Goal: Task Accomplishment & Management: Complete application form

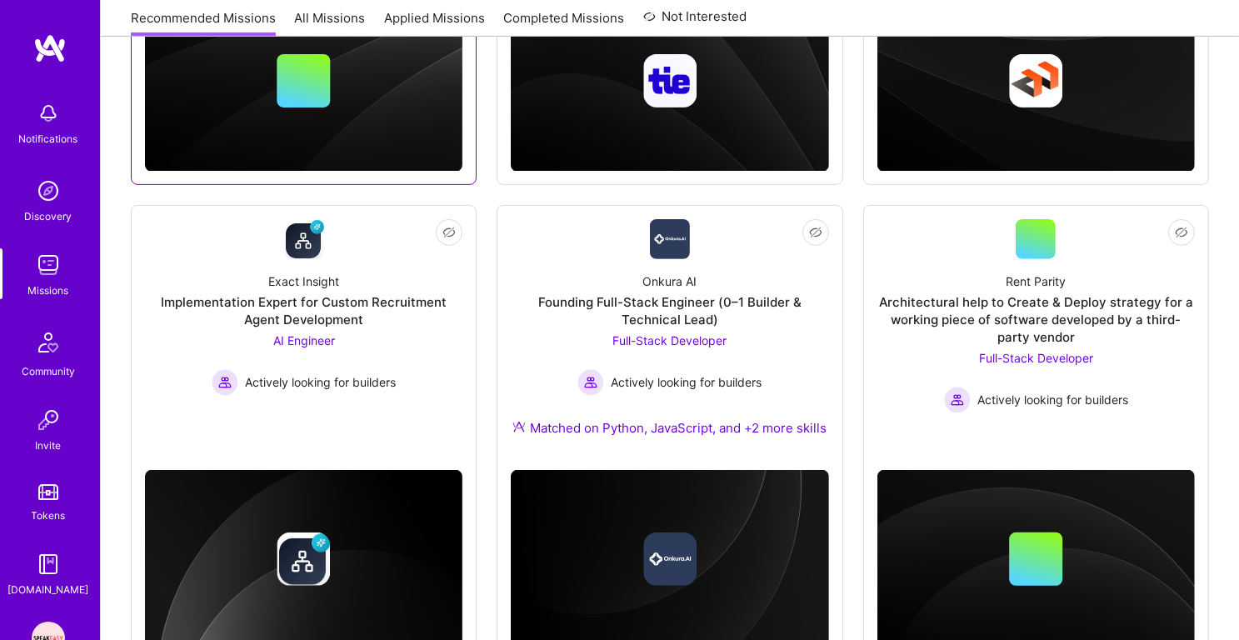
scroll to position [574, 0]
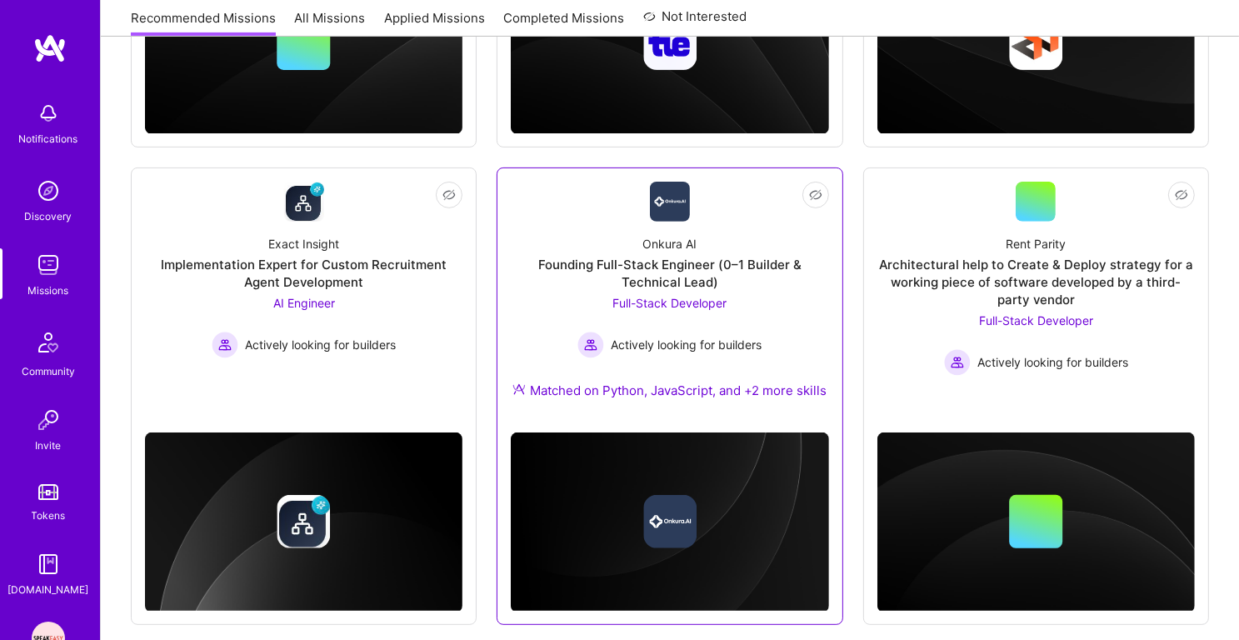
click at [685, 296] on span "Full-Stack Developer" at bounding box center [669, 303] width 114 height 14
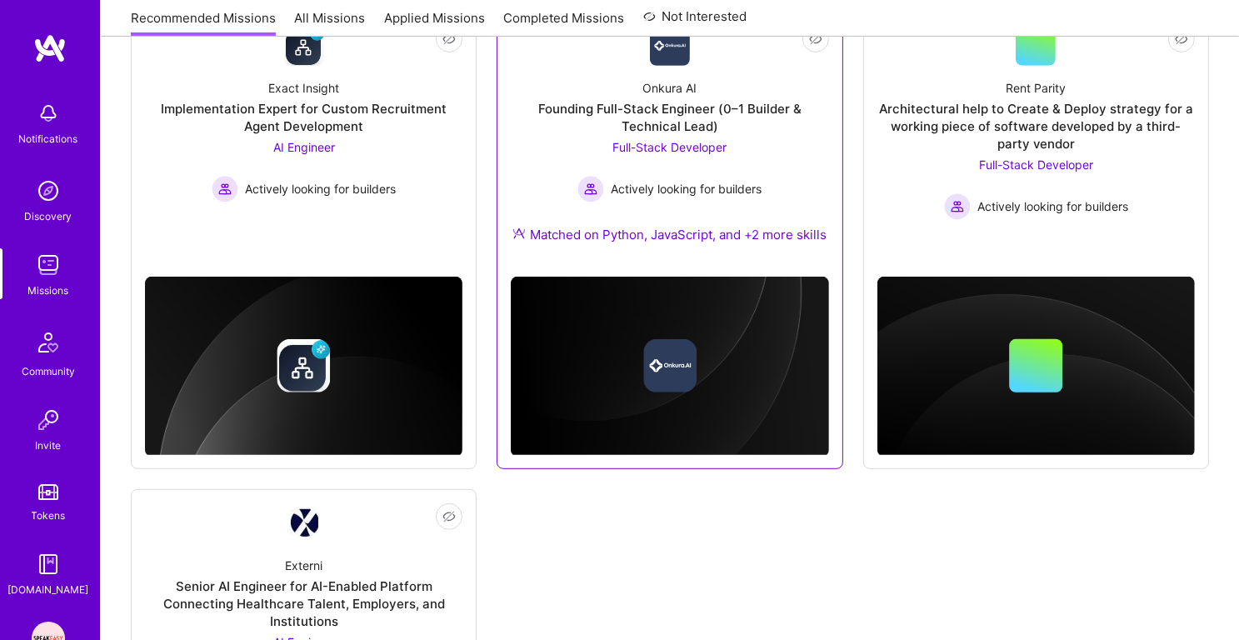
scroll to position [693, 0]
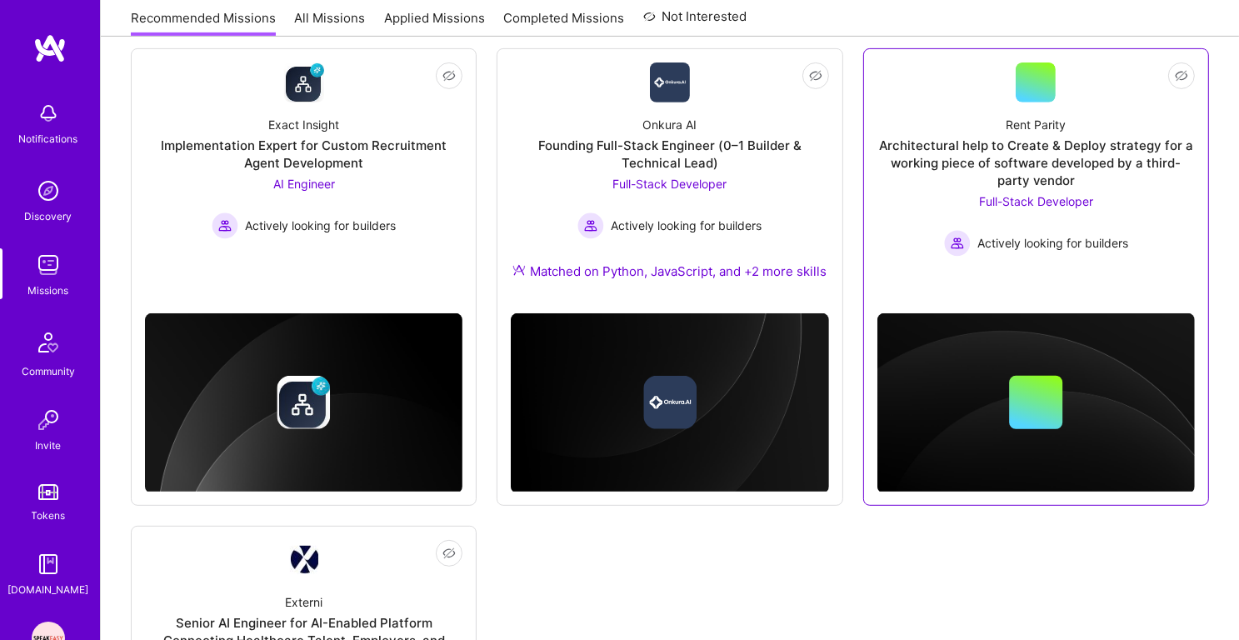
click at [1011, 207] on div "Full-Stack Developer Actively looking for builders" at bounding box center [1036, 224] width 184 height 64
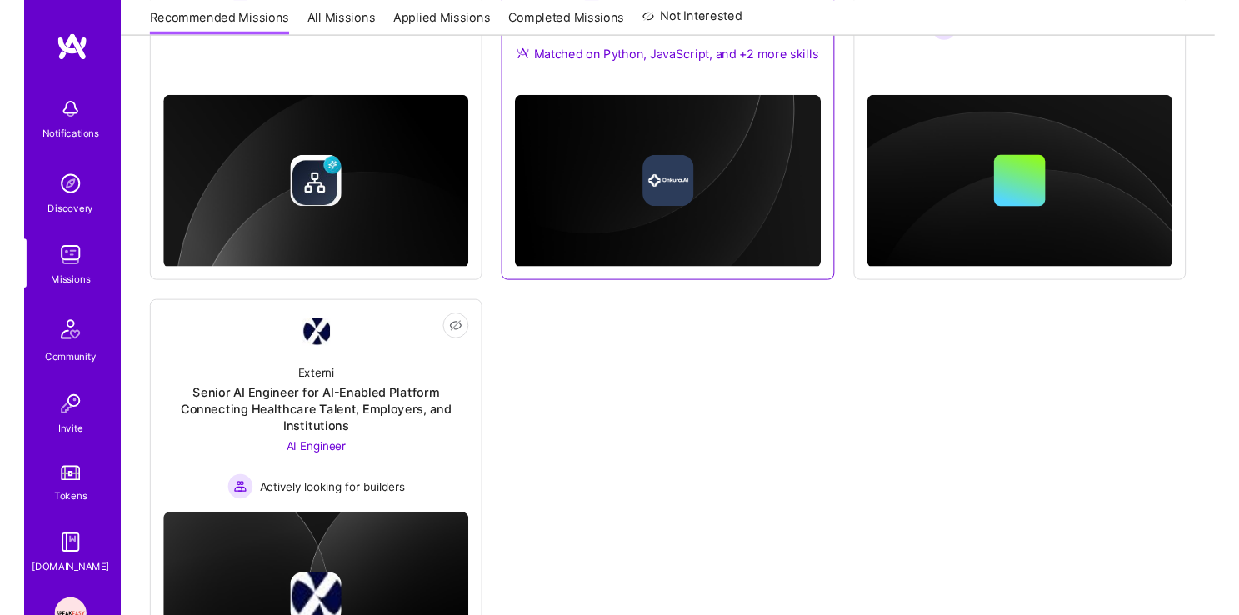
scroll to position [1010, 0]
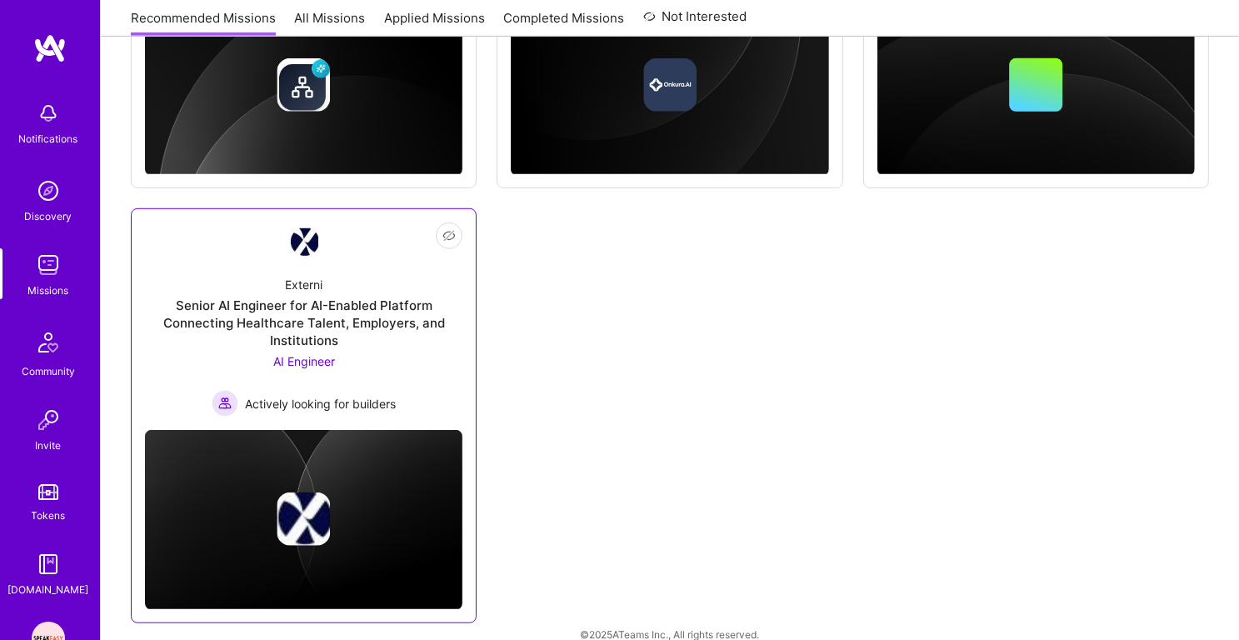
click at [323, 356] on span "AI Engineer" at bounding box center [304, 361] width 62 height 14
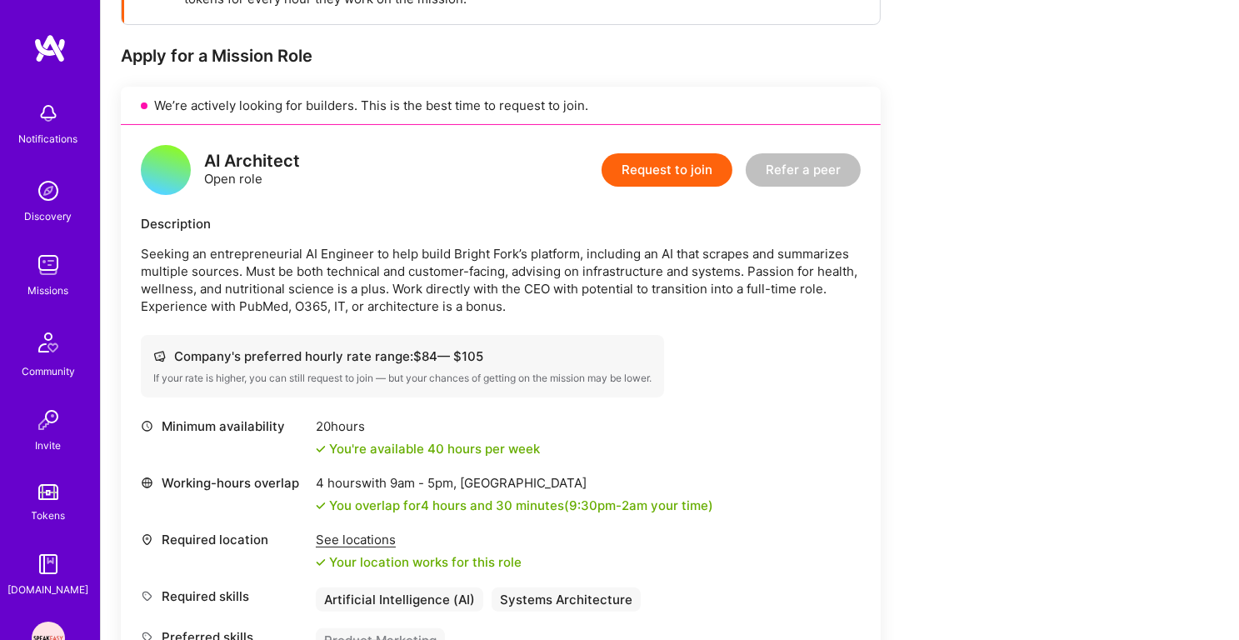
scroll to position [302, 0]
click at [482, 269] on p "Seeking an entrepreneurial AI Engineer to help build Bright Fork’s platform, in…" at bounding box center [501, 281] width 720 height 70
click at [452, 283] on p "Seeking an entrepreneurial AI Engineer to help build Bright Fork’s platform, in…" at bounding box center [501, 281] width 720 height 70
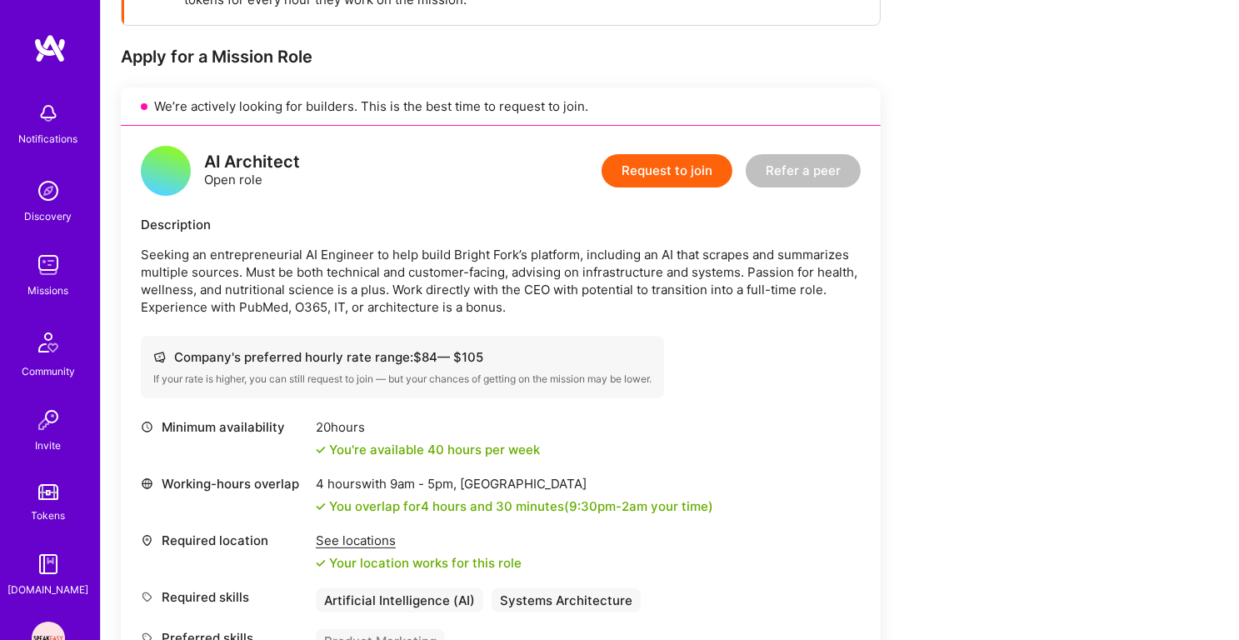
click at [452, 283] on p "Seeking an entrepreneurial AI Engineer to help build Bright Fork’s platform, in…" at bounding box center [501, 281] width 720 height 70
click at [444, 302] on p "Seeking an entrepreneurial AI Engineer to help build Bright Fork’s platform, in…" at bounding box center [501, 281] width 720 height 70
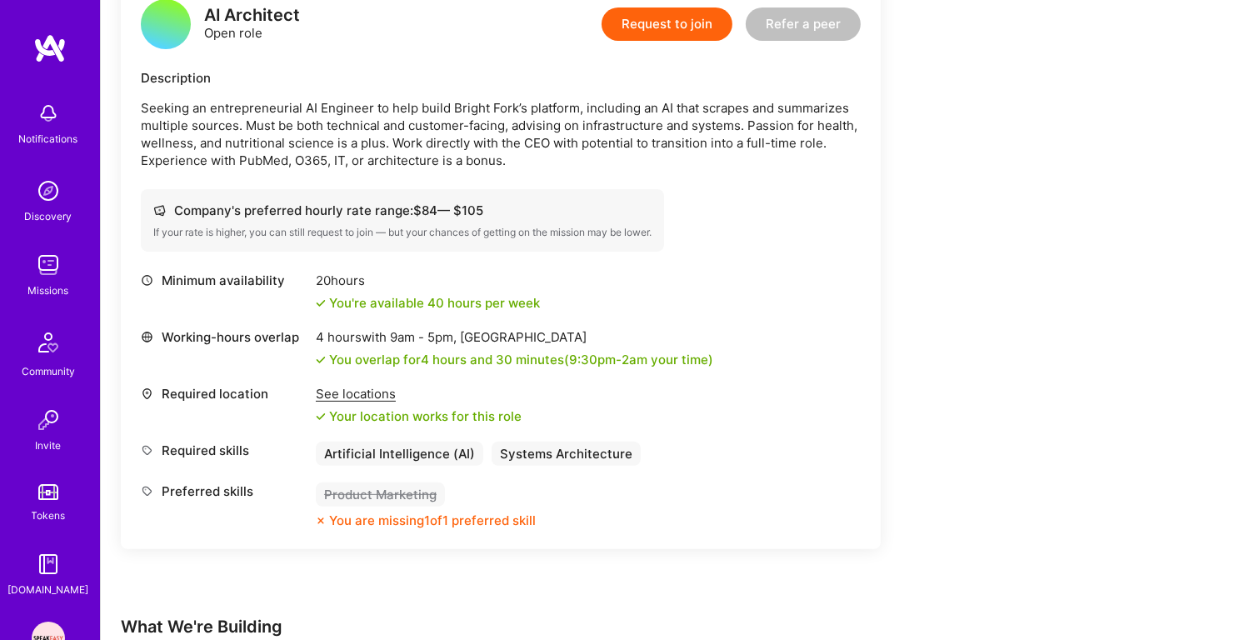
scroll to position [637, 0]
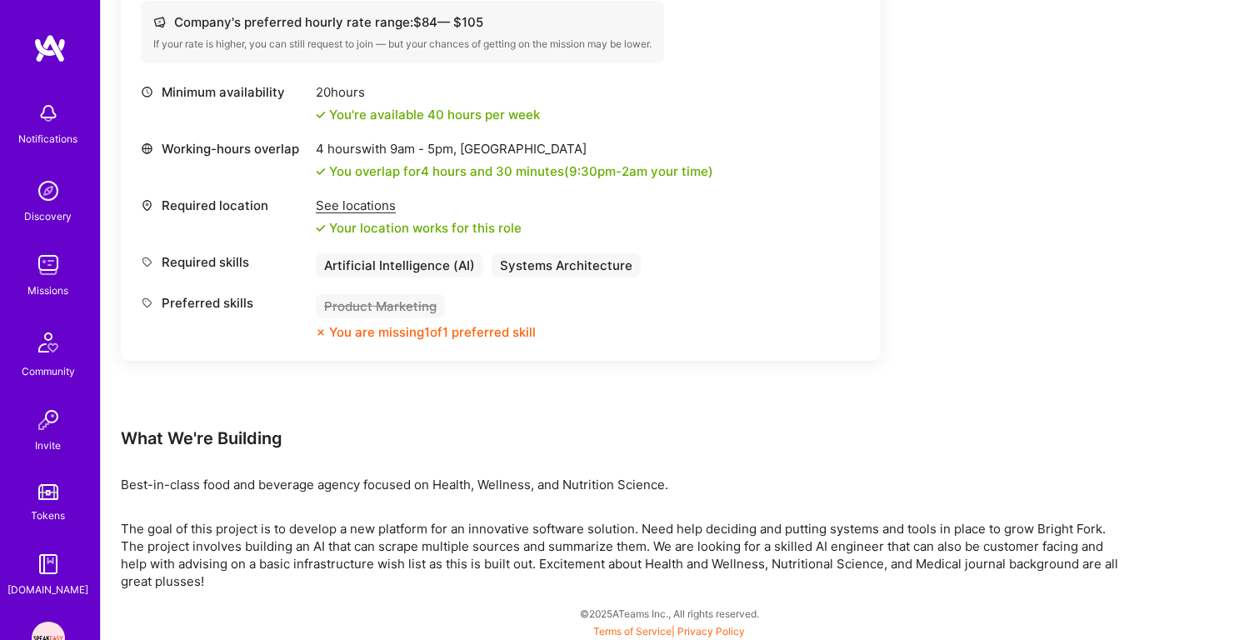
click at [377, 534] on p "The goal of this project is to develop a new platform for an innovative softwar…" at bounding box center [620, 555] width 999 height 70
click at [360, 544] on p "The goal of this project is to develop a new platform for an innovative softwar…" at bounding box center [620, 555] width 999 height 70
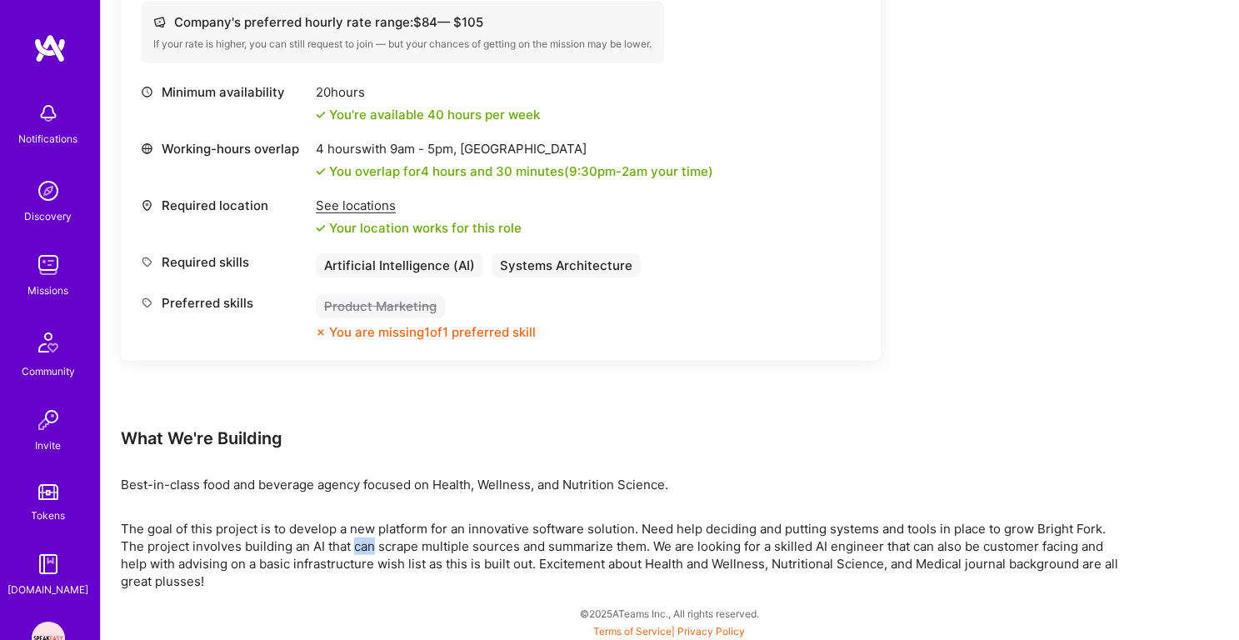
click at [360, 544] on p "The goal of this project is to develop a new platform for an innovative softwar…" at bounding box center [620, 555] width 999 height 70
click at [396, 532] on p "The goal of this project is to develop a new platform for an innovative softwar…" at bounding box center [620, 555] width 999 height 70
click at [336, 531] on p "The goal of this project is to develop a new platform for an innovative softwar…" at bounding box center [620, 555] width 999 height 70
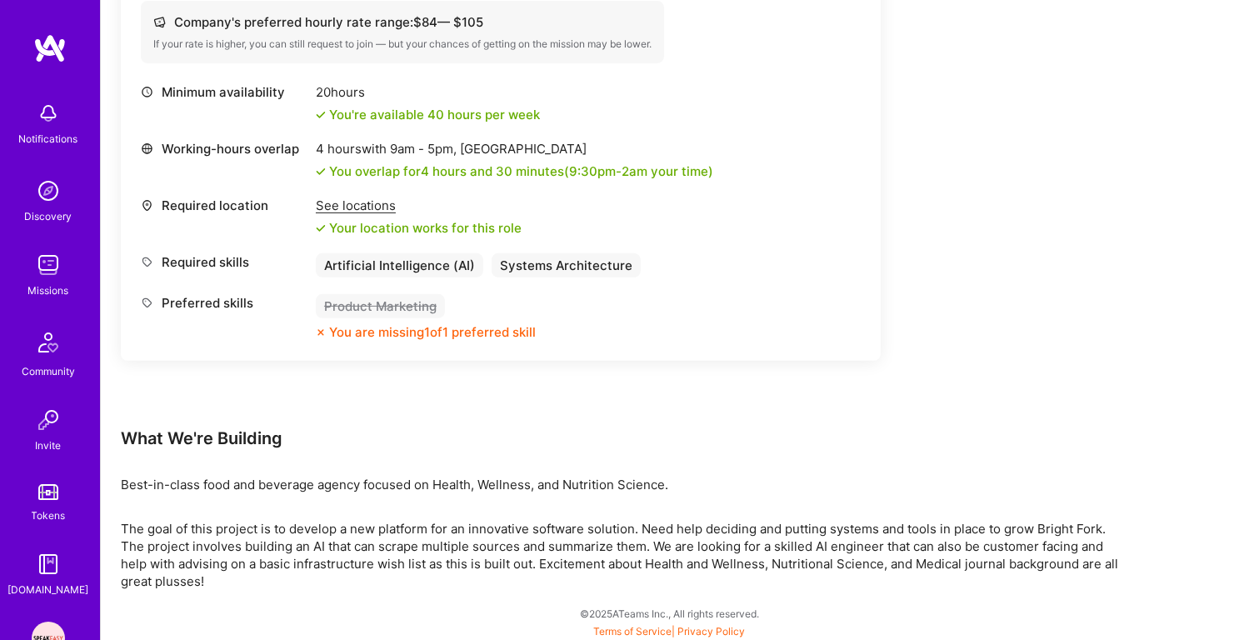
click at [336, 531] on p "The goal of this project is to develop a new platform for an innovative softwar…" at bounding box center [620, 555] width 999 height 70
click at [335, 536] on p "The goal of this project is to develop a new platform for an innovative softwar…" at bounding box center [620, 555] width 999 height 70
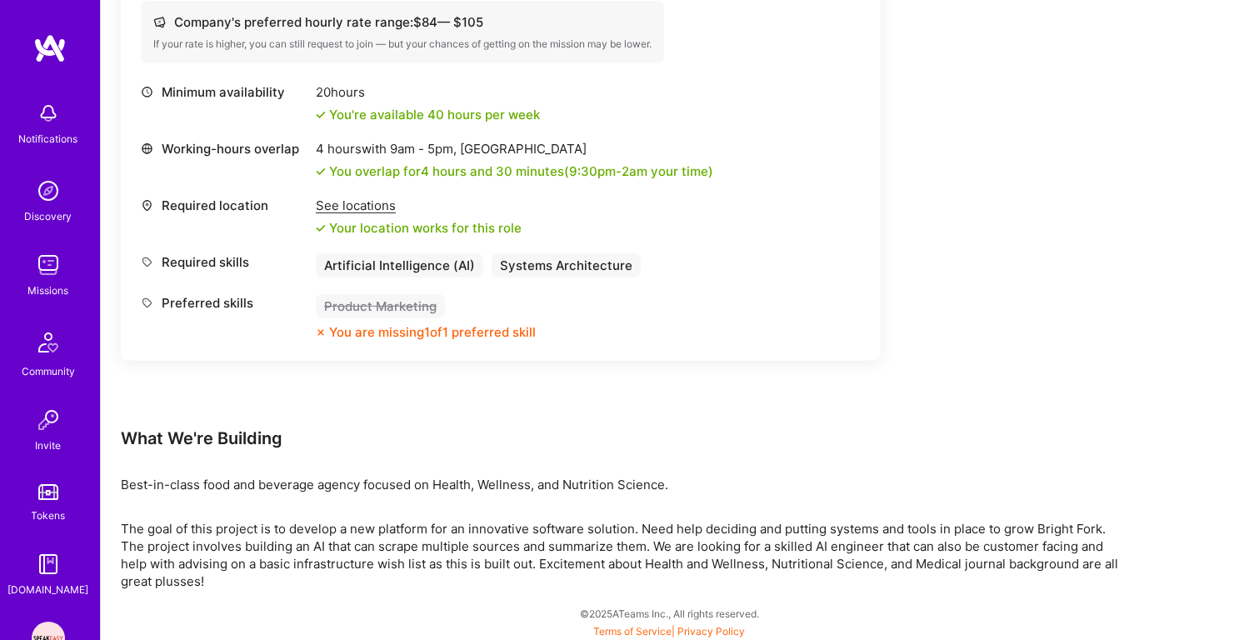
click at [368, 539] on p "The goal of this project is to develop a new platform for an innovative softwar…" at bounding box center [620, 555] width 999 height 70
click at [367, 570] on p "The goal of this project is to develop a new platform for an innovative softwar…" at bounding box center [620, 555] width 999 height 70
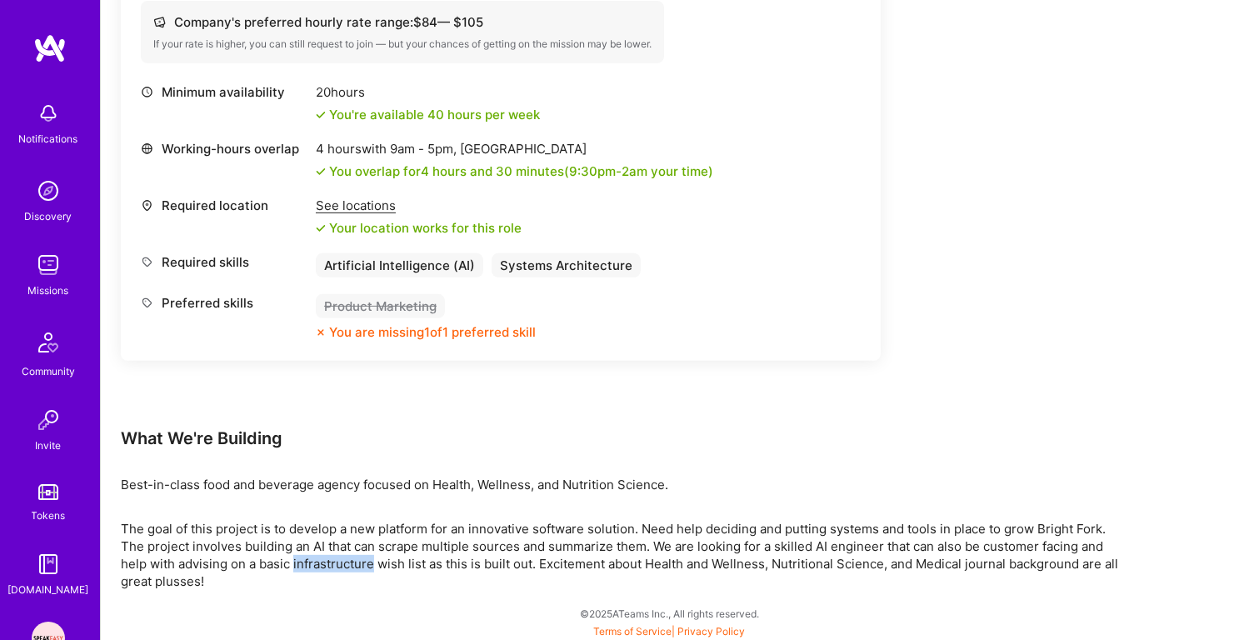
click at [367, 570] on p "The goal of this project is to develop a new platform for an innovative softwar…" at bounding box center [620, 555] width 999 height 70
click at [396, 541] on p "The goal of this project is to develop a new platform for an innovative softwar…" at bounding box center [620, 555] width 999 height 70
click at [389, 564] on p "The goal of this project is to develop a new platform for an innovative softwar…" at bounding box center [620, 555] width 999 height 70
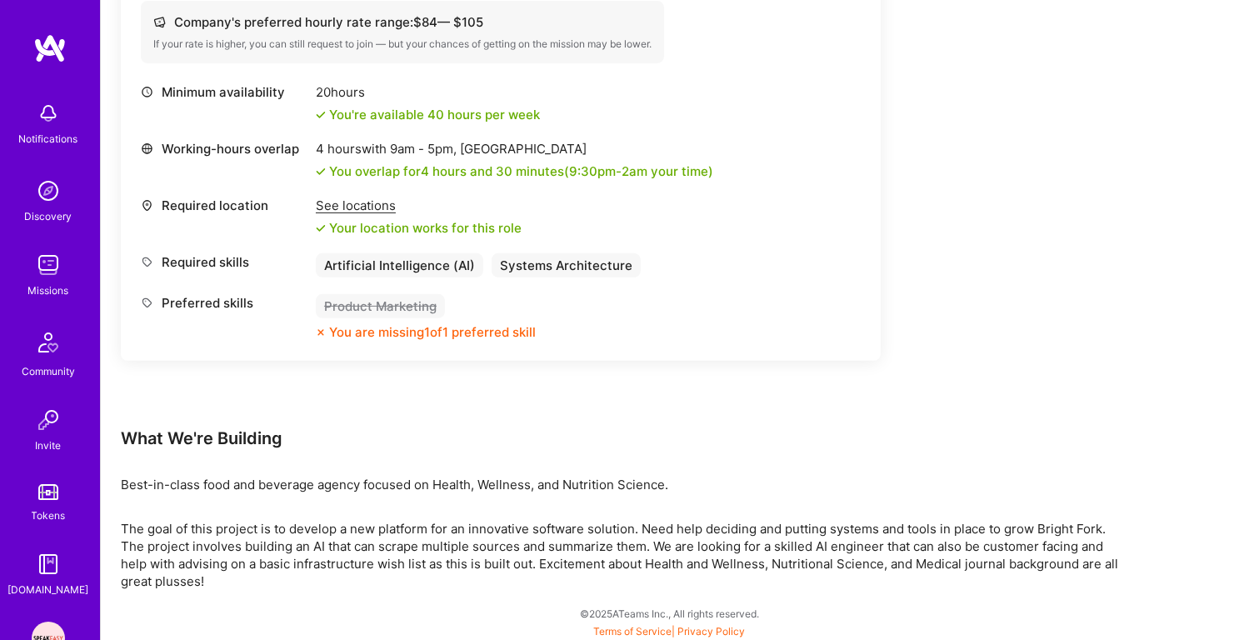
click at [389, 564] on p "The goal of this project is to develop a new platform for an innovative softwar…" at bounding box center [620, 555] width 999 height 70
click at [423, 541] on p "The goal of this project is to develop a new platform for an innovative softwar…" at bounding box center [620, 555] width 999 height 70
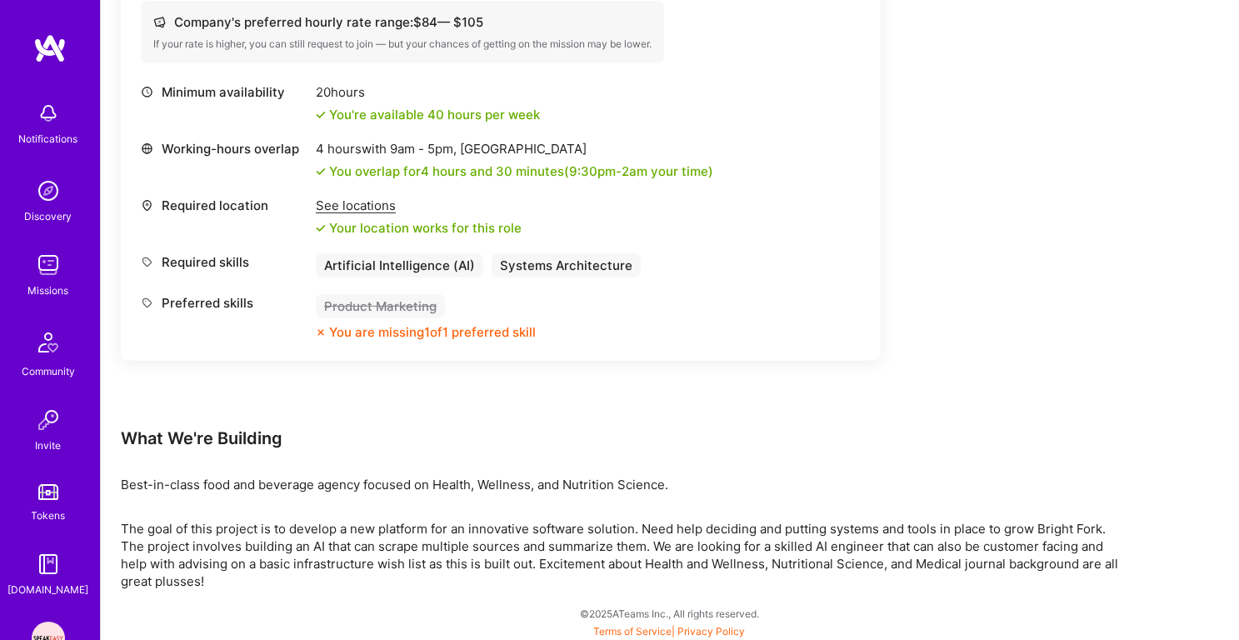
click at [391, 551] on p "The goal of this project is to develop a new platform for an innovative softwar…" at bounding box center [620, 555] width 999 height 70
click at [378, 576] on p "The goal of this project is to develop a new platform for an innovative softwar…" at bounding box center [620, 555] width 999 height 70
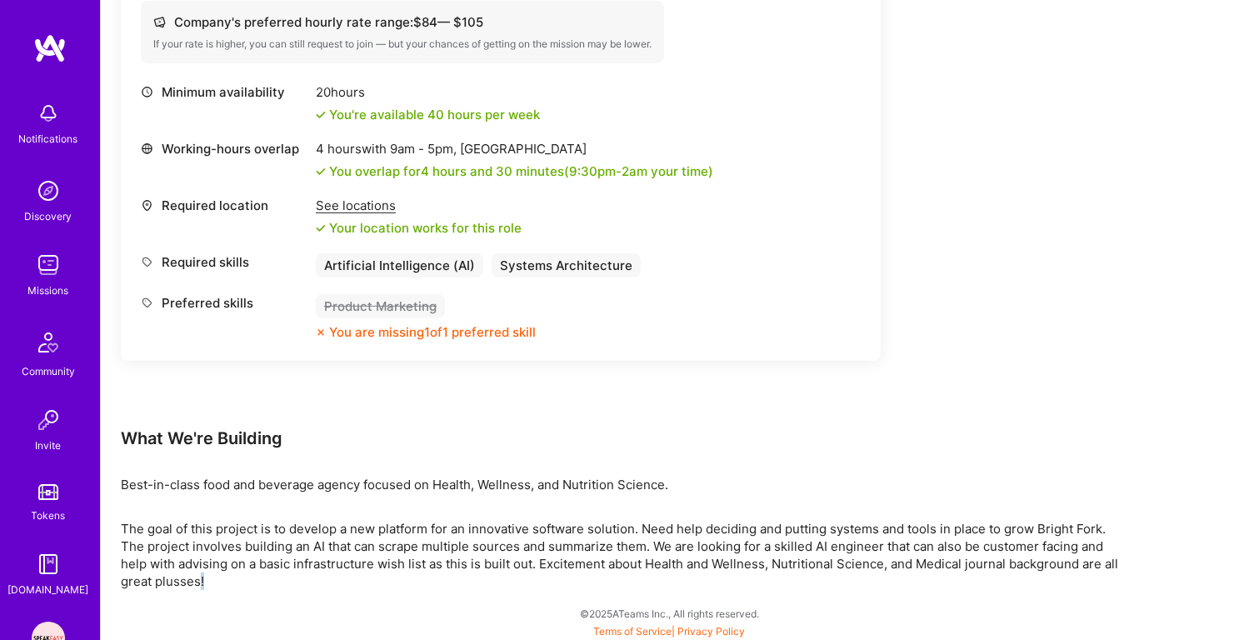
click at [378, 576] on p "The goal of this project is to develop a new platform for an innovative softwar…" at bounding box center [620, 555] width 999 height 70
click at [416, 551] on p "The goal of this project is to develop a new platform for an innovative softwar…" at bounding box center [620, 555] width 999 height 70
click at [451, 551] on p "The goal of this project is to develop a new platform for an innovative softwar…" at bounding box center [620, 555] width 999 height 70
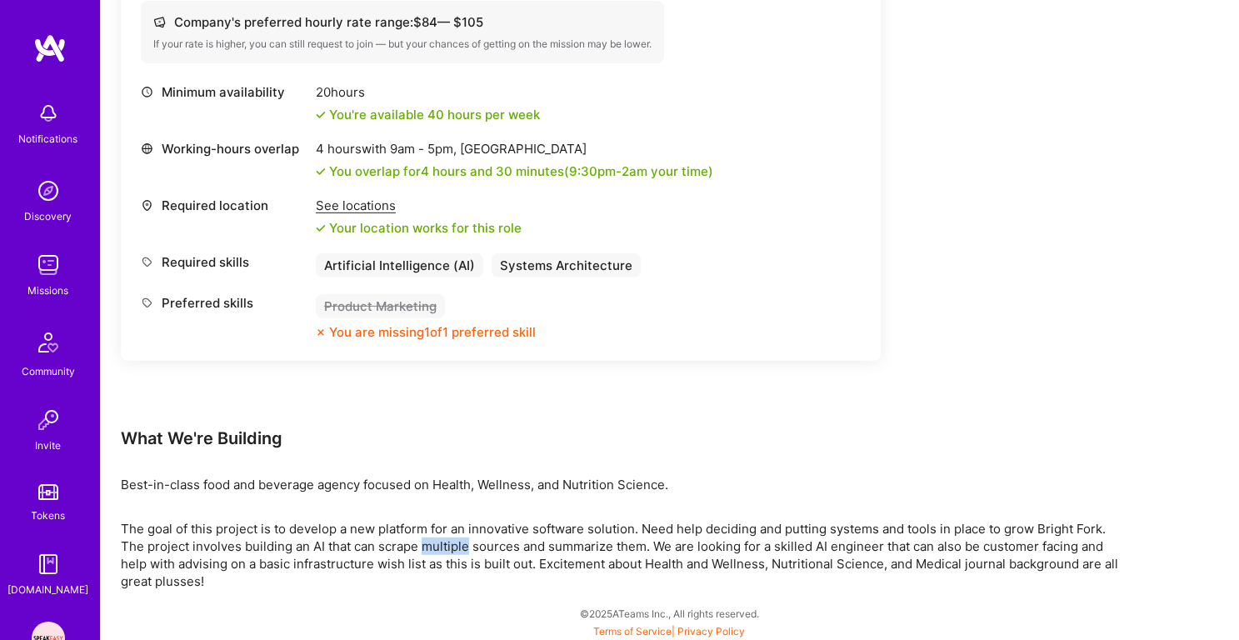
click at [451, 551] on p "The goal of this project is to develop a new platform for an innovative softwar…" at bounding box center [620, 555] width 999 height 70
click at [491, 544] on p "The goal of this project is to develop a new platform for an innovative softwar…" at bounding box center [620, 555] width 999 height 70
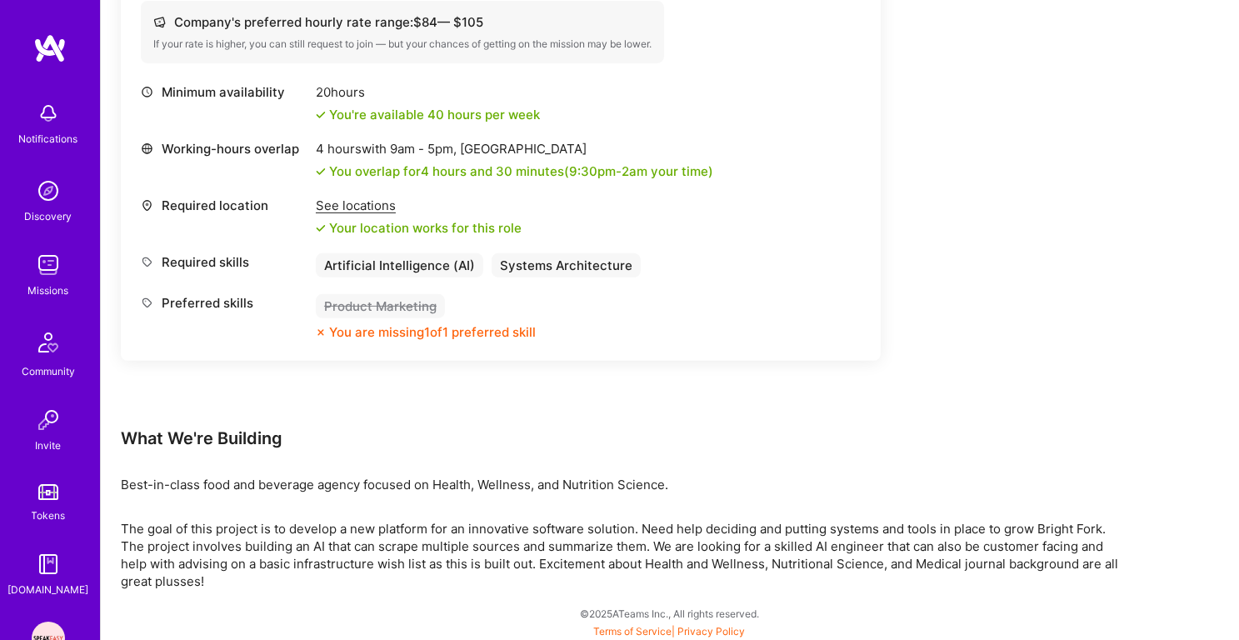
click at [483, 564] on p "The goal of this project is to develop a new platform for an innovative softwar…" at bounding box center [620, 555] width 999 height 70
click at [536, 531] on p "The goal of this project is to develop a new platform for an innovative softwar…" at bounding box center [620, 555] width 999 height 70
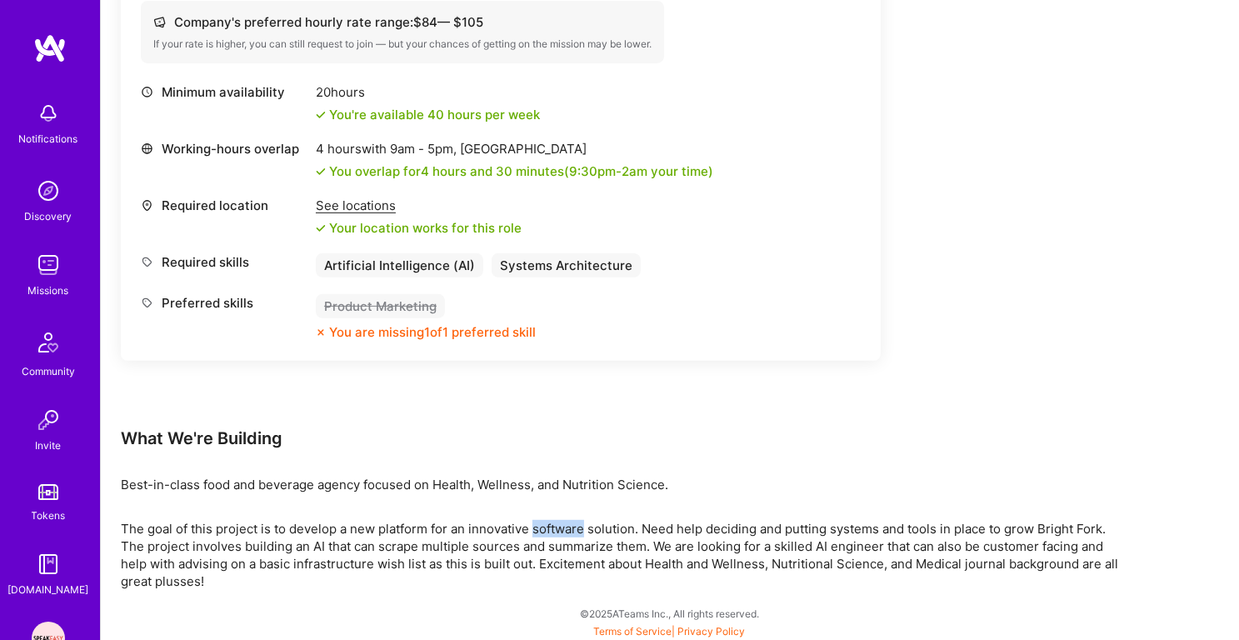
click at [536, 531] on p "The goal of this project is to develop a new platform for an innovative softwar…" at bounding box center [620, 555] width 999 height 70
click at [534, 556] on p "The goal of this project is to develop a new platform for an innovative softwar…" at bounding box center [620, 555] width 999 height 70
click at [578, 551] on p "The goal of this project is to develop a new platform for an innovative softwar…" at bounding box center [620, 555] width 999 height 70
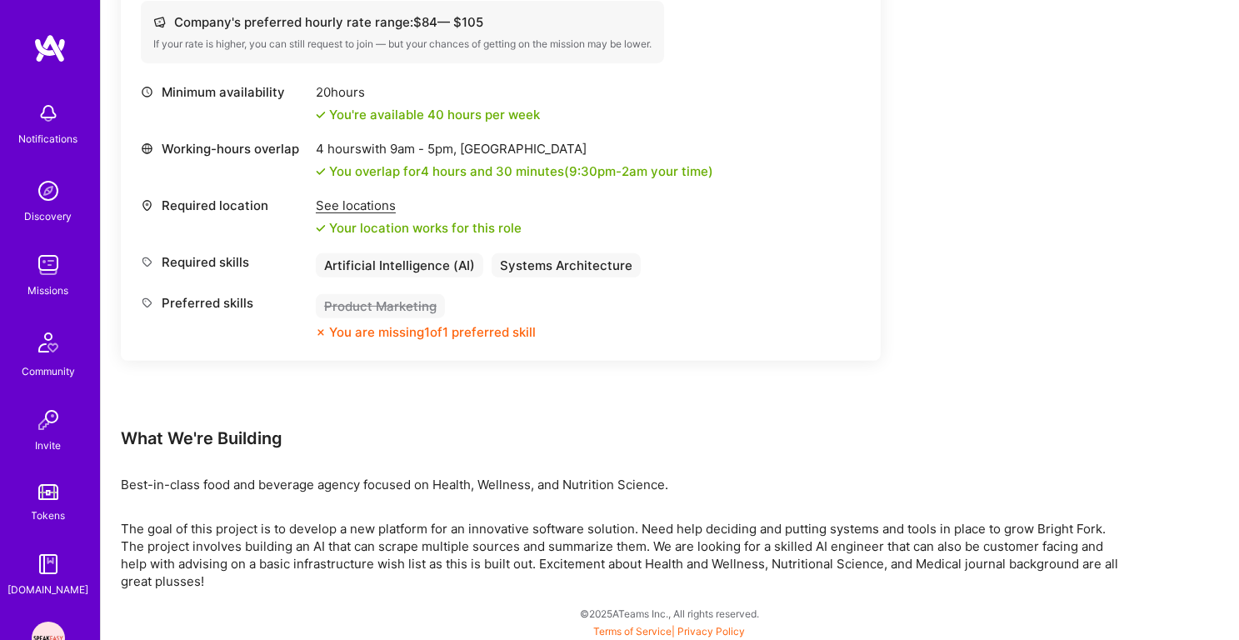
click at [578, 551] on p "The goal of this project is to develop a new platform for an innovative softwar…" at bounding box center [620, 555] width 999 height 70
click at [521, 540] on p "The goal of this project is to develop a new platform for an innovative softwar…" at bounding box center [620, 555] width 999 height 70
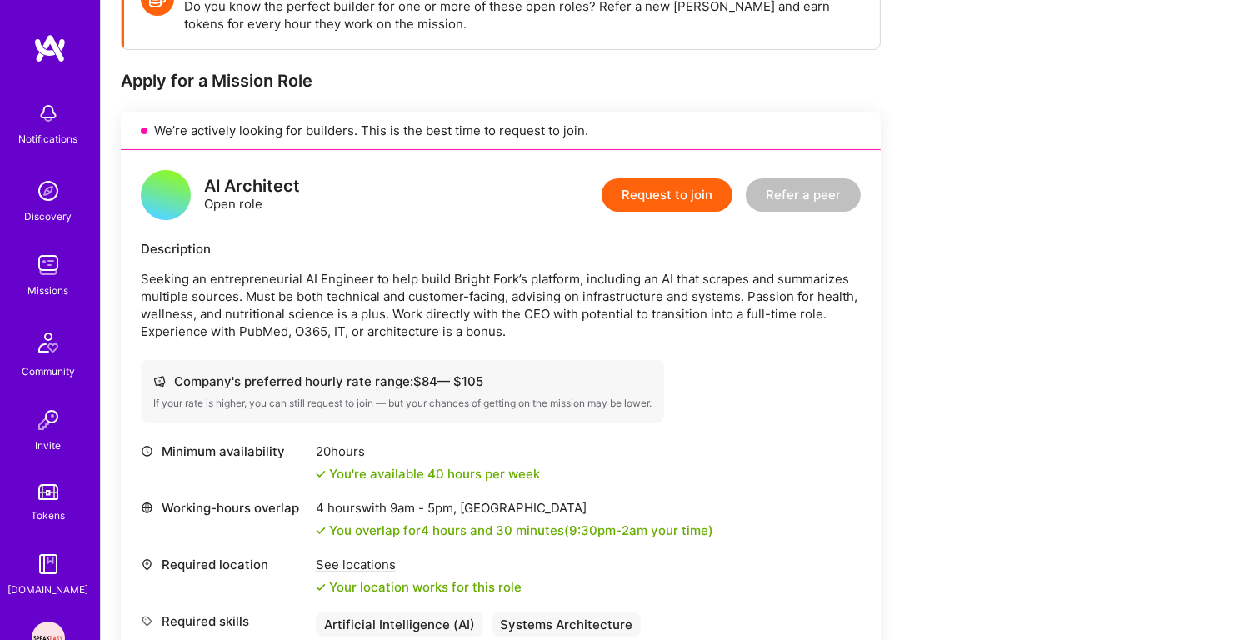
scroll to position [156, 0]
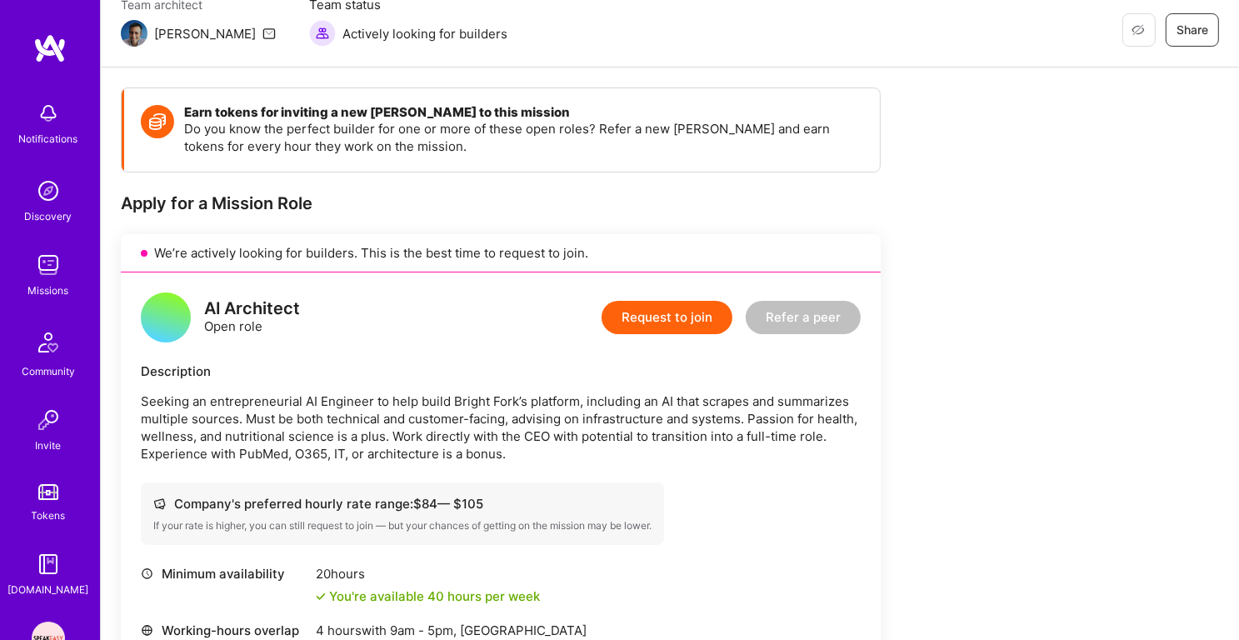
click at [548, 393] on p "Seeking an entrepreneurial AI Engineer to help build Bright Fork’s platform, in…" at bounding box center [501, 427] width 720 height 70
click at [535, 405] on p "Seeking an entrepreneurial AI Engineer to help build Bright Fork’s platform, in…" at bounding box center [501, 427] width 720 height 70
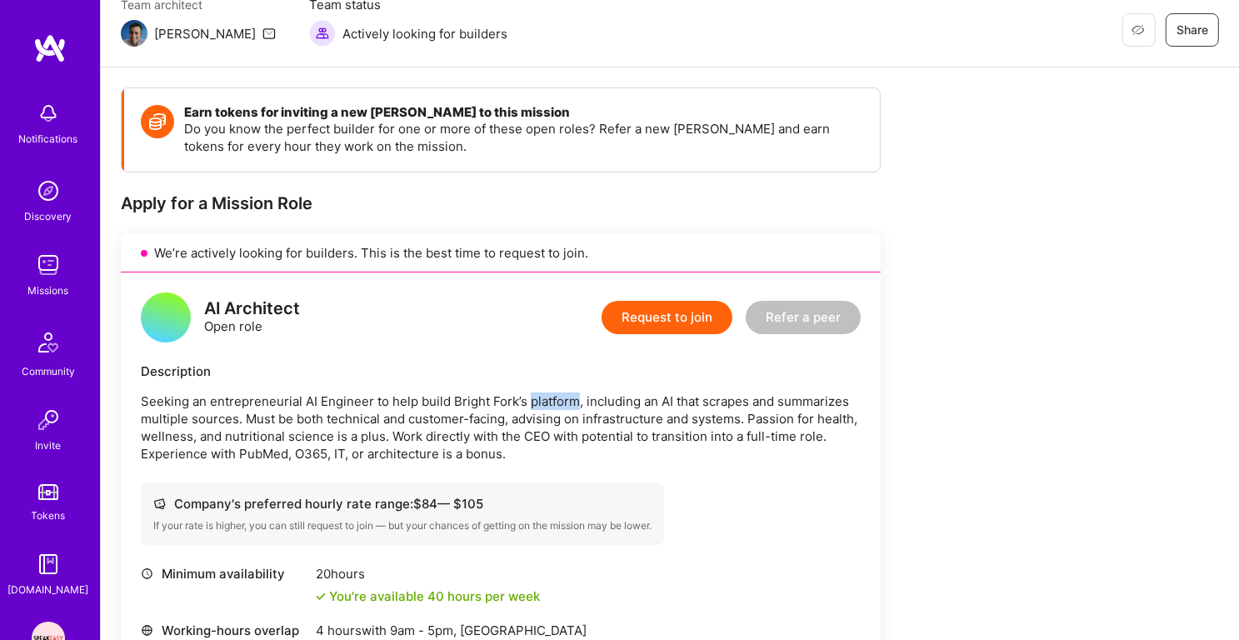
click at [535, 405] on p "Seeking an entrepreneurial AI Engineer to help build Bright Fork’s platform, in…" at bounding box center [501, 427] width 720 height 70
click at [475, 411] on p "Seeking an entrepreneurial AI Engineer to help build Bright Fork’s platform, in…" at bounding box center [501, 427] width 720 height 70
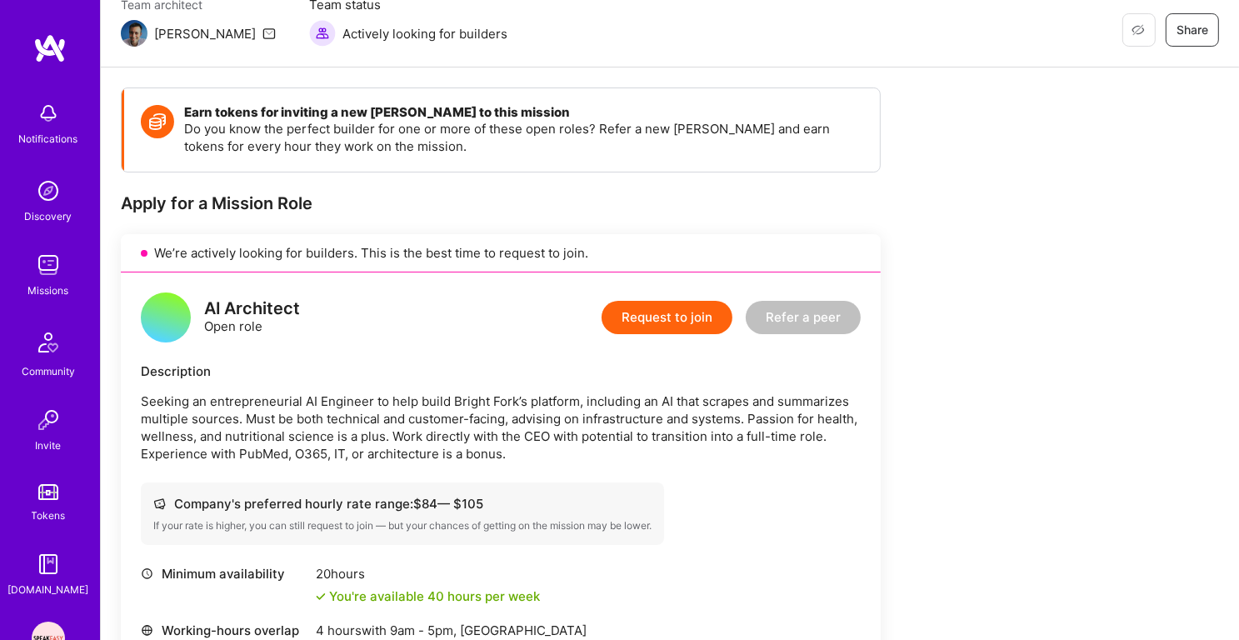
click at [431, 409] on p "Seeking an entrepreneurial AI Engineer to help build Bright Fork’s platform, in…" at bounding box center [501, 427] width 720 height 70
click at [418, 413] on p "Seeking an entrepreneurial AI Engineer to help build Bright Fork’s platform, in…" at bounding box center [501, 427] width 720 height 70
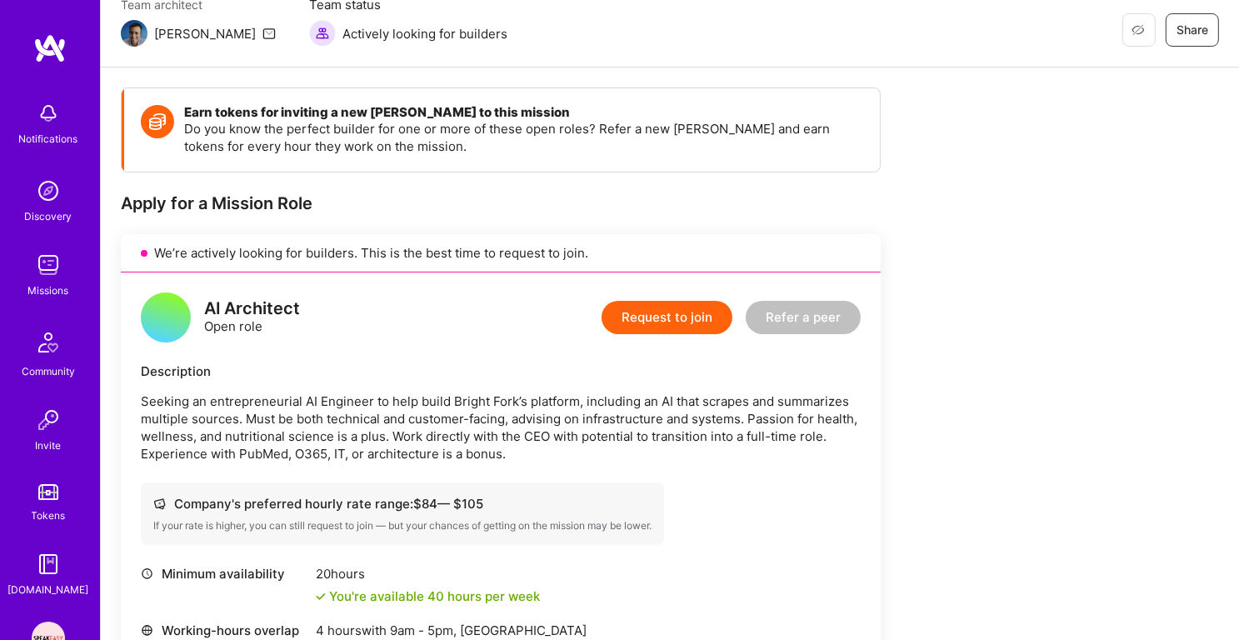
click at [418, 413] on p "Seeking an entrepreneurial AI Engineer to help build Bright Fork’s platform, in…" at bounding box center [501, 427] width 720 height 70
click at [411, 424] on p "Seeking an entrepreneurial AI Engineer to help build Bright Fork’s platform, in…" at bounding box center [501, 427] width 720 height 70
click at [404, 430] on p "Seeking an entrepreneurial AI Engineer to help build Bright Fork’s platform, in…" at bounding box center [501, 427] width 720 height 70
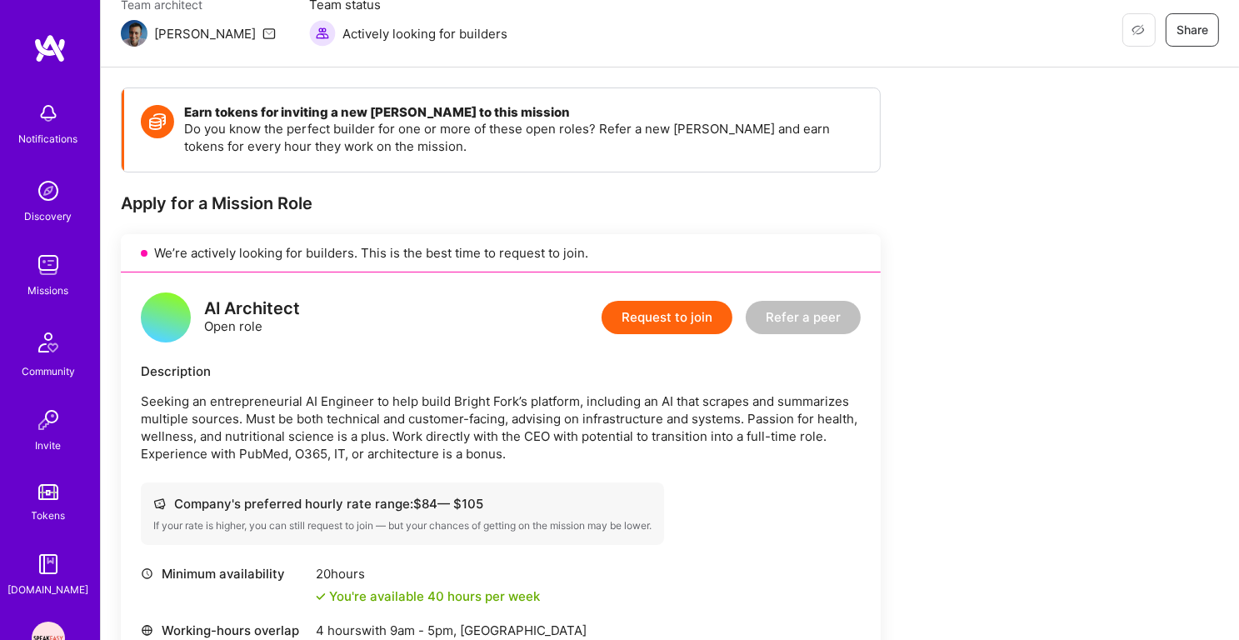
click at [404, 430] on p "Seeking an entrepreneurial AI Engineer to help build Bright Fork’s platform, in…" at bounding box center [501, 427] width 720 height 70
click at [488, 424] on p "Seeking an entrepreneurial AI Engineer to help build Bright Fork’s platform, in…" at bounding box center [501, 427] width 720 height 70
click at [663, 326] on button "Request to join" at bounding box center [666, 317] width 131 height 33
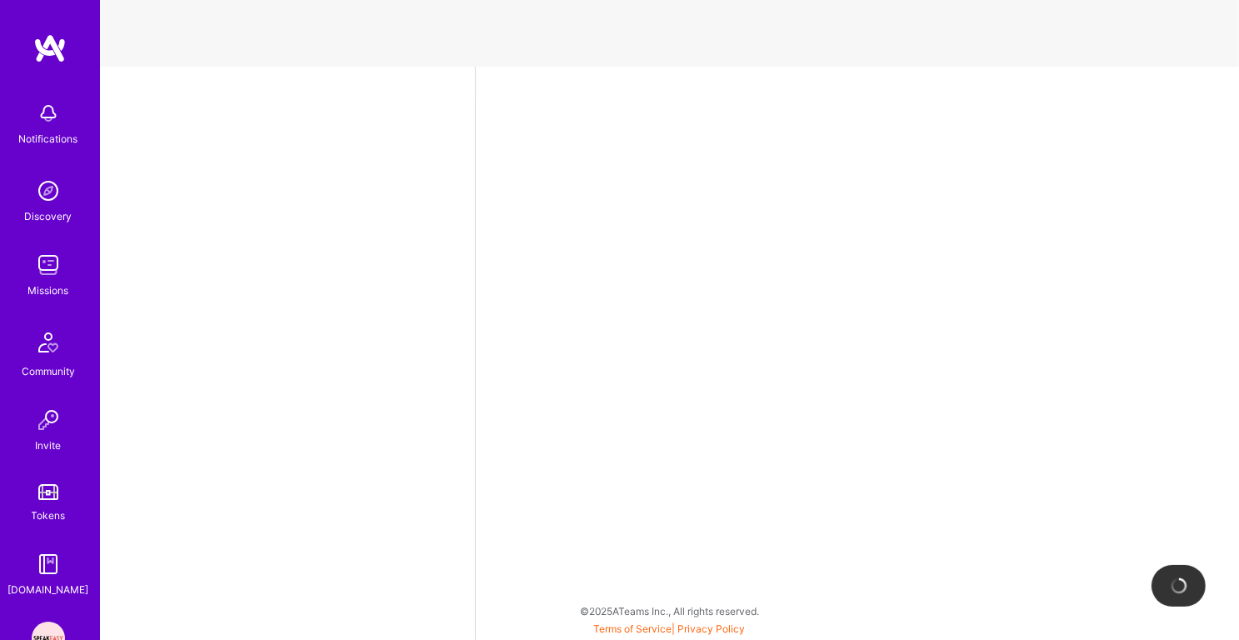
select select "IN"
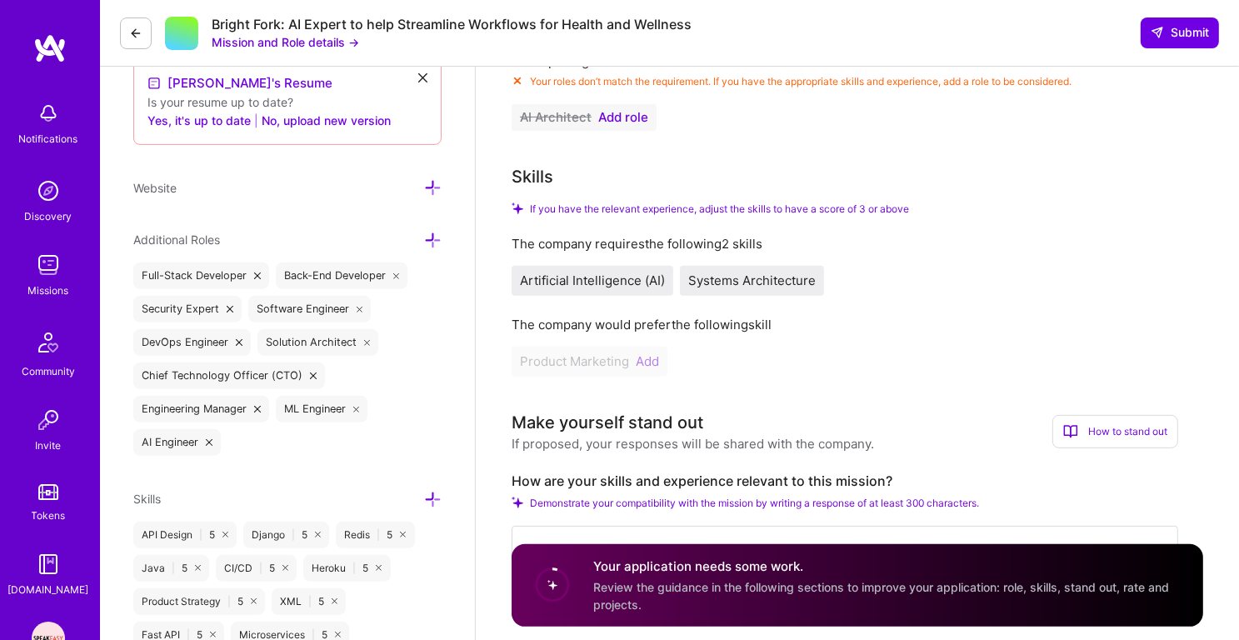
scroll to position [611, 0]
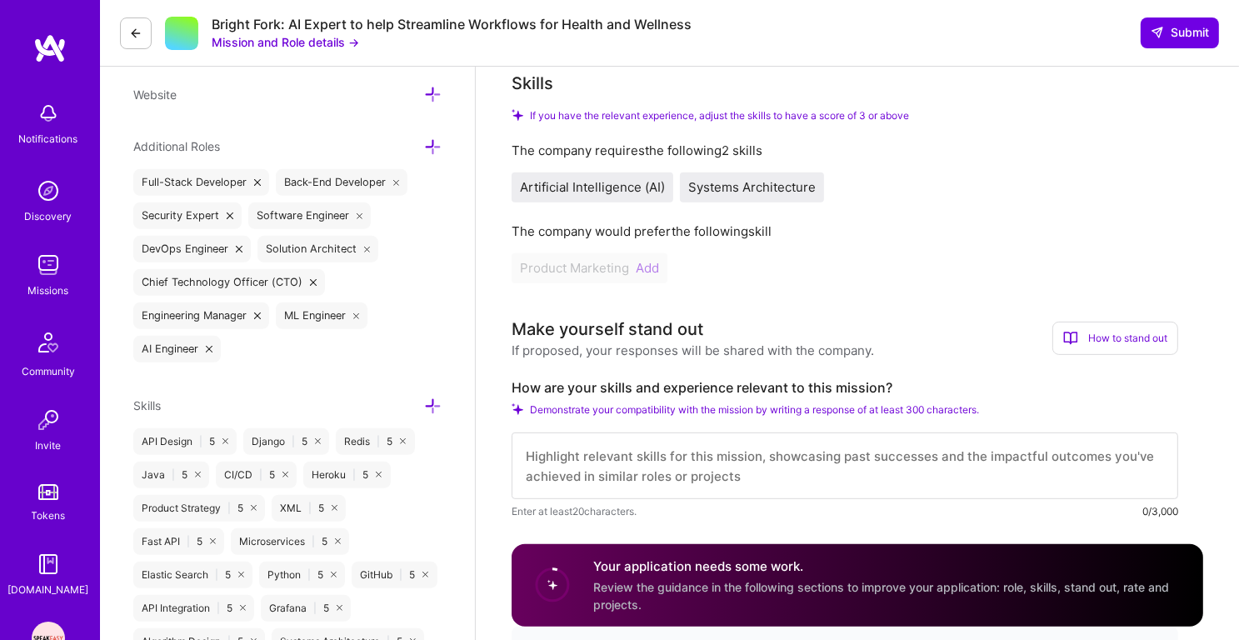
click at [429, 397] on icon at bounding box center [432, 405] width 17 height 17
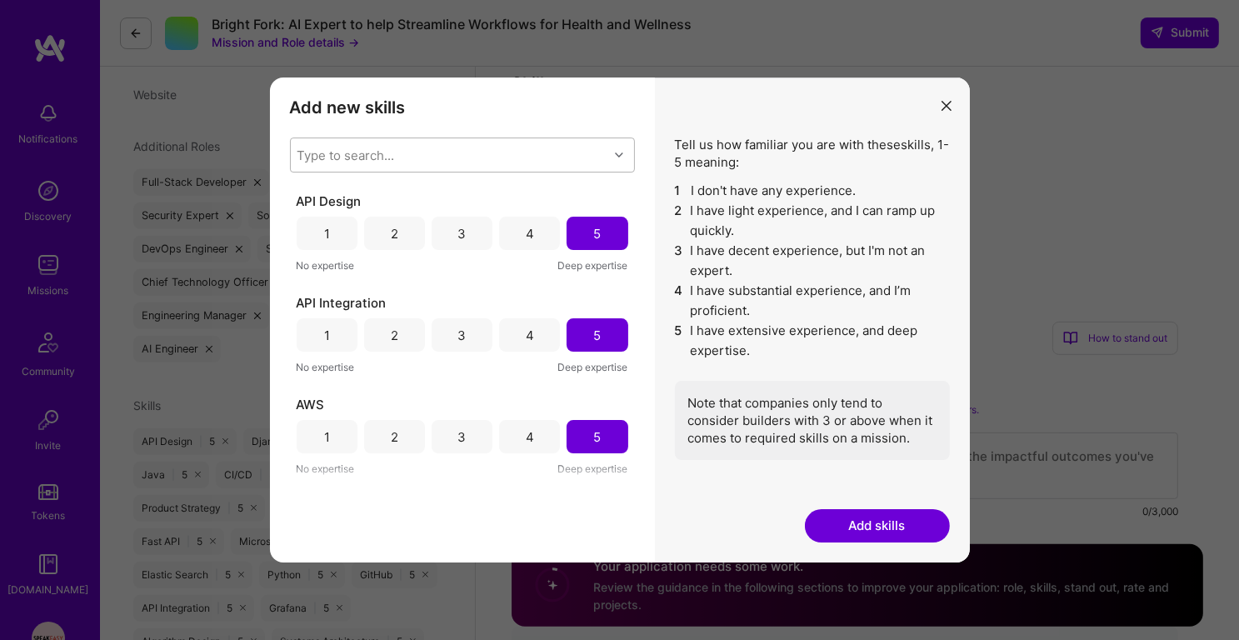
click at [446, 159] on div "Type to search..." at bounding box center [449, 154] width 317 height 33
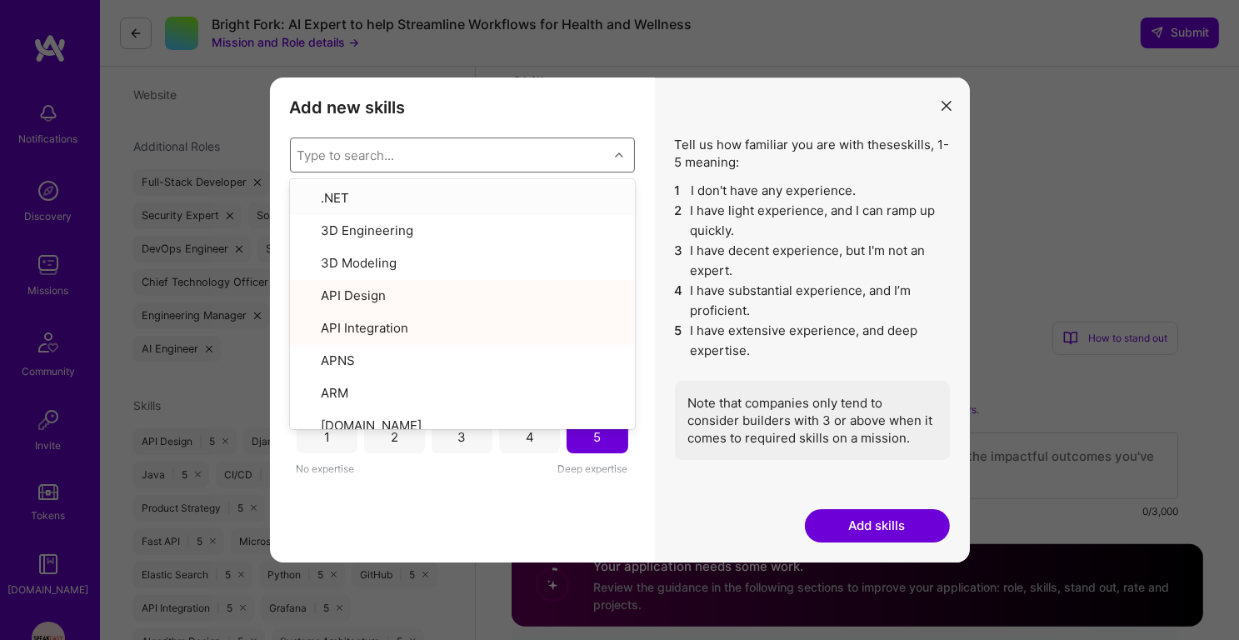
click at [942, 107] on icon "modal" at bounding box center [946, 106] width 10 height 10
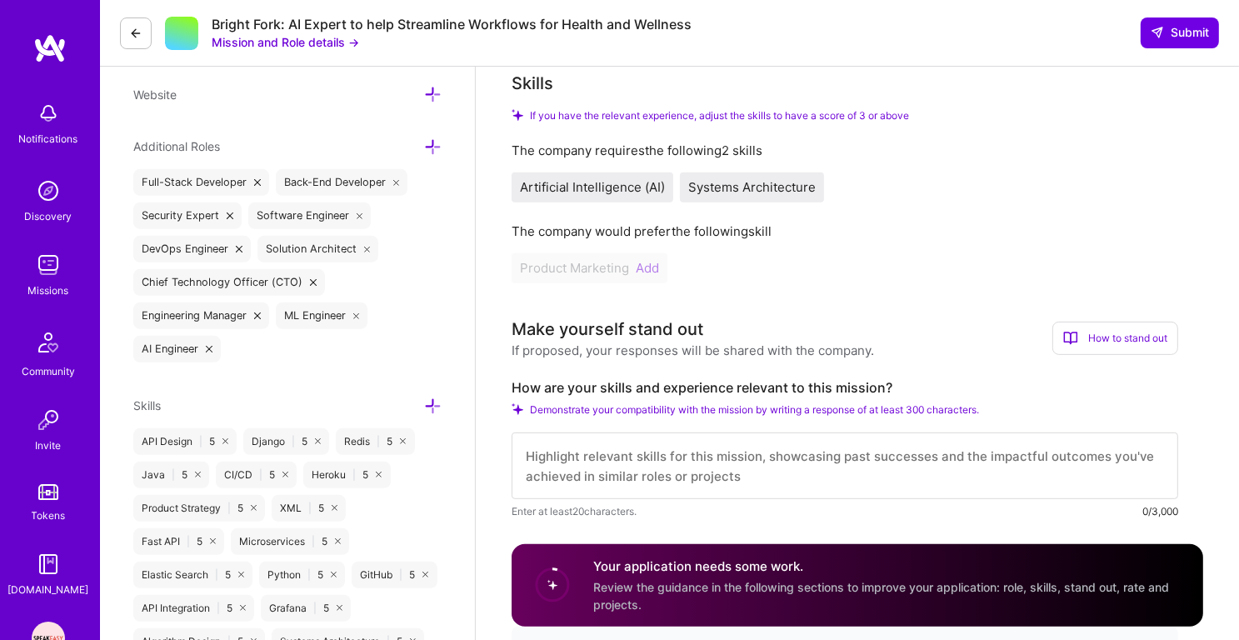
click at [629, 484] on textarea at bounding box center [844, 465] width 666 height 67
click at [650, 268] on div "Product Marketing Add" at bounding box center [844, 268] width 666 height 30
click at [579, 451] on textarea at bounding box center [844, 465] width 666 height 67
paste textarea "https://docs.google.com/document/d/1cLEAlrusZxUSLXSXa9-lpfQAZcA9a6XFkqhy1eyC-qk…"
type textarea "https://docs.google.com/document/d/1cLEAlrusZxUSLXSXa9-lpfQAZcA9a6XFkqhy1eyC-qk…"
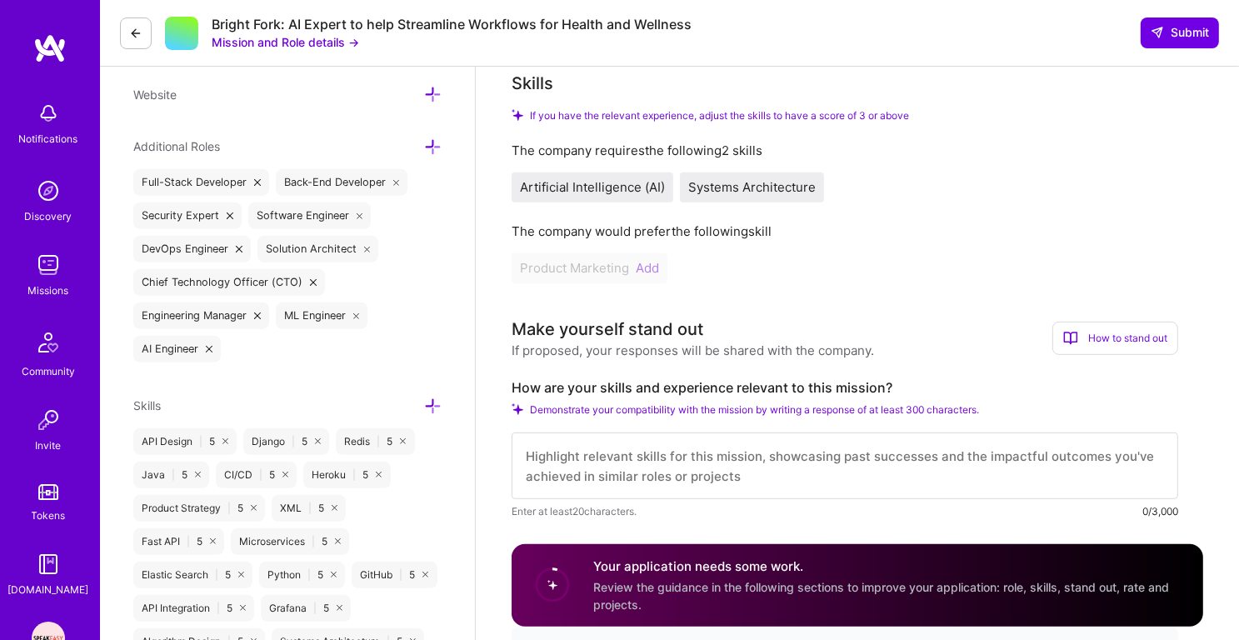
click at [663, 458] on textarea at bounding box center [844, 465] width 666 height 67
paste textarea "Backend software engineer with over 14+ years of extensive experience building …"
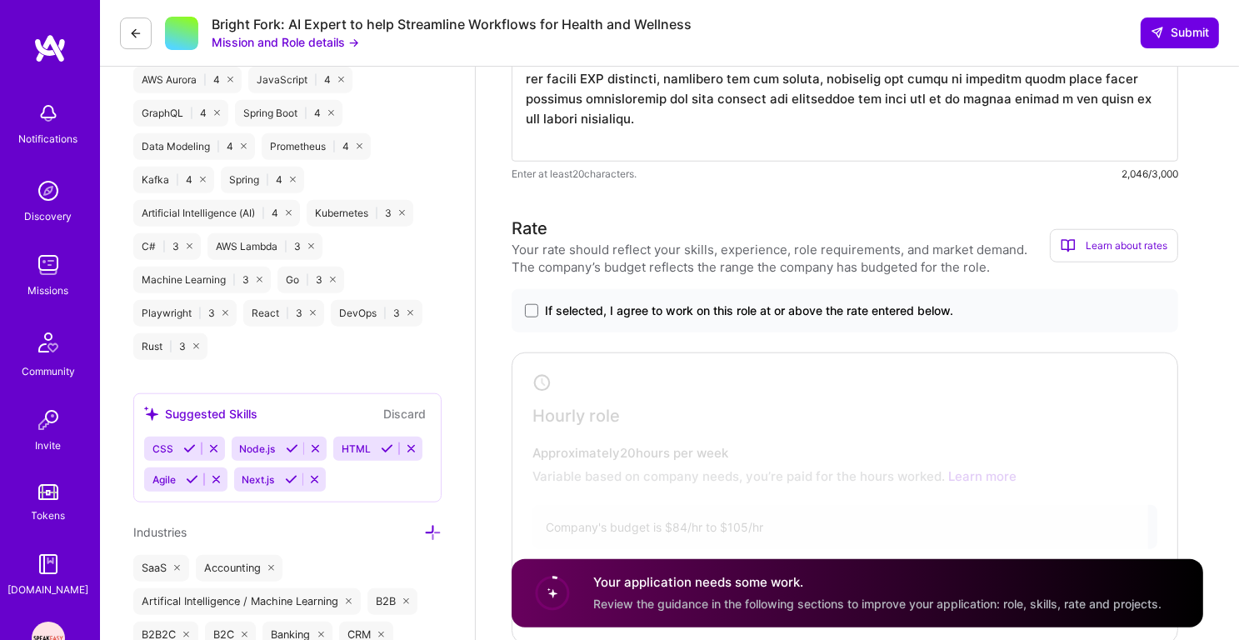
scroll to position [1573, 0]
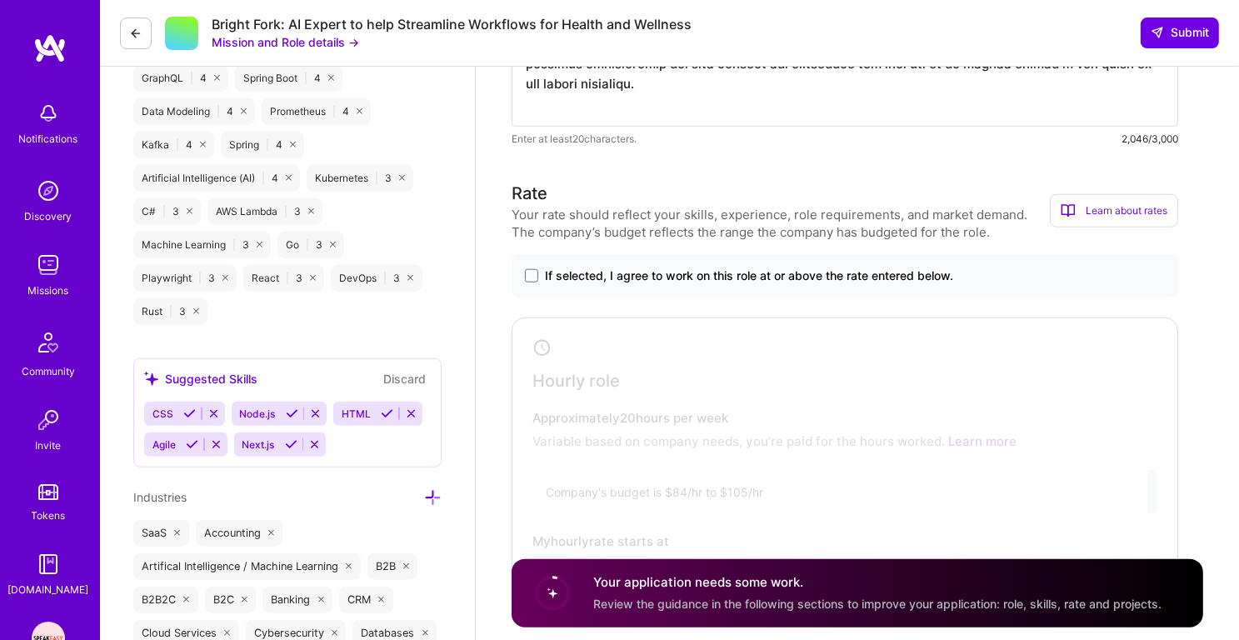
type textarea "Backend software engineer with over 14+ years of extensive experience building …"
click at [533, 270] on label "If selected, I agree to work on this role at or above the rate entered below." at bounding box center [845, 275] width 640 height 17
click at [0, 0] on input "If selected, I agree to work on this role at or above the rate entered below." at bounding box center [0, 0] width 0 height 0
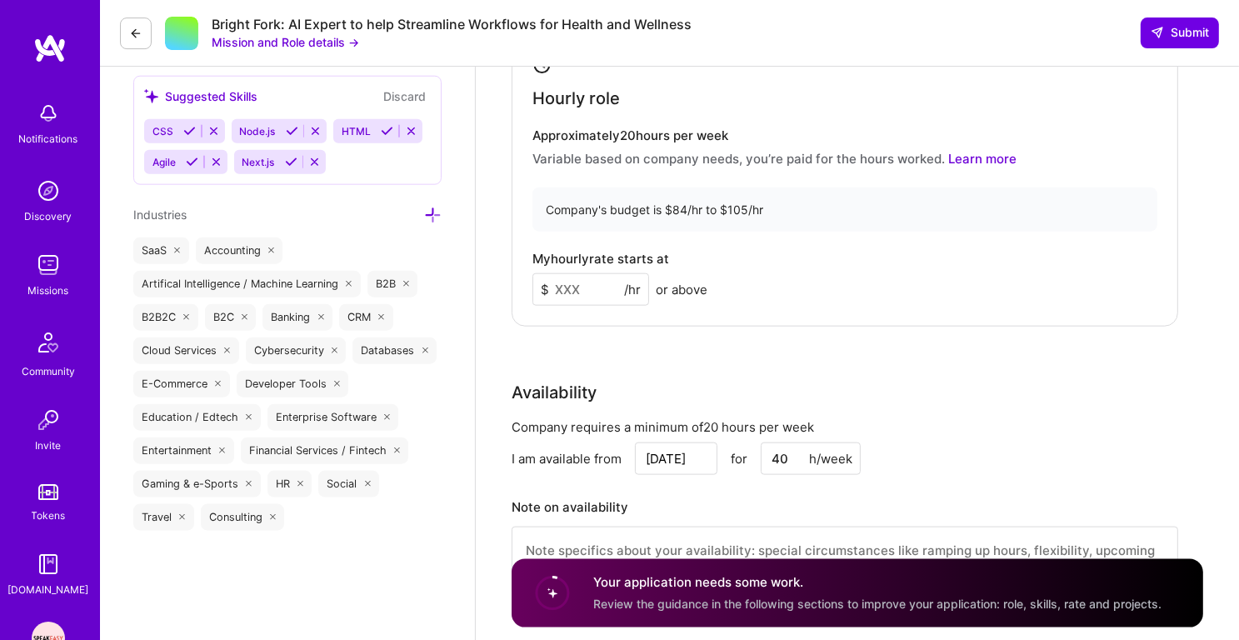
scroll to position [1916, 0]
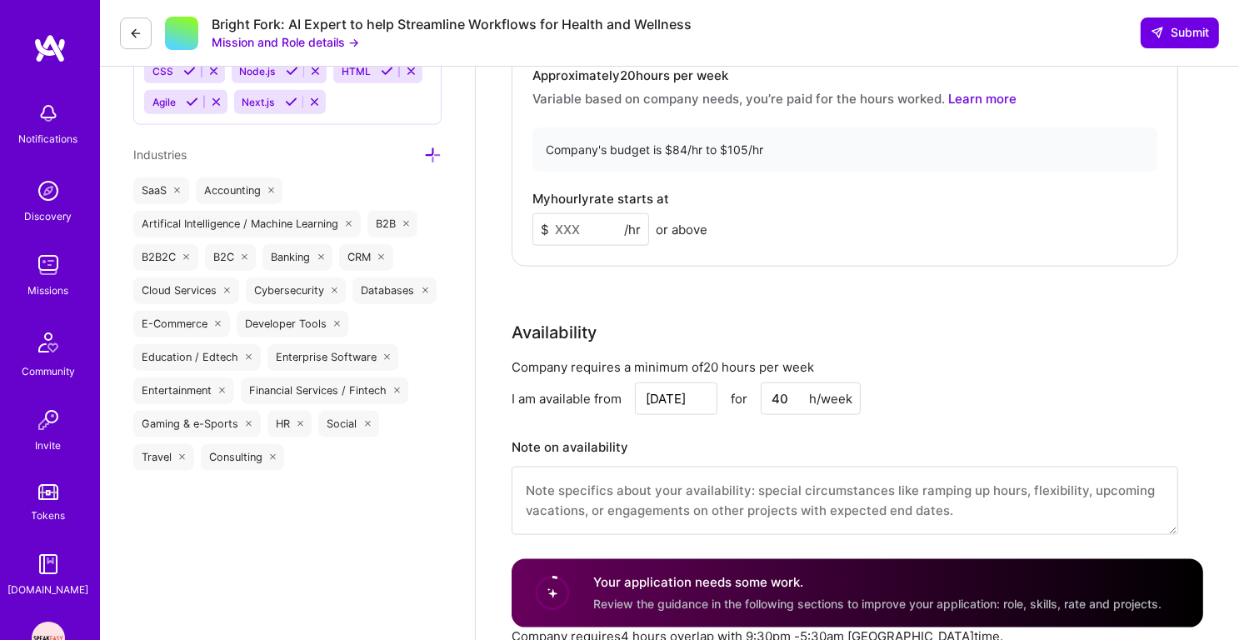
click at [584, 235] on input at bounding box center [590, 229] width 117 height 32
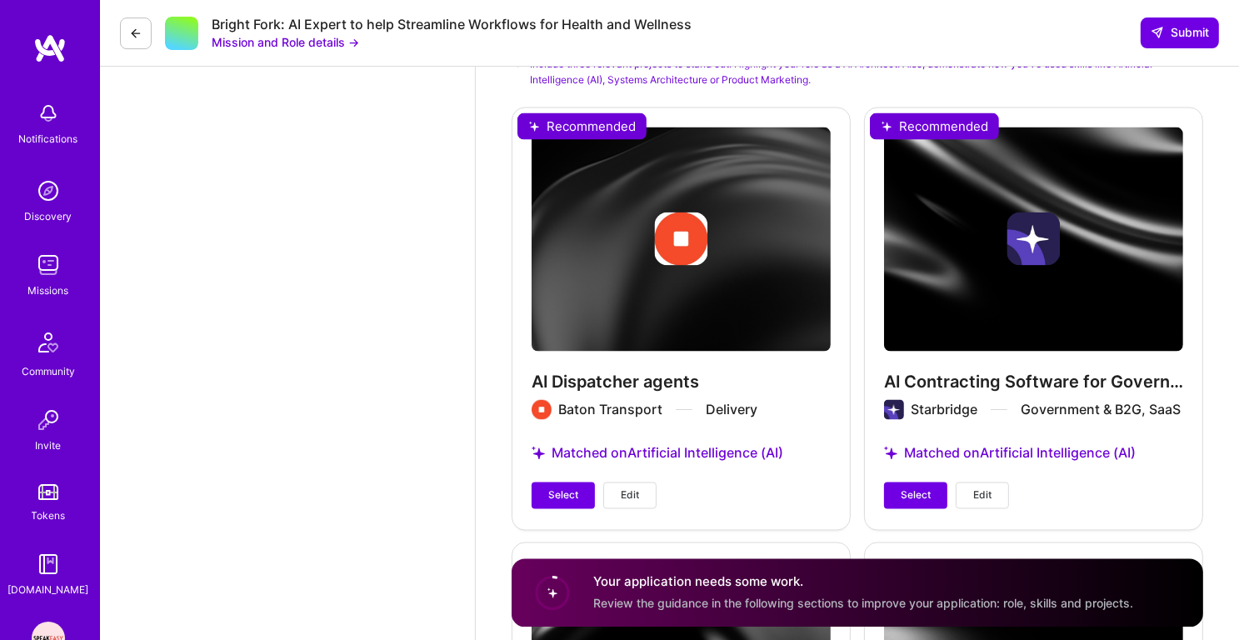
scroll to position [2841, 0]
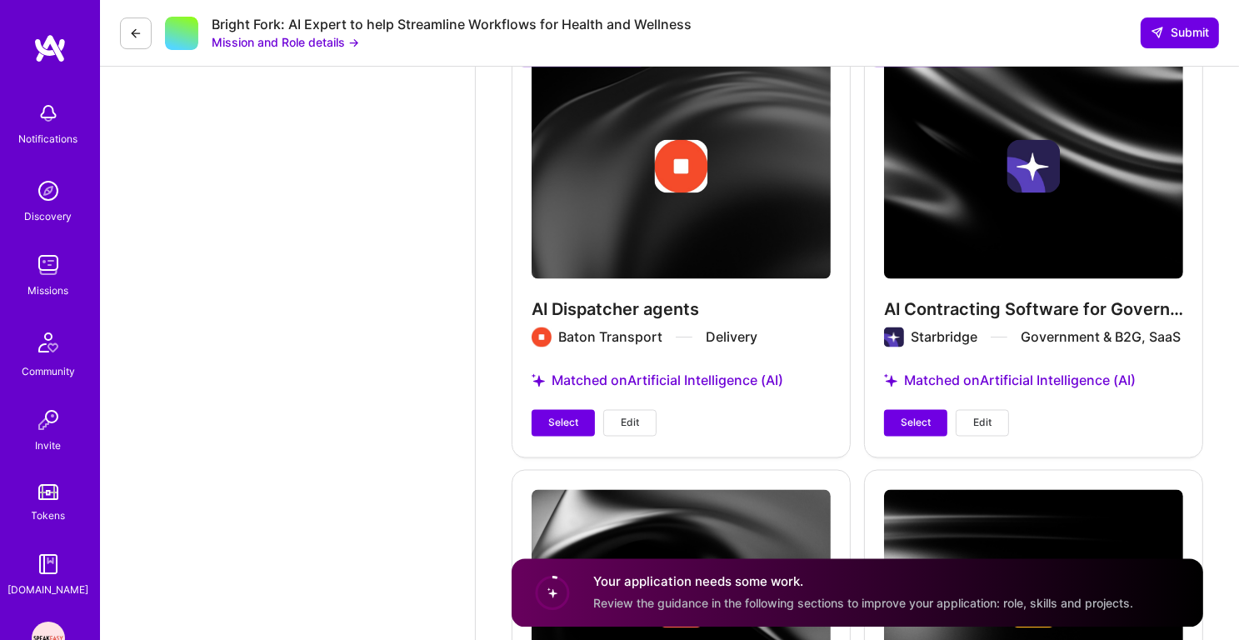
type input "90"
click at [987, 420] on span "Edit" at bounding box center [982, 422] width 18 height 15
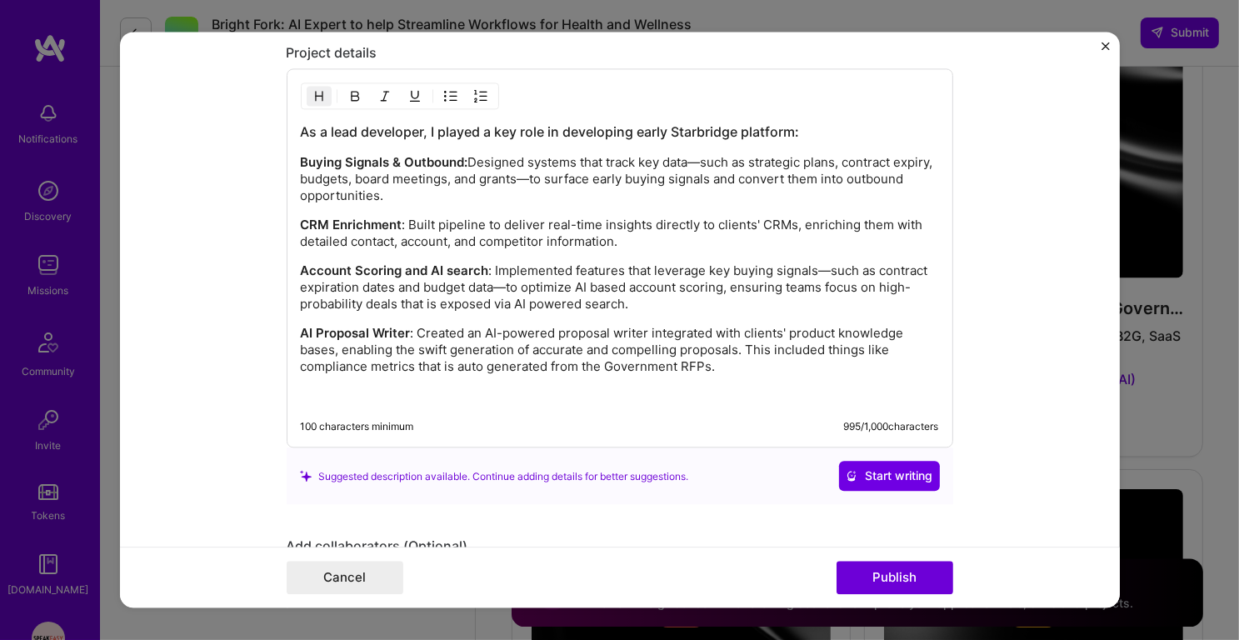
scroll to position [1727, 0]
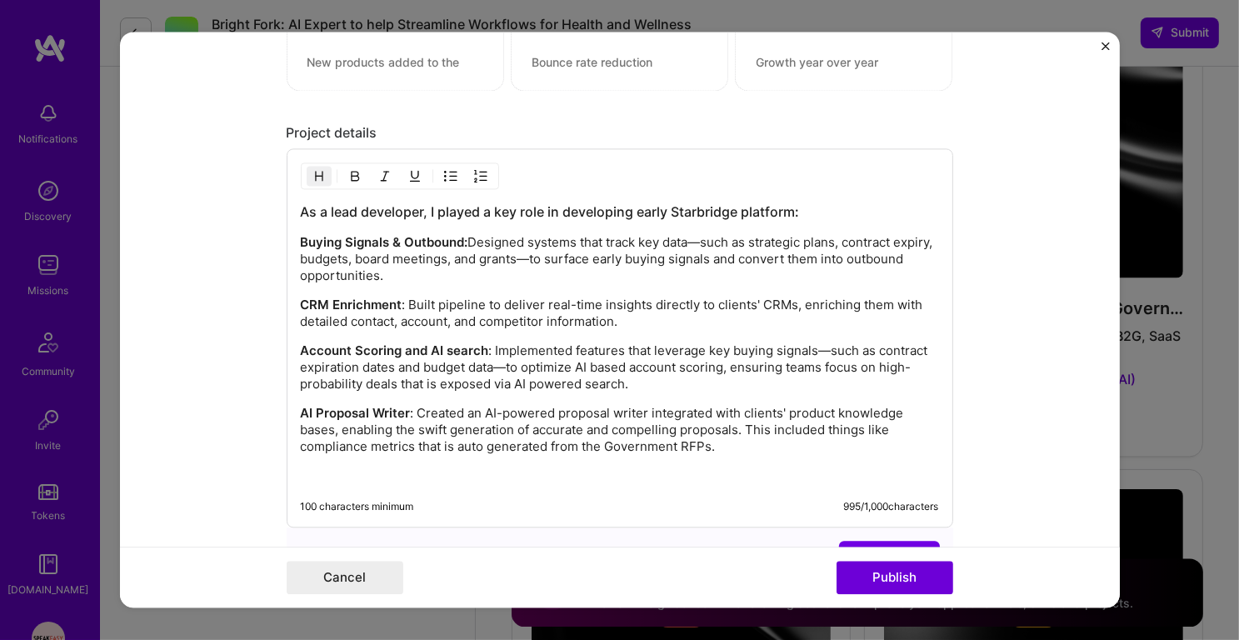
click at [611, 236] on p "Buying Signals & Outbound: Designed systems that track key data—such as strateg…" at bounding box center [620, 260] width 638 height 50
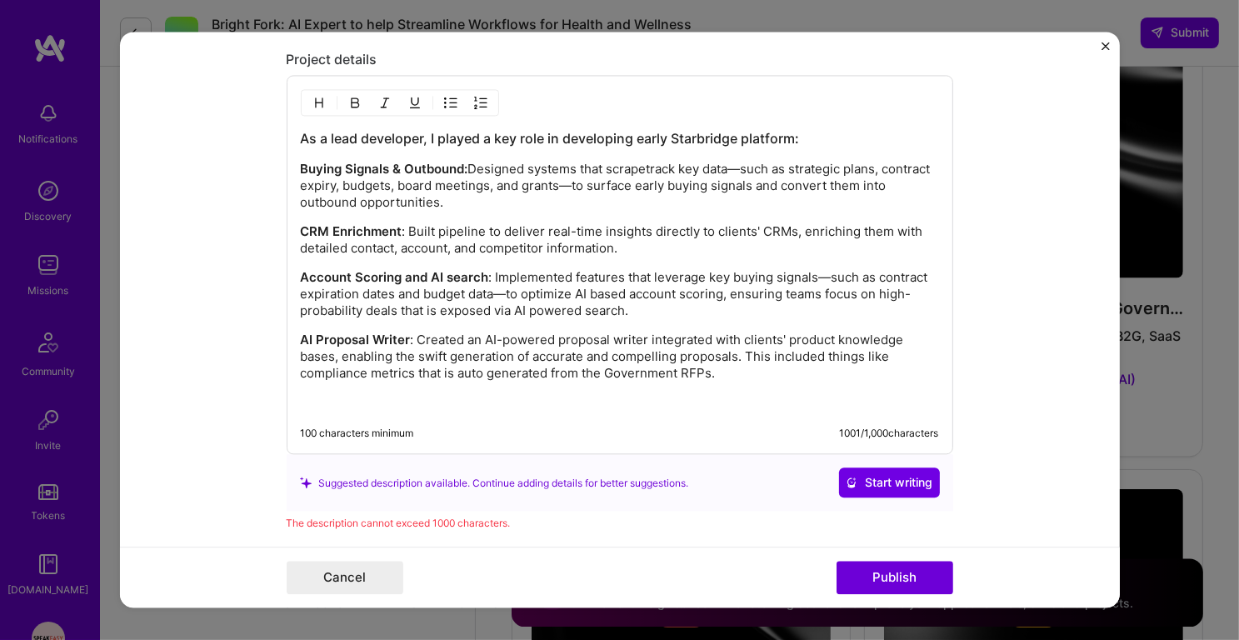
scroll to position [1793, 0]
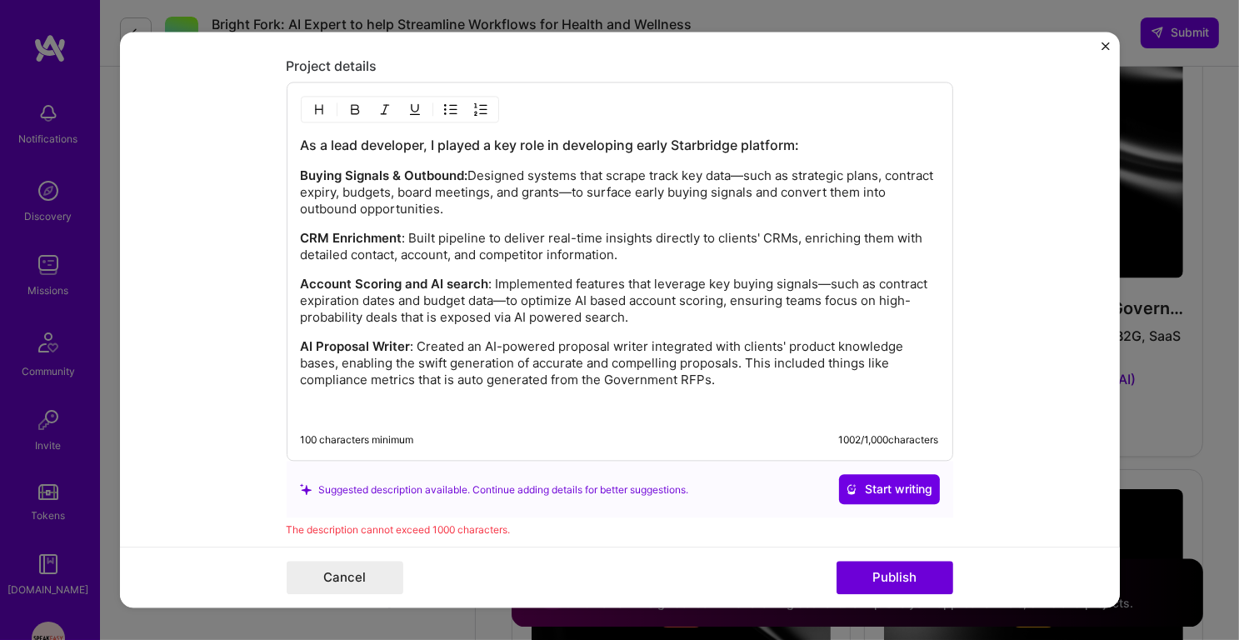
click at [675, 168] on p "Buying Signals & Outbound: Designed systems that scrape track key data—such as …" at bounding box center [620, 193] width 638 height 50
click at [482, 193] on p "Buying Signals & Outbound: Designed systems that scrape key data—such as strate…" at bounding box center [620, 193] width 638 height 50
click at [467, 282] on strong "Account Scoring and AI search" at bounding box center [395, 285] width 188 height 16
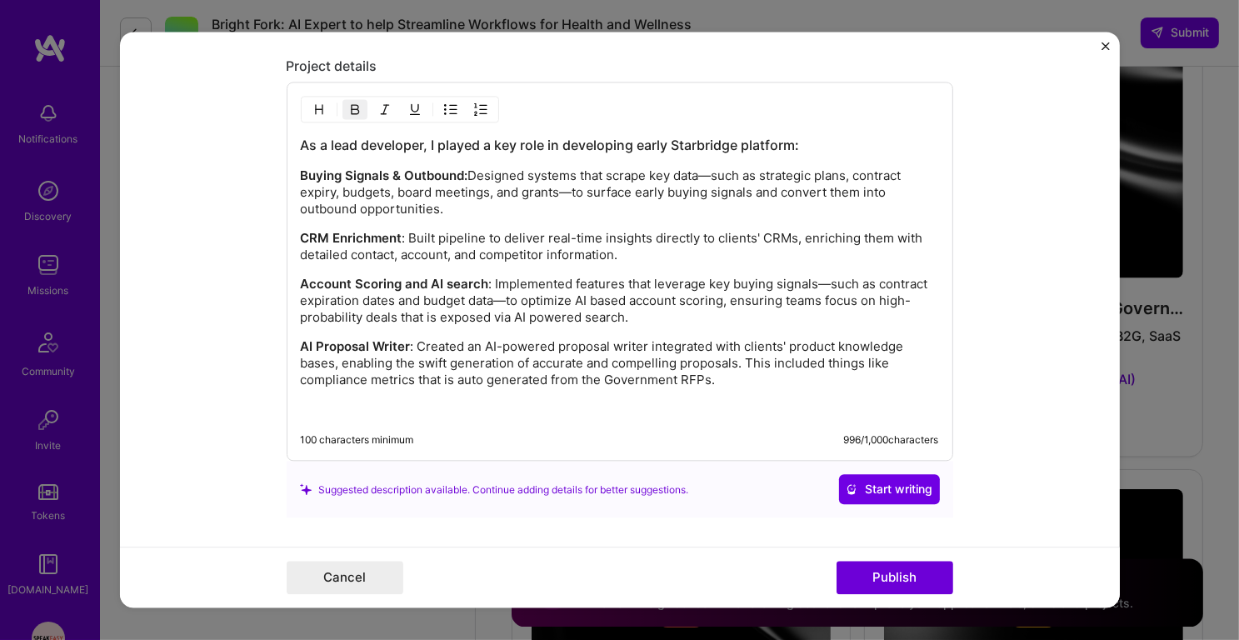
click at [467, 282] on strong "Account Scoring and AI search" at bounding box center [395, 285] width 188 height 16
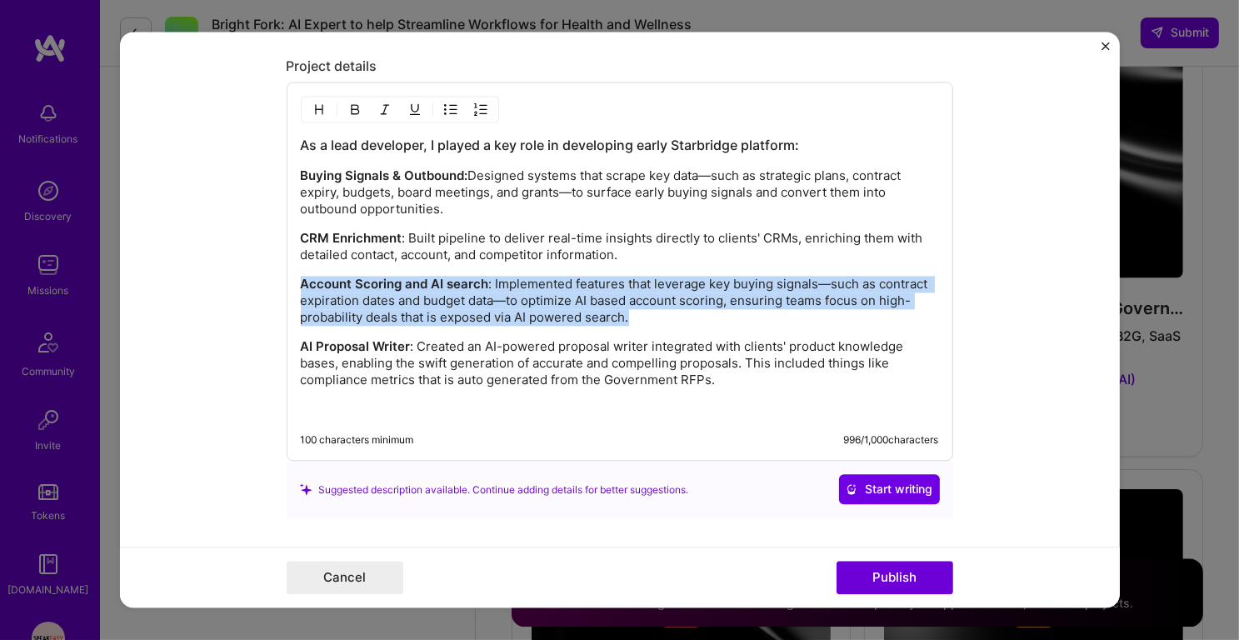
click at [478, 317] on div "As a lead developer, I played a key role in developing early Starbridge platfor…" at bounding box center [620, 278] width 638 height 282
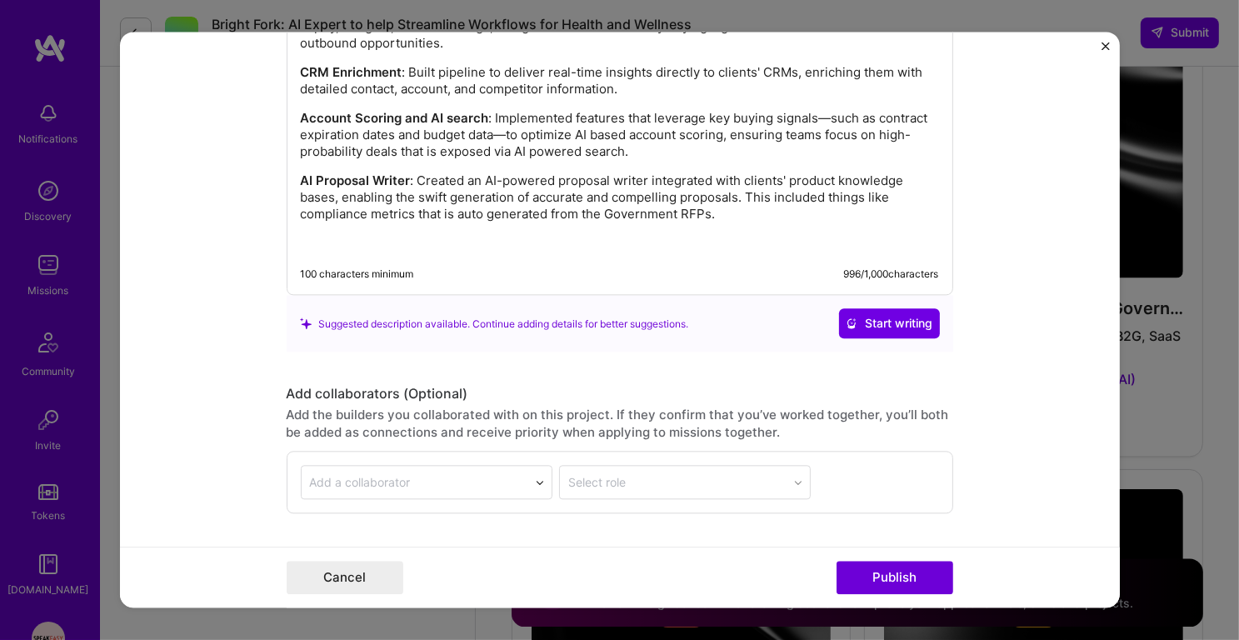
scroll to position [2064, 0]
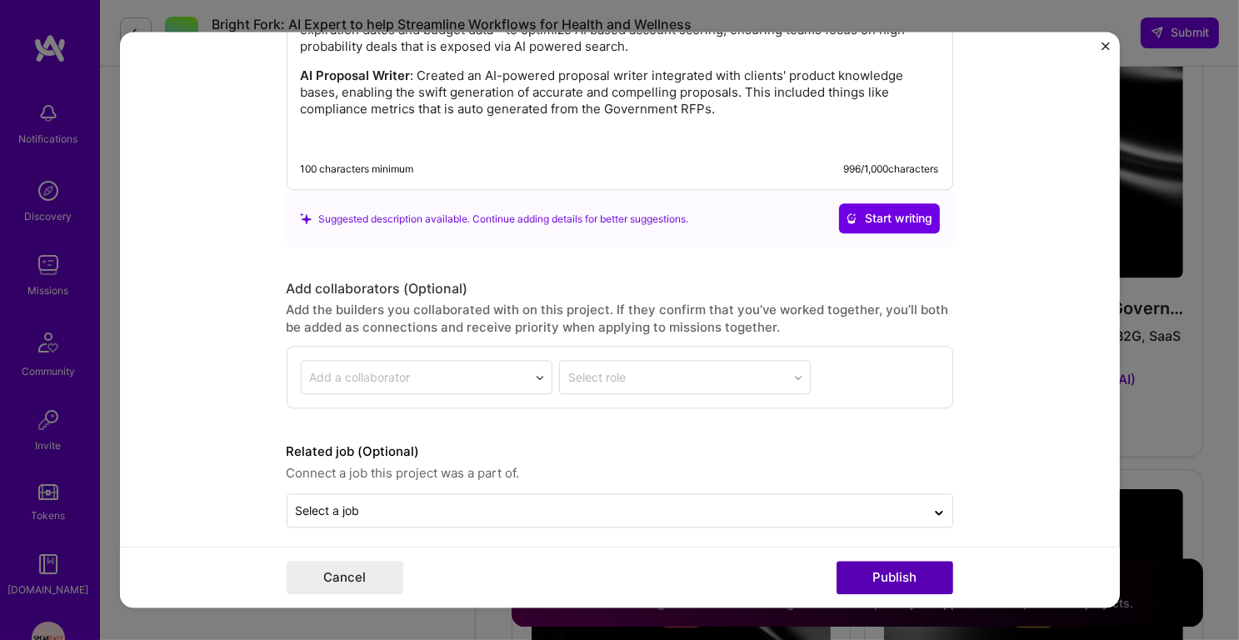
click at [877, 576] on button "Publish" at bounding box center [894, 577] width 117 height 33
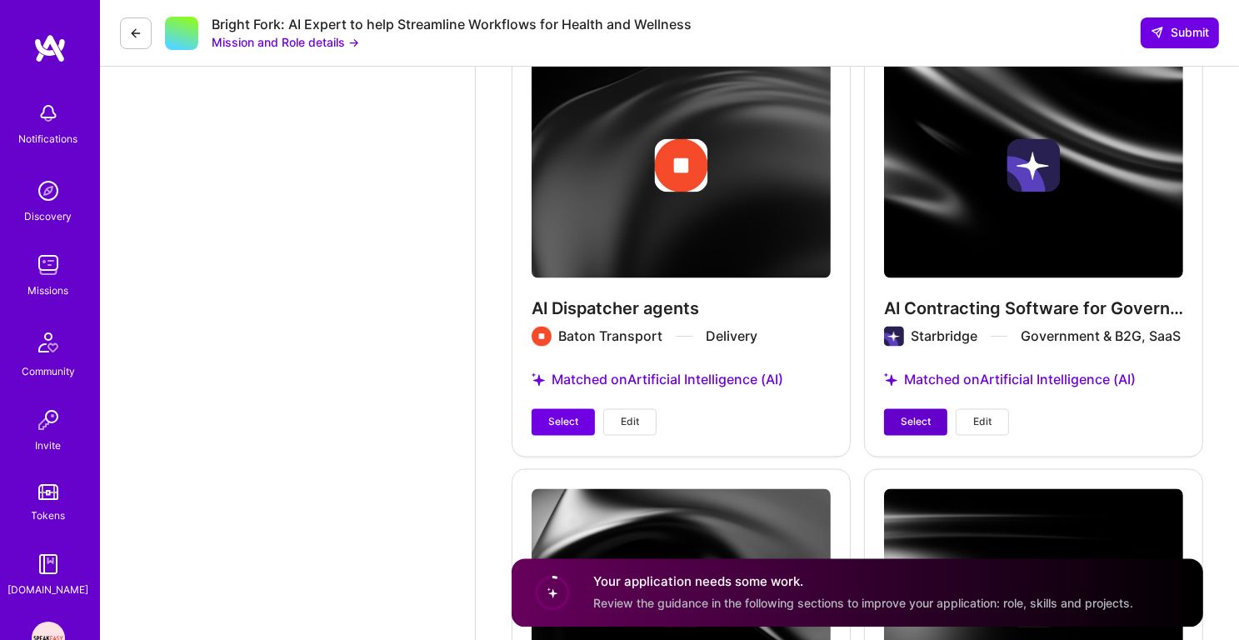
click at [918, 411] on button "Select" at bounding box center [915, 422] width 63 height 27
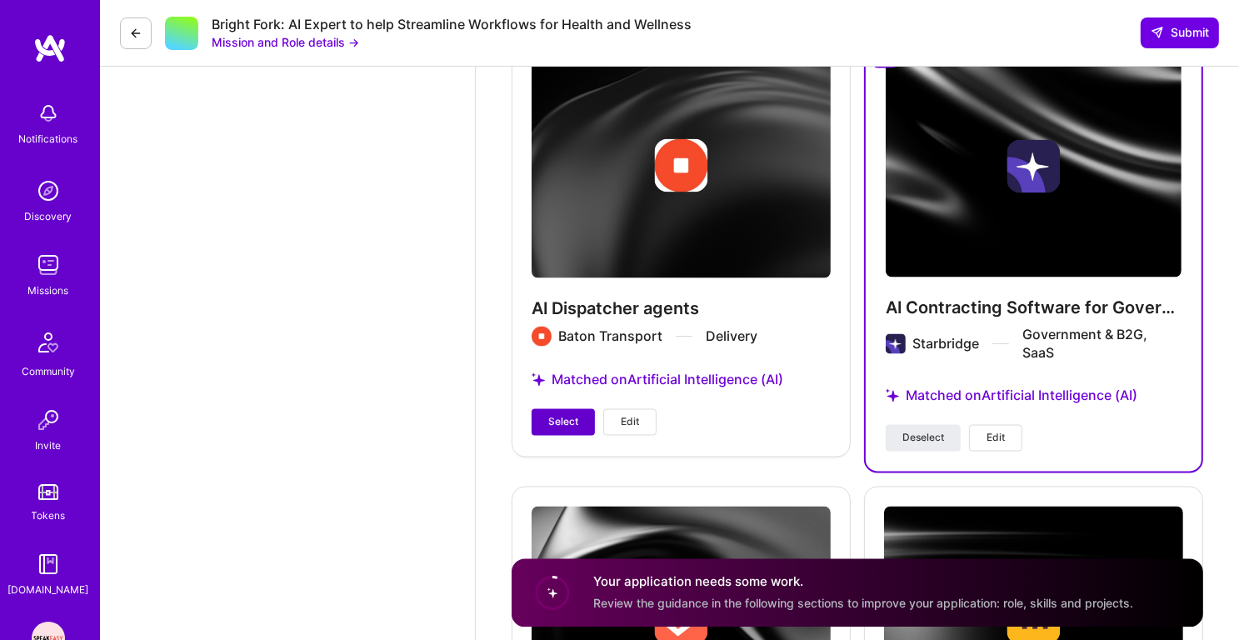
click at [577, 429] on button "Select" at bounding box center [562, 422] width 63 height 27
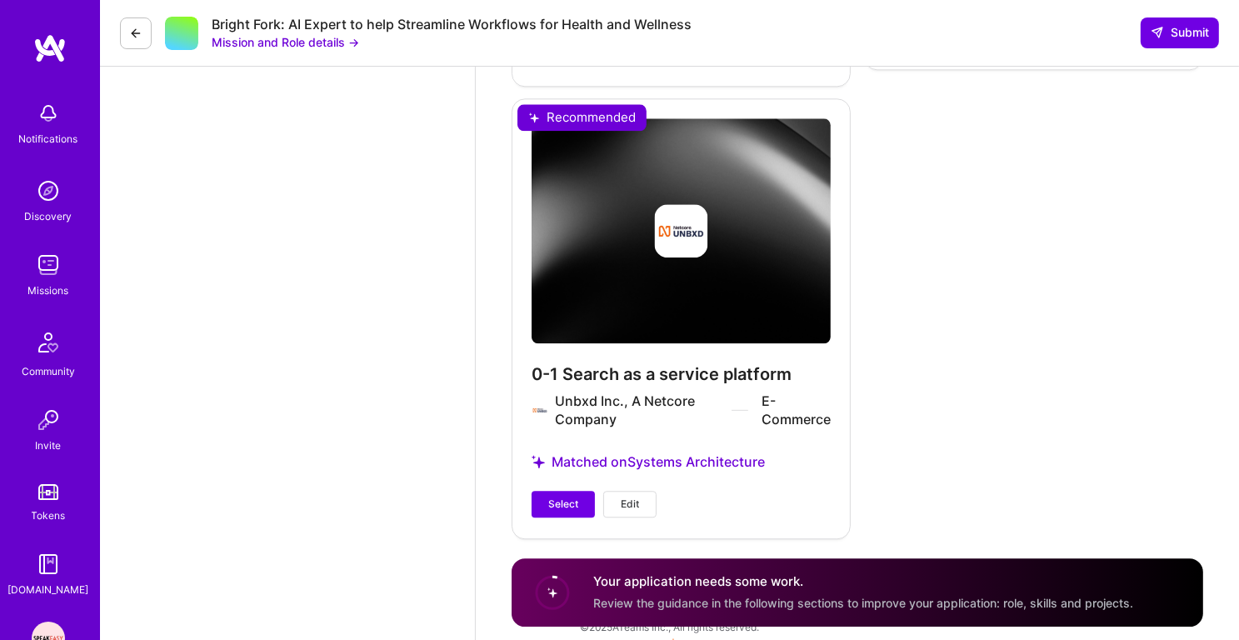
scroll to position [4044, 0]
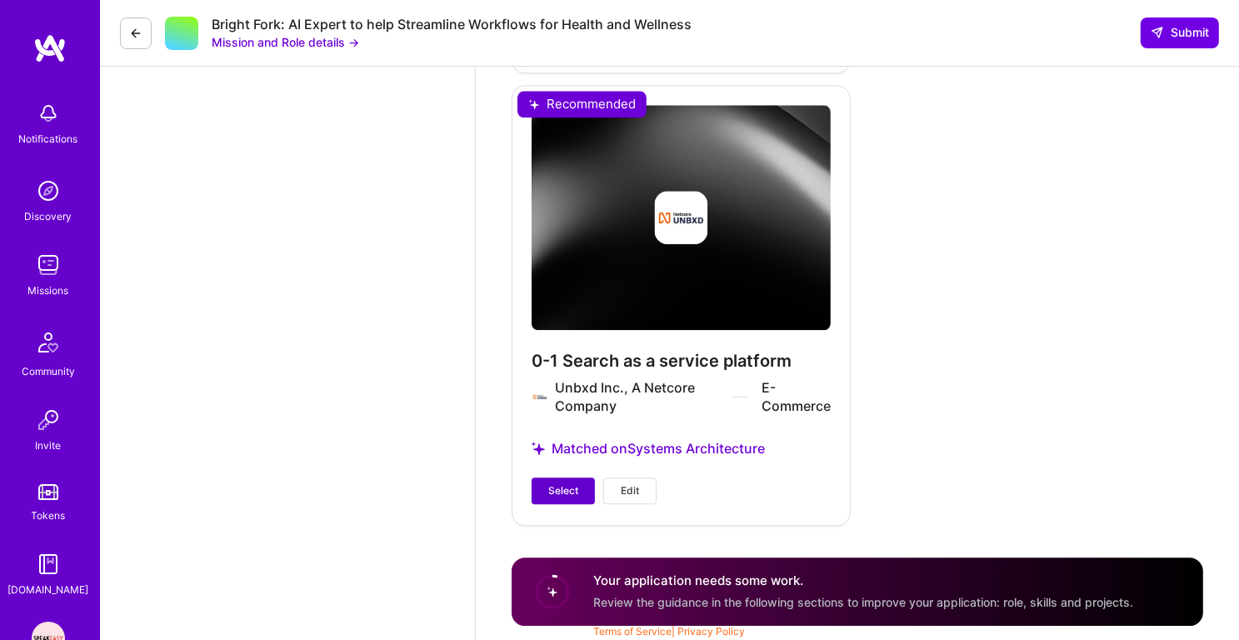
click at [556, 487] on span "Select" at bounding box center [563, 490] width 30 height 15
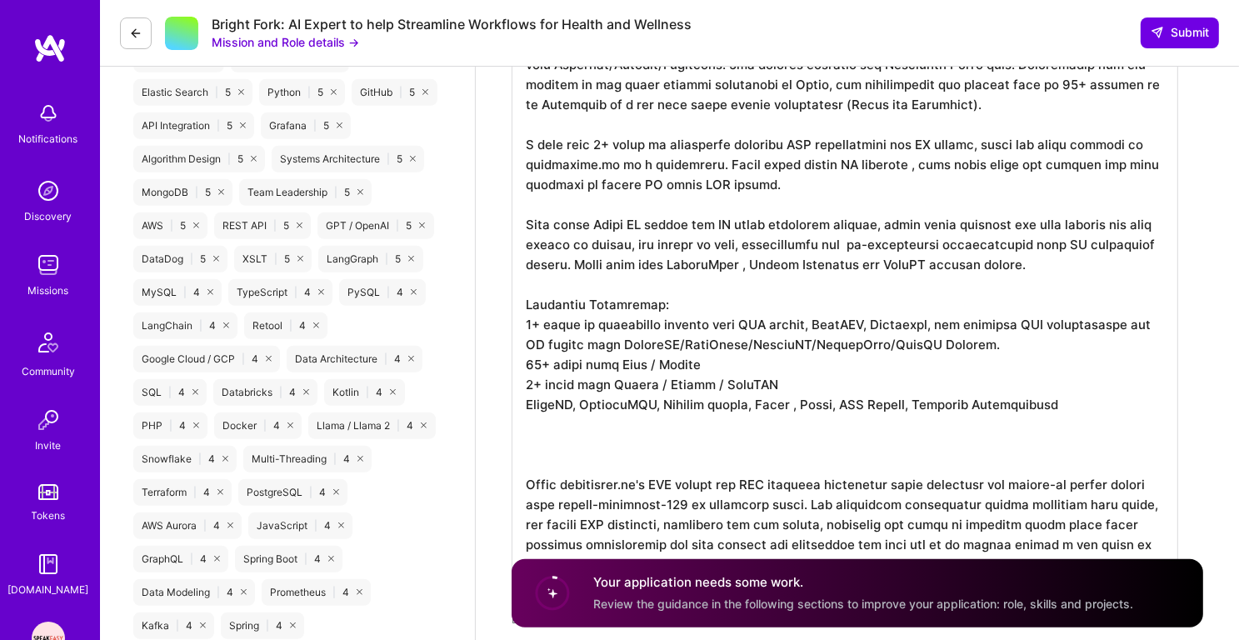
scroll to position [0, 0]
click at [1185, 31] on span "Submit" at bounding box center [1179, 32] width 58 height 17
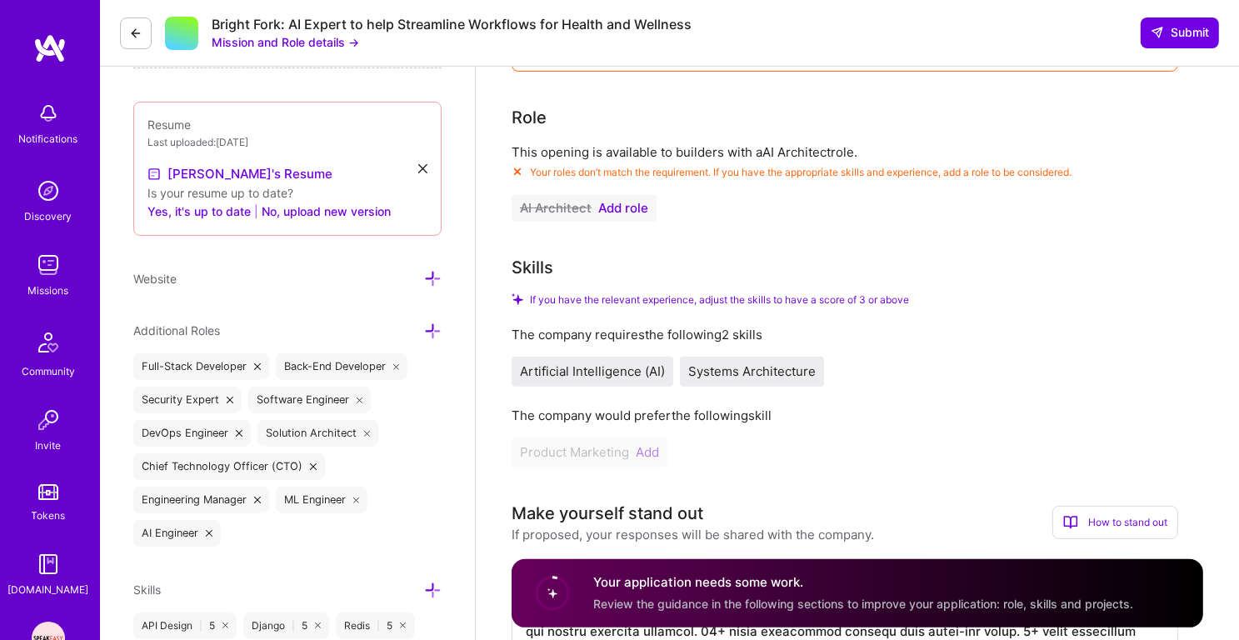
scroll to position [406, 0]
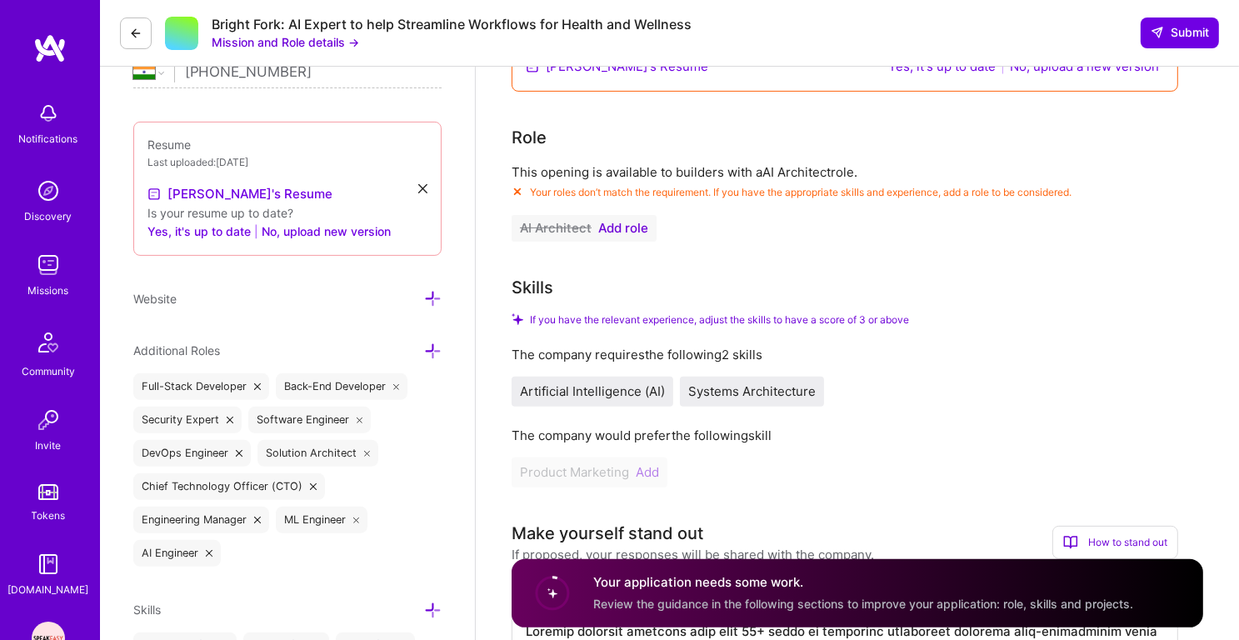
click at [634, 231] on span "Add role" at bounding box center [623, 228] width 50 height 13
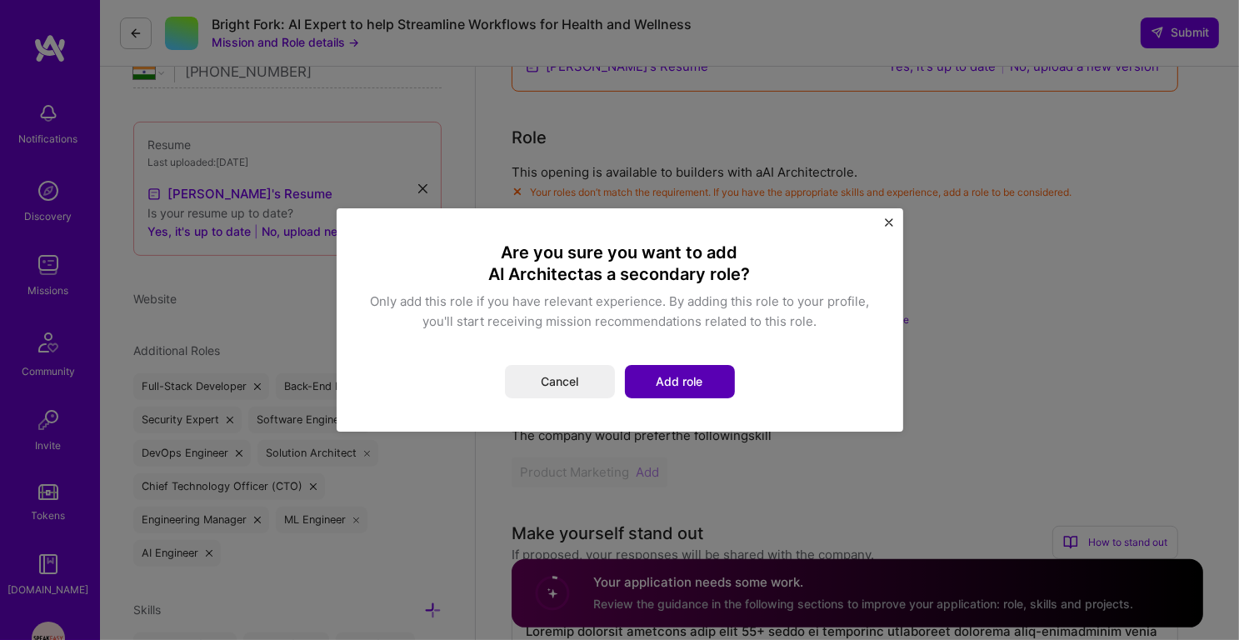
click at [688, 373] on button "Add role" at bounding box center [680, 381] width 110 height 33
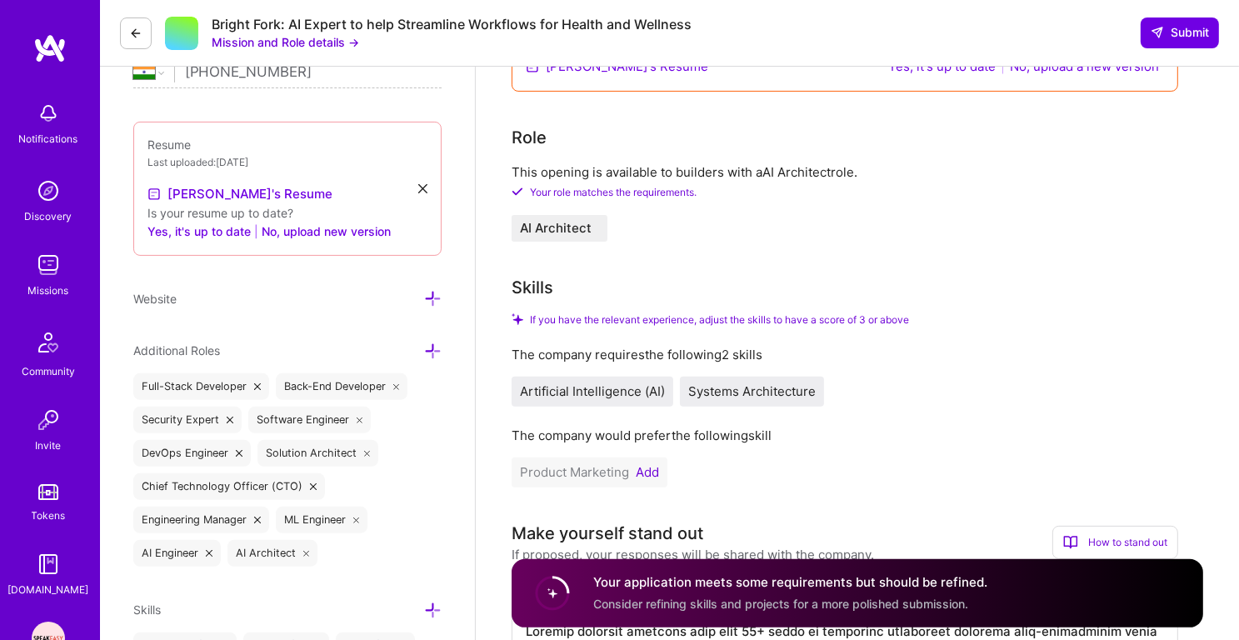
click at [652, 470] on button "Add" at bounding box center [646, 472] width 23 height 13
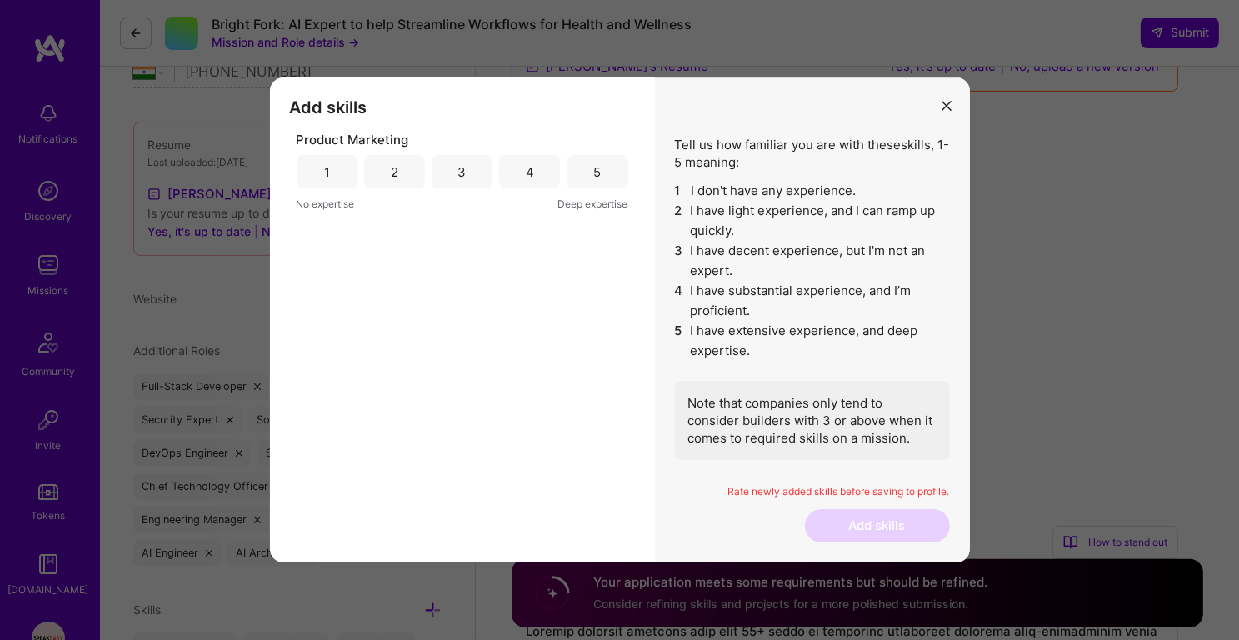
click at [943, 99] on button "modal" at bounding box center [946, 104] width 20 height 27
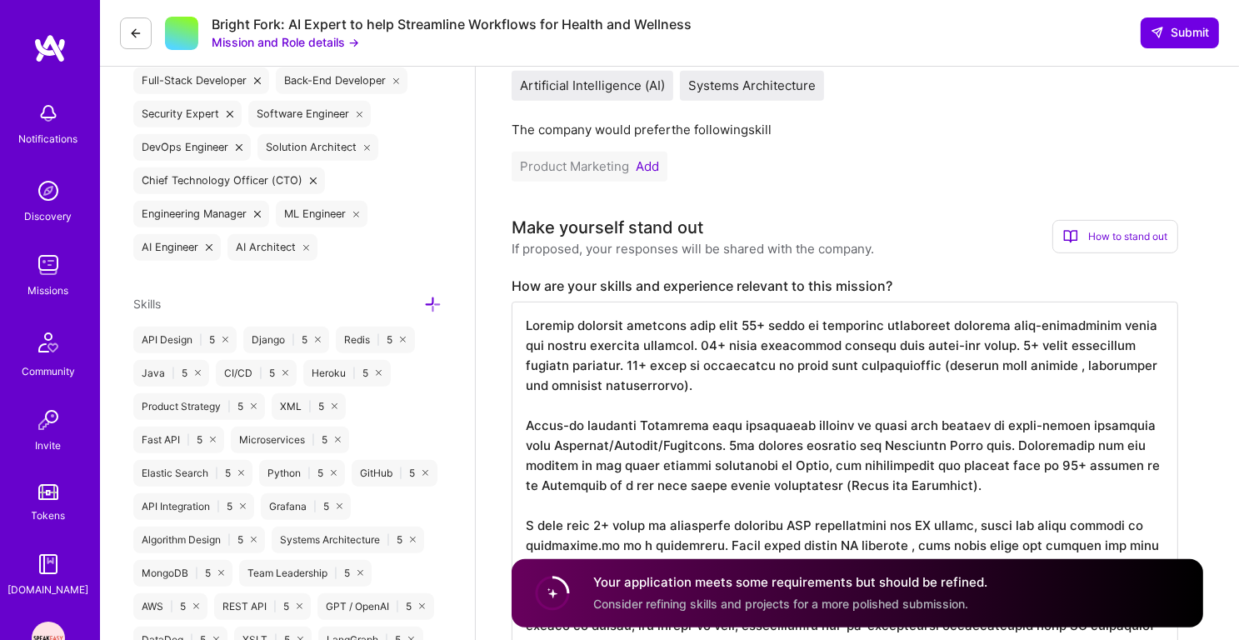
scroll to position [0, 0]
click at [643, 163] on button "Add" at bounding box center [646, 166] width 23 height 13
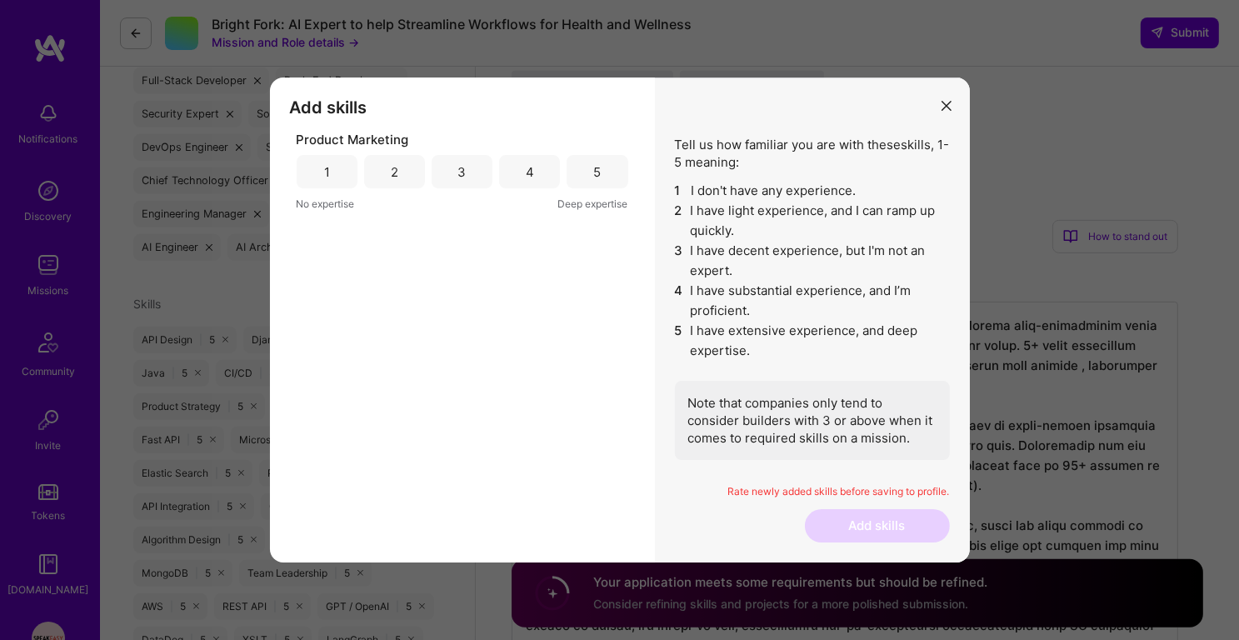
click at [456, 172] on div "3" at bounding box center [461, 171] width 61 height 33
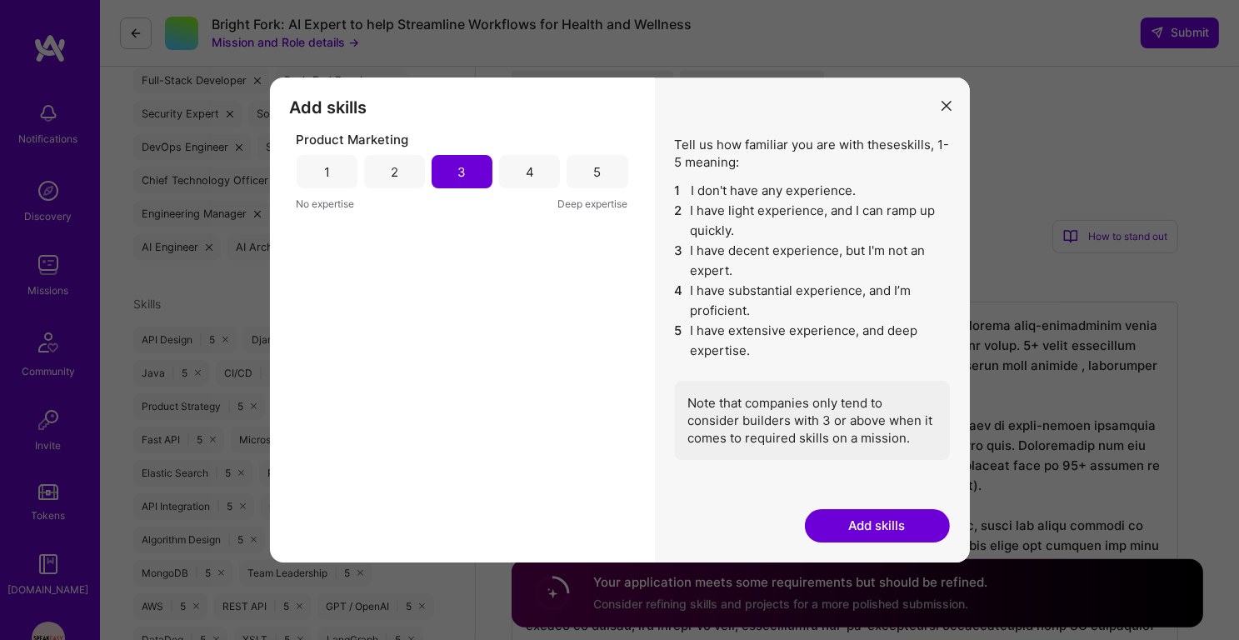
click at [891, 512] on button "Add skills" at bounding box center [877, 525] width 145 height 33
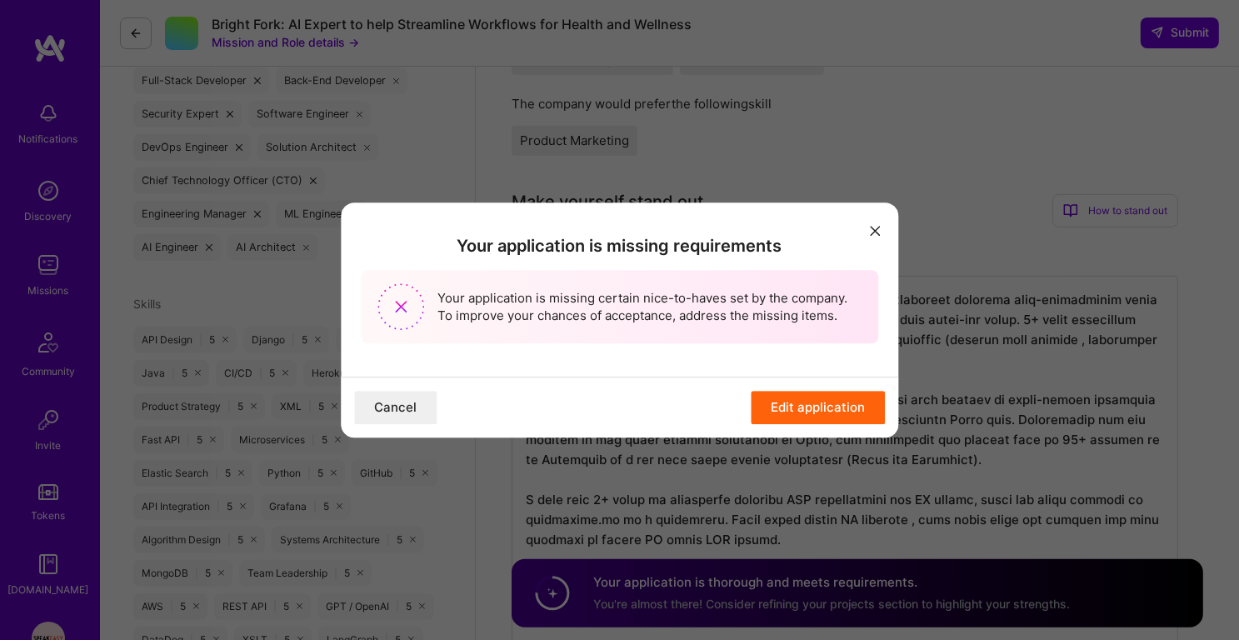
click at [844, 408] on button "Edit application" at bounding box center [817, 407] width 134 height 33
click at [823, 405] on button "Edit application" at bounding box center [817, 407] width 134 height 33
click at [873, 228] on icon "modal" at bounding box center [875, 231] width 10 height 10
click at [412, 421] on button "Cancel" at bounding box center [395, 407] width 82 height 33
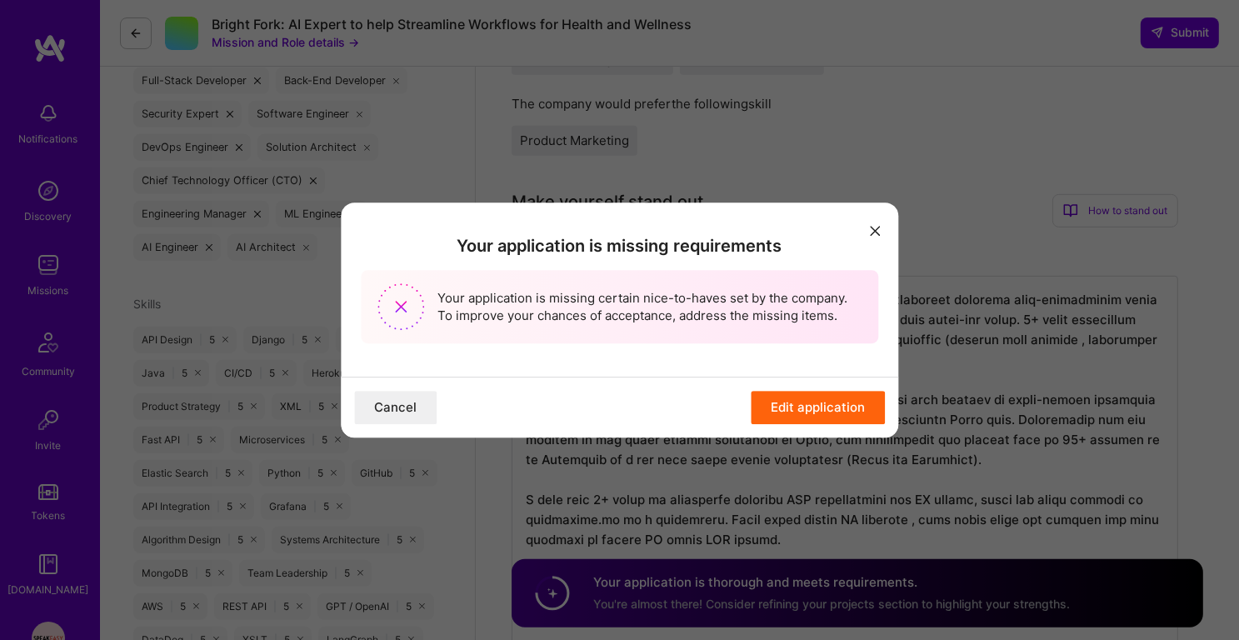
click at [731, 359] on div "Your application is missing requirements Your application is missing certain ni…" at bounding box center [619, 289] width 557 height 174
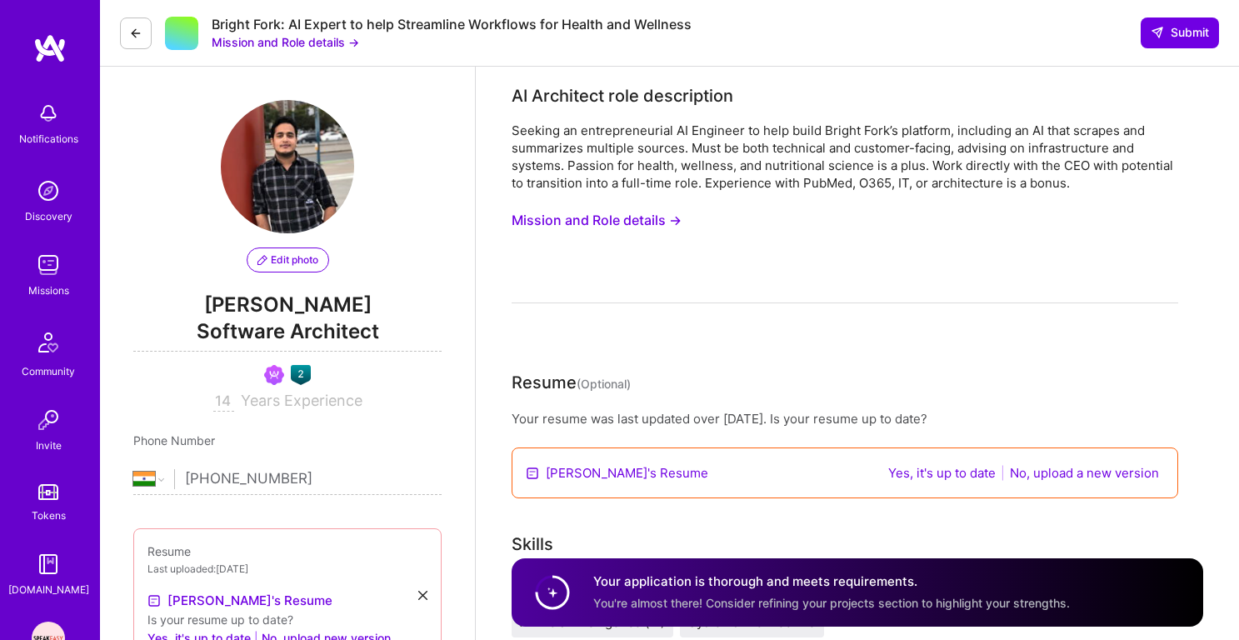
select select "IN"
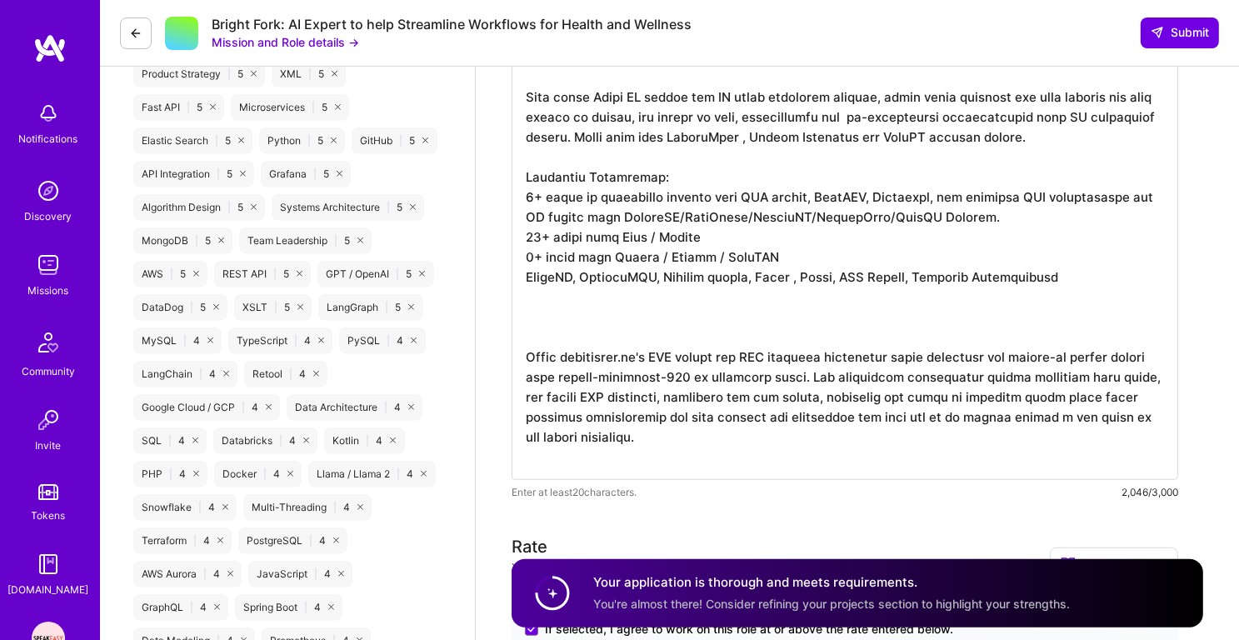
scroll to position [1, 0]
click at [732, 274] on textarea at bounding box center [844, 136] width 666 height 686
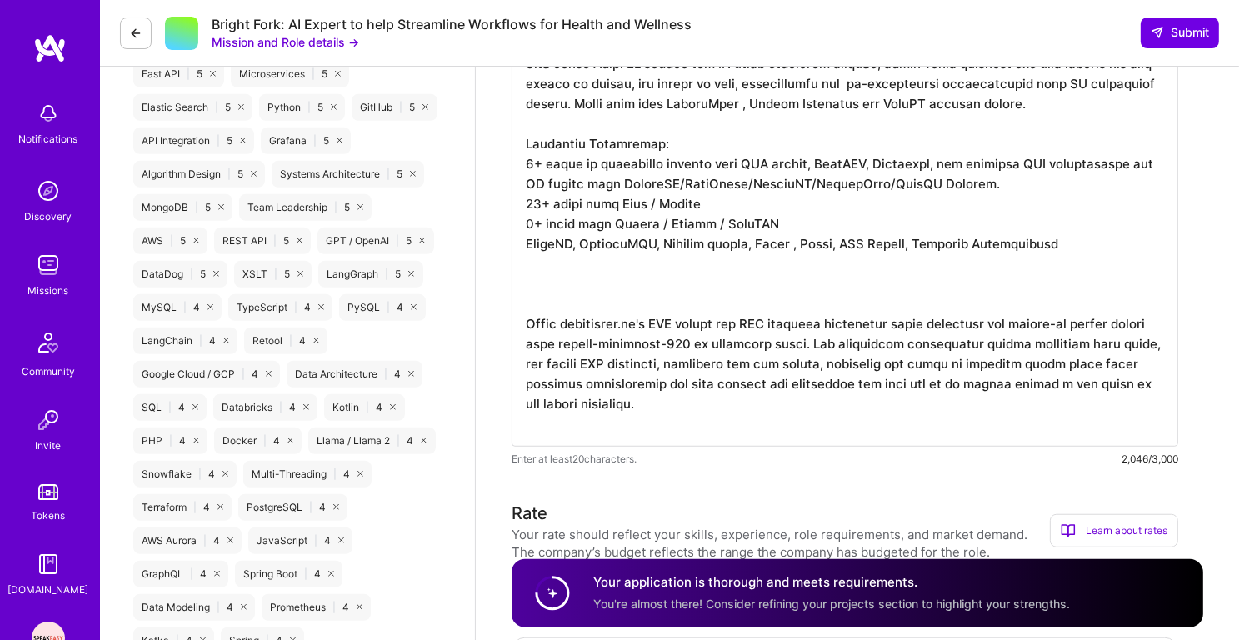
scroll to position [1145, 0]
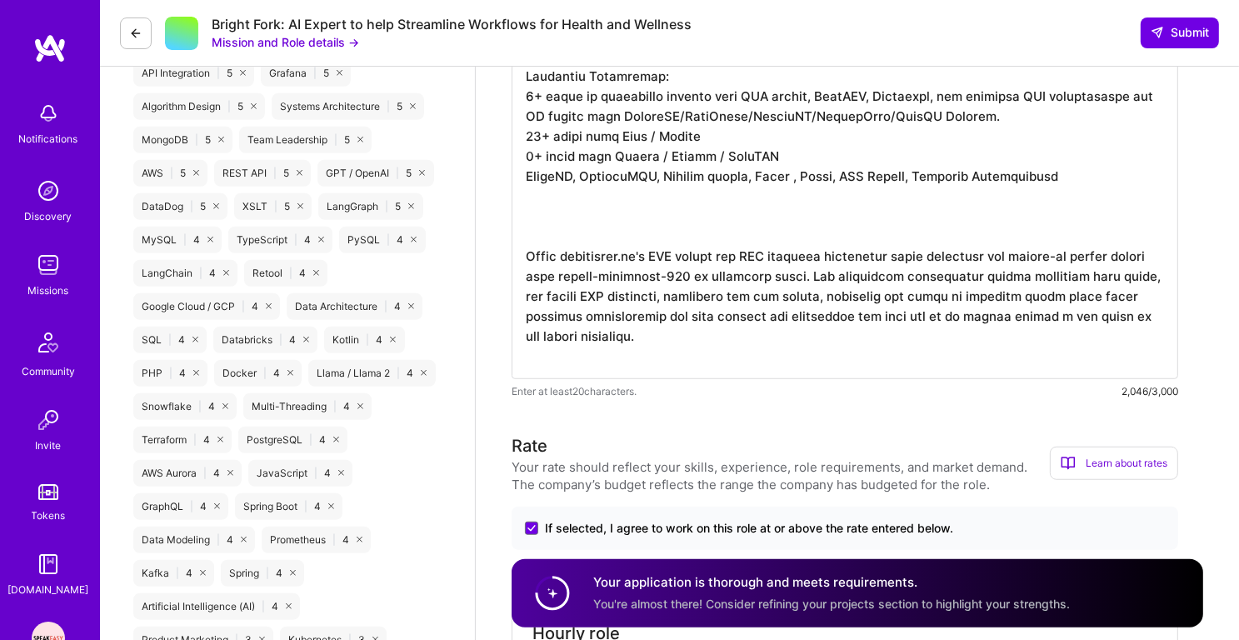
drag, startPoint x: 672, startPoint y: 354, endPoint x: 519, endPoint y: 248, distance: 186.2
click at [519, 248] on textarea at bounding box center [844, 36] width 666 height 686
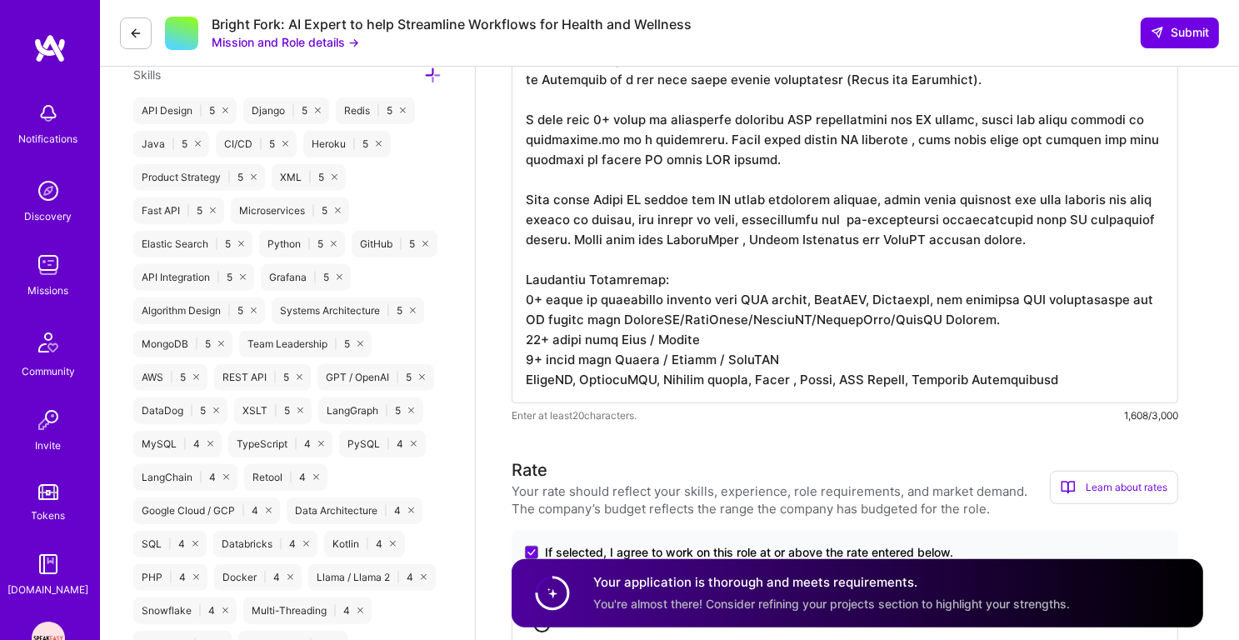
scroll to position [946, 0]
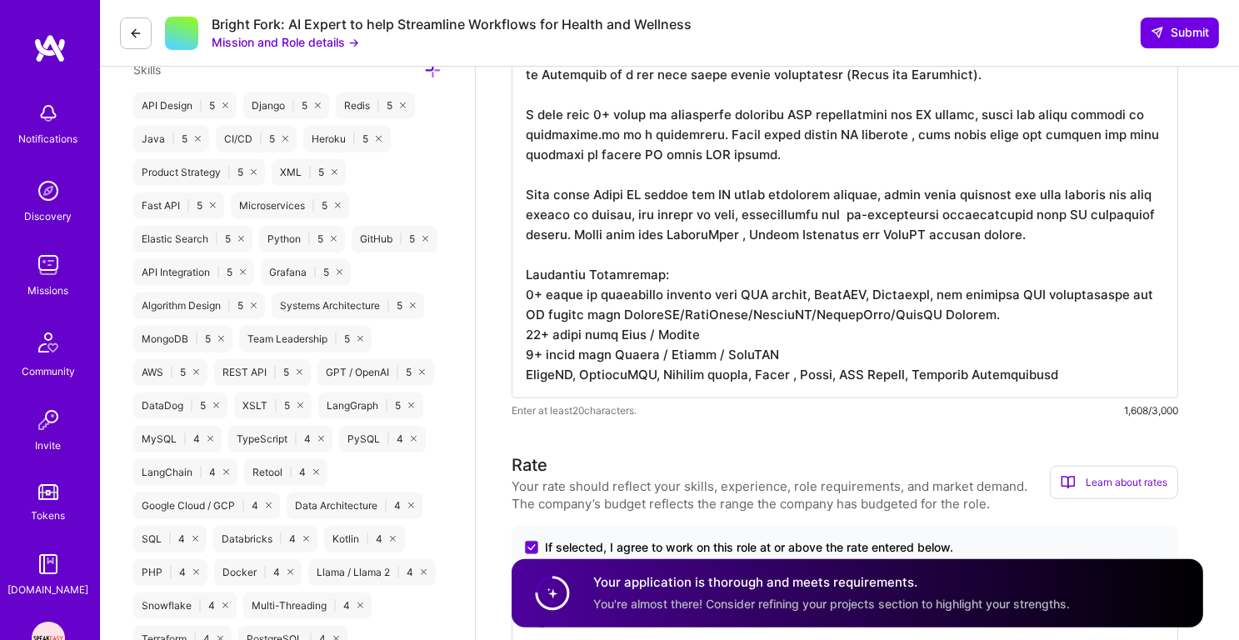
click at [1020, 134] on textarea at bounding box center [844, 145] width 666 height 506
click at [935, 153] on textarea at bounding box center [844, 145] width 666 height 506
click at [858, 163] on textarea at bounding box center [844, 145] width 666 height 506
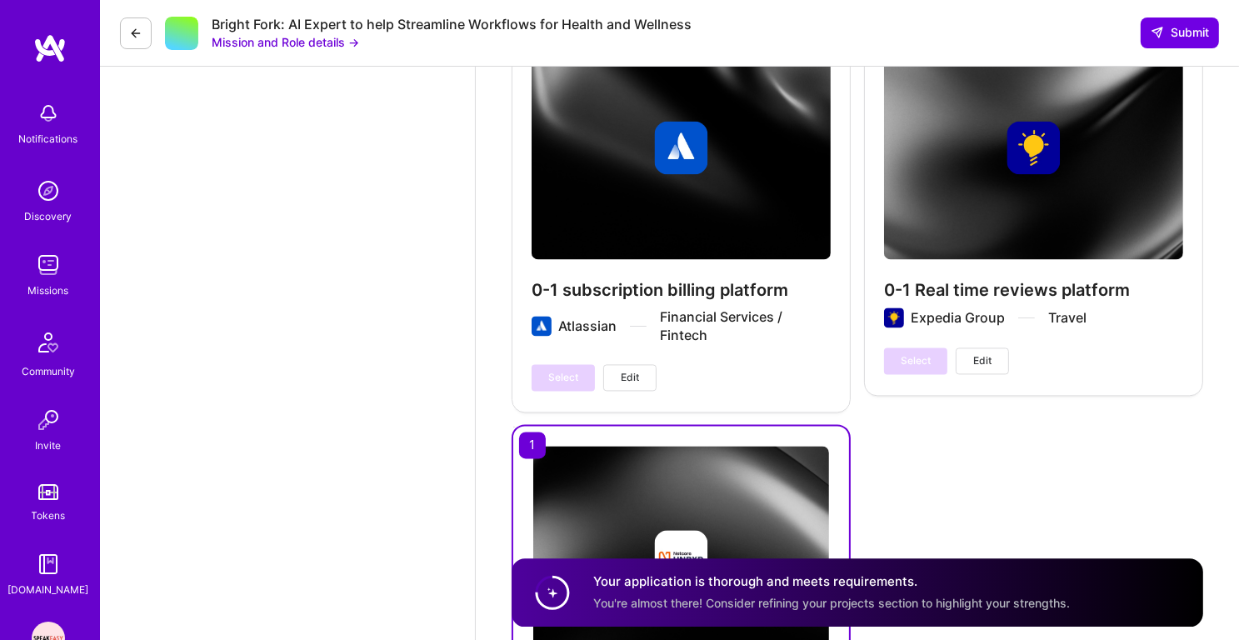
scroll to position [3689, 0]
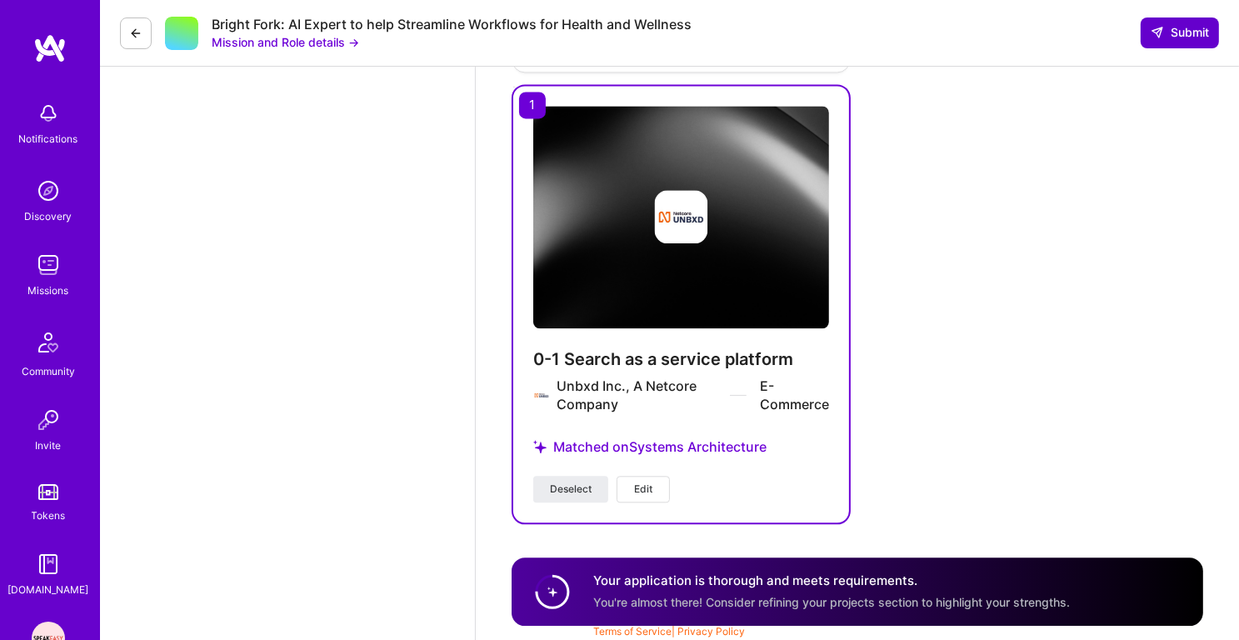
type textarea "Backend software engineer with over 14+ years of extensive experience building …"
click at [1175, 39] on span "Submit" at bounding box center [1179, 32] width 58 height 17
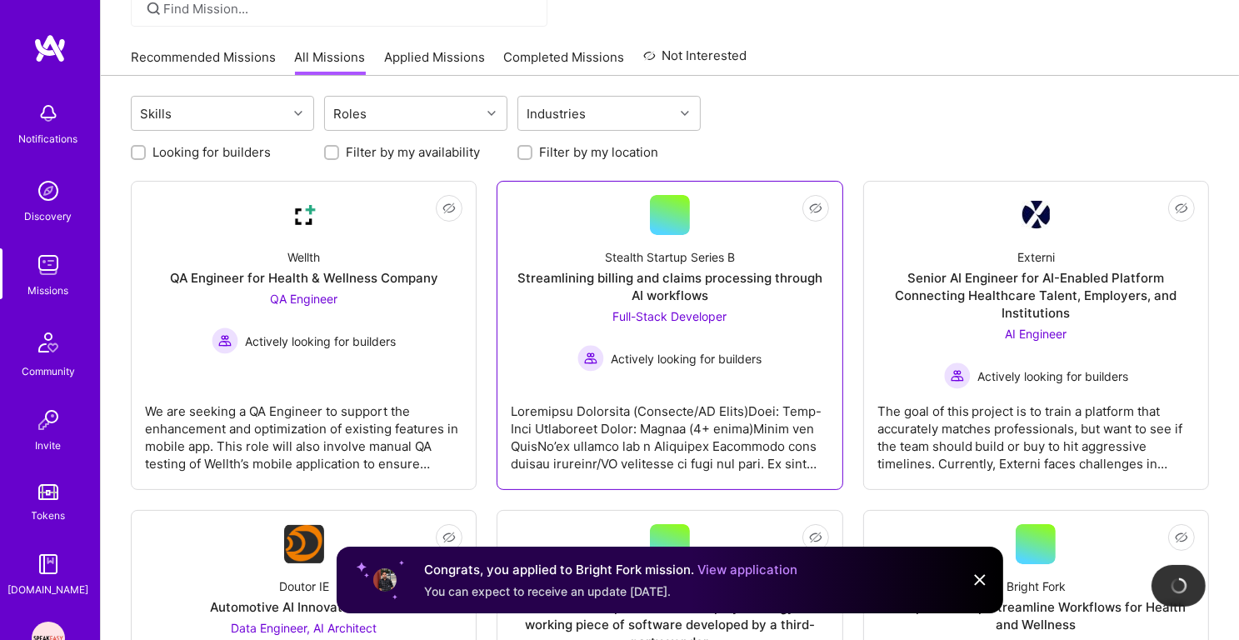
scroll to position [154, 0]
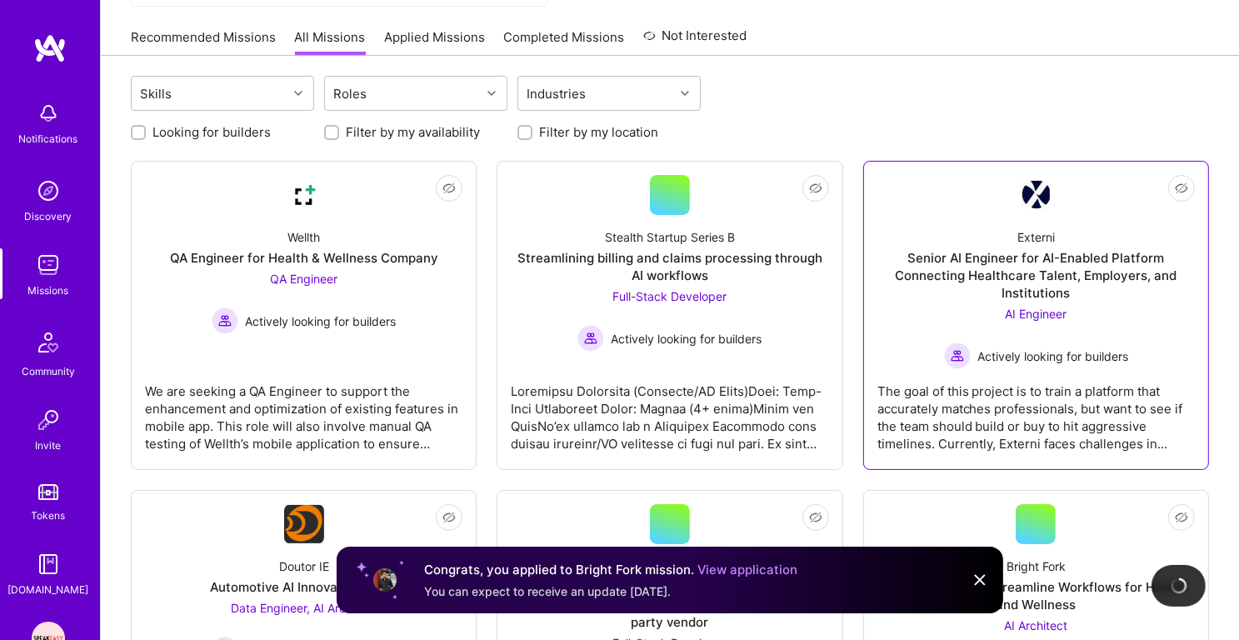
click at [994, 268] on div "Senior AI Engineer for AI-Enabled Platform Connecting Healthcare Talent, Employ…" at bounding box center [1035, 275] width 317 height 52
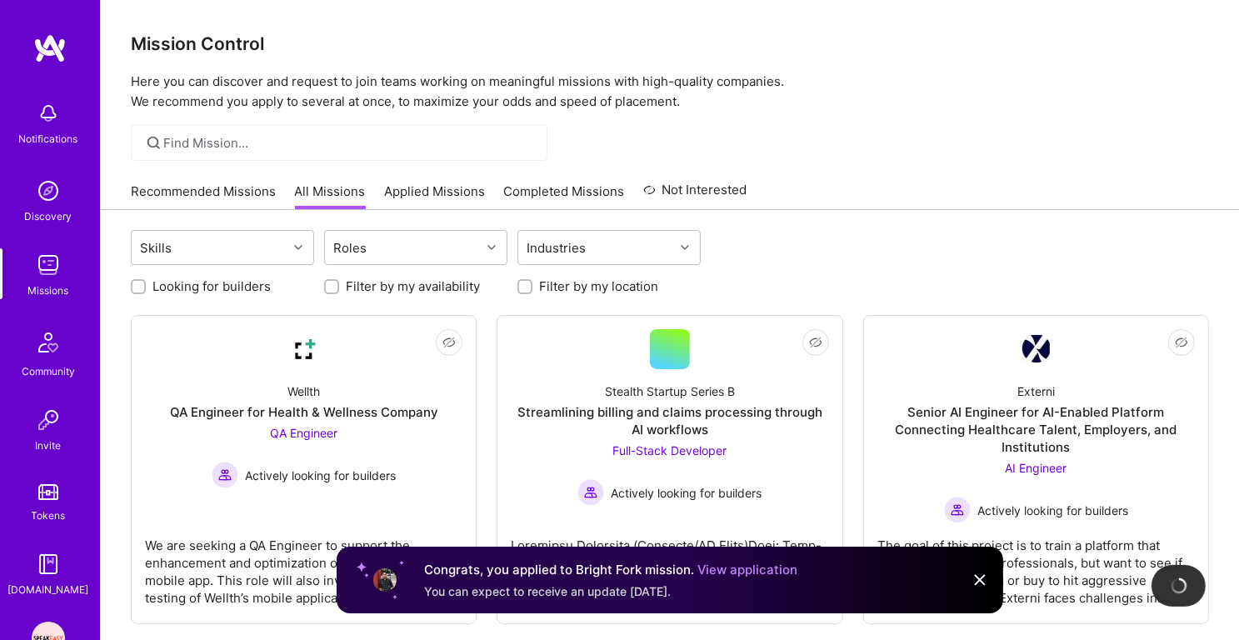
scroll to position [154, 0]
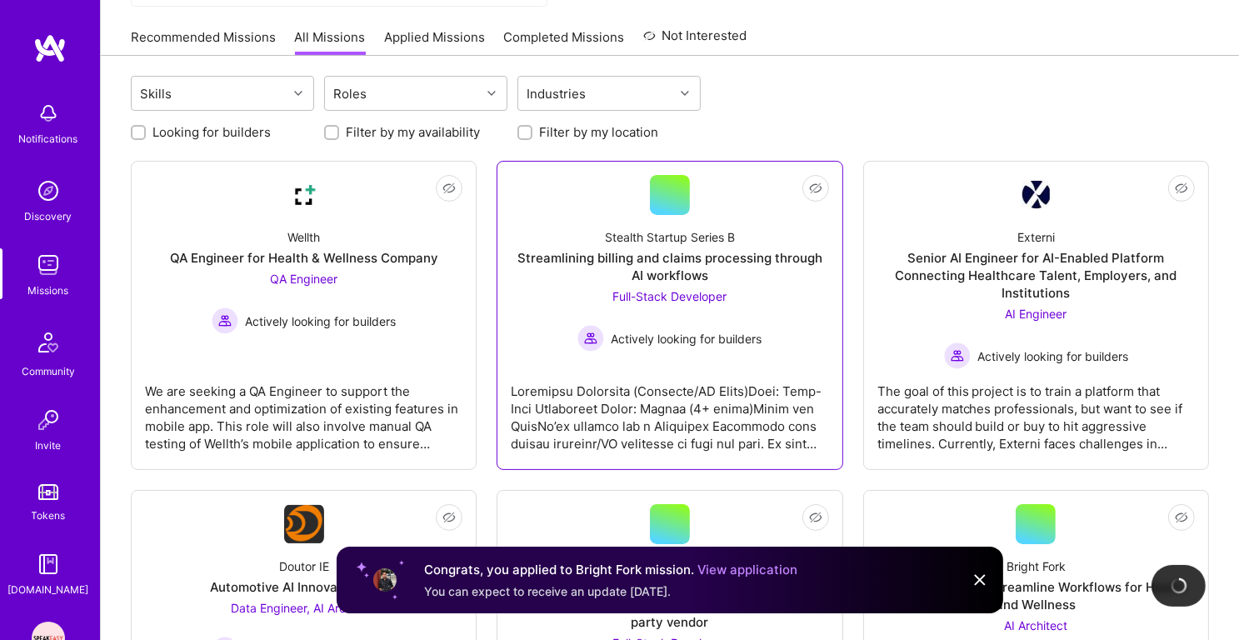
click at [692, 282] on div "Stealth Startup Series B Streamlining billing and claims processing through AI …" at bounding box center [669, 283] width 317 height 137
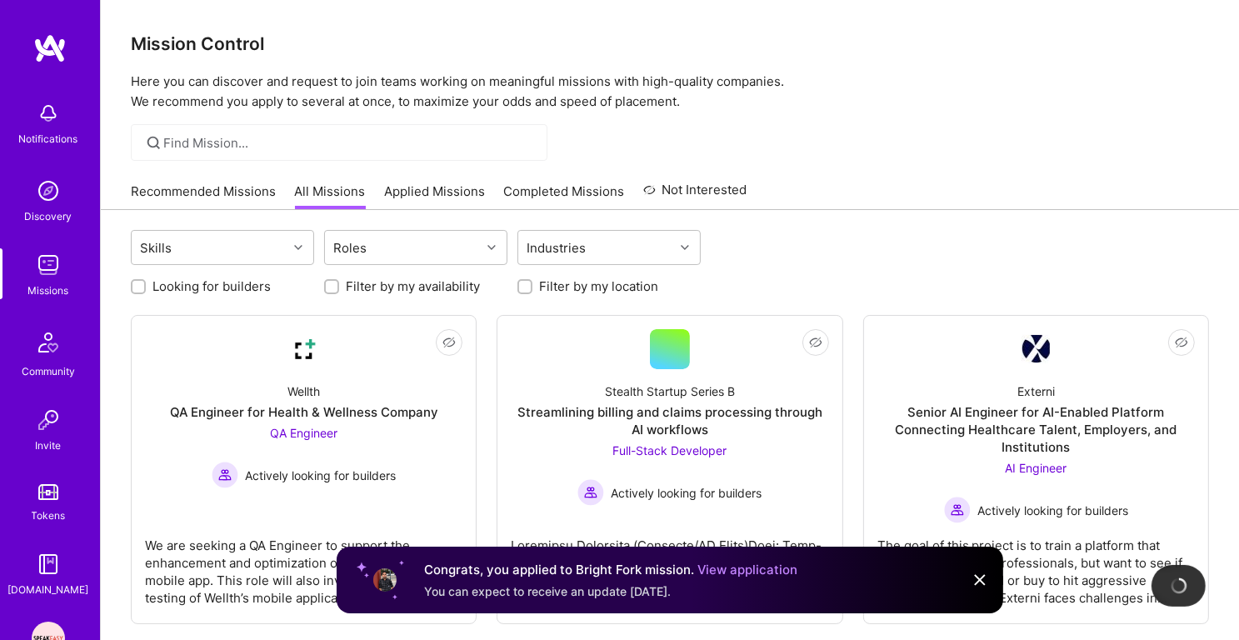
scroll to position [154, 0]
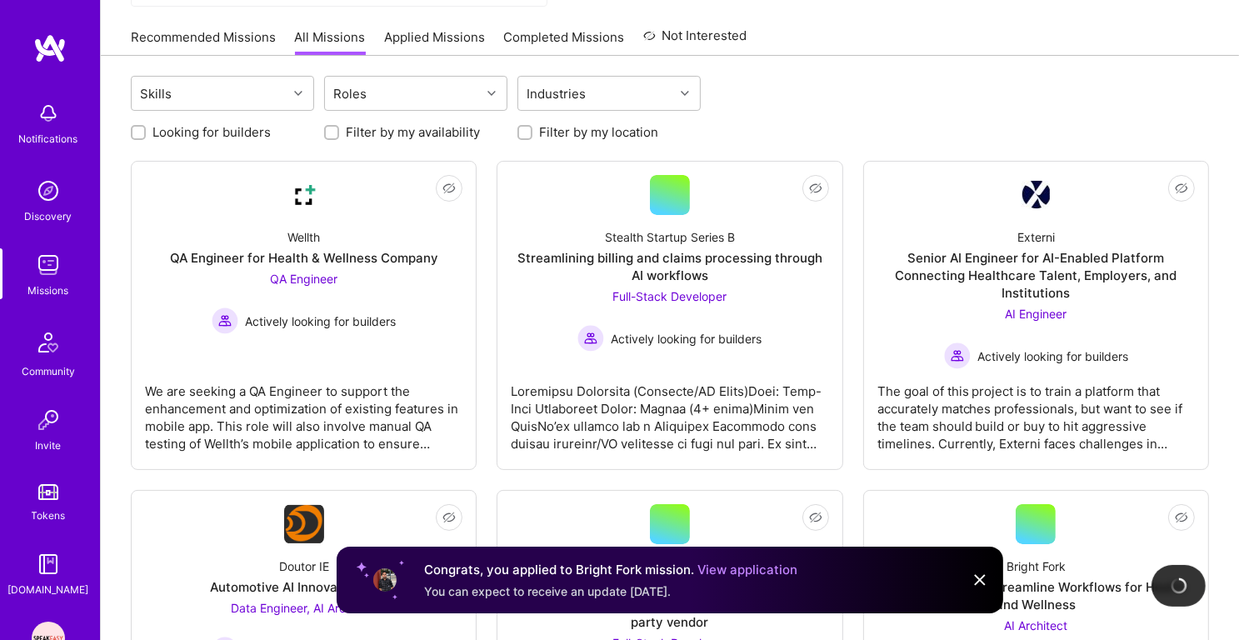
click at [217, 36] on link "Recommended Missions" at bounding box center [203, 41] width 145 height 27
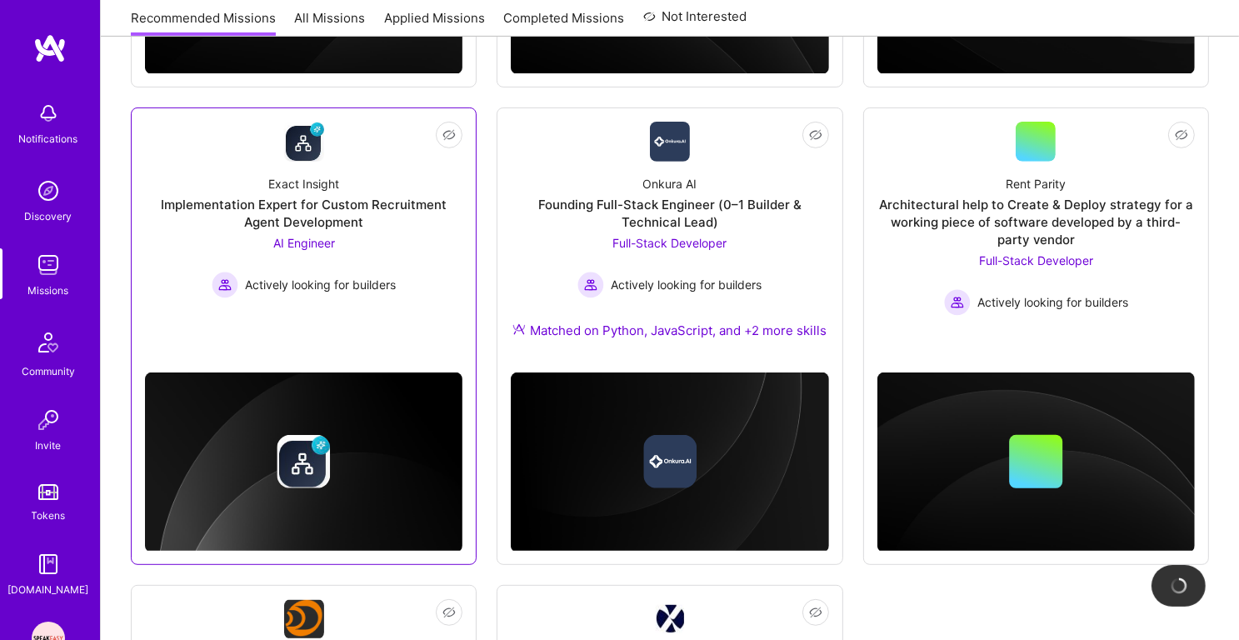
scroll to position [652, 0]
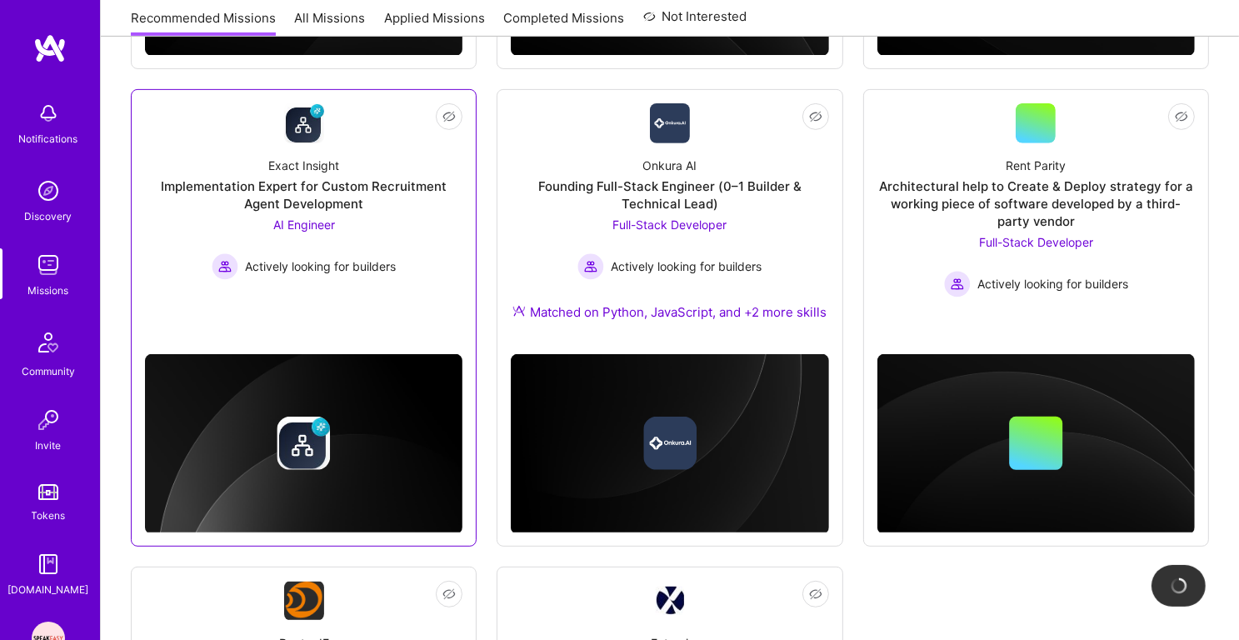
click at [356, 213] on div "Exact Insight Implementation Expert for Custom Recruitment Agent Development AI…" at bounding box center [303, 211] width 317 height 137
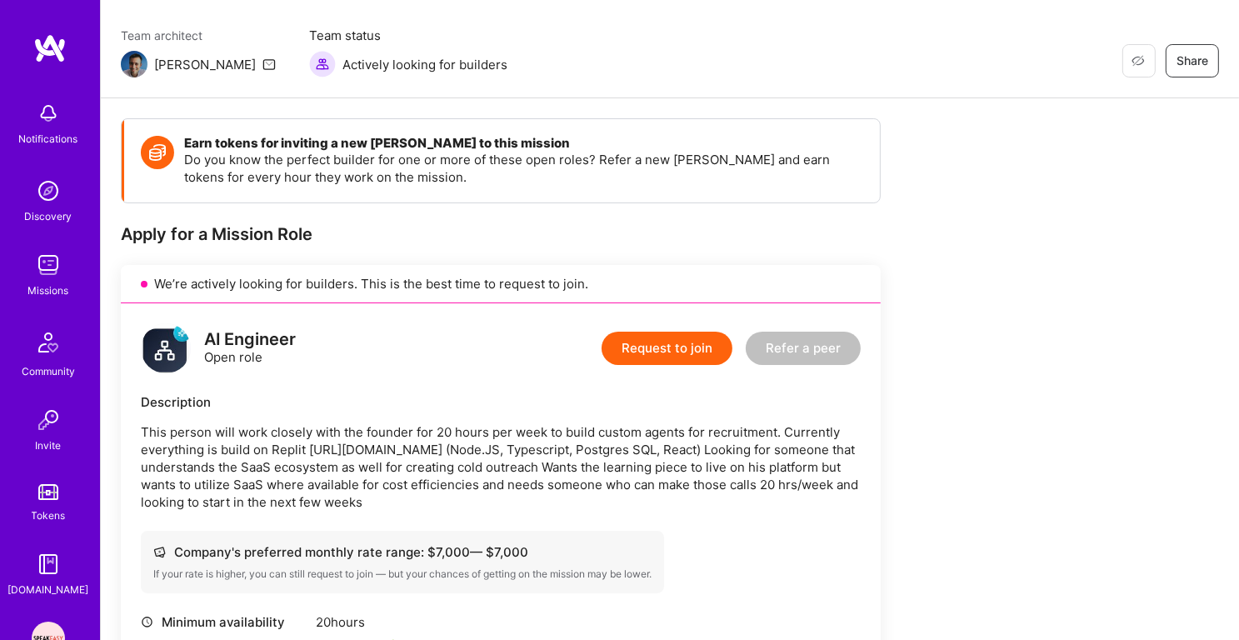
scroll to position [243, 0]
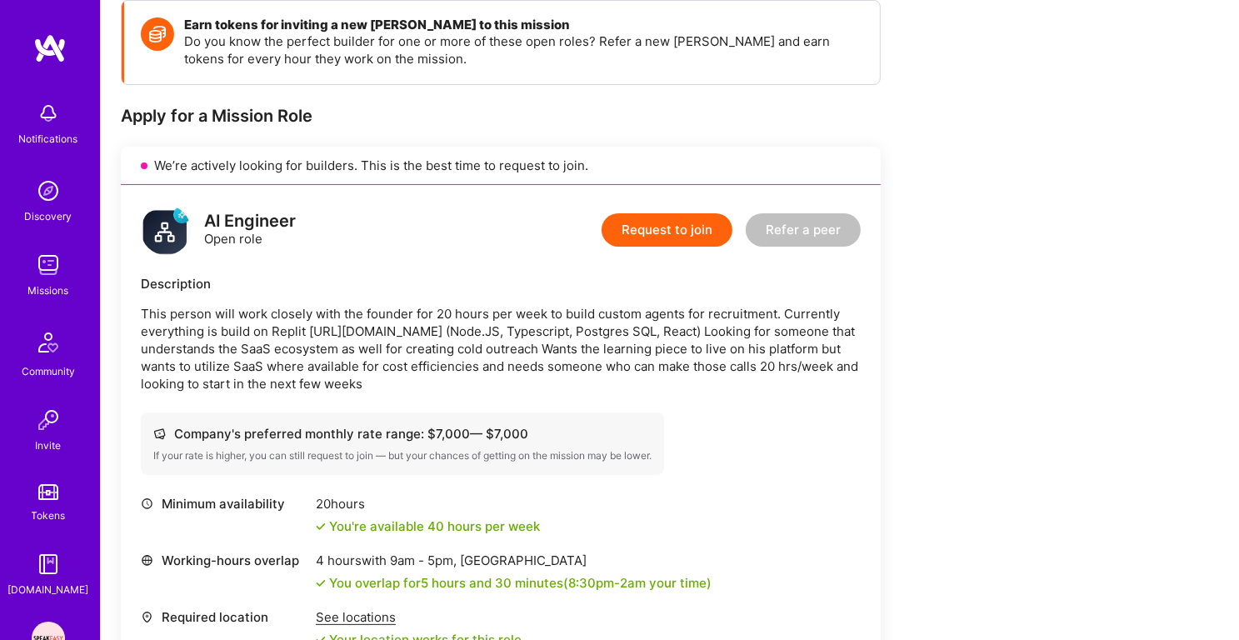
click at [332, 312] on p "This person will work closely with the founder for 20 hours per week to build c…" at bounding box center [501, 348] width 720 height 87
click at [297, 316] on p "This person will work closely with the founder for 20 hours per week to build c…" at bounding box center [501, 348] width 720 height 87
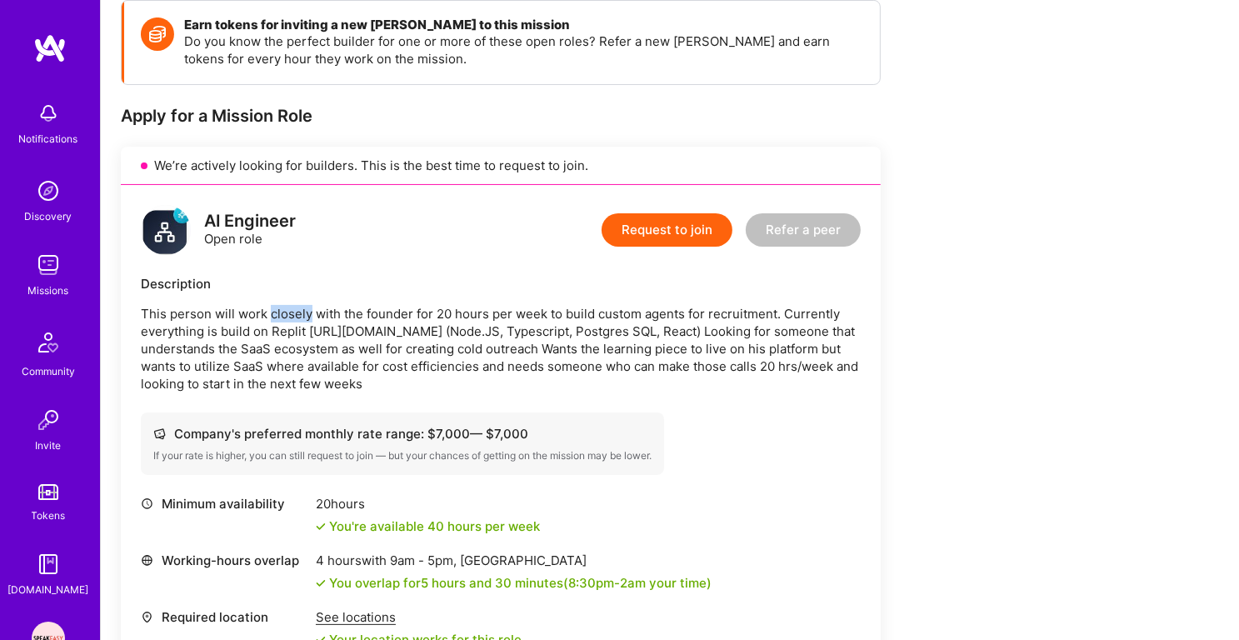
click at [297, 316] on p "This person will work closely with the founder for 20 hours per week to build c…" at bounding box center [501, 348] width 720 height 87
click at [295, 333] on p "This person will work closely with the founder for 20 hours per week to build c…" at bounding box center [501, 348] width 720 height 87
click at [287, 355] on p "This person will work closely with the founder for 20 hours per week to build c…" at bounding box center [501, 348] width 720 height 87
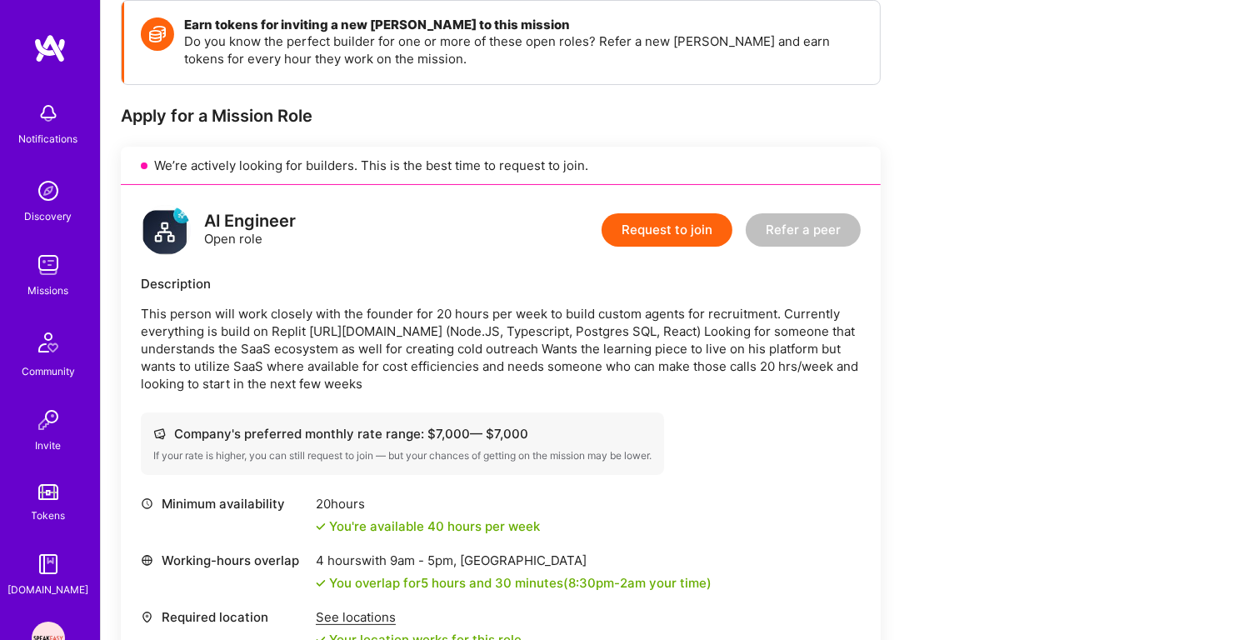
click at [287, 355] on p "This person will work closely with the founder for 20 hours per week to build c…" at bounding box center [501, 348] width 720 height 87
click at [317, 346] on p "This person will work closely with the founder for 20 hours per week to build c…" at bounding box center [501, 348] width 720 height 87
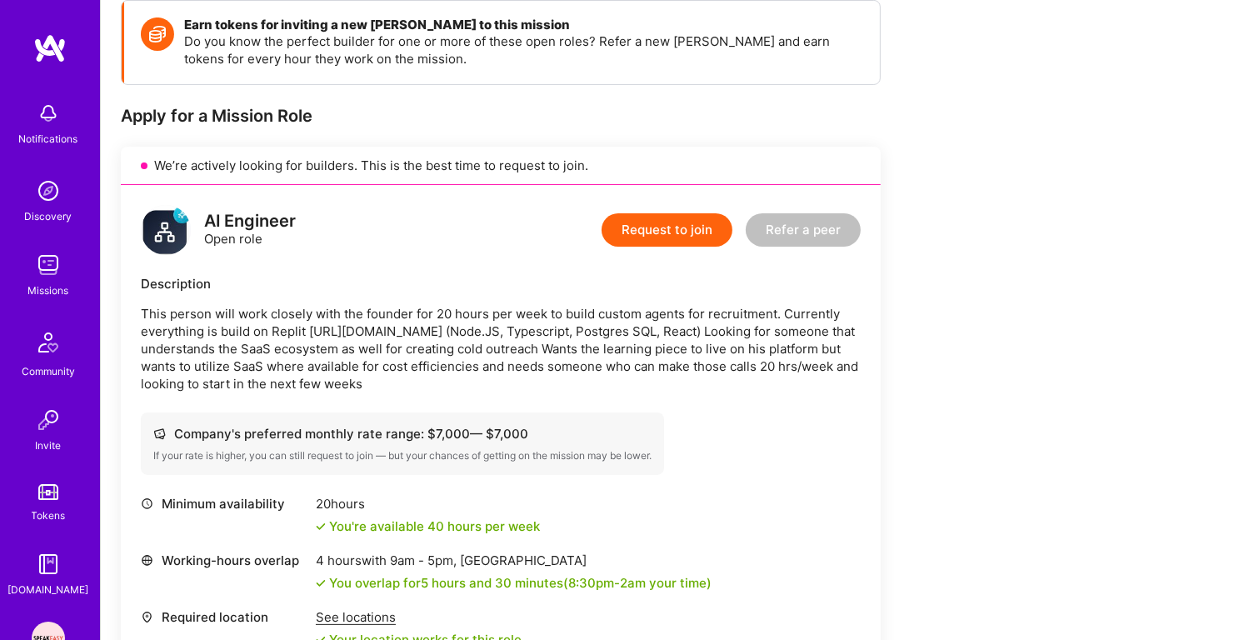
click at [289, 376] on p "This person will work closely with the founder for 20 hours per week to build c…" at bounding box center [501, 348] width 720 height 87
click at [323, 339] on p "This person will work closely with the founder for 20 hours per week to build c…" at bounding box center [501, 348] width 720 height 87
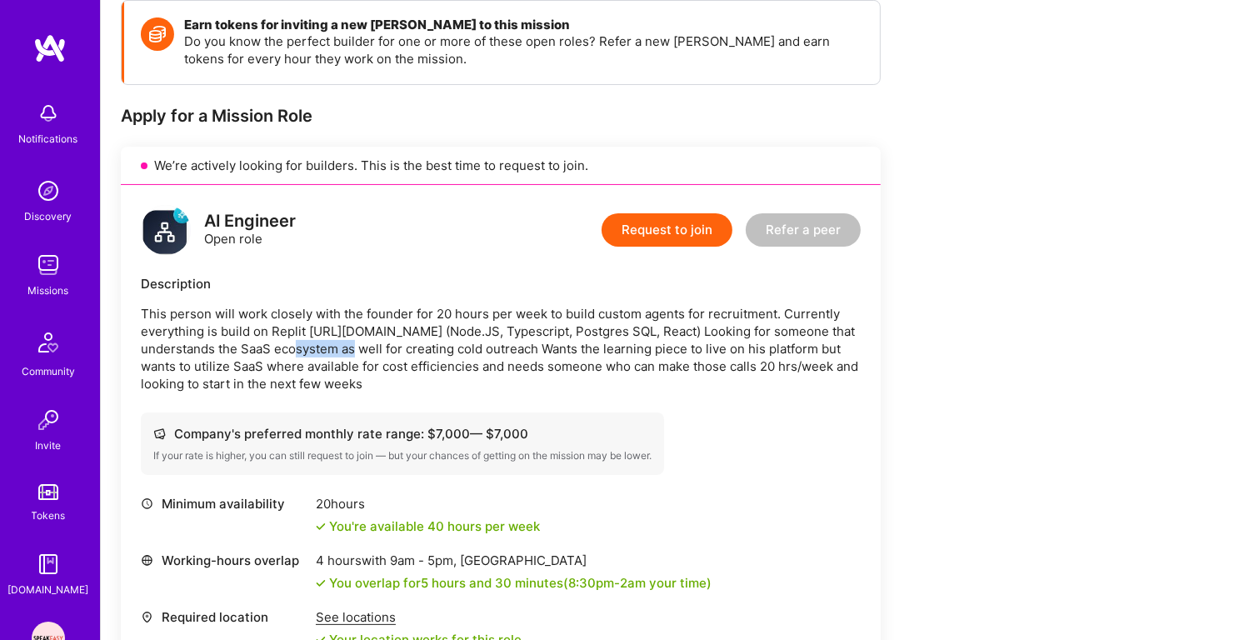
click at [323, 339] on p "This person will work closely with the founder for 20 hours per week to build c…" at bounding box center [501, 348] width 720 height 87
click at [313, 358] on p "This person will work closely with the founder for 20 hours per week to build c…" at bounding box center [501, 348] width 720 height 87
click at [309, 363] on p "This person will work closely with the founder for 20 hours per week to build c…" at bounding box center [501, 348] width 720 height 87
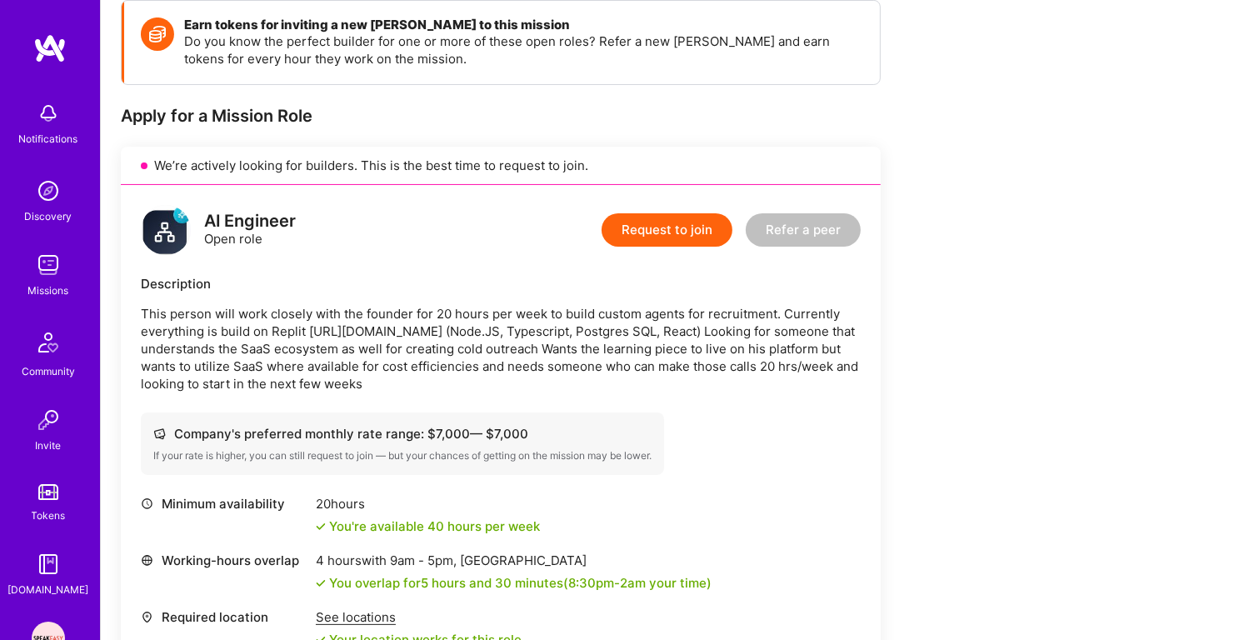
click at [309, 363] on p "This person will work closely with the founder for 20 hours per week to build c…" at bounding box center [501, 348] width 720 height 87
click at [332, 350] on p "This person will work closely with the founder for 20 hours per week to build c…" at bounding box center [501, 348] width 720 height 87
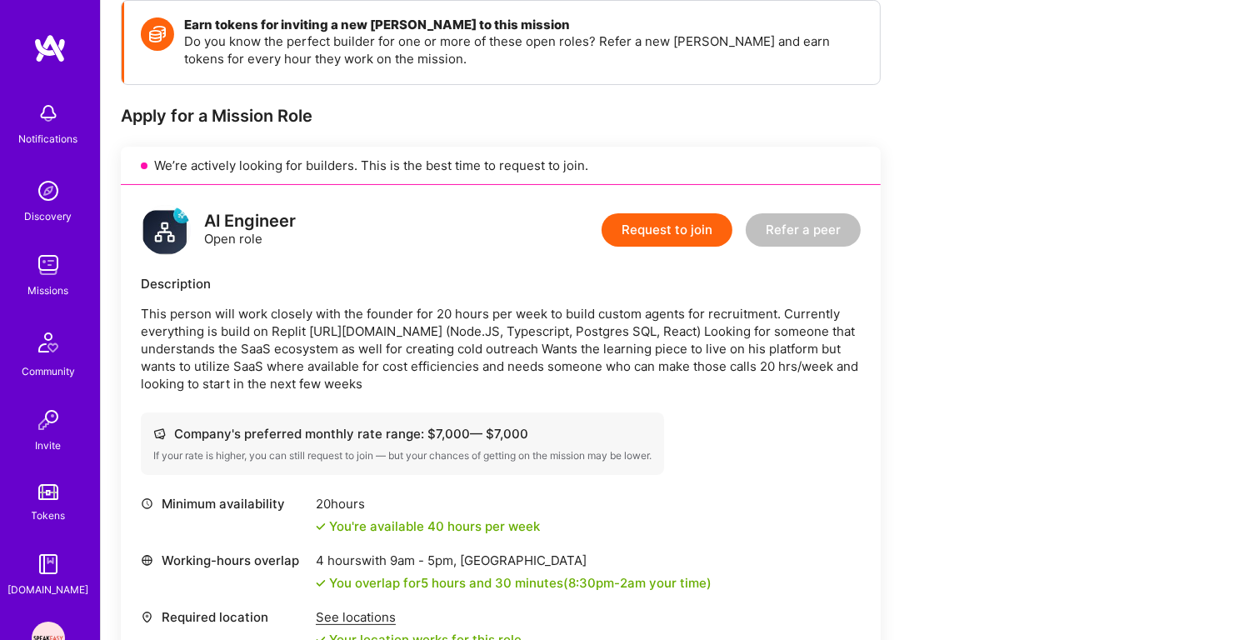
click at [319, 360] on p "This person will work closely with the founder for 20 hours per week to build c…" at bounding box center [501, 348] width 720 height 87
click at [319, 386] on p "This person will work closely with the founder for 20 hours per week to build c…" at bounding box center [501, 348] width 720 height 87
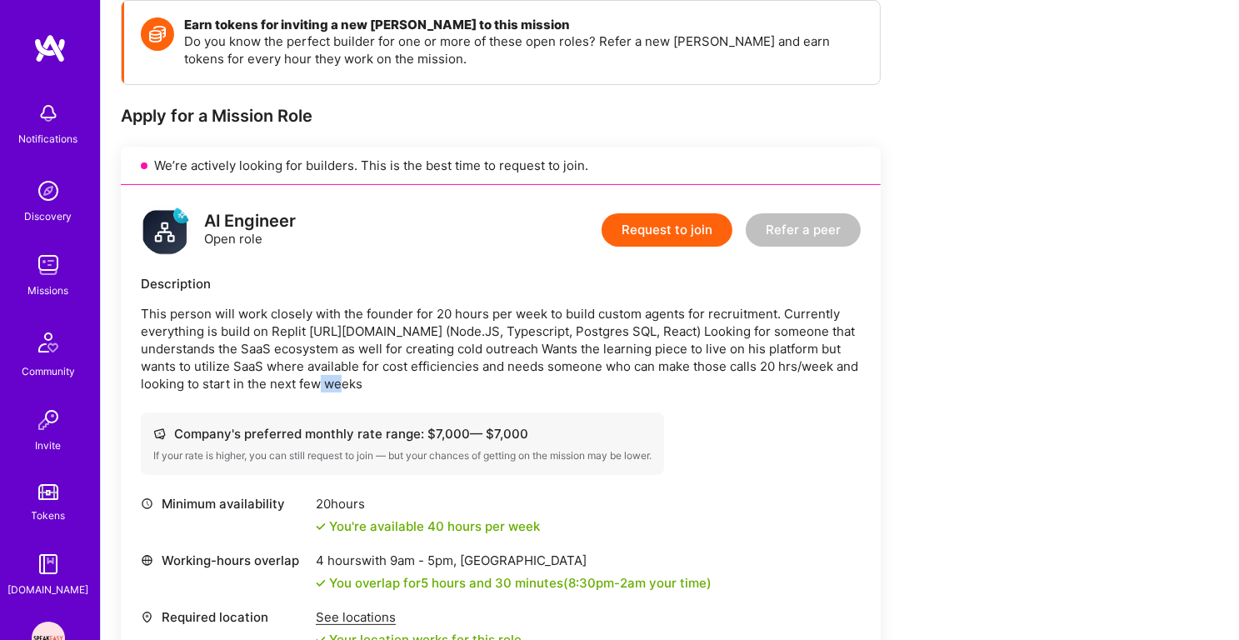
click at [319, 386] on p "This person will work closely with the founder for 20 hours per week to build c…" at bounding box center [501, 348] width 720 height 87
click at [334, 362] on p "This person will work closely with the founder for 20 hours per week to build c…" at bounding box center [501, 348] width 720 height 87
click at [320, 391] on div "AI Engineer Open role Request to join Refer a peer Description This person will…" at bounding box center [501, 490] width 760 height 610
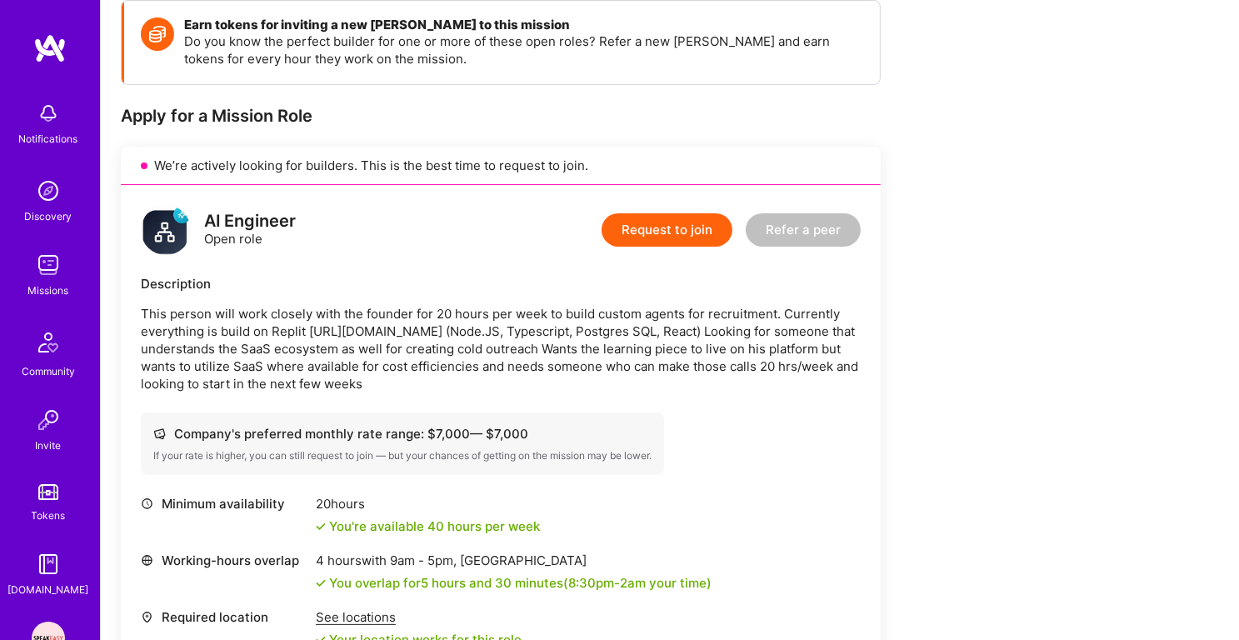
click at [320, 391] on div "AI Engineer Open role Request to join Refer a peer Description This person will…" at bounding box center [501, 490] width 760 height 610
click at [334, 371] on p "This person will work closely with the founder for 20 hours per week to build c…" at bounding box center [501, 348] width 720 height 87
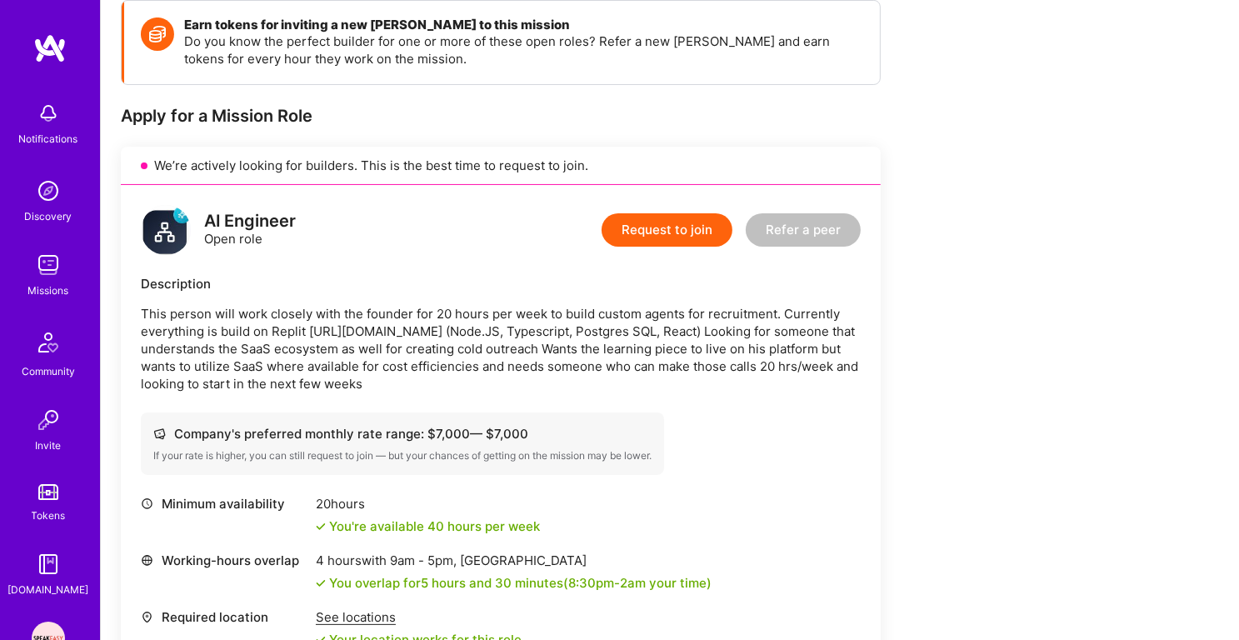
click at [287, 371] on p "This person will work closely with the founder for 20 hours per week to build c…" at bounding box center [501, 348] width 720 height 87
click at [286, 390] on p "This person will work closely with the founder for 20 hours per week to build c…" at bounding box center [501, 348] width 720 height 87
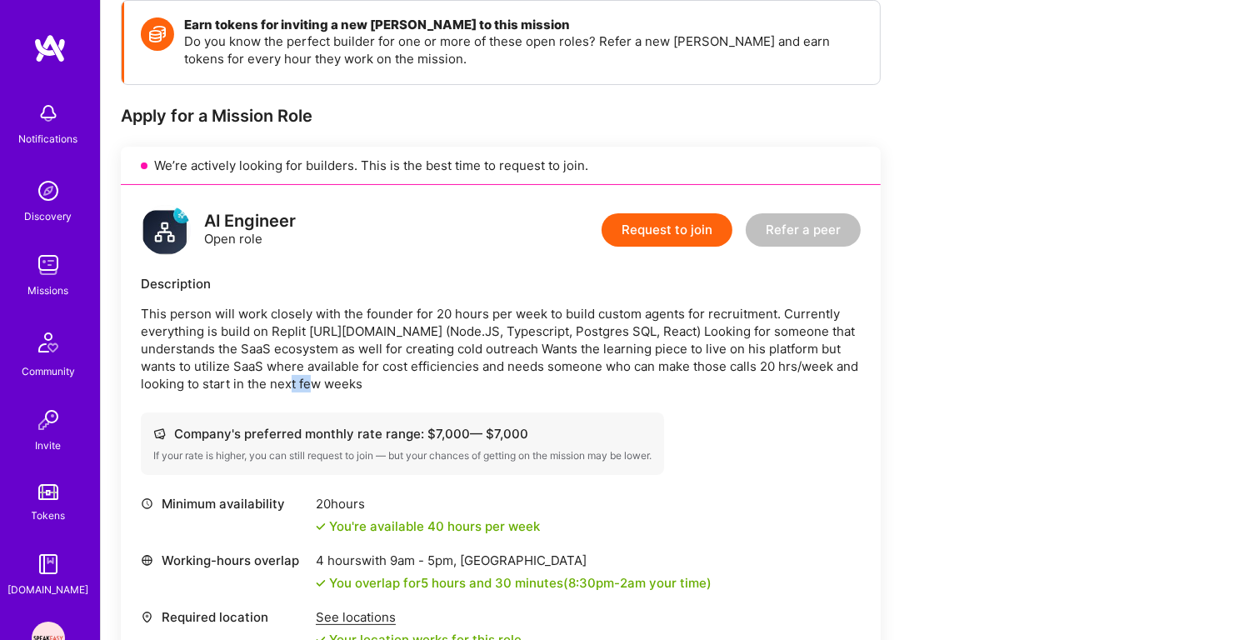
click at [286, 390] on p "This person will work closely with the founder for 20 hours per week to build c…" at bounding box center [501, 348] width 720 height 87
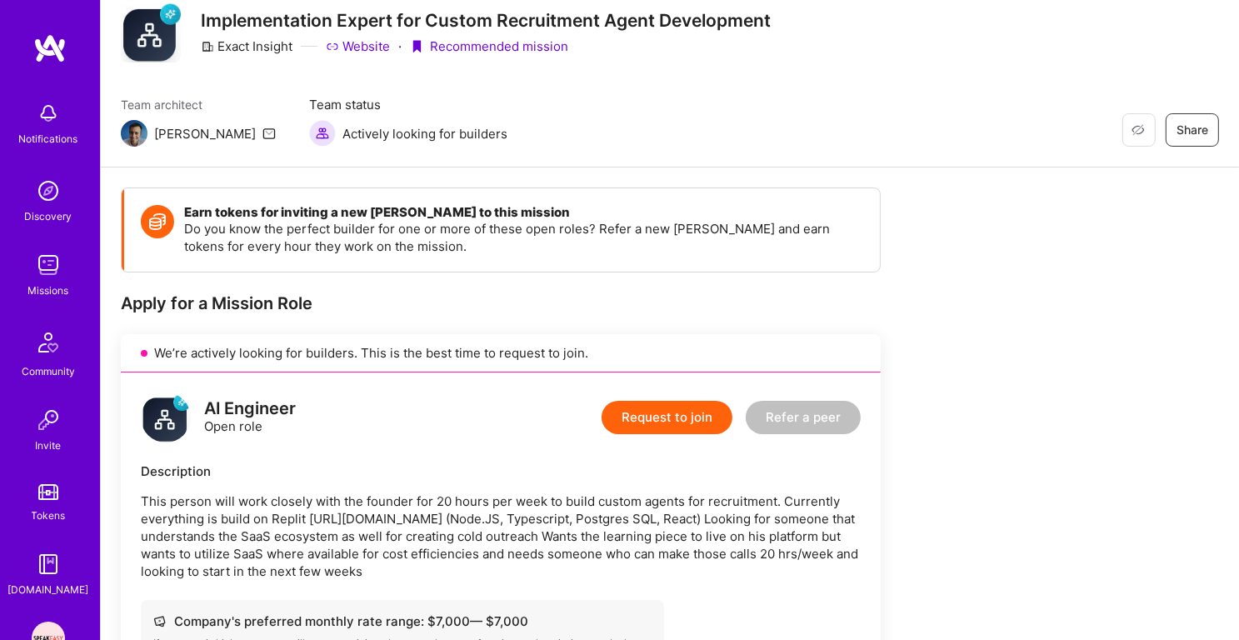
scroll to position [3, 0]
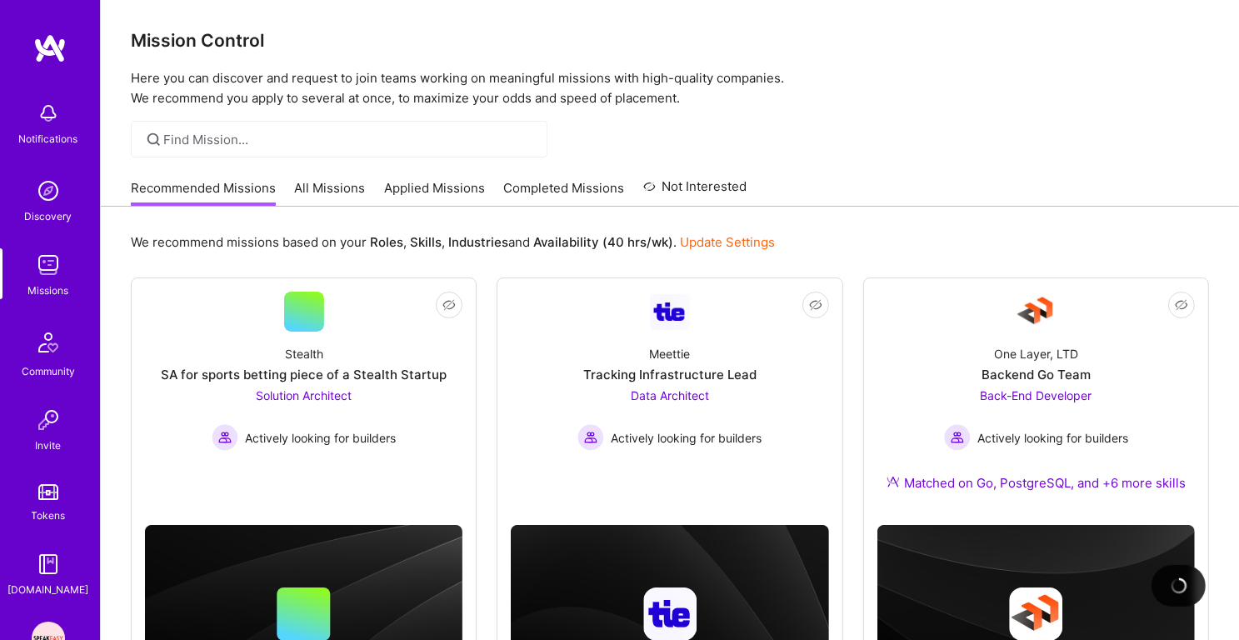
scroll to position [652, 0]
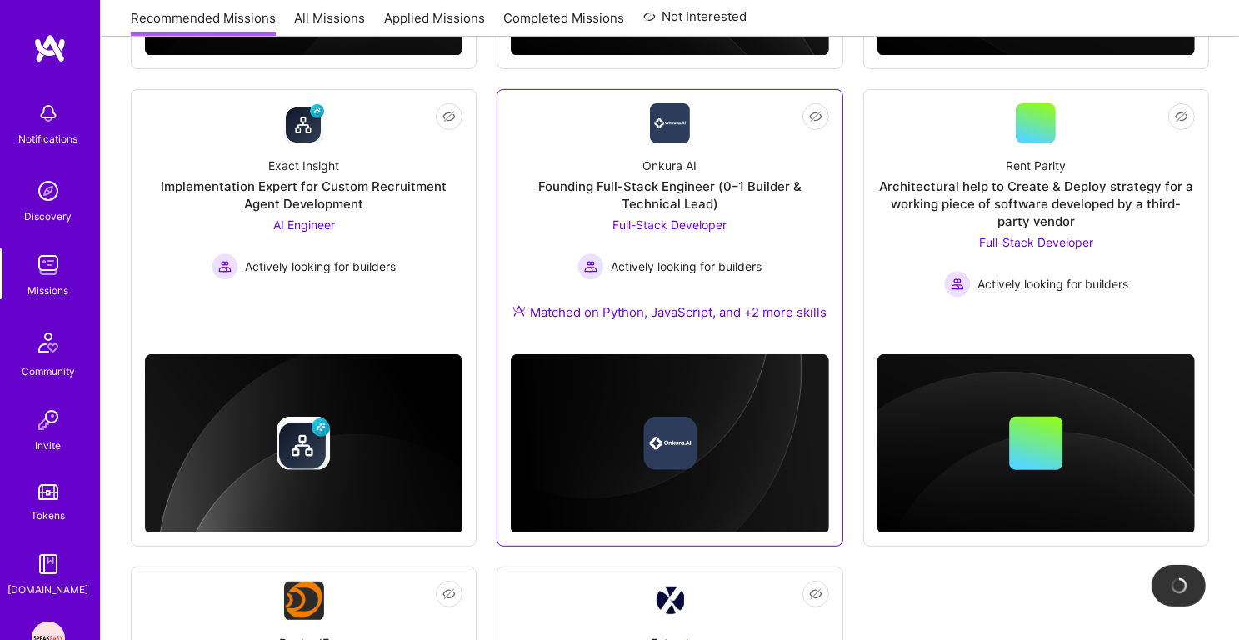
click at [708, 205] on div "Founding Full-Stack Engineer (0–1 Builder & Technical Lead)" at bounding box center [669, 194] width 317 height 35
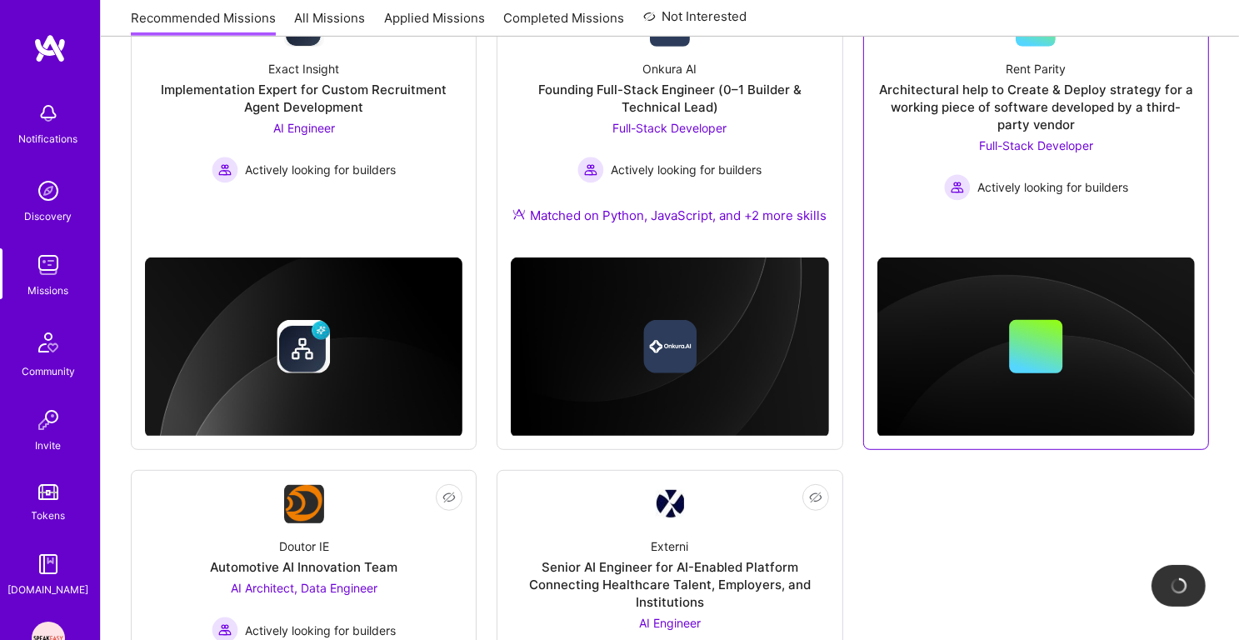
scroll to position [717, 0]
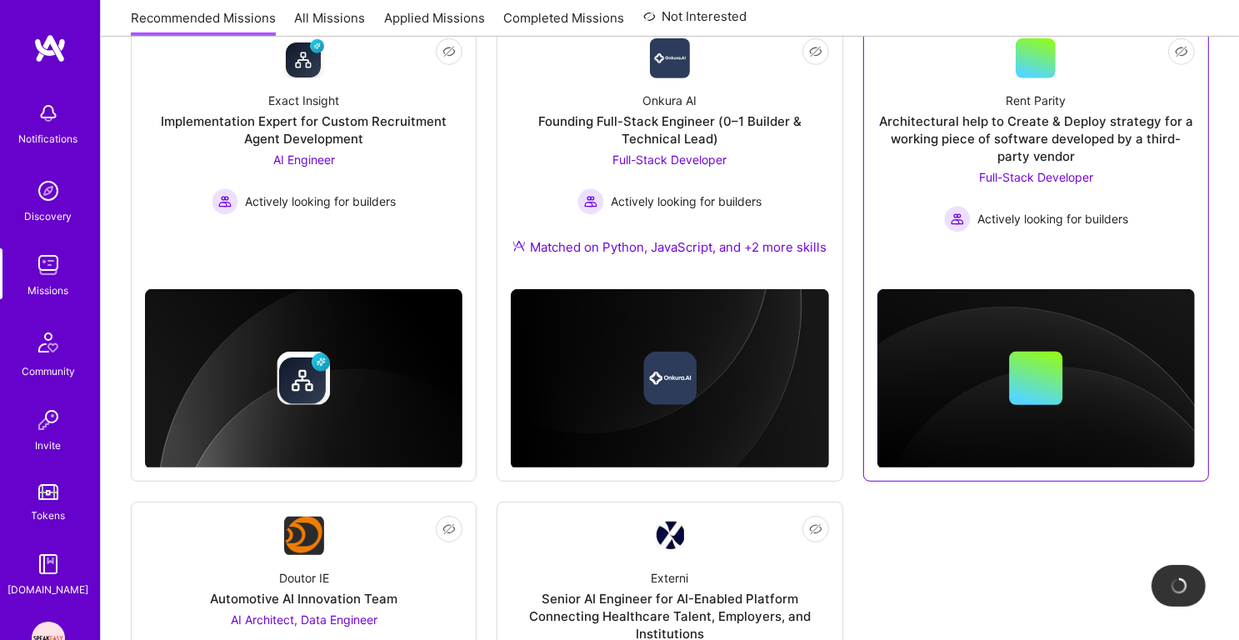
click at [1046, 173] on span "Full-Stack Developer" at bounding box center [1036, 177] width 114 height 14
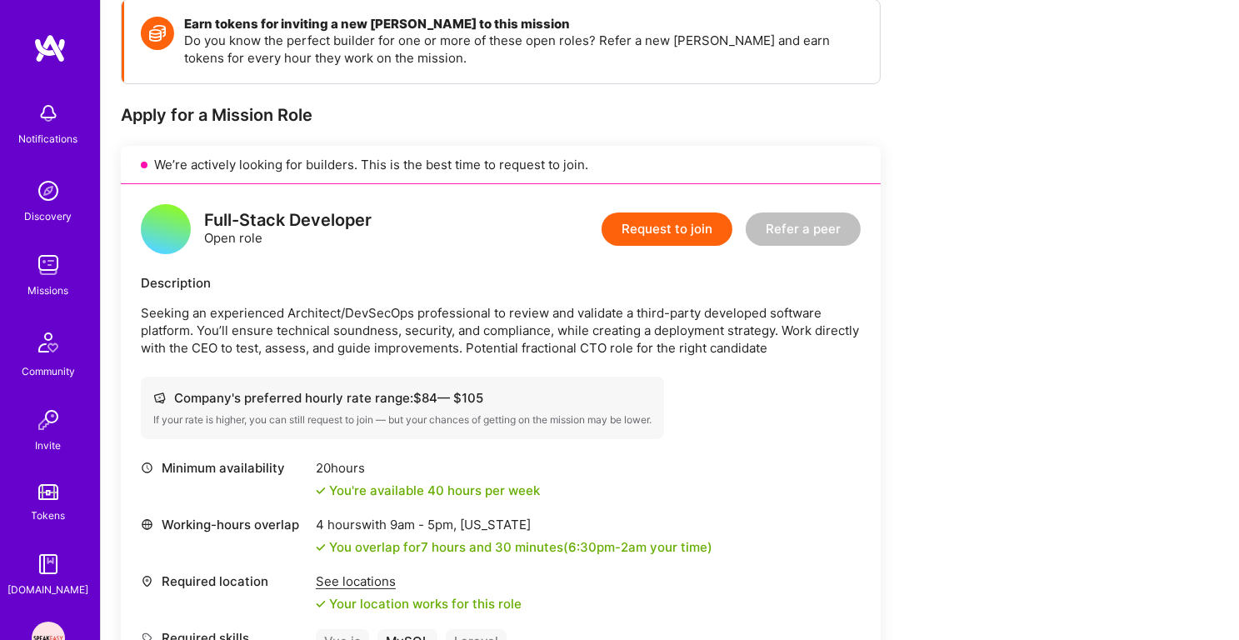
scroll to position [154, 0]
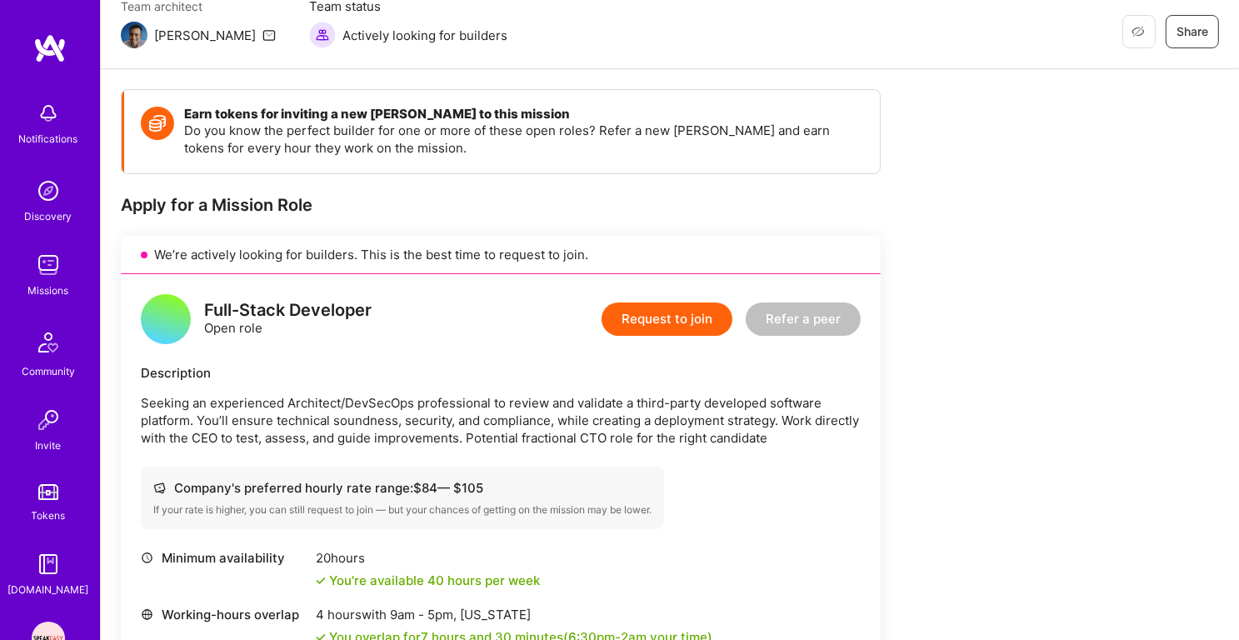
click at [208, 413] on p "Seeking an experienced Architect/DevSecOps professional to review and validate …" at bounding box center [501, 420] width 720 height 52
click at [267, 430] on p "Seeking an experienced Architect/DevSecOps professional to review and validate …" at bounding box center [501, 420] width 720 height 52
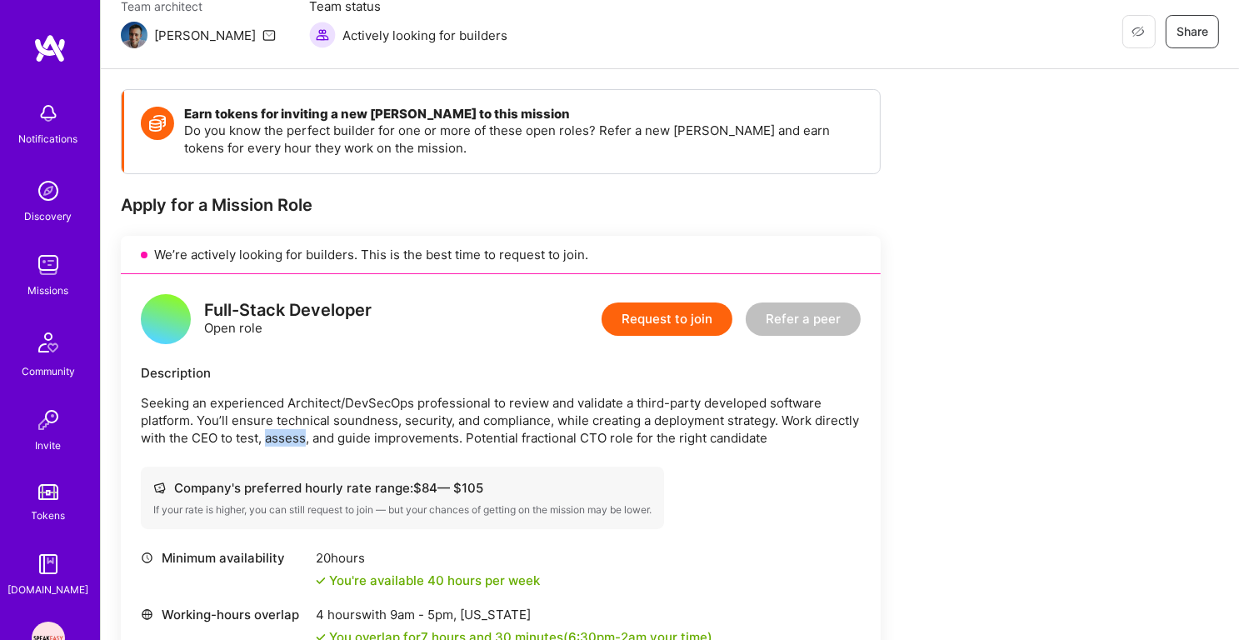
click at [267, 430] on p "Seeking an experienced Architect/DevSecOps professional to review and validate …" at bounding box center [501, 420] width 720 height 52
click at [306, 432] on p "Seeking an experienced Architect/DevSecOps professional to review and validate …" at bounding box center [501, 420] width 720 height 52
click at [336, 432] on p "Seeking an experienced Architect/DevSecOps professional to review and validate …" at bounding box center [501, 420] width 720 height 52
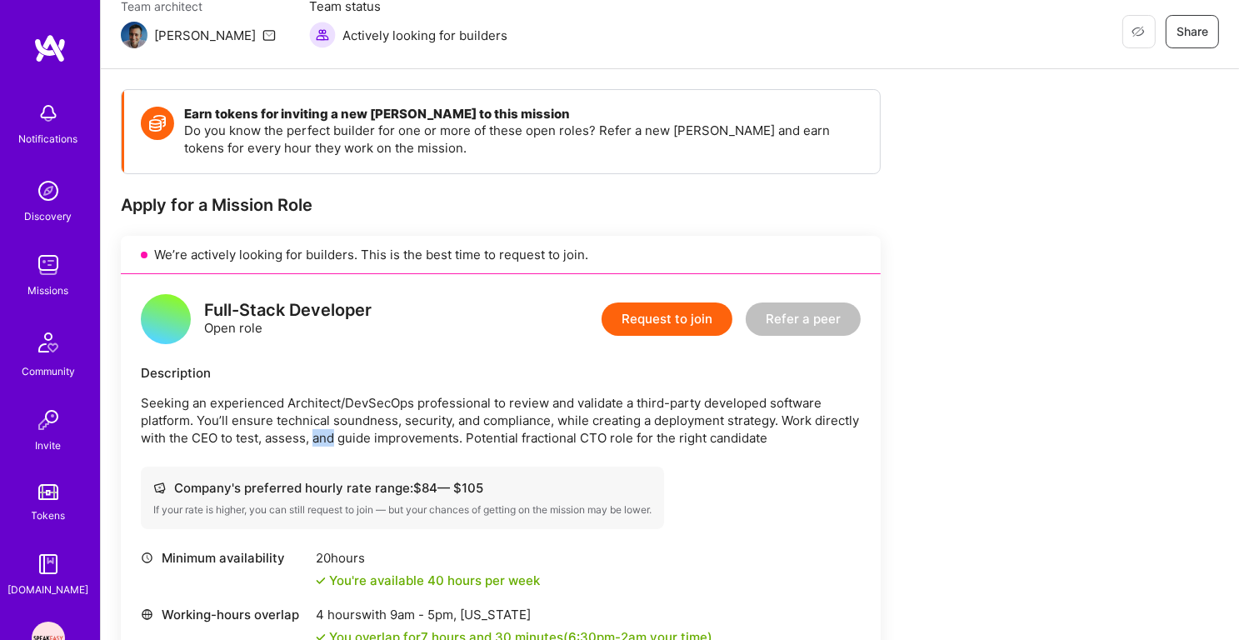
click at [336, 432] on p "Seeking an experienced Architect/DevSecOps professional to review and validate …" at bounding box center [501, 420] width 720 height 52
click at [366, 441] on p "Seeking an experienced Architect/DevSecOps professional to review and validate …" at bounding box center [501, 420] width 720 height 52
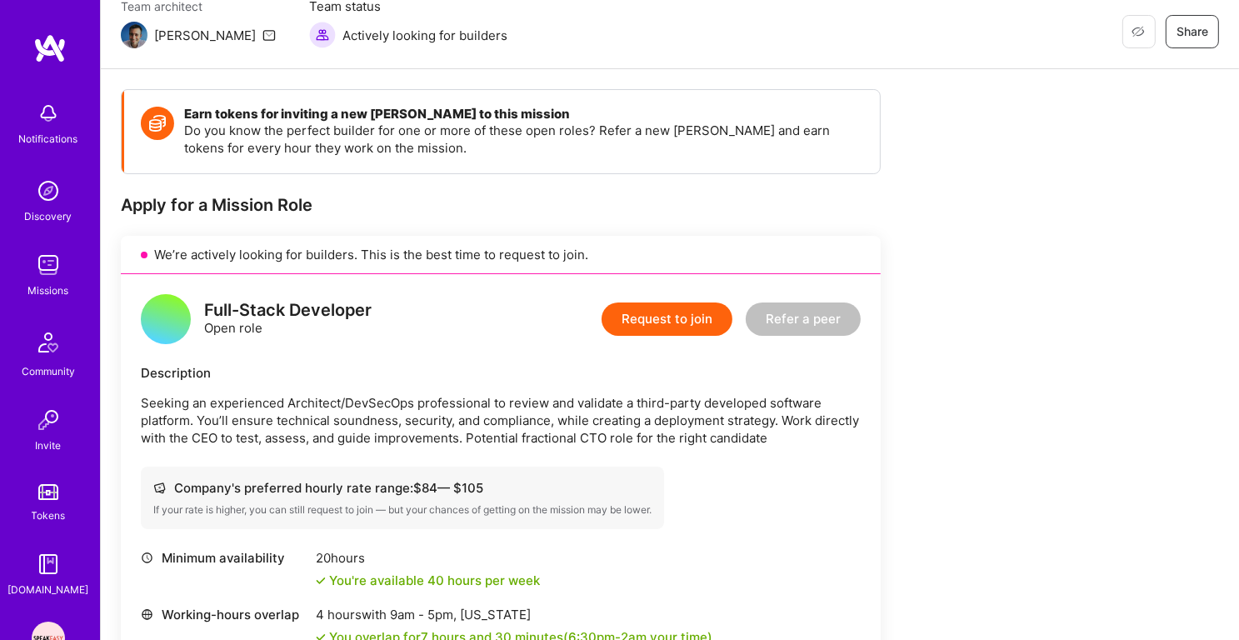
click at [424, 441] on p "Seeking an experienced Architect/DevSecOps professional to review and validate …" at bounding box center [501, 420] width 720 height 52
click at [476, 436] on p "Seeking an experienced Architect/DevSecOps professional to review and validate …" at bounding box center [501, 420] width 720 height 52
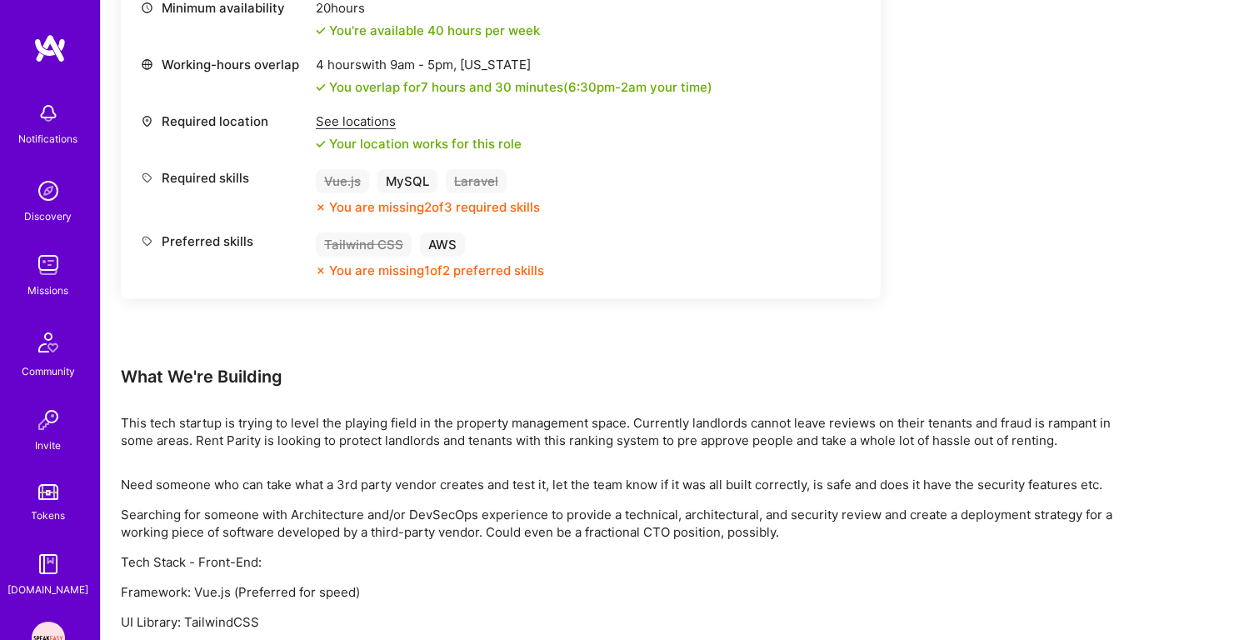
scroll to position [755, 0]
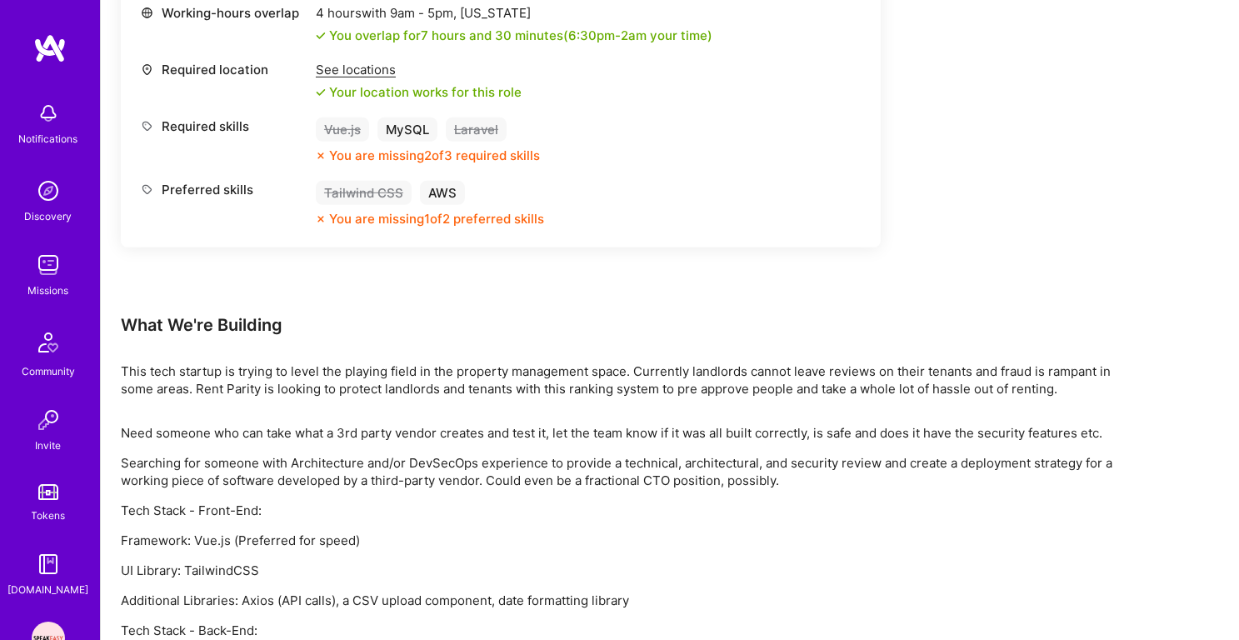
click at [501, 450] on div "Need someone who can take what a 3rd party vendor creates and test it, let the …" at bounding box center [620, 576] width 999 height 305
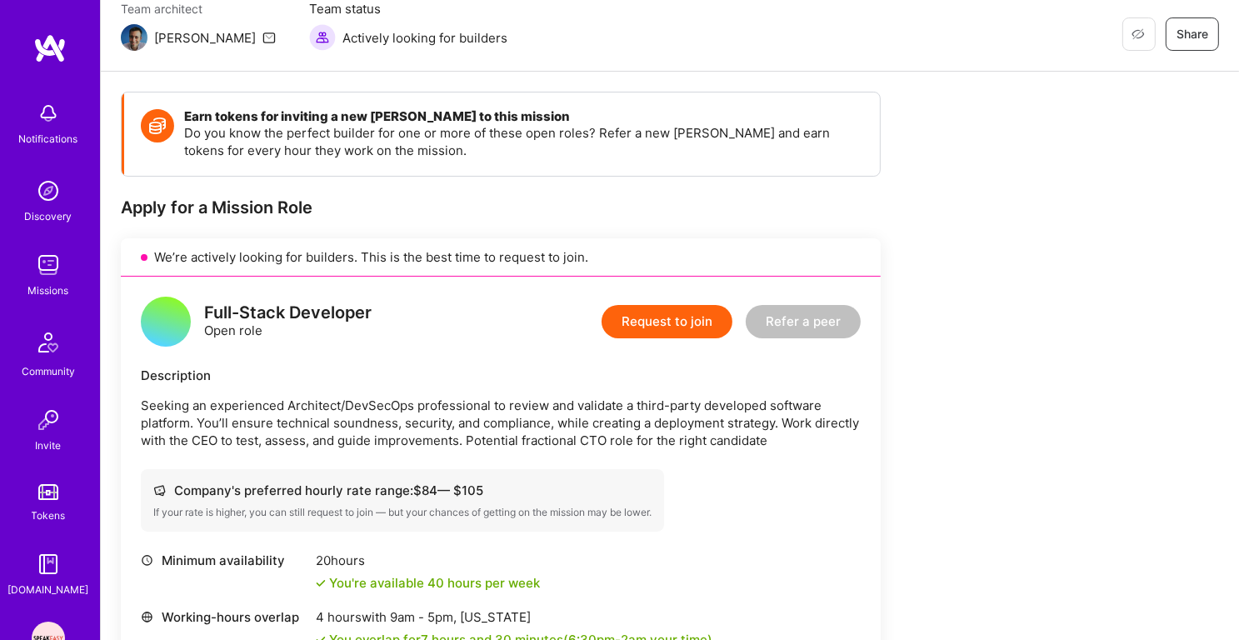
scroll to position [0, 0]
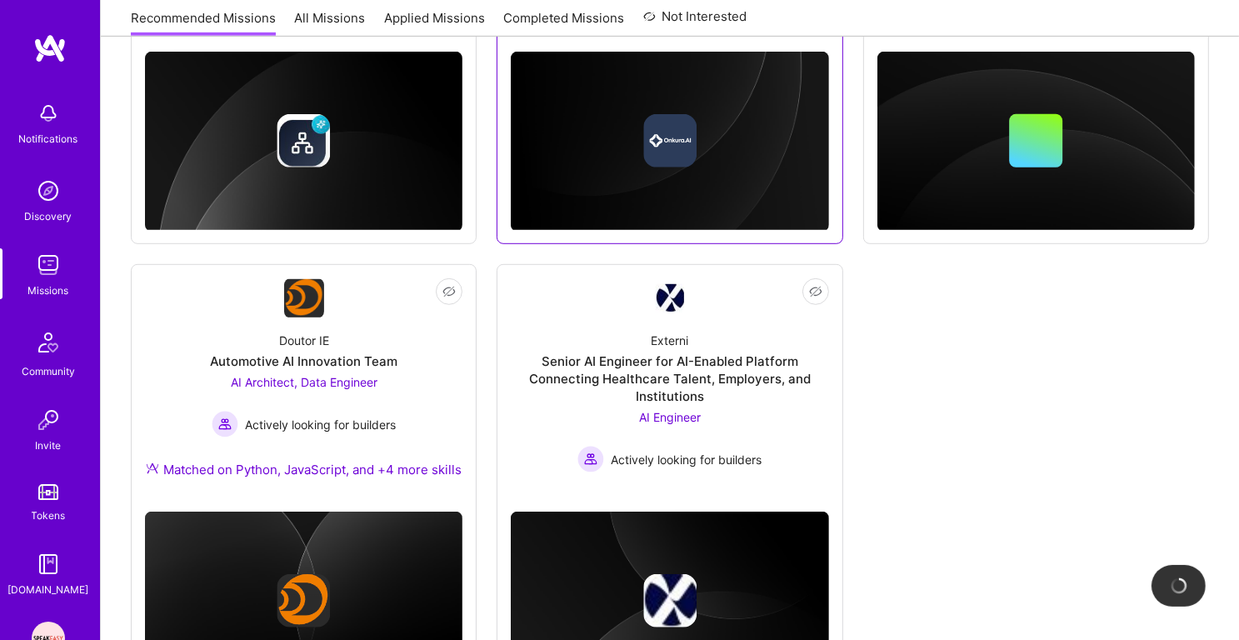
scroll to position [959, 0]
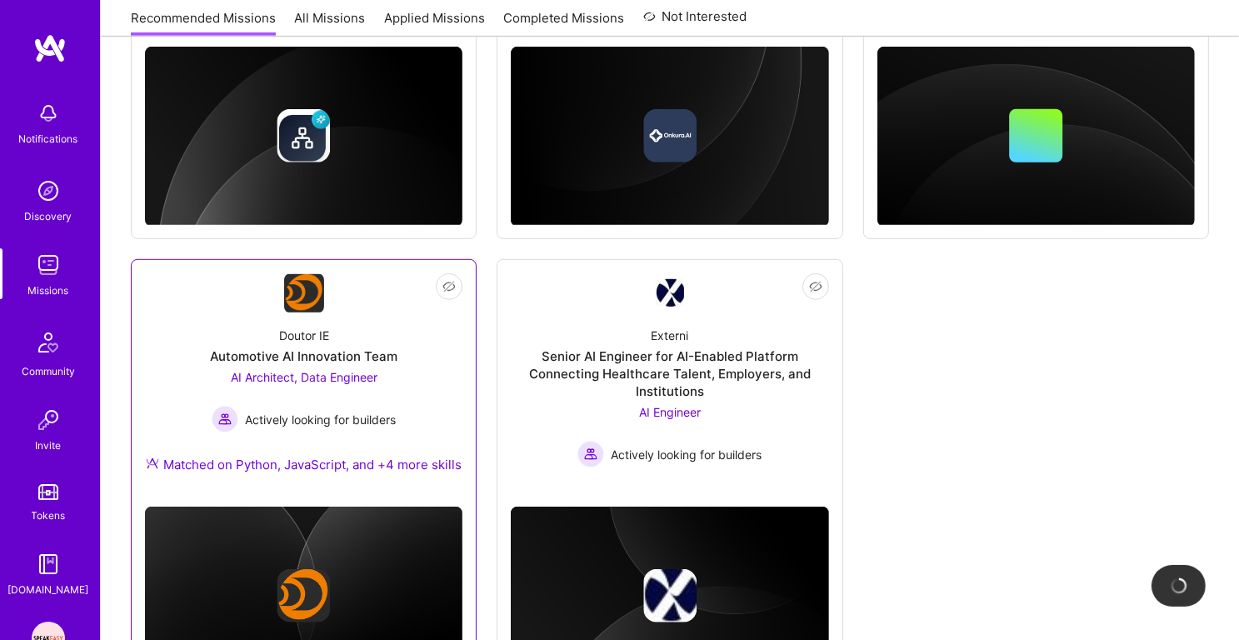
click at [362, 366] on div "Doutor IE Automotive AI Innovation Team AI Architect, Data Engineer Actively lo…" at bounding box center [303, 403] width 317 height 180
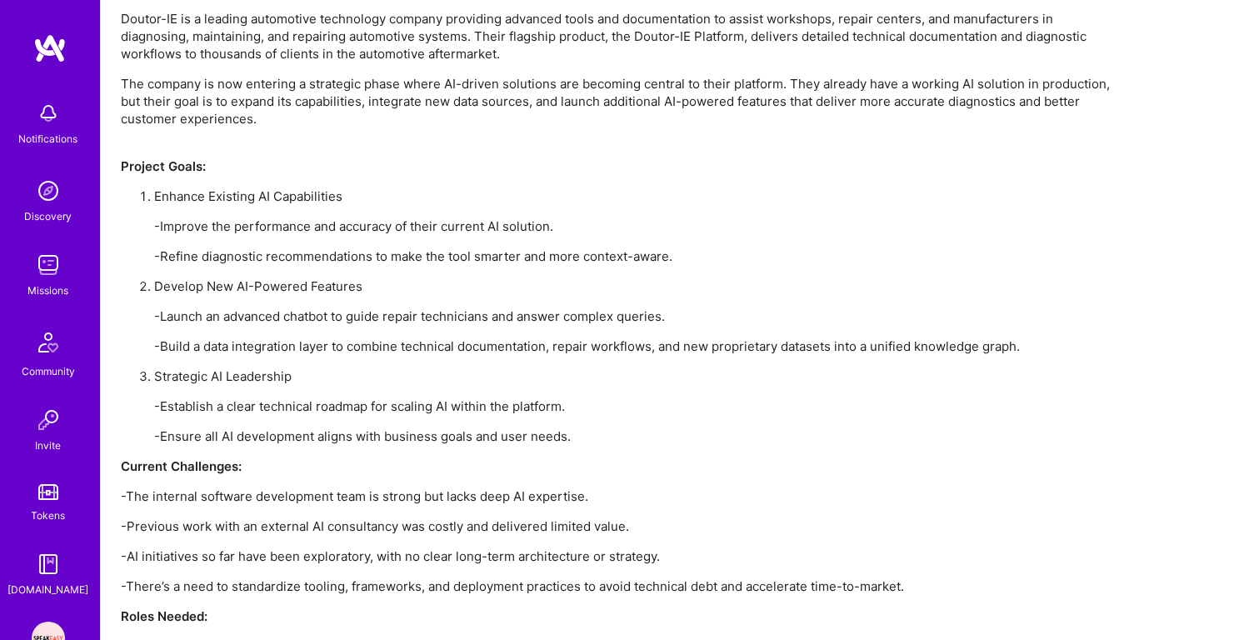
scroll to position [2004, 0]
click at [384, 219] on p "-Improve the performance and accuracy of their current AI solution." at bounding box center [637, 224] width 966 height 17
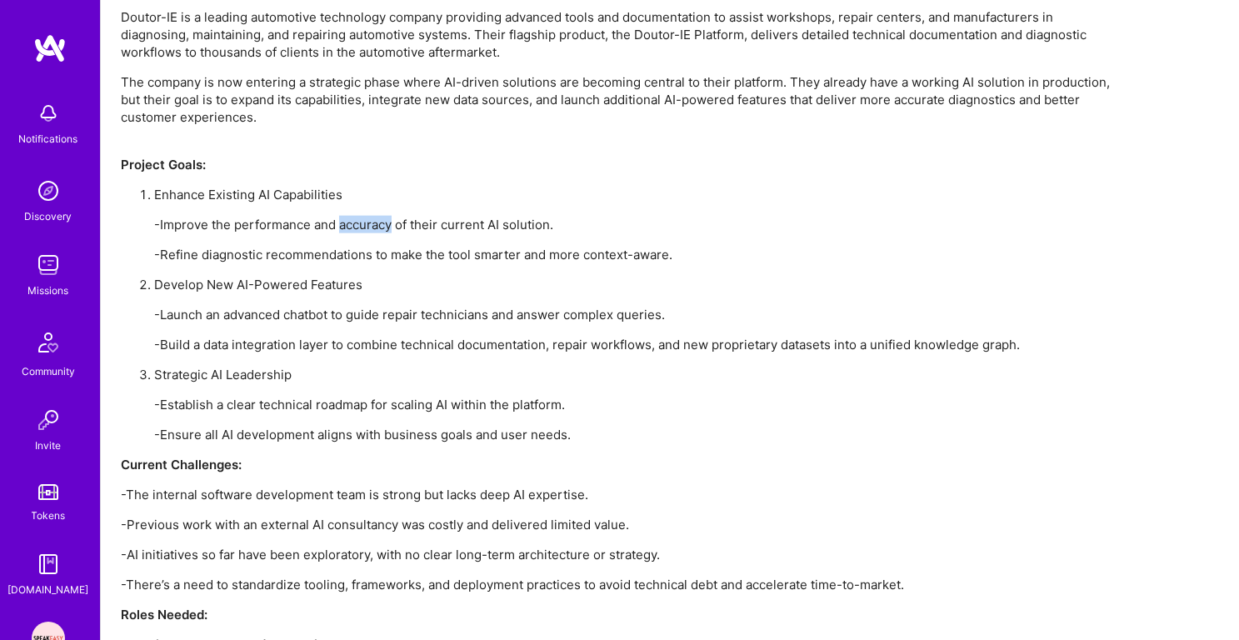
click at [384, 219] on p "-Improve the performance and accuracy of their current AI solution." at bounding box center [637, 224] width 966 height 17
click at [375, 252] on p "-Refine diagnostic recommendations to make the tool smarter and more context-aw…" at bounding box center [637, 254] width 966 height 17
click at [369, 287] on p "Develop New AI-Powered Features" at bounding box center [637, 284] width 966 height 17
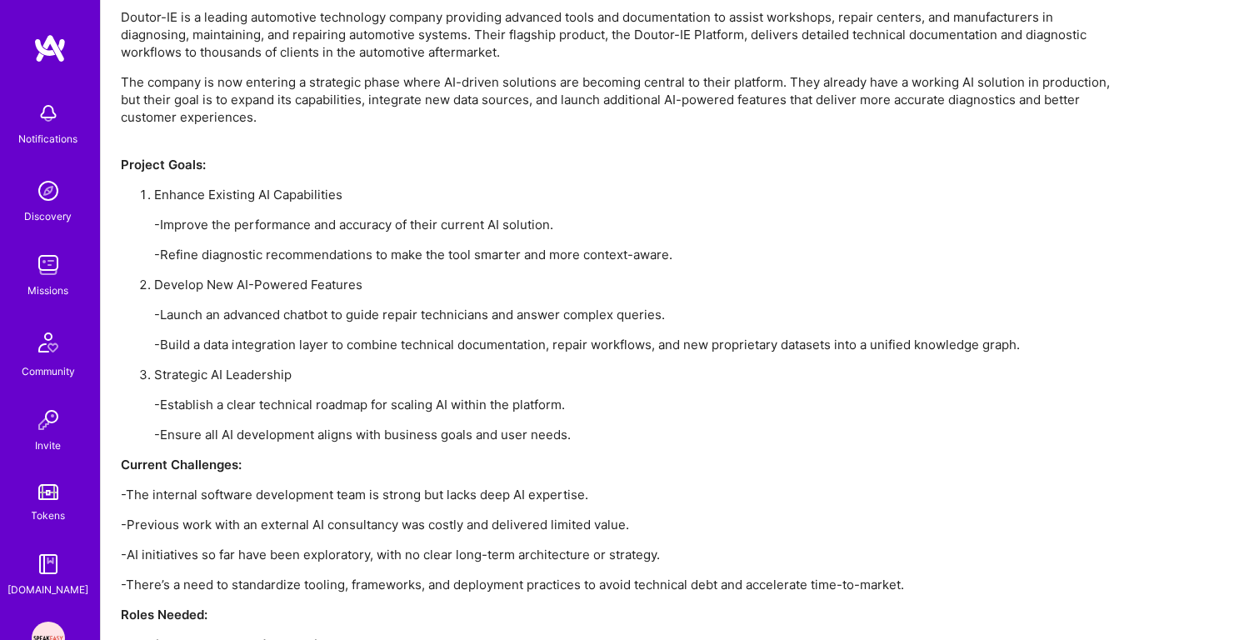
click at [369, 287] on p "Develop New AI-Powered Features" at bounding box center [637, 284] width 966 height 17
click at [374, 253] on p "-Refine diagnostic recommendations to make the tool smarter and more context-aw…" at bounding box center [637, 254] width 966 height 17
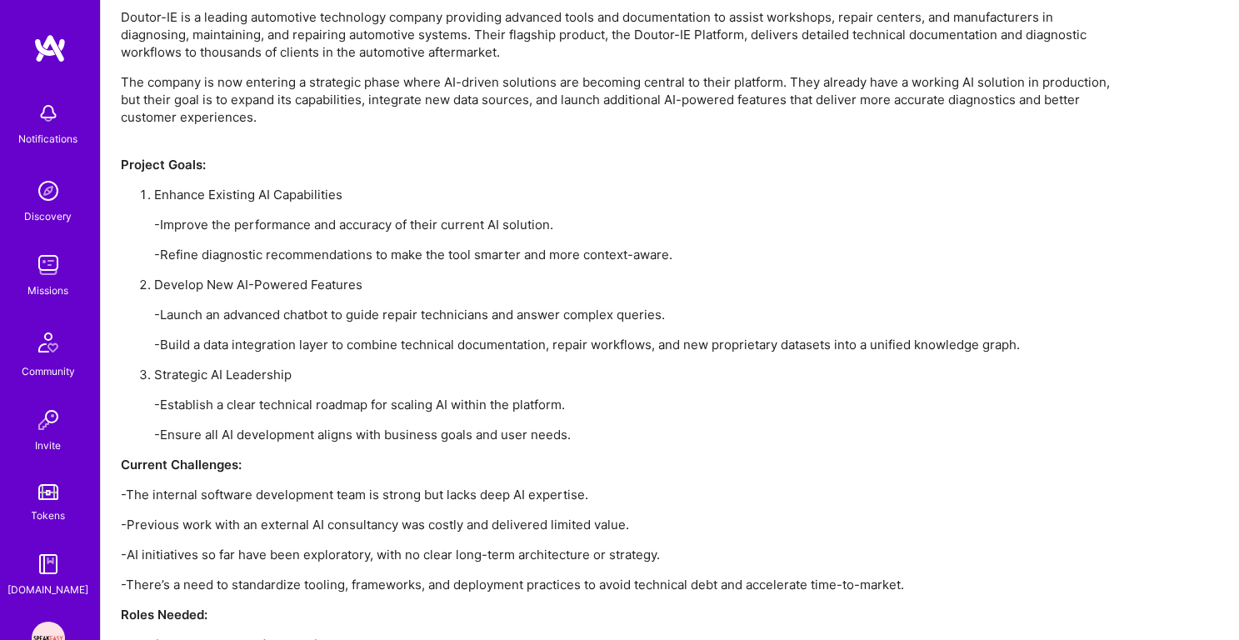
click at [367, 283] on p "Develop New AI-Powered Features" at bounding box center [637, 284] width 966 height 17
click at [391, 309] on p "-Launch an advanced chatbot to guide repair technicians and answer complex quer…" at bounding box center [637, 314] width 966 height 17
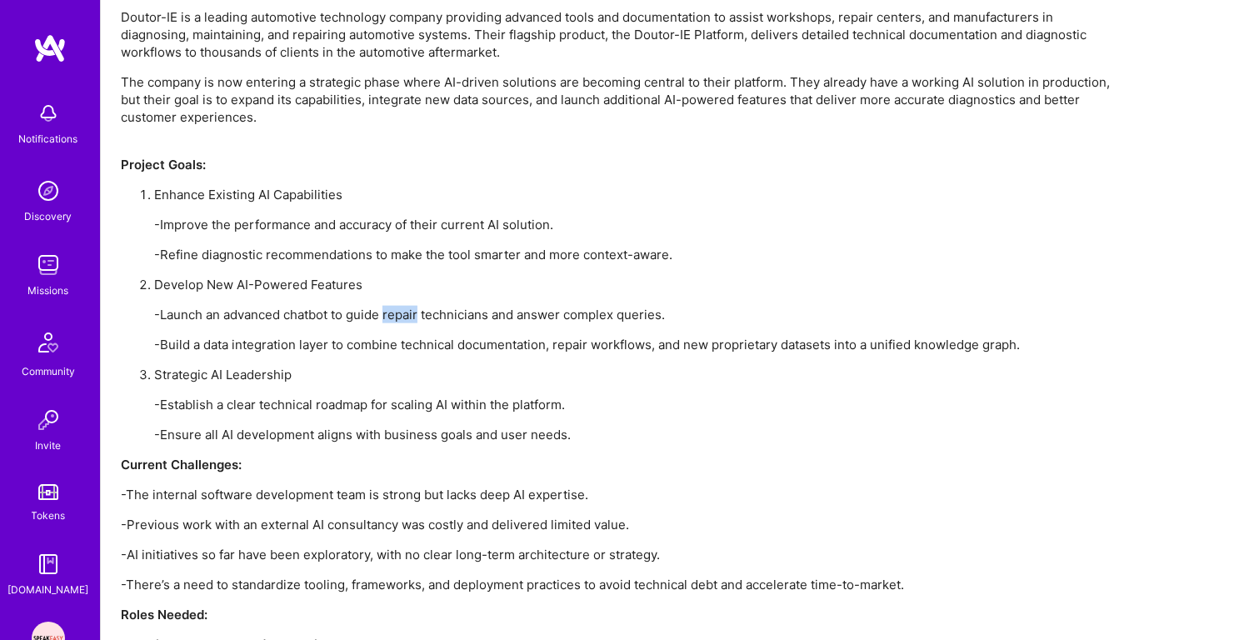
click at [391, 309] on p "-Launch an advanced chatbot to guide repair technicians and answer complex quer…" at bounding box center [637, 314] width 966 height 17
click at [386, 336] on p "-Build a data integration layer to combine technical documentation, repair work…" at bounding box center [637, 344] width 966 height 17
click at [393, 318] on p "-Launch an advanced chatbot to guide repair technicians and answer complex quer…" at bounding box center [637, 314] width 966 height 17
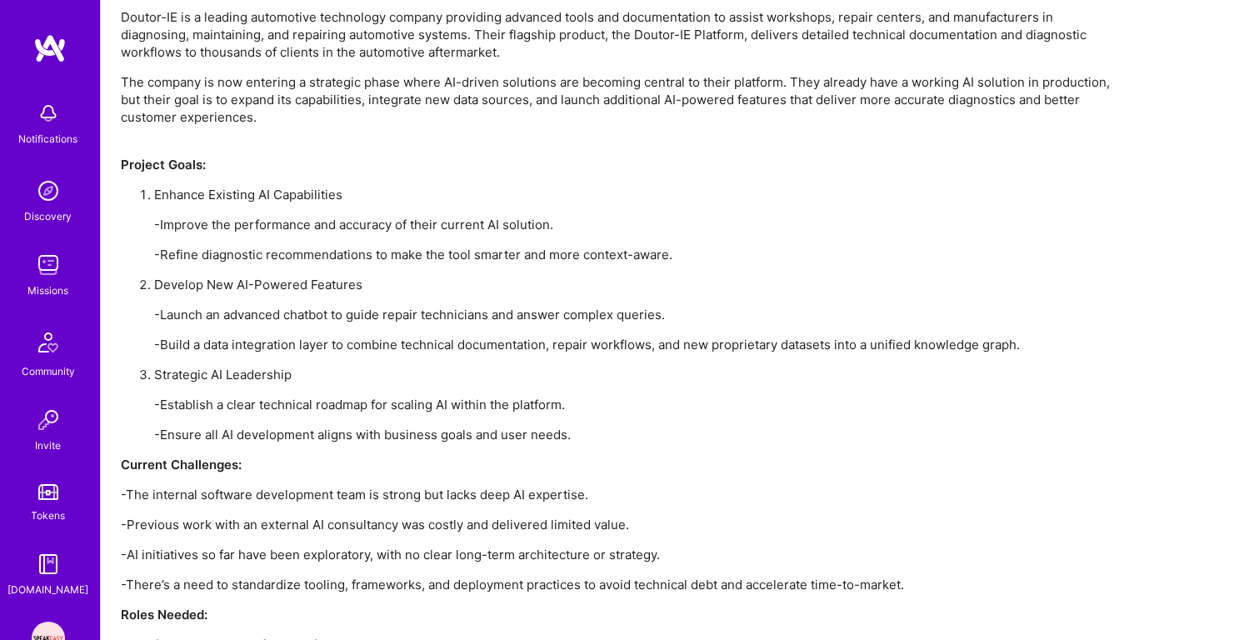
click at [393, 318] on p "-Launch an advanced chatbot to guide repair technicians and answer complex quer…" at bounding box center [637, 314] width 966 height 17
click at [387, 350] on p "-Build a data integration layer to combine technical documentation, repair work…" at bounding box center [637, 344] width 966 height 17
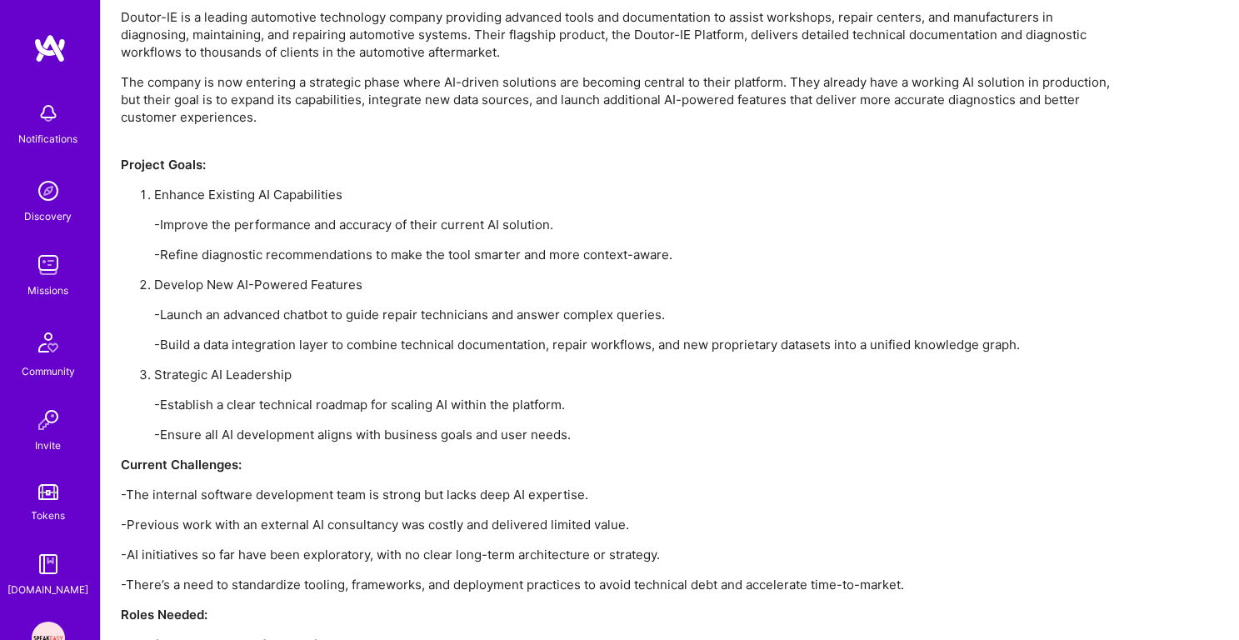
click at [359, 401] on p "-Establish a clear technical roadmap for scaling AI within the platform." at bounding box center [637, 404] width 966 height 17
click at [356, 432] on p "-Ensure all AI development aligns with business goals and user needs." at bounding box center [637, 434] width 966 height 17
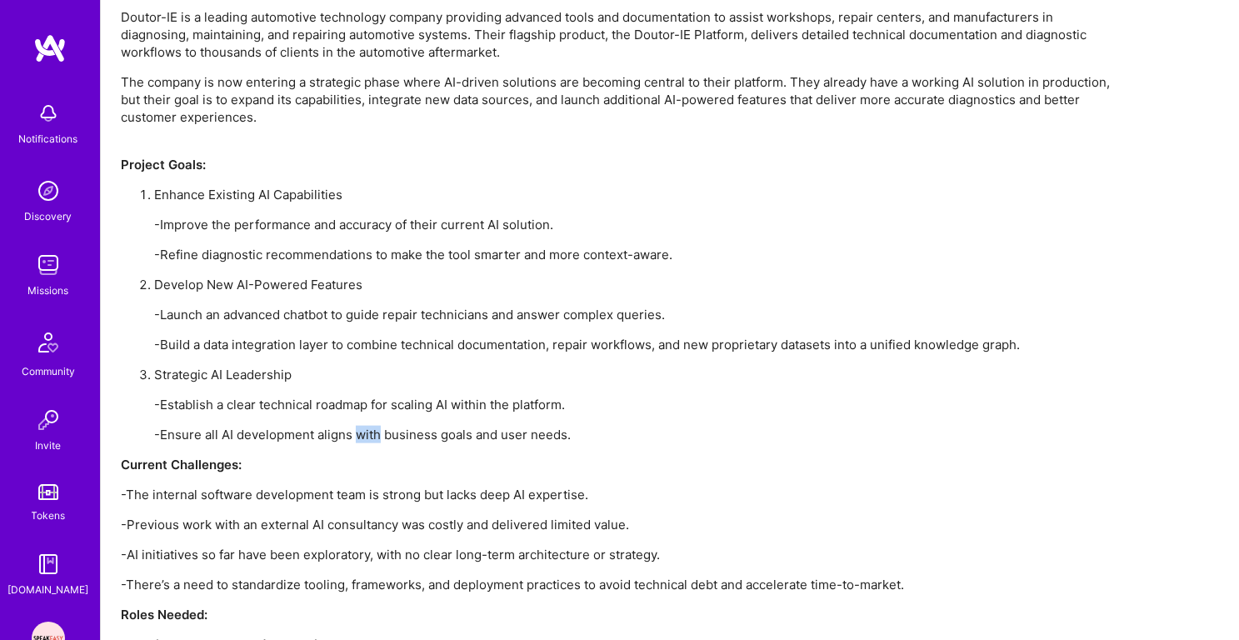
click at [356, 432] on p "-Ensure all AI development aligns with business goals and user needs." at bounding box center [637, 434] width 966 height 17
click at [341, 401] on p "-Establish a clear technical roadmap for scaling AI within the platform." at bounding box center [637, 404] width 966 height 17
click at [341, 441] on p "-Ensure all AI development aligns with business goals and user needs." at bounding box center [637, 434] width 966 height 17
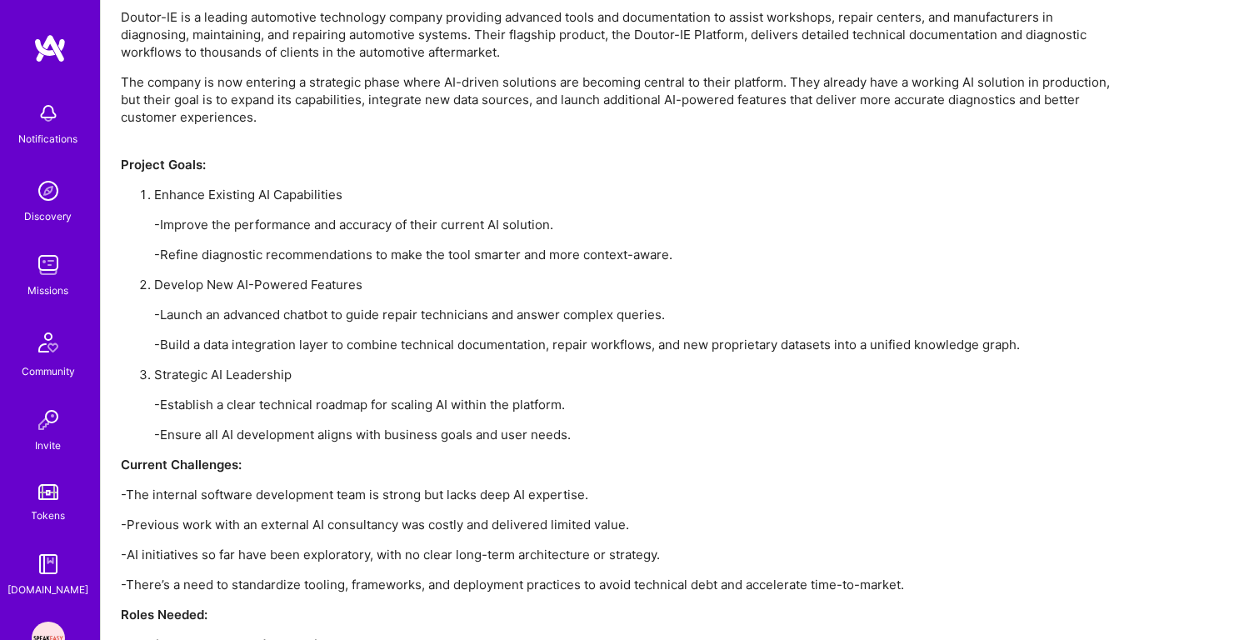
click at [341, 441] on p "-Ensure all AI development aligns with business goals and user needs." at bounding box center [637, 434] width 966 height 17
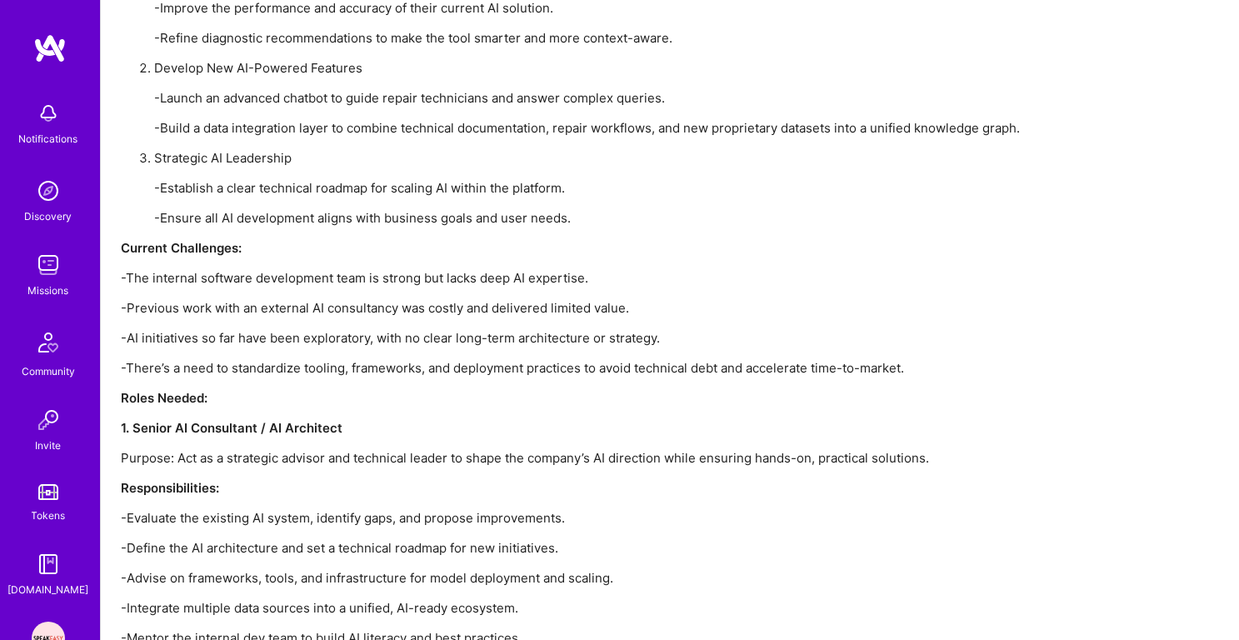
scroll to position [2233, 0]
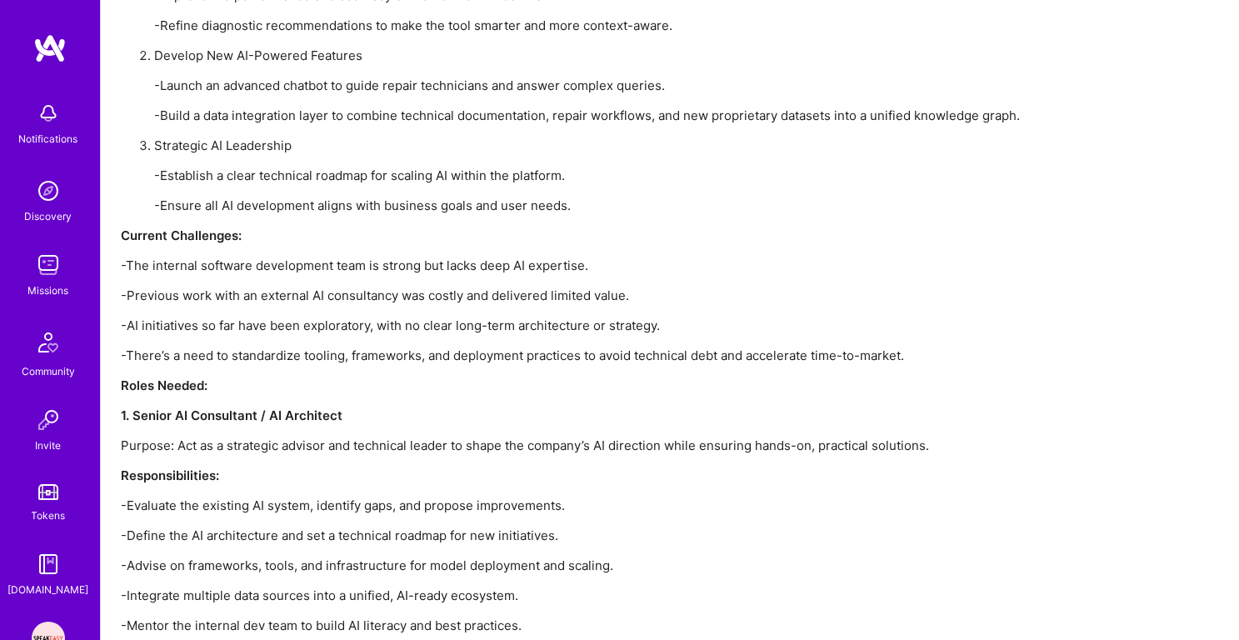
click at [386, 266] on p "-The internal software development team is strong but lacks deep AI expertise." at bounding box center [620, 265] width 999 height 17
click at [383, 289] on p "-Previous work with an external AI consultancy was costly and delivered limited…" at bounding box center [620, 295] width 999 height 17
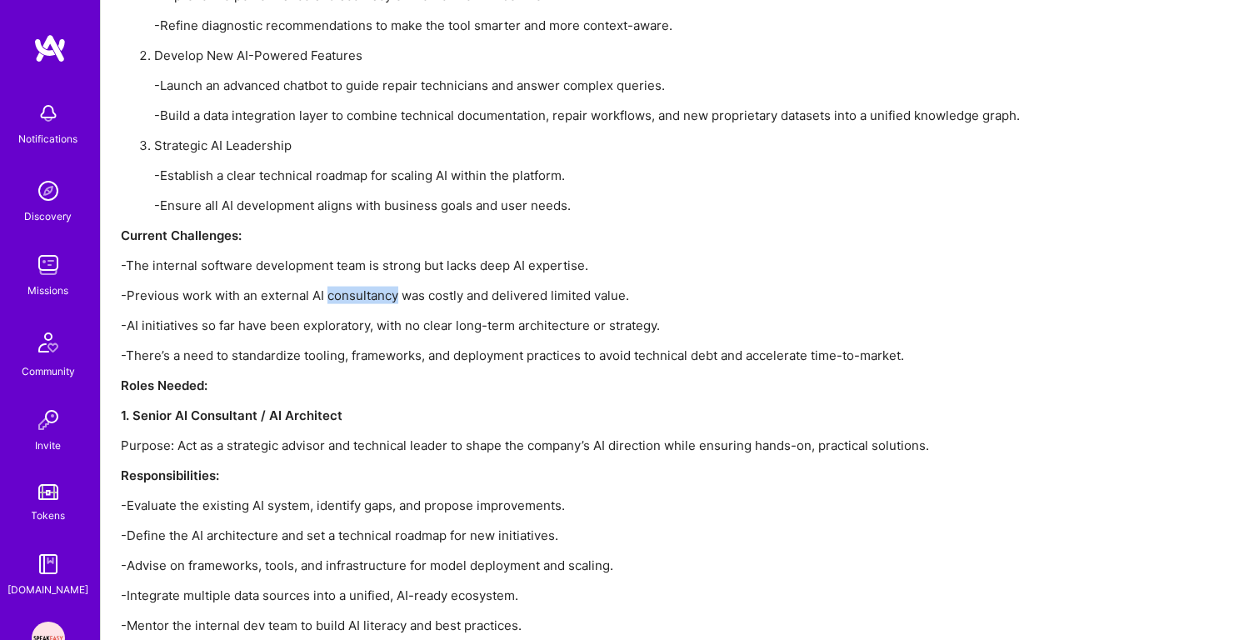
click at [383, 289] on p "-Previous work with an external AI consultancy was costly and delivered limited…" at bounding box center [620, 295] width 999 height 17
click at [374, 316] on p "-AI initiatives so far have been exploratory, with no clear long-term architect…" at bounding box center [620, 324] width 999 height 17
click at [378, 300] on p "-Previous work with an external AI consultancy was costly and delivered limited…" at bounding box center [620, 295] width 999 height 17
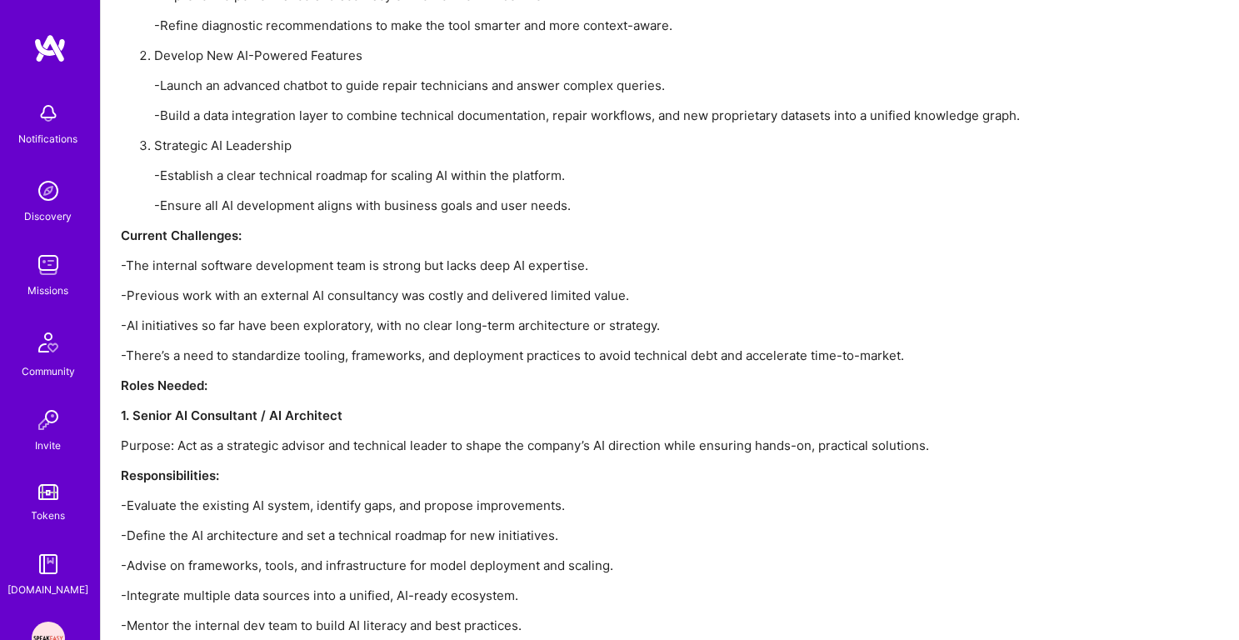
click at [378, 300] on p "-Previous work with an external AI consultancy was costly and delivered limited…" at bounding box center [620, 295] width 999 height 17
click at [372, 332] on div "Doutor-IE is a leading automotive technology company providing advanced tools a…" at bounding box center [620, 521] width 999 height 1484
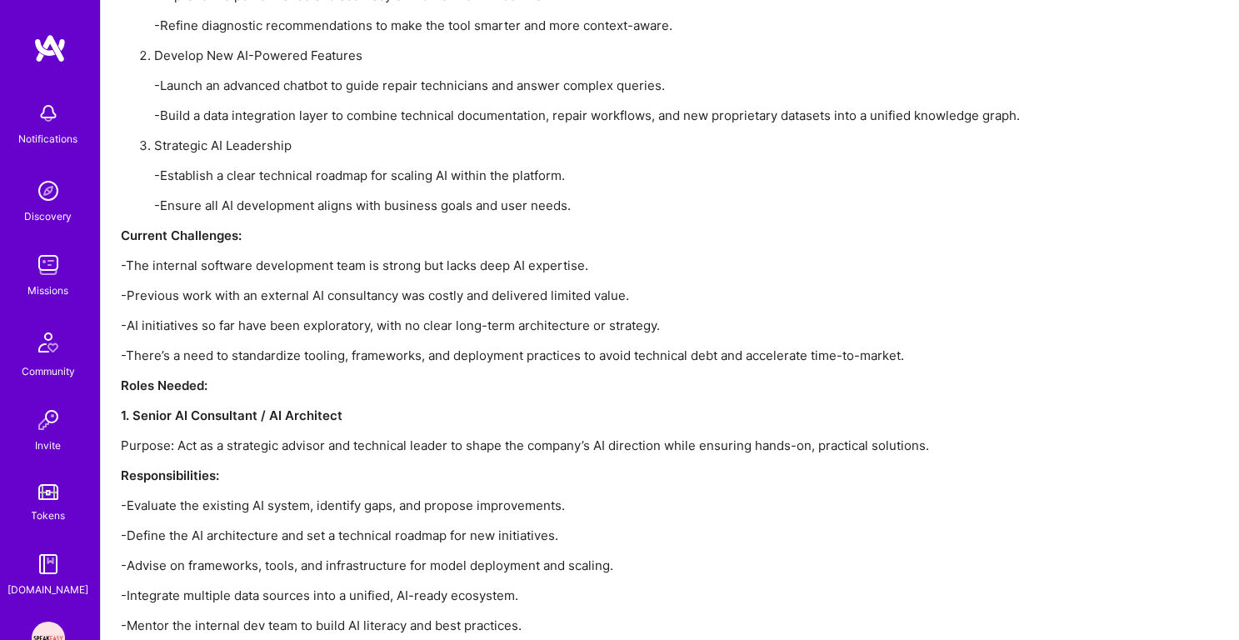
click at [368, 354] on p "-There’s a need to standardize tooling, frameworks, and deployment practices to…" at bounding box center [620, 354] width 999 height 17
click at [382, 318] on p "-AI initiatives so far have been exploratory, with no clear long-term architect…" at bounding box center [620, 324] width 999 height 17
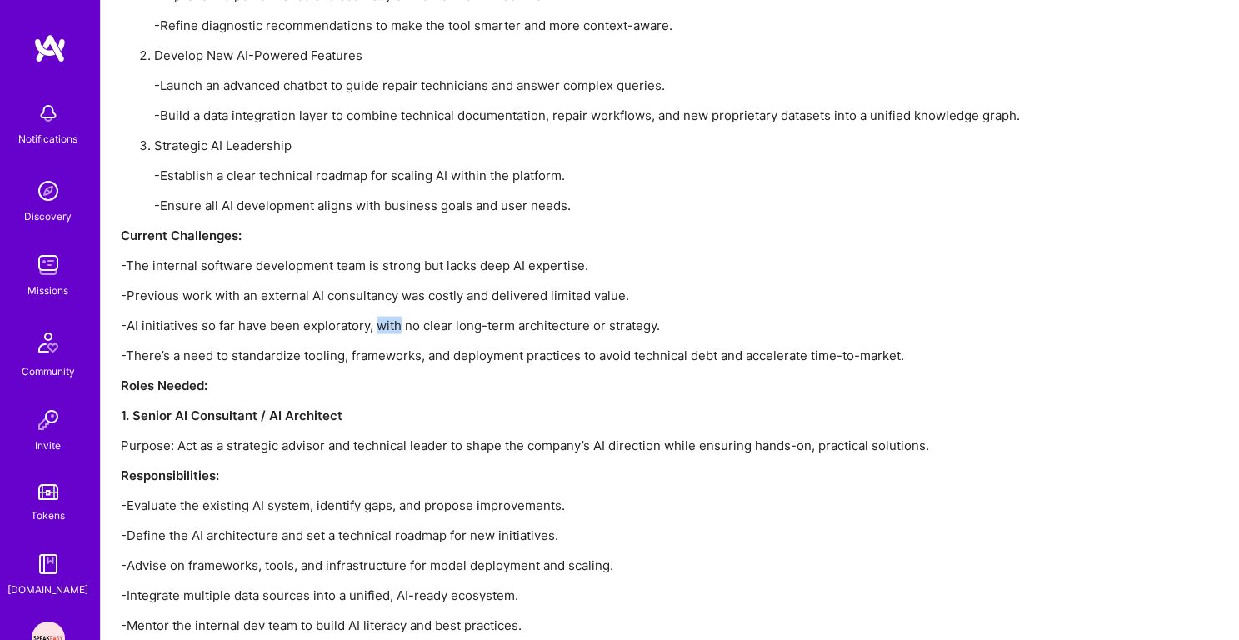
click at [382, 318] on p "-AI initiatives so far have been exploratory, with no clear long-term architect…" at bounding box center [620, 324] width 999 height 17
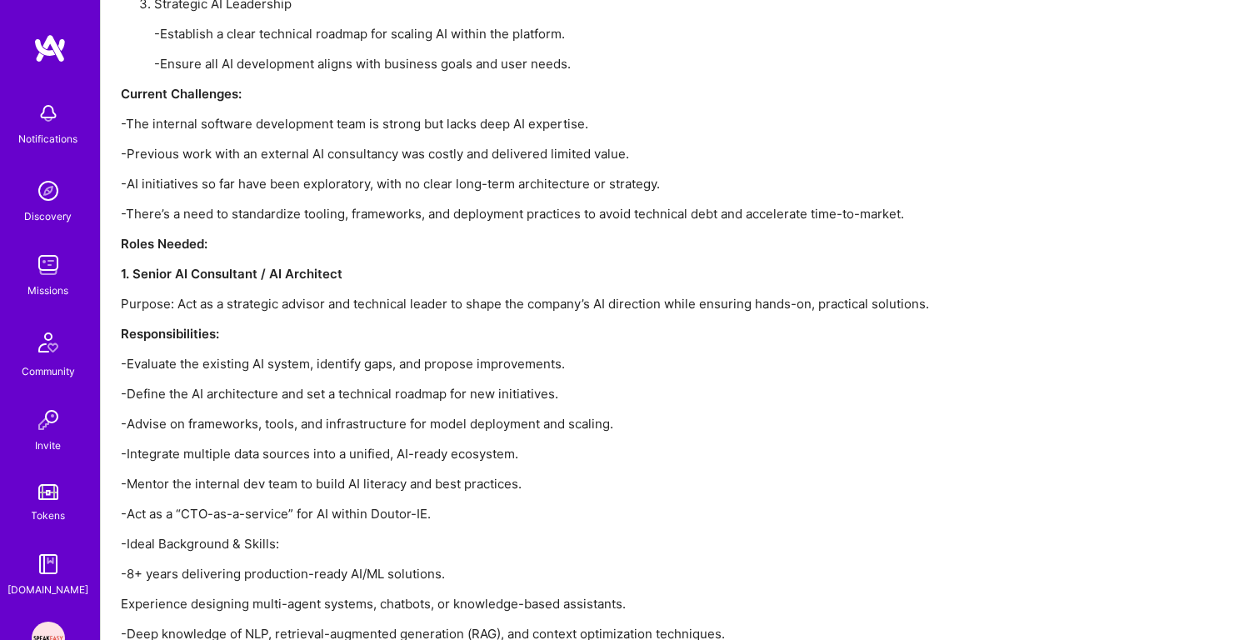
scroll to position [2480, 0]
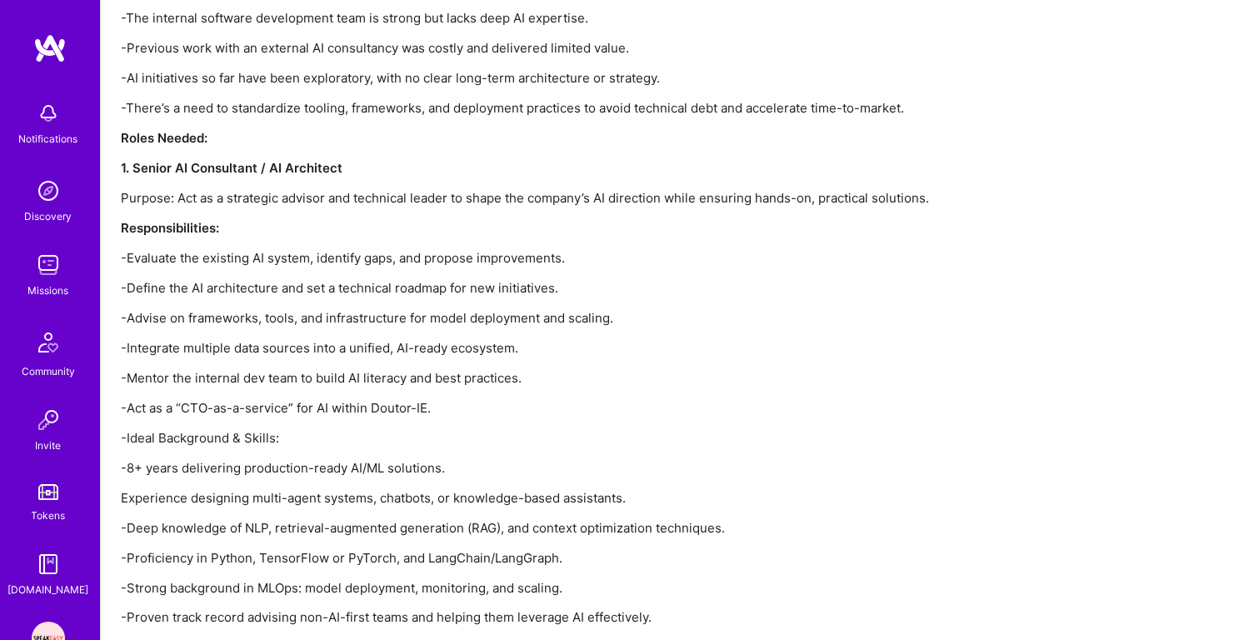
click at [396, 196] on p "Purpose: Act as a strategic advisor and technical leader to shape the company’s…" at bounding box center [620, 197] width 999 height 17
click at [381, 283] on p "-Define the AI architecture and set a technical roadmap for new initiatives." at bounding box center [620, 287] width 999 height 17
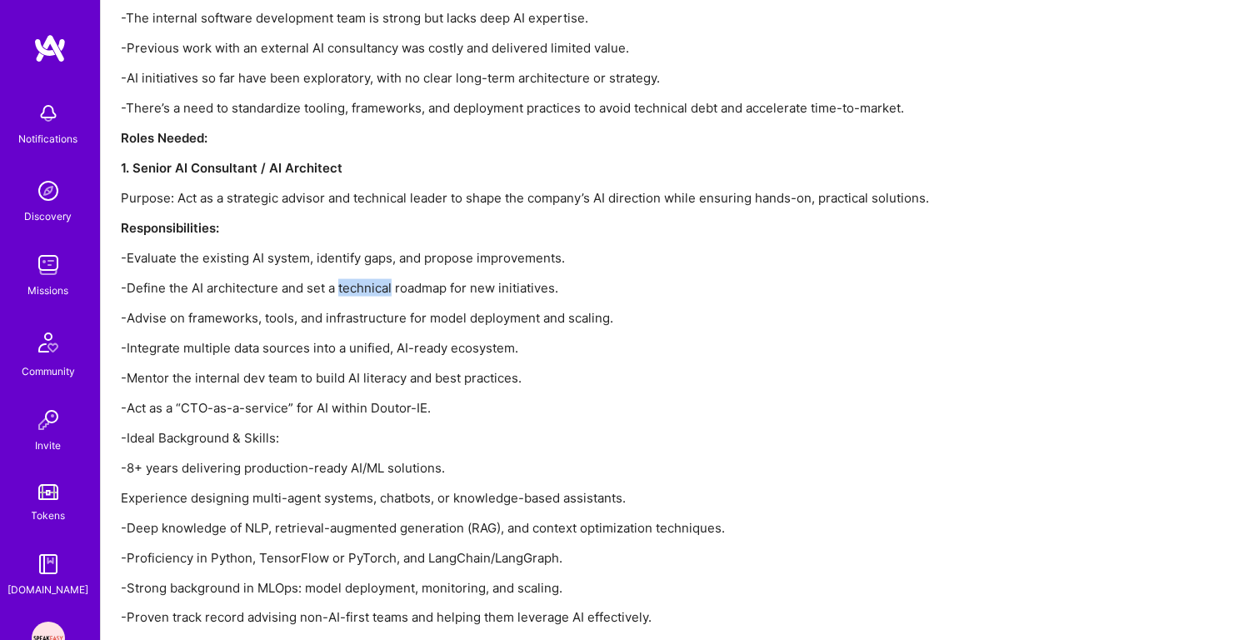
click at [381, 283] on p "-Define the AI architecture and set a technical roadmap for new initiatives." at bounding box center [620, 287] width 999 height 17
click at [390, 270] on div "Doutor-IE is a leading automotive technology company providing advanced tools a…" at bounding box center [620, 274] width 999 height 1484
click at [385, 291] on p "-Define the AI architecture and set a technical roadmap for new initiatives." at bounding box center [620, 287] width 999 height 17
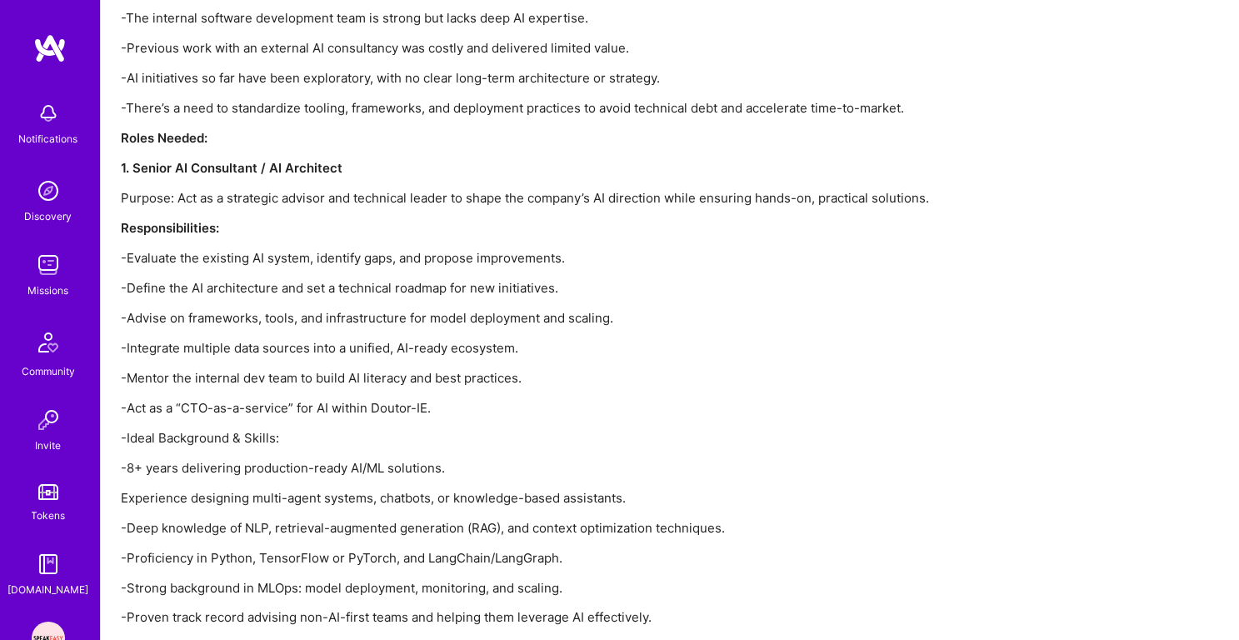
click at [385, 291] on p "-Define the AI architecture and set a technical roadmap for new initiatives." at bounding box center [620, 287] width 999 height 17
click at [376, 314] on p "-Advise on frameworks, tools, and infrastructure for model deployment and scali…" at bounding box center [620, 317] width 999 height 17
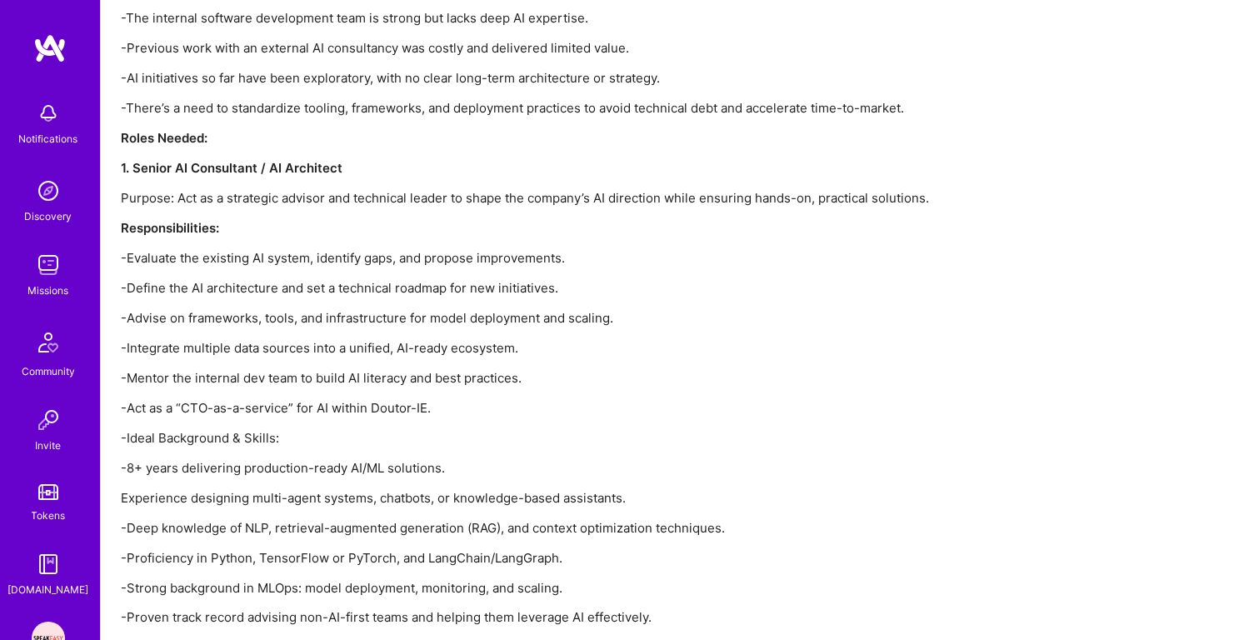
click at [362, 361] on div "Doutor-IE is a leading automotive technology company providing advanced tools a…" at bounding box center [620, 274] width 999 height 1484
click at [371, 347] on p "-Integrate multiple data sources into a unified, AI-ready ecosystem." at bounding box center [620, 347] width 999 height 17
click at [383, 302] on div "Doutor-IE is a leading automotive technology company providing advanced tools a…" at bounding box center [620, 274] width 999 height 1484
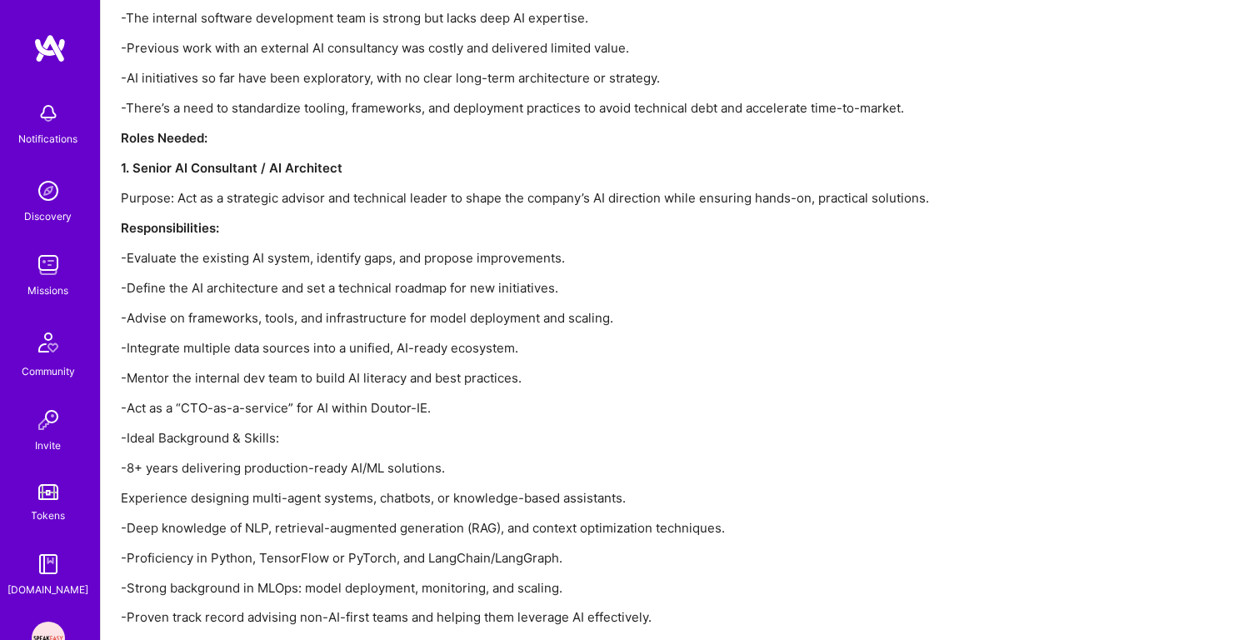
click at [383, 302] on div "Doutor-IE is a leading automotive technology company providing advanced tools a…" at bounding box center [620, 274] width 999 height 1484
click at [362, 355] on div "Doutor-IE is a leading automotive technology company providing advanced tools a…" at bounding box center [620, 274] width 999 height 1484
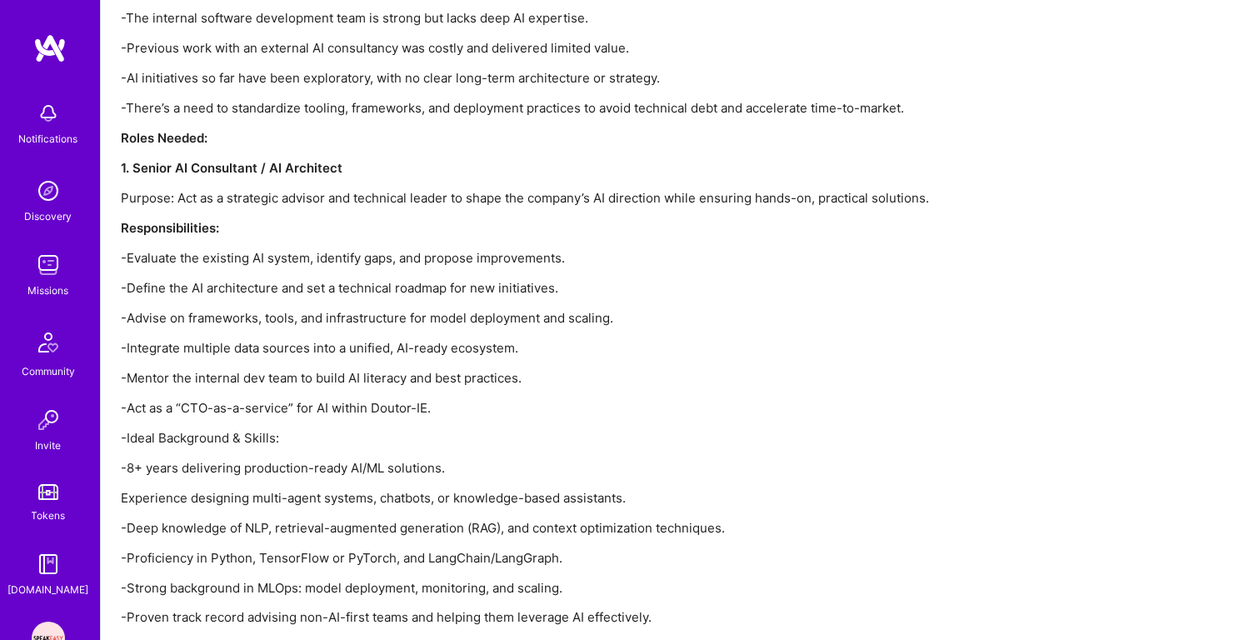
click at [359, 380] on p "-Mentor the internal dev team to build AI literacy and best practices." at bounding box center [620, 377] width 999 height 17
click at [351, 404] on p "-Act as a “CTO-as-a-service” for AI within Doutor-IE." at bounding box center [620, 407] width 999 height 17
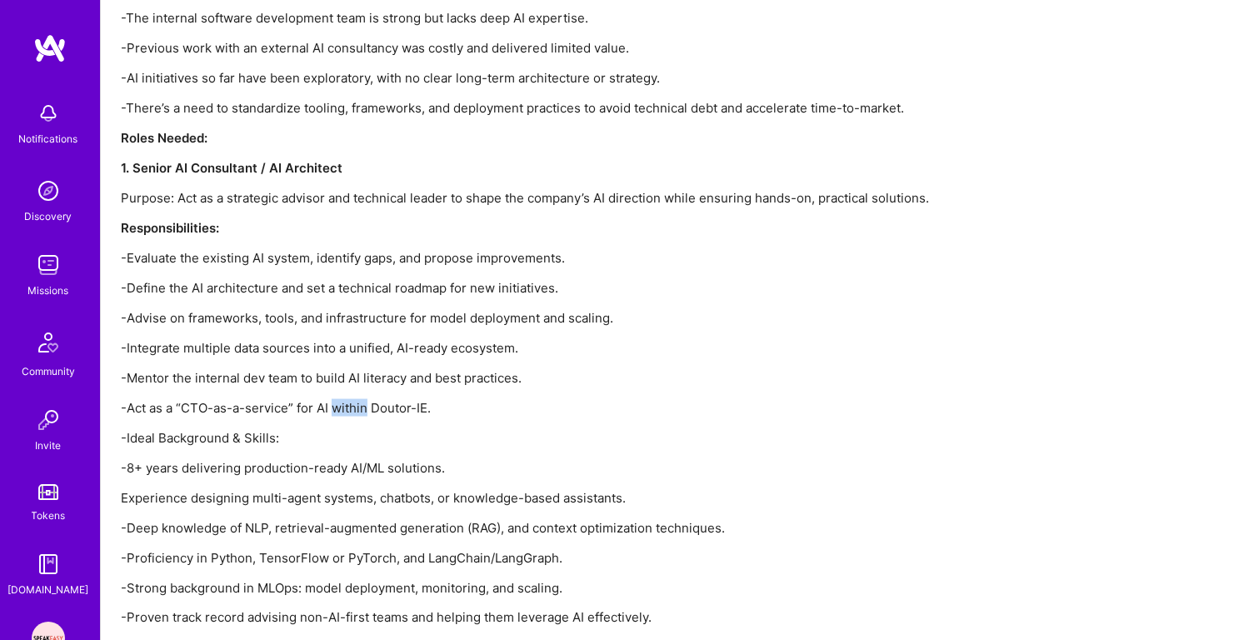
click at [351, 404] on p "-Act as a “CTO-as-a-service” for AI within Doutor-IE." at bounding box center [620, 407] width 999 height 17
click at [351, 377] on p "-Mentor the internal dev team to build AI literacy and best practices." at bounding box center [620, 377] width 999 height 17
click at [351, 351] on p "-Integrate multiple data sources into a unified, AI-ready ecosystem." at bounding box center [620, 347] width 999 height 17
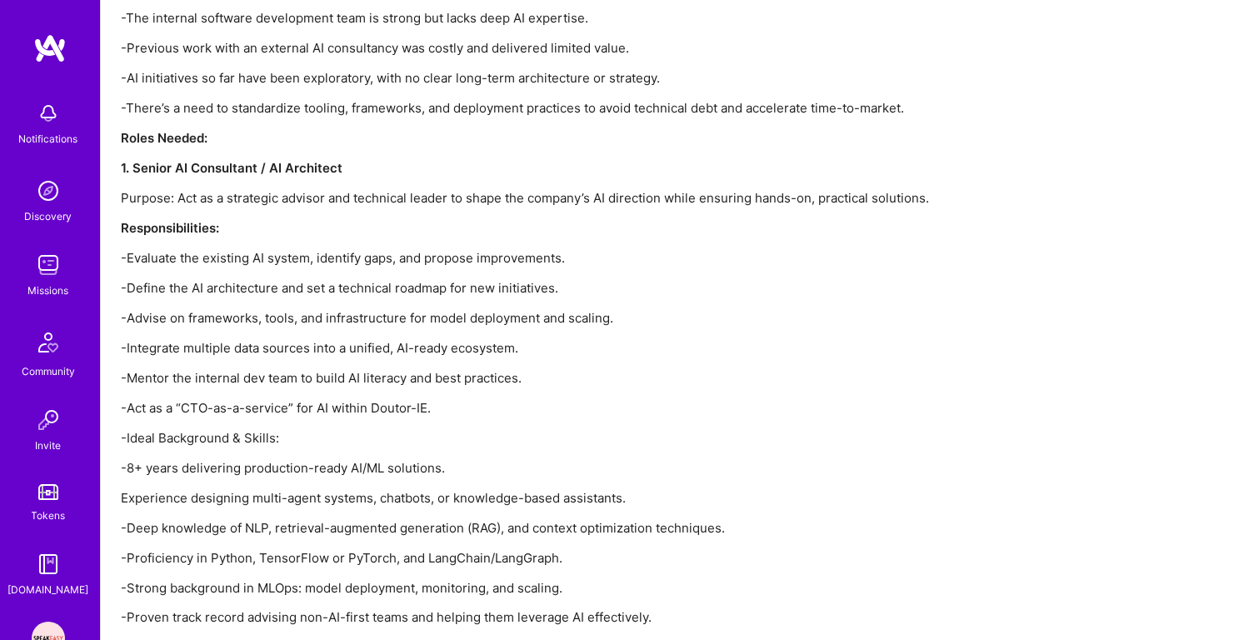
click at [351, 351] on p "-Integrate multiple data sources into a unified, AI-ready ecosystem." at bounding box center [620, 347] width 999 height 17
click at [332, 404] on p "-Act as a “CTO-as-a-service” for AI within Doutor-IE." at bounding box center [620, 407] width 999 height 17
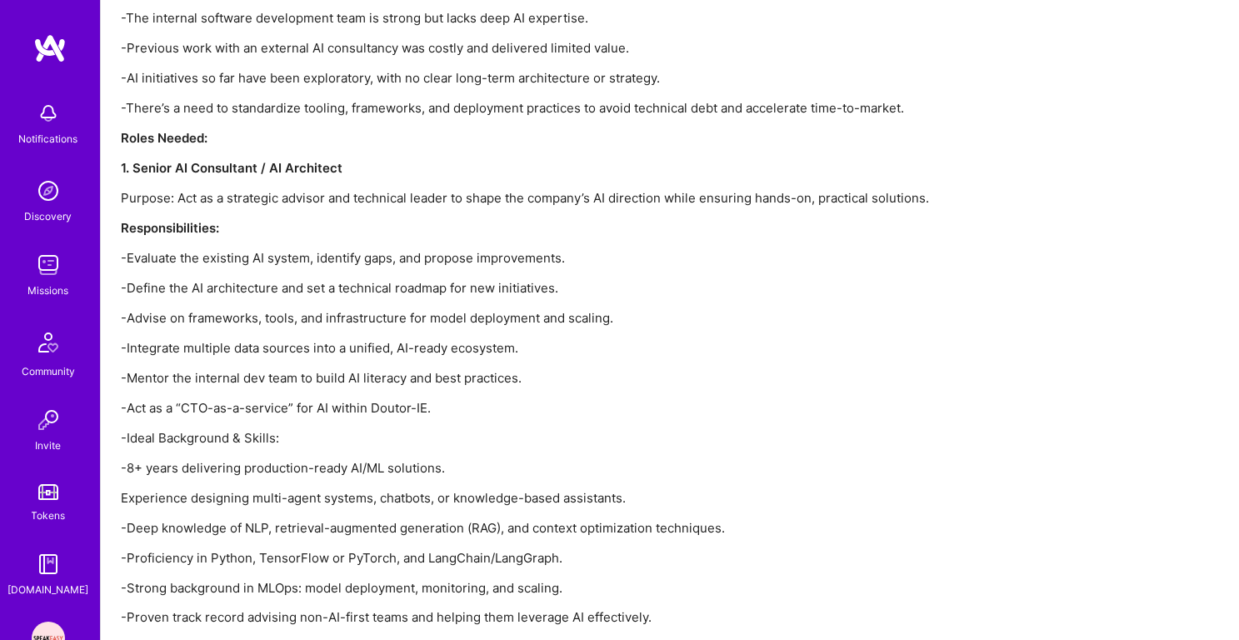
click at [319, 433] on p "-Ideal Background & Skills:" at bounding box center [620, 437] width 999 height 17
click at [362, 304] on div "Doutor-IE is a leading automotive technology company providing advanced tools a…" at bounding box center [620, 274] width 999 height 1484
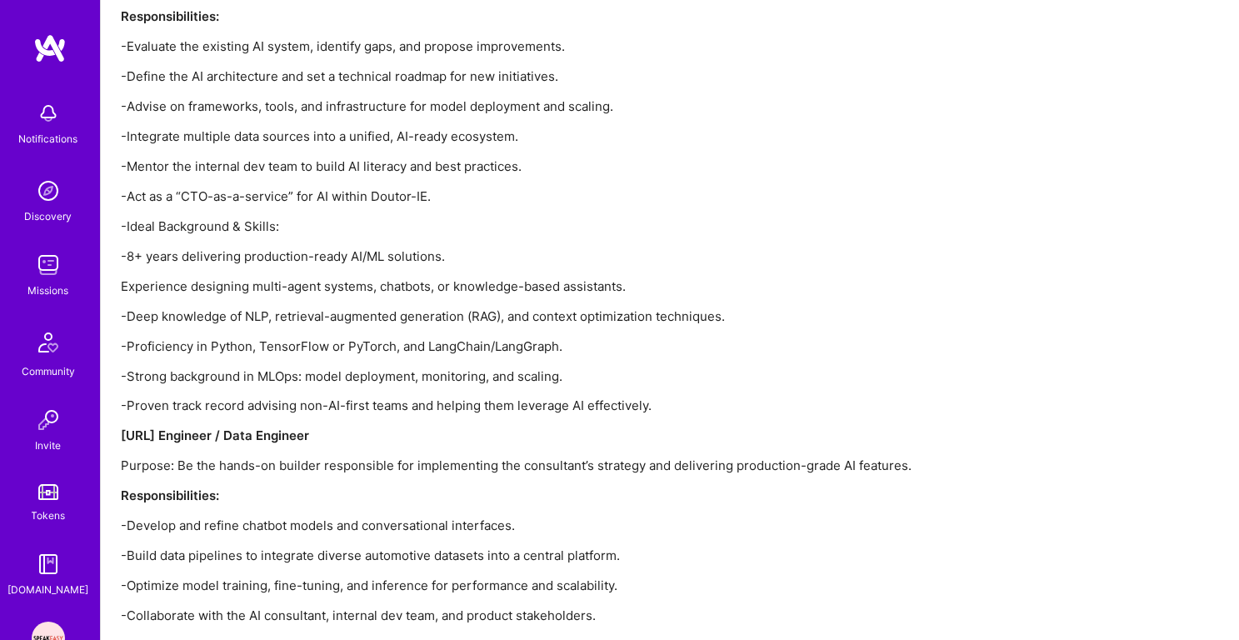
scroll to position [2740, 0]
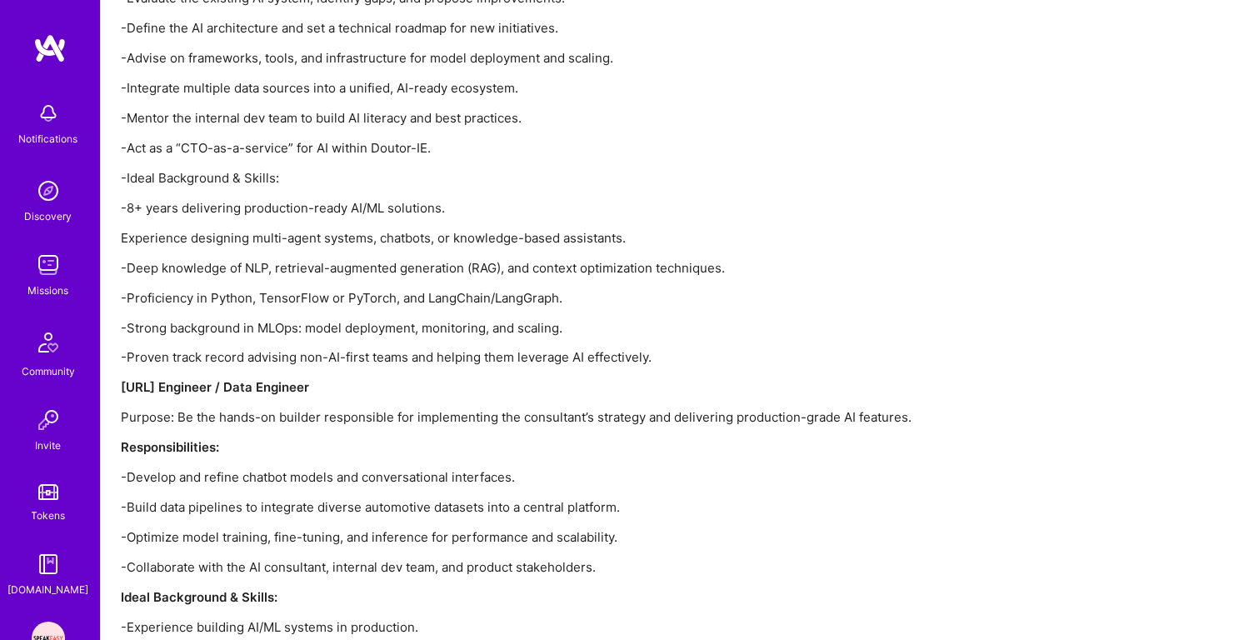
click at [353, 259] on p "-Deep knowledge of NLP, retrieval-augmented generation (RAG), and context optim…" at bounding box center [620, 267] width 999 height 17
click at [321, 297] on p "-Proficiency in Python, TensorFlow or PyTorch, and LangChain/LangGraph." at bounding box center [620, 297] width 999 height 17
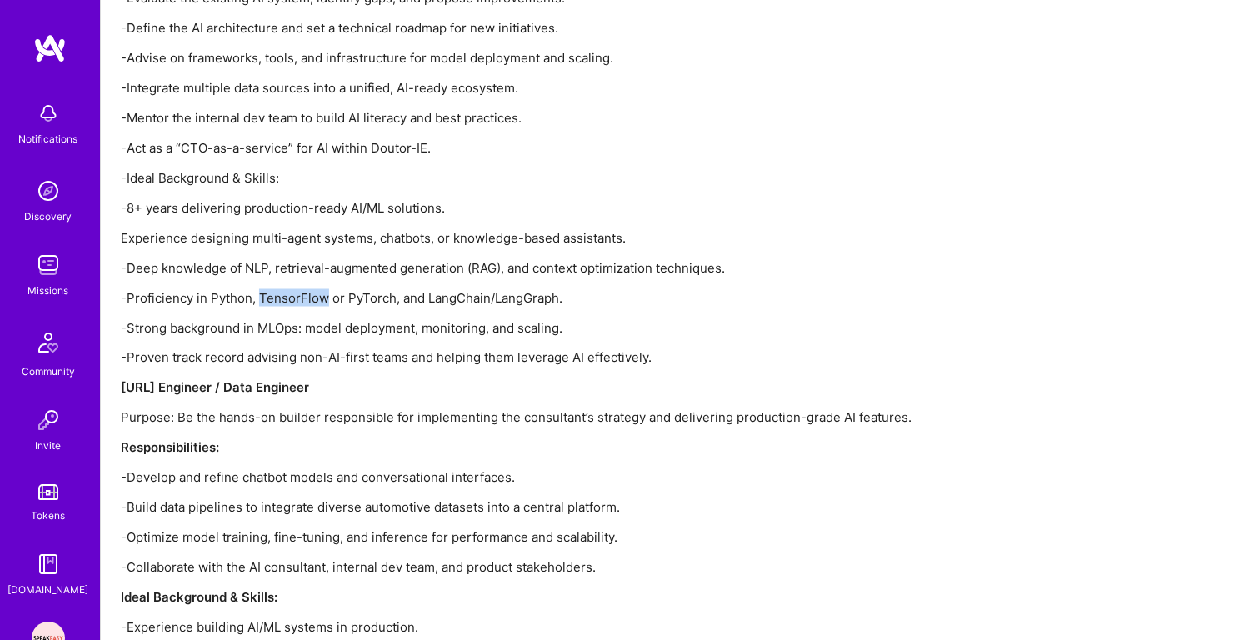
click at [321, 297] on p "-Proficiency in Python, TensorFlow or PyTorch, and LangChain/LangGraph." at bounding box center [620, 297] width 999 height 17
click at [332, 329] on p "-Strong background in MLOps: model deployment, monitoring, and scaling." at bounding box center [620, 327] width 999 height 17
click at [332, 358] on p "-Proven track record advising non-AI-first teams and helping them leverage AI e…" at bounding box center [620, 357] width 999 height 17
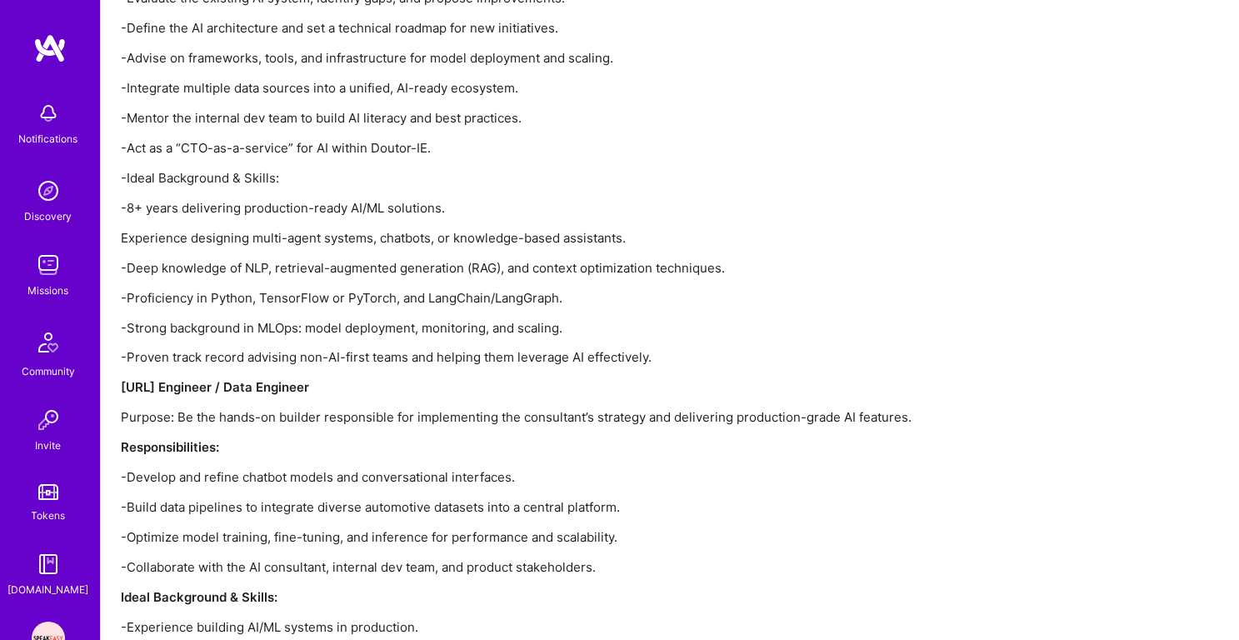
click at [332, 358] on p "-Proven track record advising non-AI-first teams and helping them leverage AI e…" at bounding box center [620, 357] width 999 height 17
click at [345, 328] on p "-Strong background in MLOps: model deployment, monitoring, and scaling." at bounding box center [620, 327] width 999 height 17
click at [351, 324] on p "-Strong background in MLOps: model deployment, monitoring, and scaling." at bounding box center [620, 327] width 999 height 17
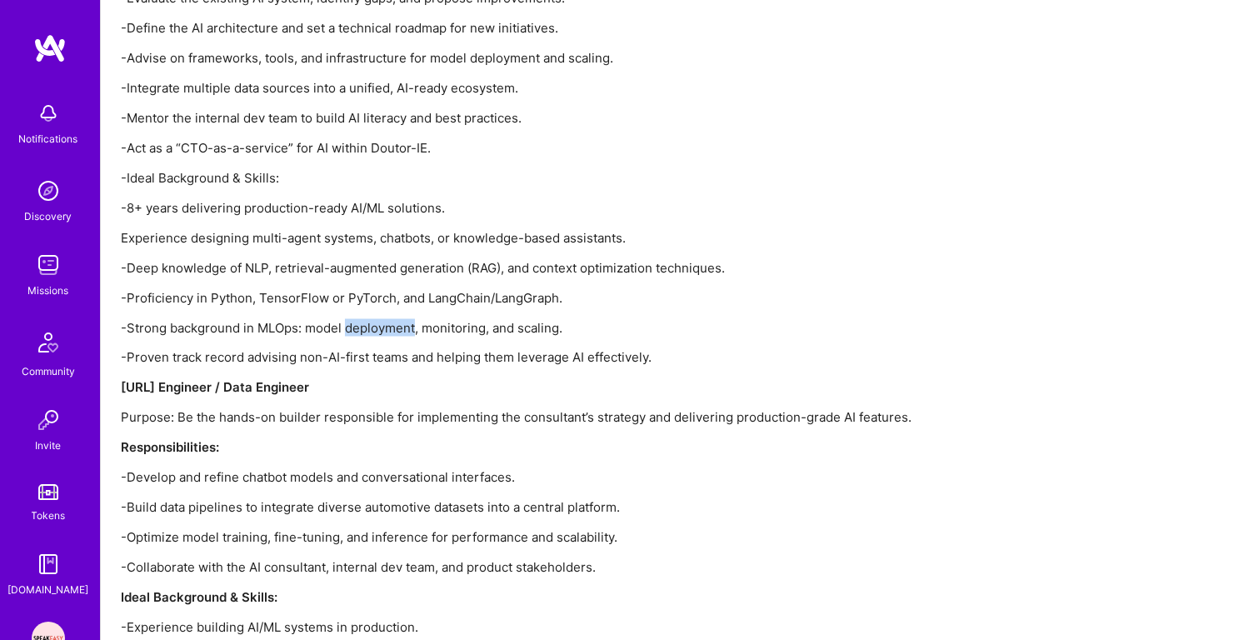
click at [351, 324] on p "-Strong background in MLOps: model deployment, monitoring, and scaling." at bounding box center [620, 327] width 999 height 17
click at [349, 349] on p "-Proven track record advising non-AI-first teams and helping them leverage AI e…" at bounding box center [620, 357] width 999 height 17
click at [353, 315] on div "Doutor-IE is a leading automotive technology company providing advanced tools a…" at bounding box center [620, 14] width 999 height 1484
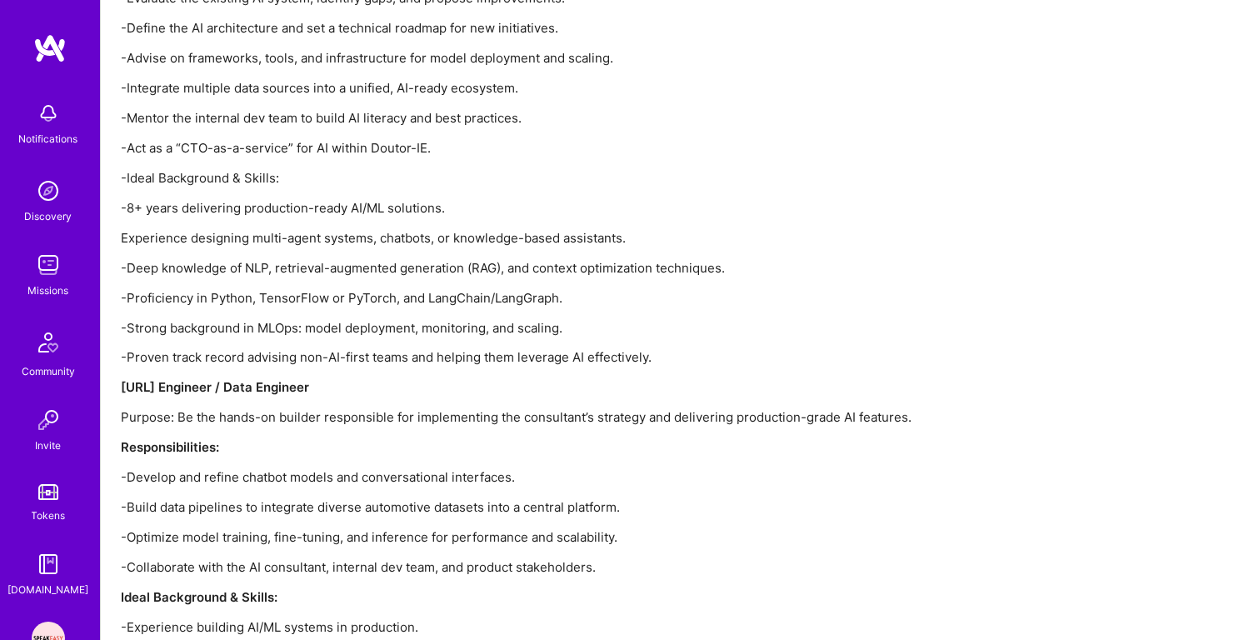
click at [353, 315] on div "Doutor-IE is a leading automotive technology company providing advanced tools a…" at bounding box center [620, 14] width 999 height 1484
click at [353, 362] on p "-Proven track record advising non-AI-first teams and helping them leverage AI e…" at bounding box center [620, 357] width 999 height 17
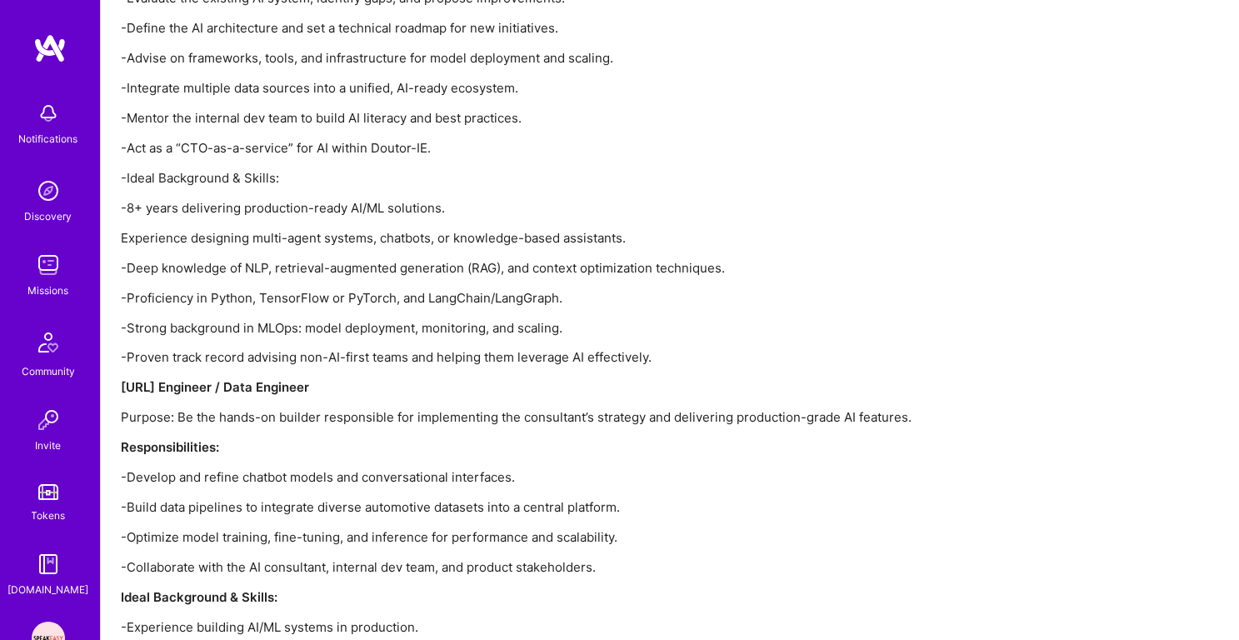
click at [367, 321] on p "-Strong background in MLOps: model deployment, monitoring, and scaling." at bounding box center [620, 327] width 999 height 17
click at [363, 359] on p "-Proven track record advising non-AI-first teams and helping them leverage AI e…" at bounding box center [620, 357] width 999 height 17
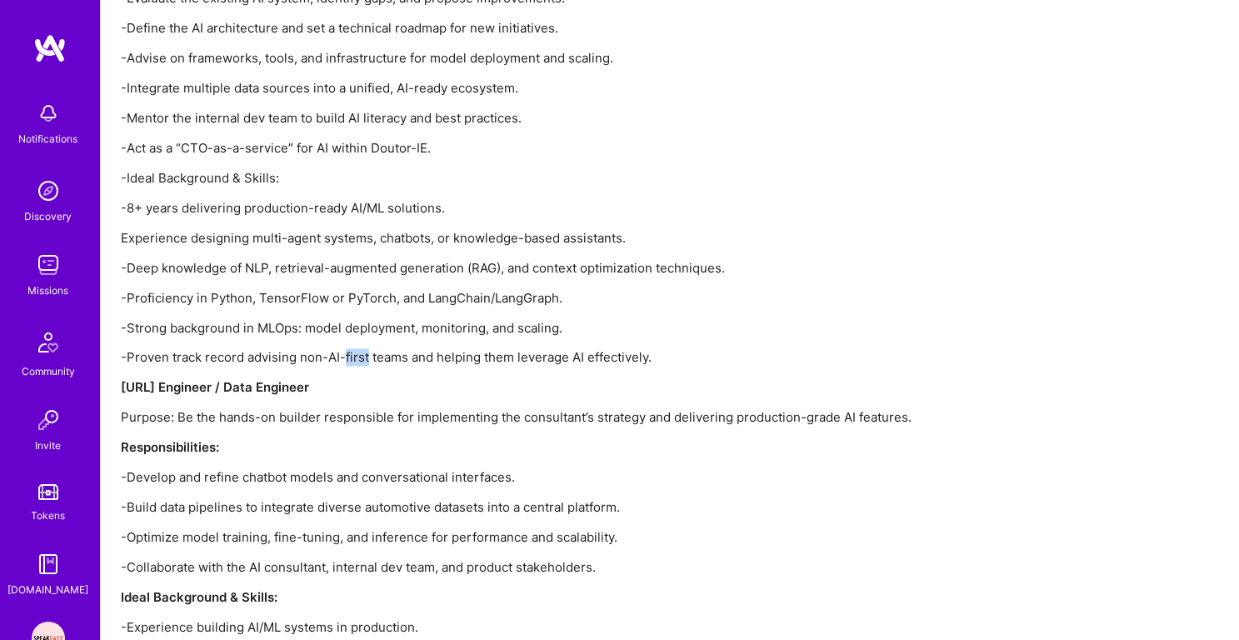
click at [363, 359] on p "-Proven track record advising non-AI-first teams and helping them leverage AI e…" at bounding box center [620, 357] width 999 height 17
click at [367, 326] on p "-Strong background in MLOps: model deployment, monitoring, and scaling." at bounding box center [620, 327] width 999 height 17
click at [341, 403] on div "Doutor-IE is a leading automotive technology company providing advanced tools a…" at bounding box center [620, 14] width 999 height 1484
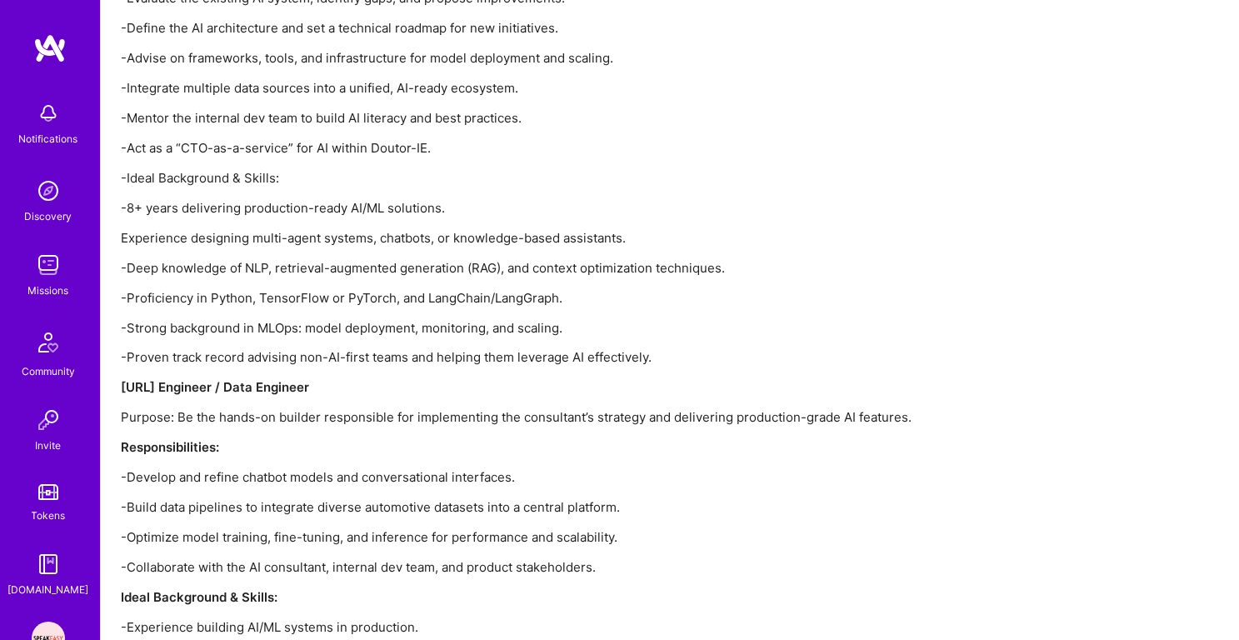
click at [341, 403] on div "Doutor-IE is a leading automotive technology company providing advanced tools a…" at bounding box center [620, 14] width 999 height 1484
click at [337, 435] on div "Doutor-IE is a leading automotive technology company providing advanced tools a…" at bounding box center [620, 14] width 999 height 1484
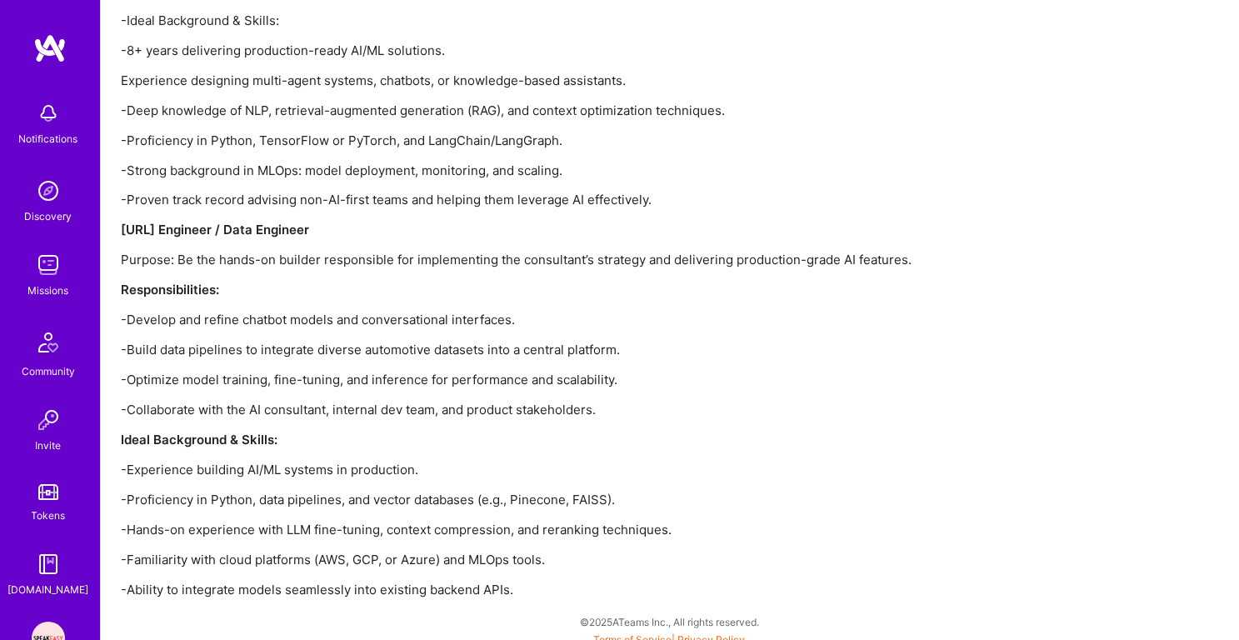
scroll to position [2907, 0]
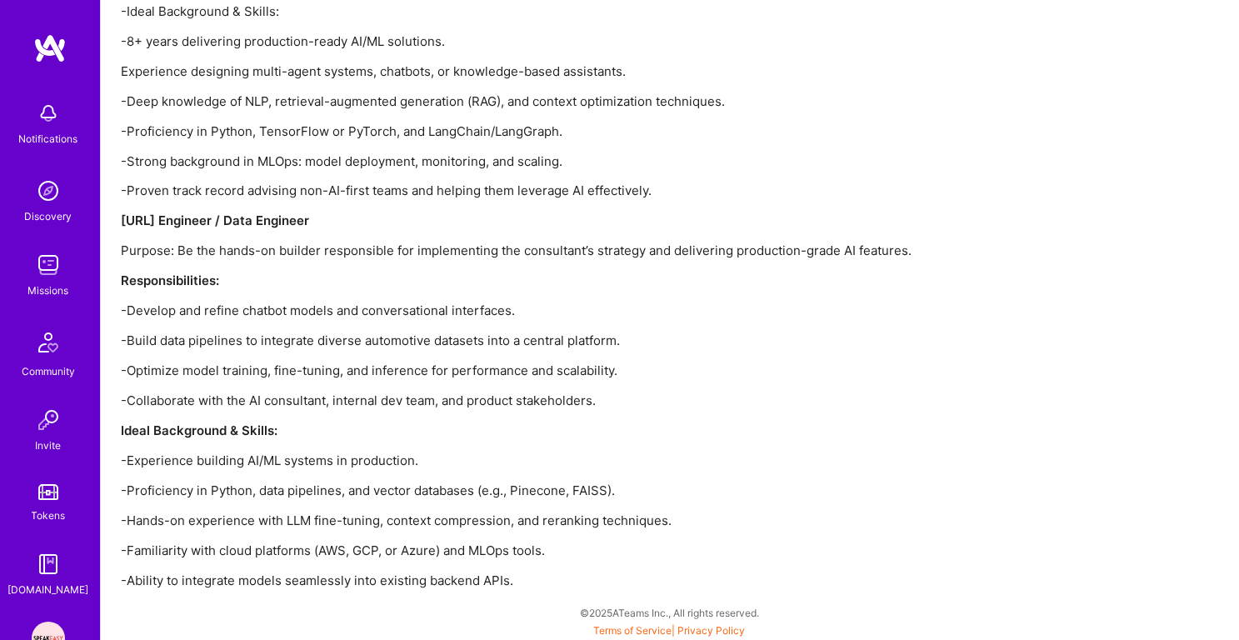
click at [362, 369] on p "-Optimize model training, fine-tuning, and inference for performance and scalab…" at bounding box center [620, 370] width 999 height 17
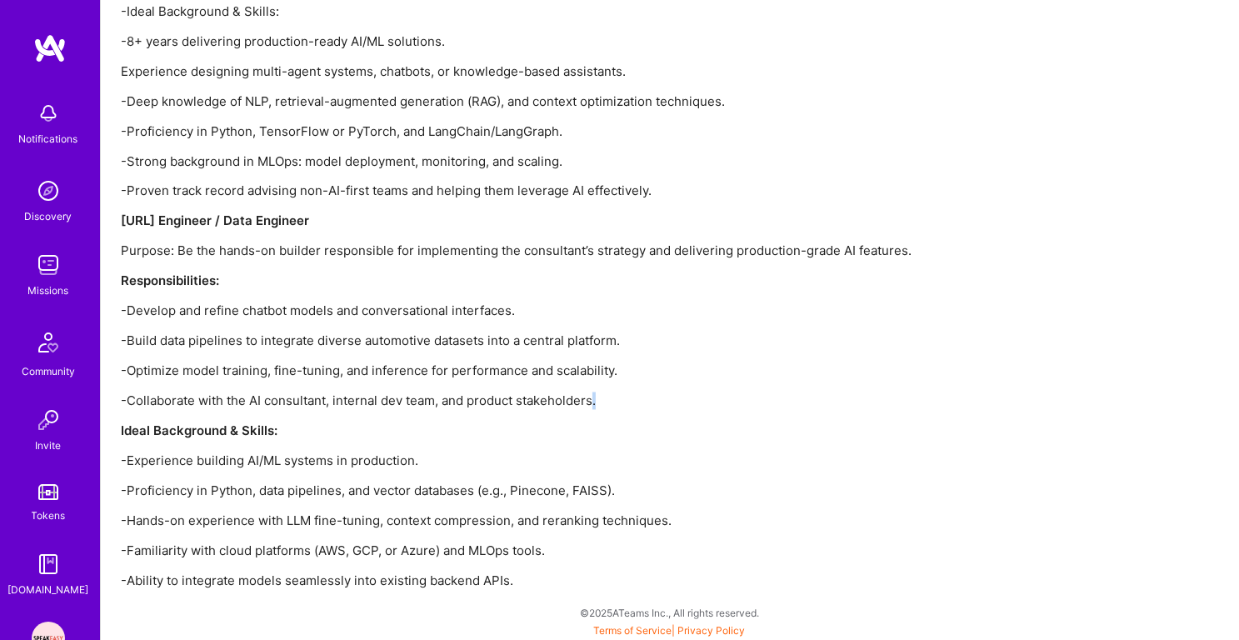
click at [343, 457] on p "-Experience building AI/ML systems in production." at bounding box center [620, 460] width 999 height 17
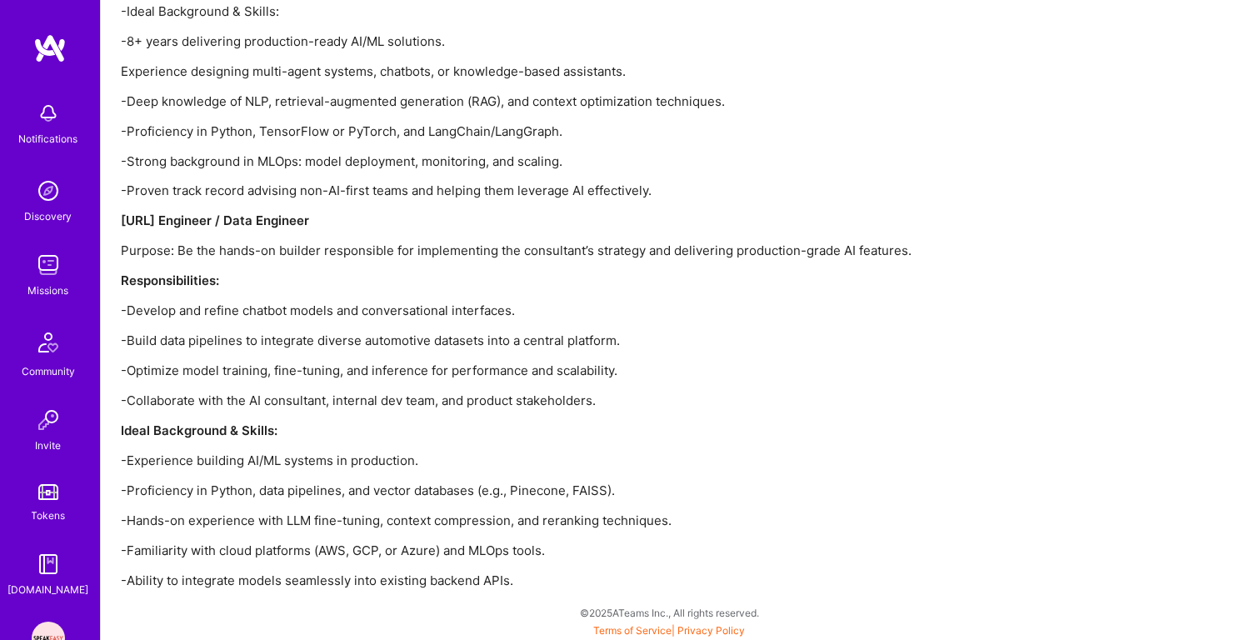
click at [341, 494] on p "-Proficiency in Python, data pipelines, and vector databases (e.g., Pinecone, F…" at bounding box center [620, 490] width 999 height 17
click at [339, 518] on p "-Hands-on experience with LLM fine-tuning, context compression, and reranking t…" at bounding box center [620, 520] width 999 height 17
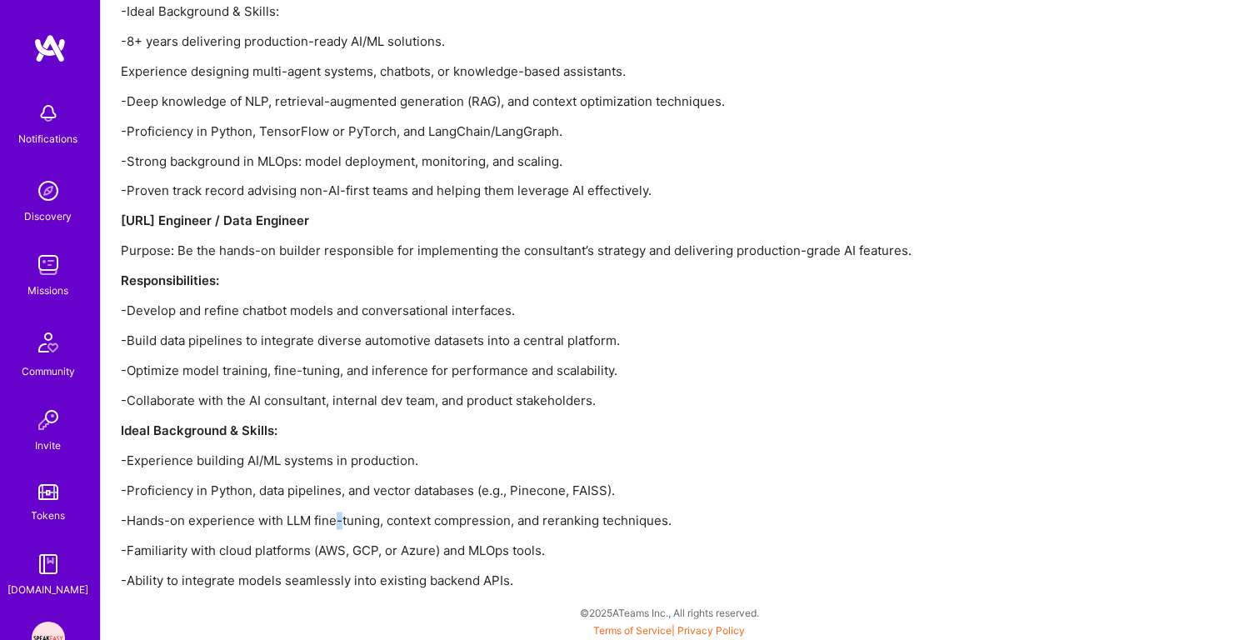
click at [339, 518] on p "-Hands-on experience with LLM fine-tuning, context compression, and reranking t…" at bounding box center [620, 520] width 999 height 17
click at [338, 546] on p "-Familiarity with cloud platforms (AWS, GCP, or Azure) and MLOps tools." at bounding box center [620, 550] width 999 height 17
click at [346, 526] on p "-Hands-on experience with LLM fine-tuning, context compression, and reranking t…" at bounding box center [620, 520] width 999 height 17
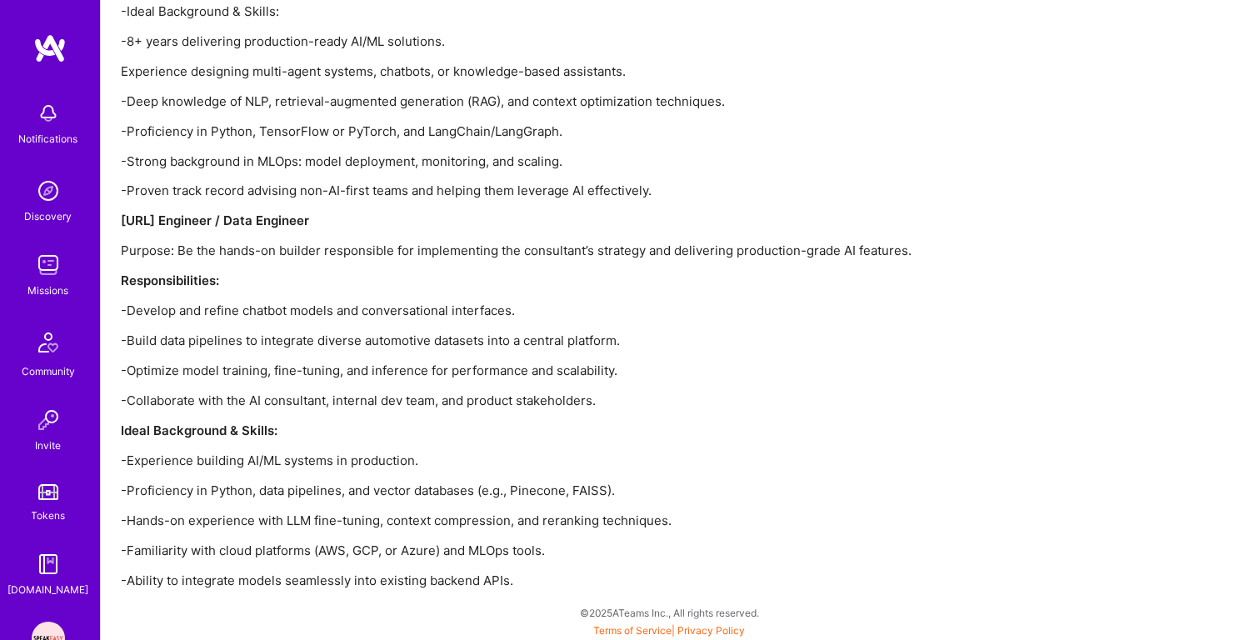
click at [346, 526] on p "-Hands-on experience with LLM fine-tuning, context compression, and reranking t…" at bounding box center [620, 520] width 999 height 17
click at [341, 557] on p "-Familiarity with cloud platforms (AWS, GCP, or Azure) and MLOps tools." at bounding box center [620, 550] width 999 height 17
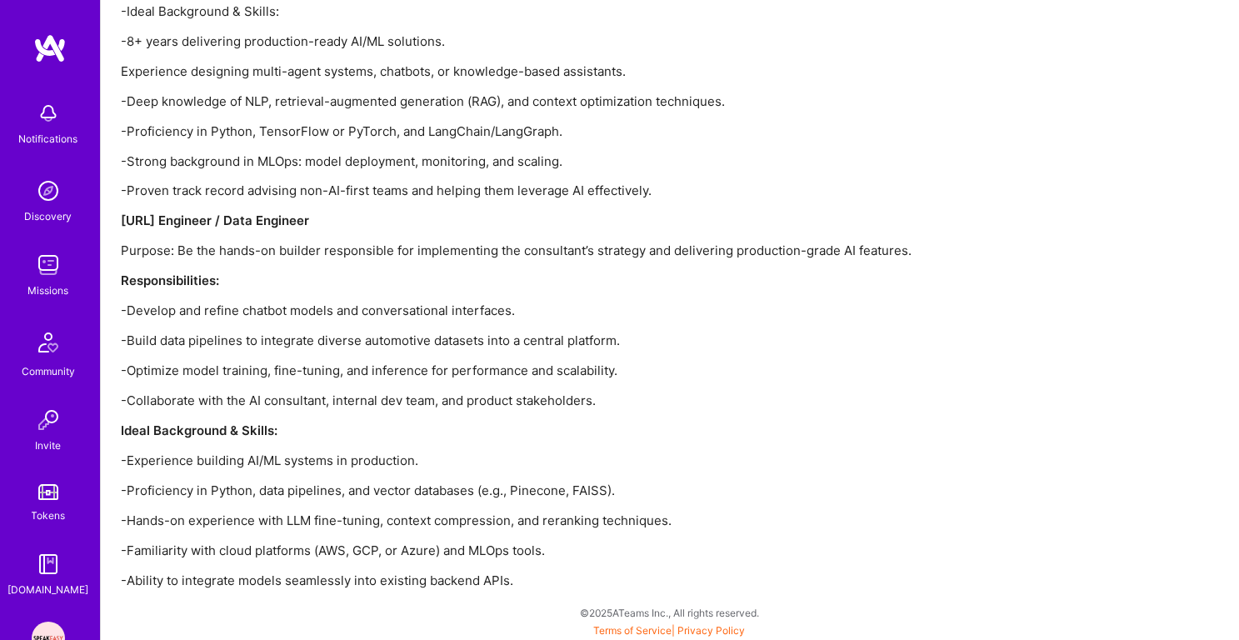
click at [349, 519] on p "-Hands-on experience with LLM fine-tuning, context compression, and reranking t…" at bounding box center [620, 520] width 999 height 17
click at [379, 436] on p "Ideal Background & Skills:" at bounding box center [620, 430] width 999 height 17
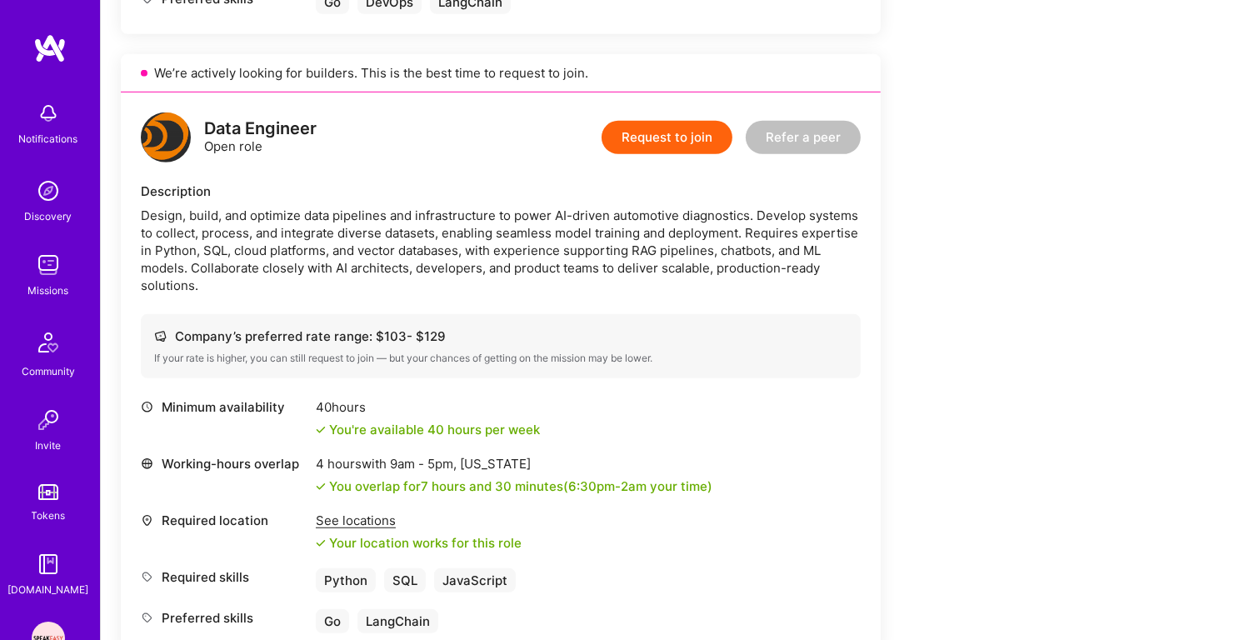
scroll to position [898, 0]
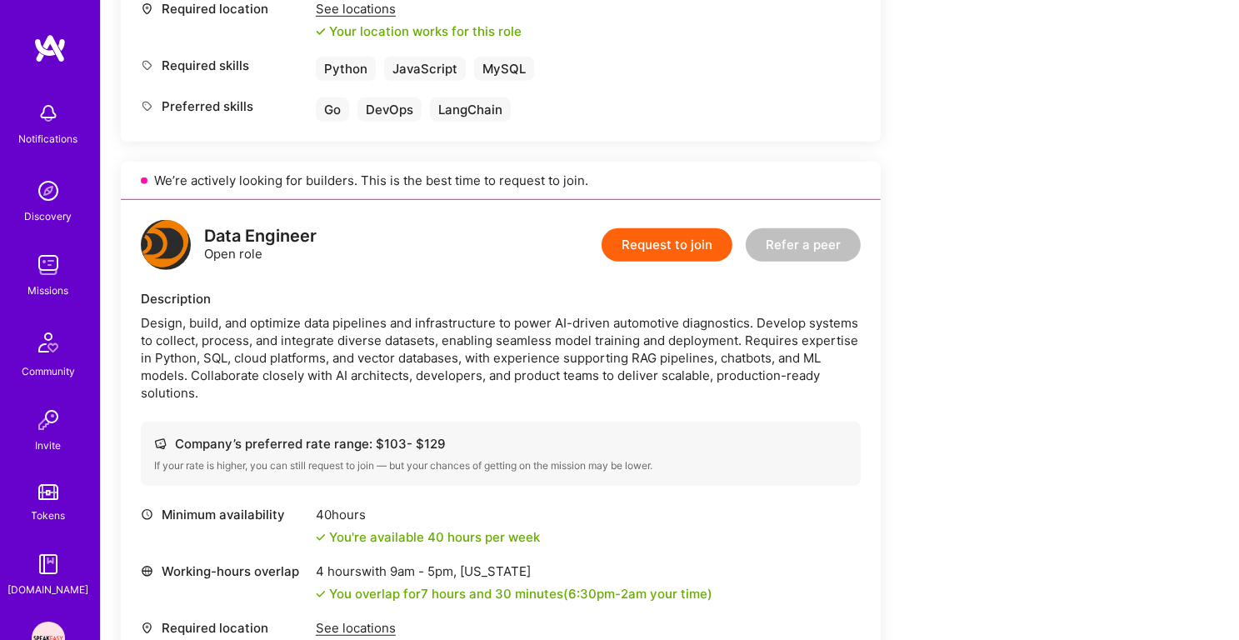
click at [366, 360] on div "Design, build, and optimize data pipelines and infrastructure to power AI-drive…" at bounding box center [501, 357] width 720 height 87
click at [367, 376] on div "Design, build, and optimize data pipelines and infrastructure to power AI-drive…" at bounding box center [501, 357] width 720 height 87
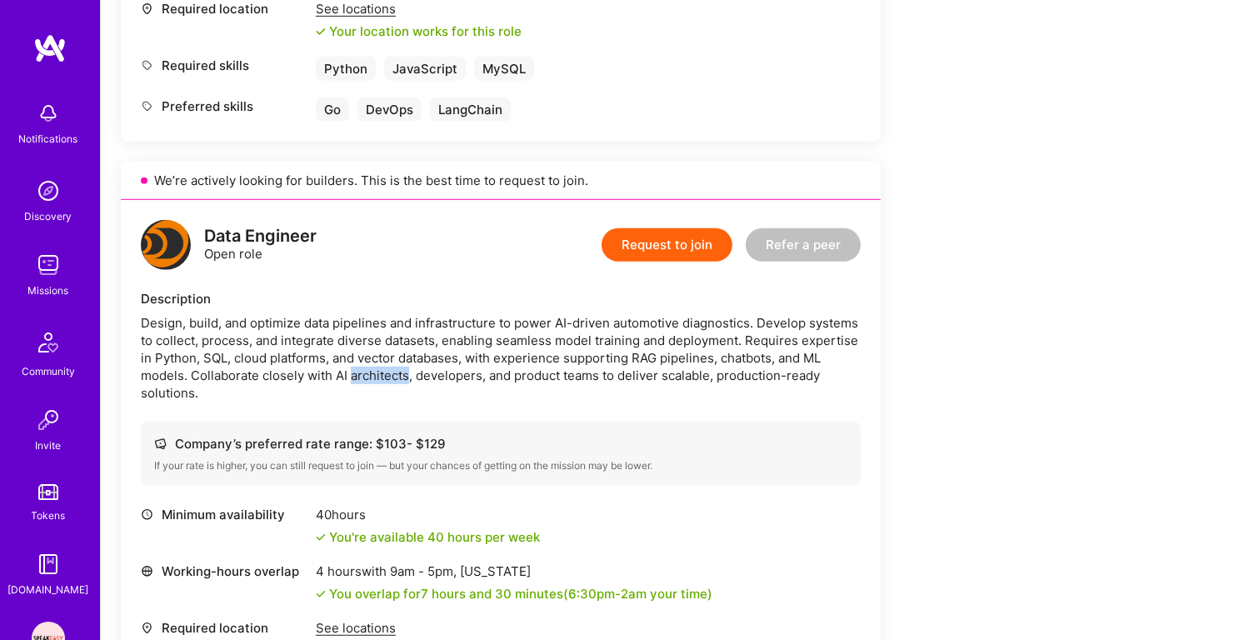
click at [367, 376] on div "Design, build, and optimize data pipelines and infrastructure to power AI-drive…" at bounding box center [501, 357] width 720 height 87
click at [379, 343] on div "Design, build, and optimize data pipelines and infrastructure to power AI-drive…" at bounding box center [501, 357] width 720 height 87
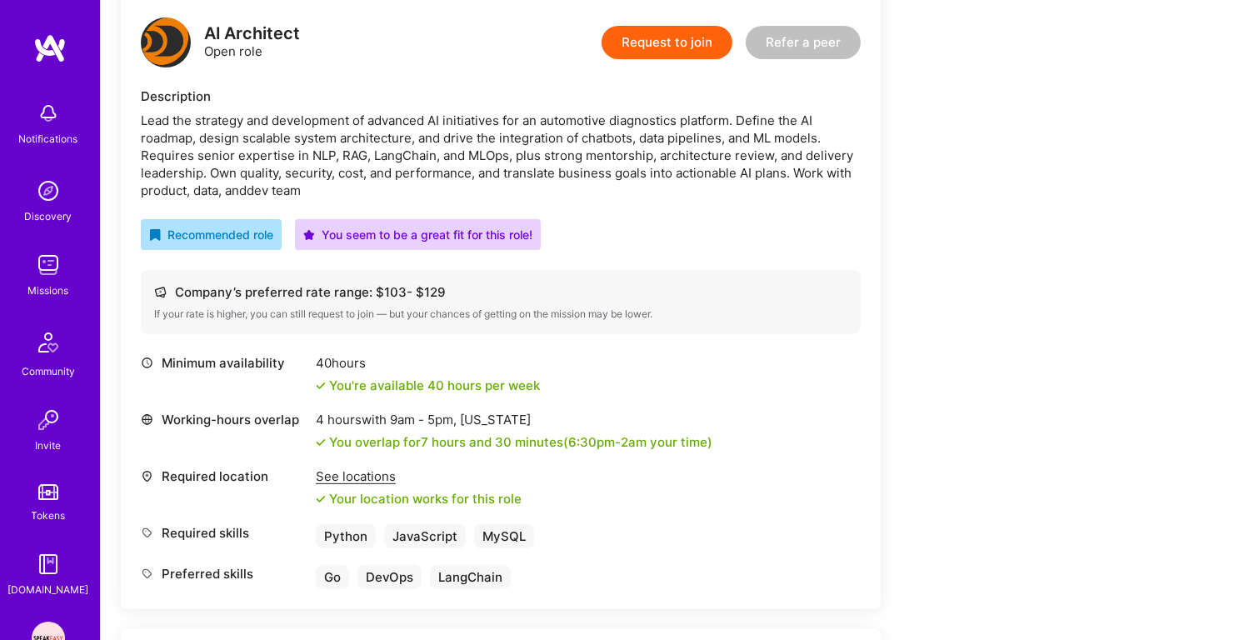
scroll to position [421, 0]
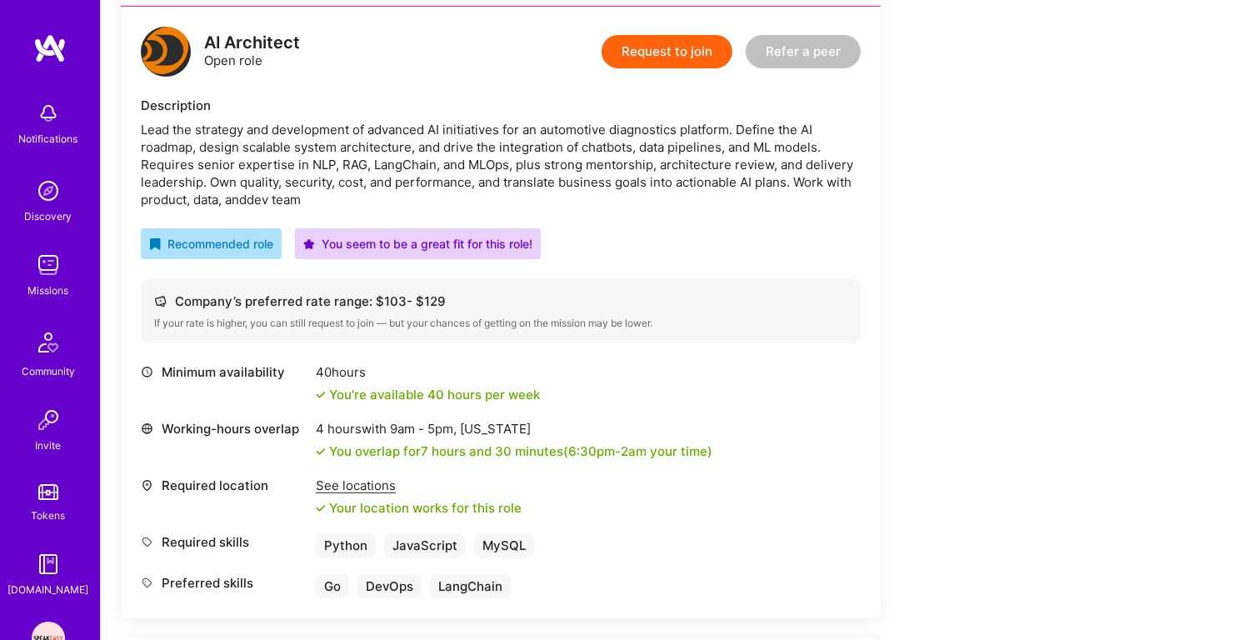
click at [438, 160] on div "Lead the strategy and development of advanced AI initiatives for an automotive …" at bounding box center [501, 164] width 720 height 87
click at [406, 163] on div "Lead the strategy and development of advanced AI initiatives for an automotive …" at bounding box center [501, 164] width 720 height 87
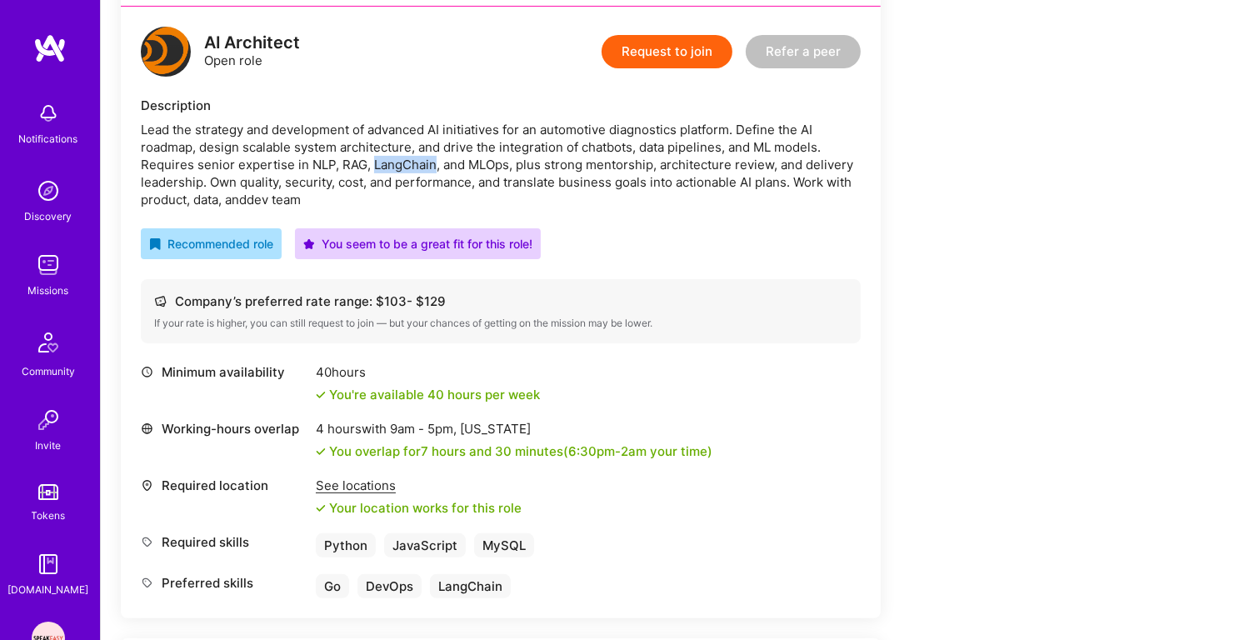
click at [406, 163] on div "Lead the strategy and development of advanced AI initiatives for an automotive …" at bounding box center [501, 164] width 720 height 87
click at [448, 146] on div "Lead the strategy and development of advanced AI initiatives for an automotive …" at bounding box center [501, 164] width 720 height 87
click at [393, 140] on div "Lead the strategy and development of advanced AI initiatives for an automotive …" at bounding box center [501, 164] width 720 height 87
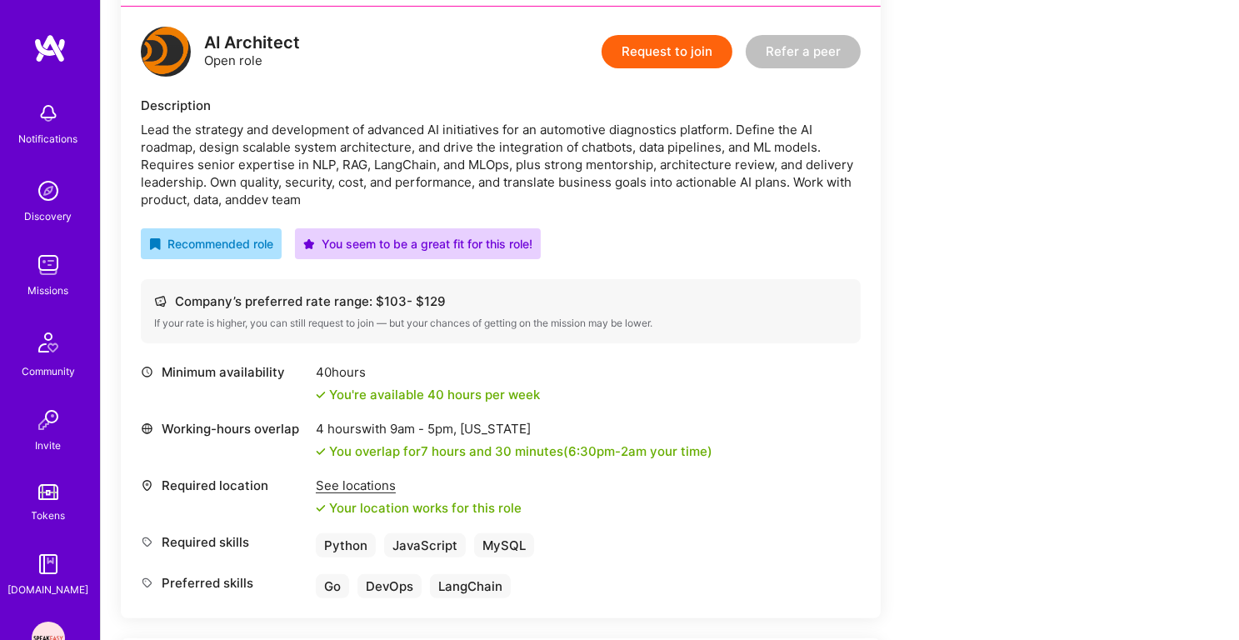
click at [393, 140] on div "Lead the strategy and development of advanced AI initiatives for an automotive …" at bounding box center [501, 164] width 720 height 87
click at [362, 160] on div "Lead the strategy and development of advanced AI initiatives for an automotive …" at bounding box center [501, 164] width 720 height 87
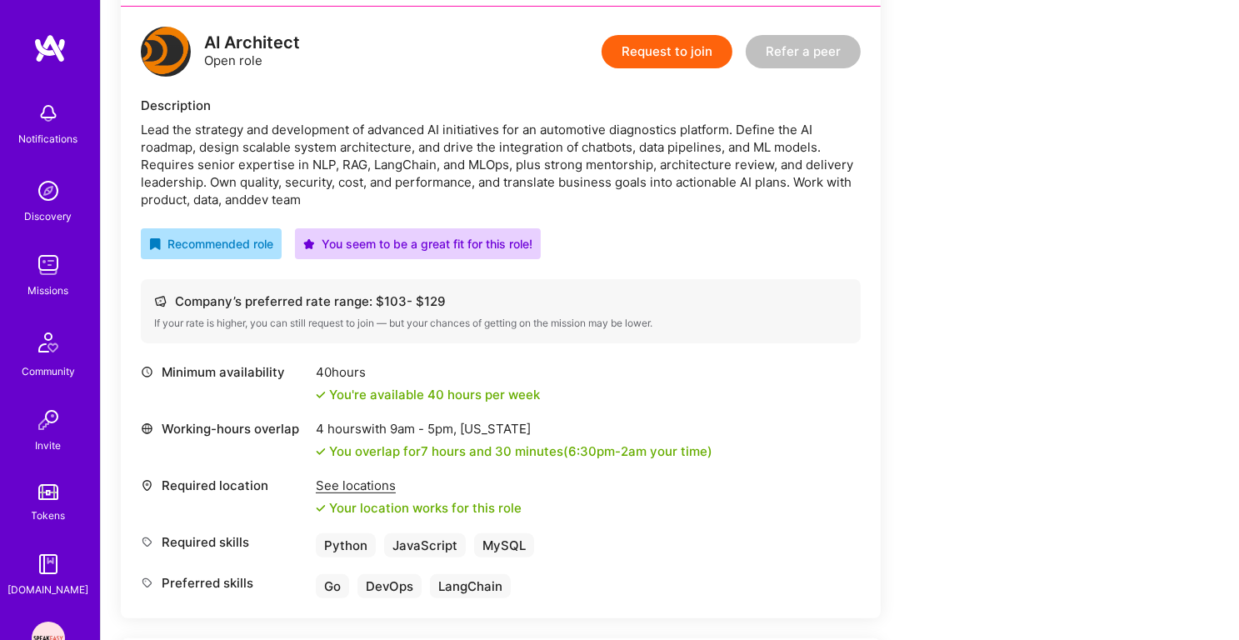
click at [316, 167] on div "Lead the strategy and development of advanced AI initiatives for an automotive …" at bounding box center [501, 164] width 720 height 87
click at [296, 167] on div "Lead the strategy and development of advanced AI initiatives for an automotive …" at bounding box center [501, 164] width 720 height 87
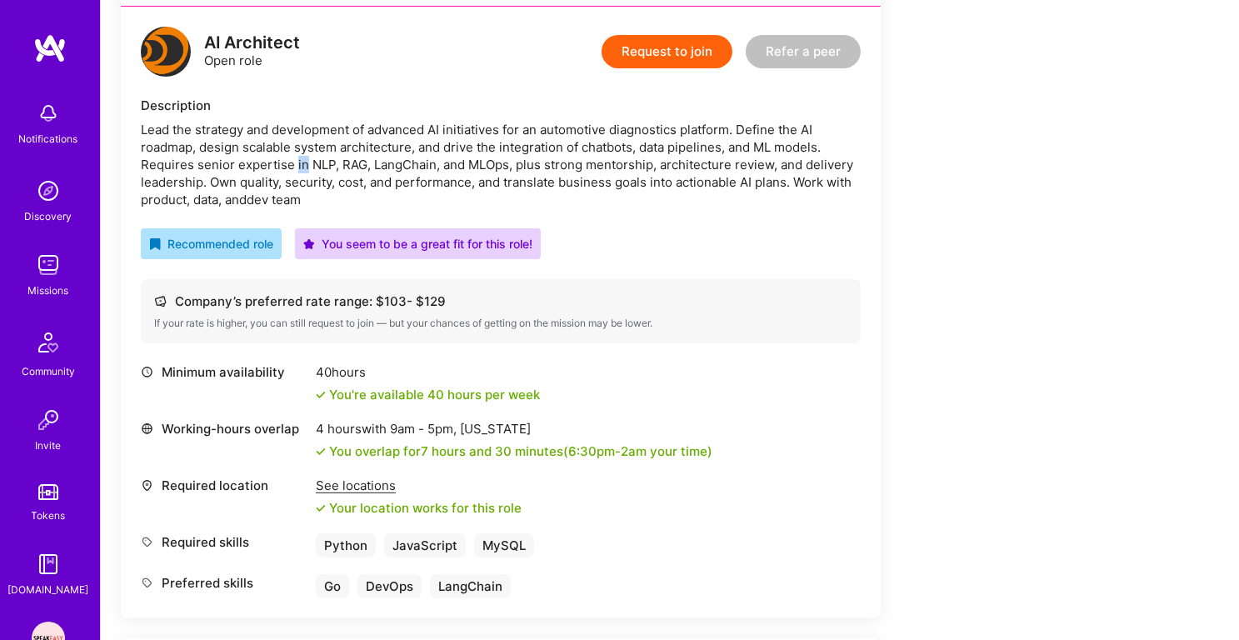
click at [296, 167] on div "Lead the strategy and development of advanced AI initiatives for an automotive …" at bounding box center [501, 164] width 720 height 87
click at [283, 190] on div "Lead the strategy and development of advanced AI initiatives for an automotive …" at bounding box center [501, 164] width 720 height 87
click at [303, 127] on div "Lead the strategy and development of advanced AI initiatives for an automotive …" at bounding box center [501, 164] width 720 height 87
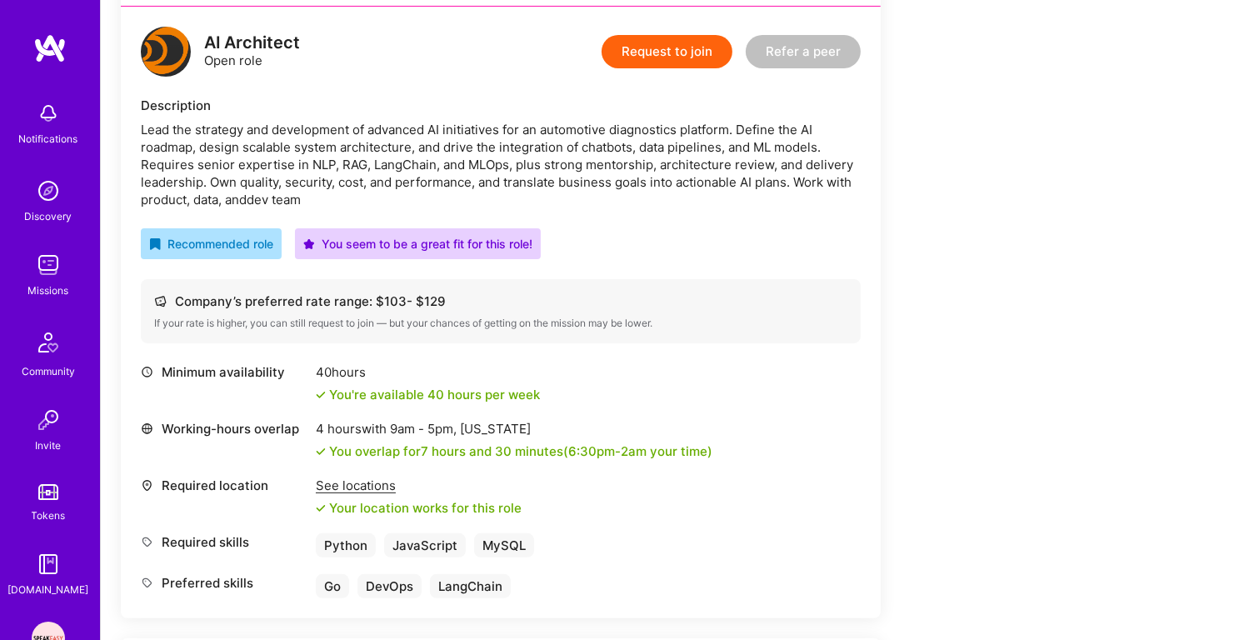
click at [303, 127] on div "Lead the strategy and development of advanced AI initiatives for an automotive …" at bounding box center [501, 164] width 720 height 87
click at [279, 167] on div "Lead the strategy and development of advanced AI initiatives for an automotive …" at bounding box center [501, 164] width 720 height 87
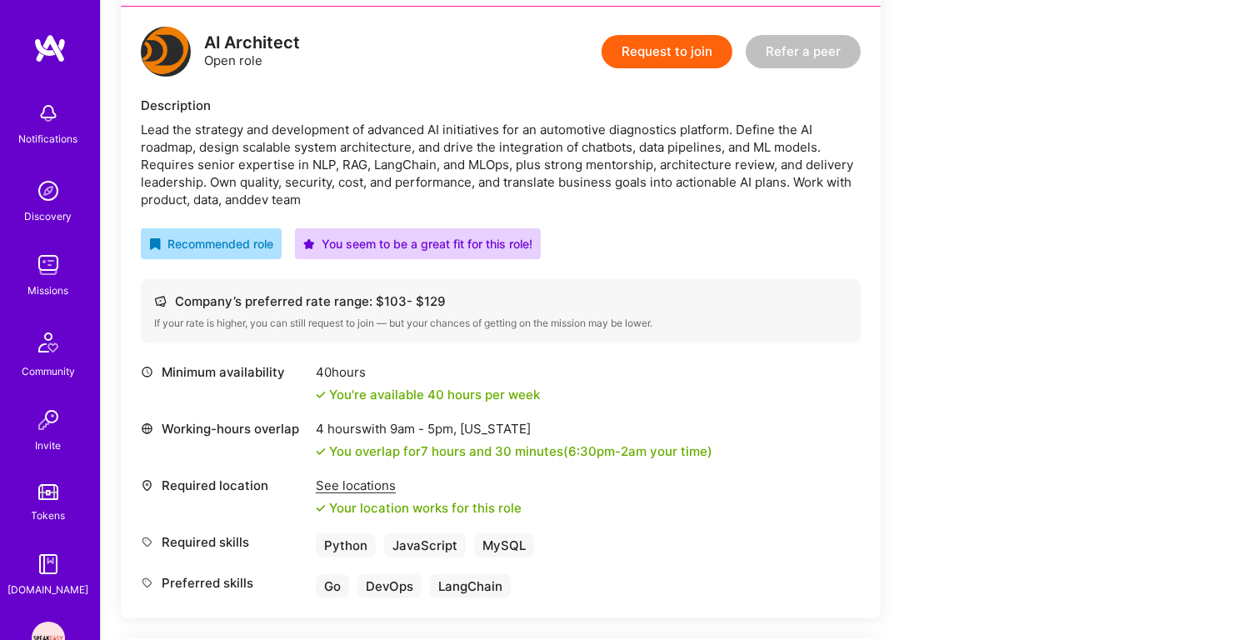
click at [267, 179] on div "Lead the strategy and development of advanced AI initiatives for an automotive …" at bounding box center [501, 164] width 720 height 87
click at [296, 167] on div "Lead the strategy and development of advanced AI initiatives for an automotive …" at bounding box center [501, 164] width 720 height 87
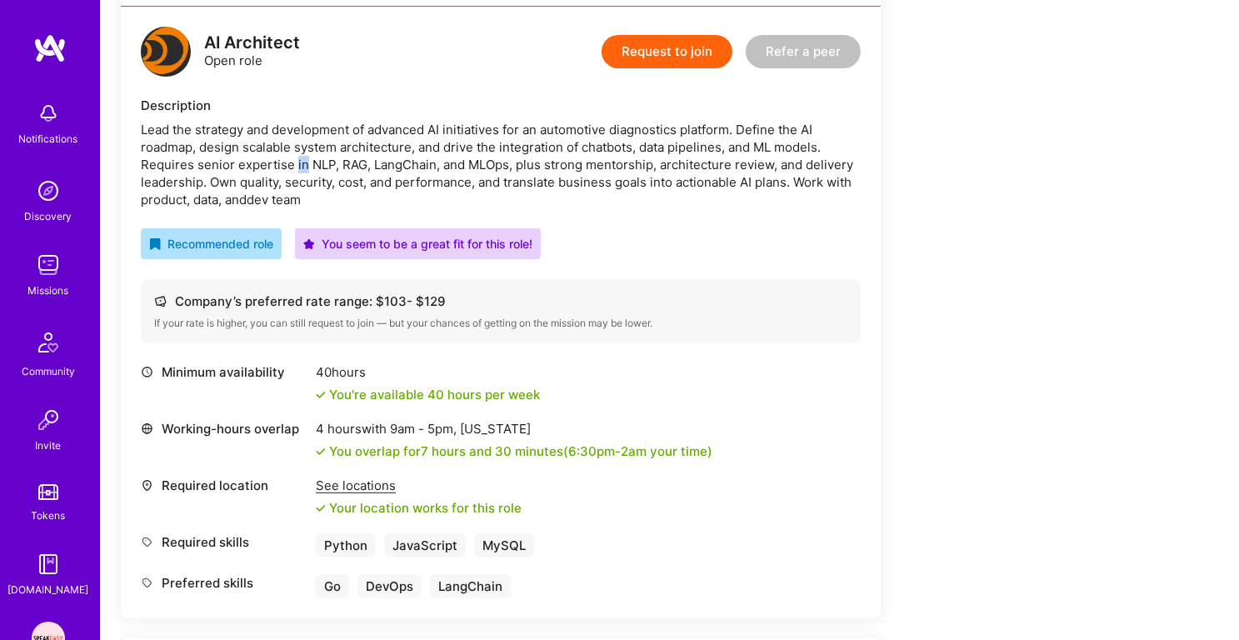
click at [296, 167] on div "Lead the strategy and development of advanced AI initiatives for an automotive …" at bounding box center [501, 164] width 720 height 87
click at [290, 184] on div "Lead the strategy and development of advanced AI initiatives for an automotive …" at bounding box center [501, 164] width 720 height 87
click at [303, 159] on div "Lead the strategy and development of advanced AI initiatives for an automotive …" at bounding box center [501, 164] width 720 height 87
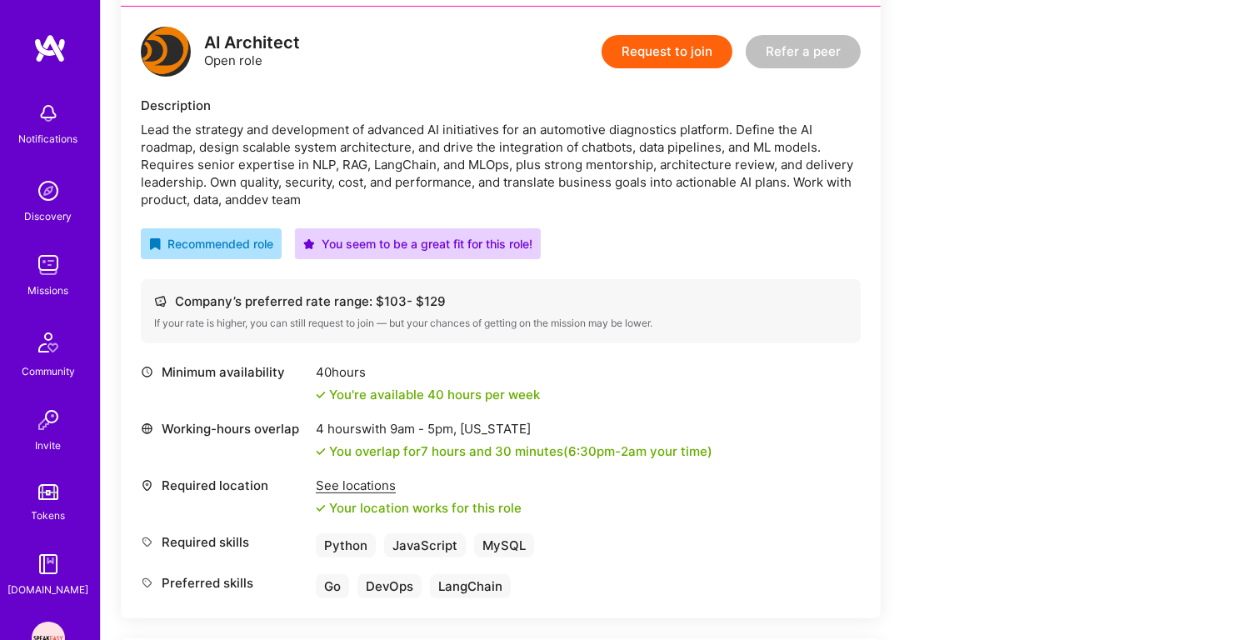
click at [303, 159] on div "Lead the strategy and development of advanced AI initiatives for an automotive …" at bounding box center [501, 164] width 720 height 87
click at [291, 173] on div "Lead the strategy and development of advanced AI initiatives for an automotive …" at bounding box center [501, 164] width 720 height 87
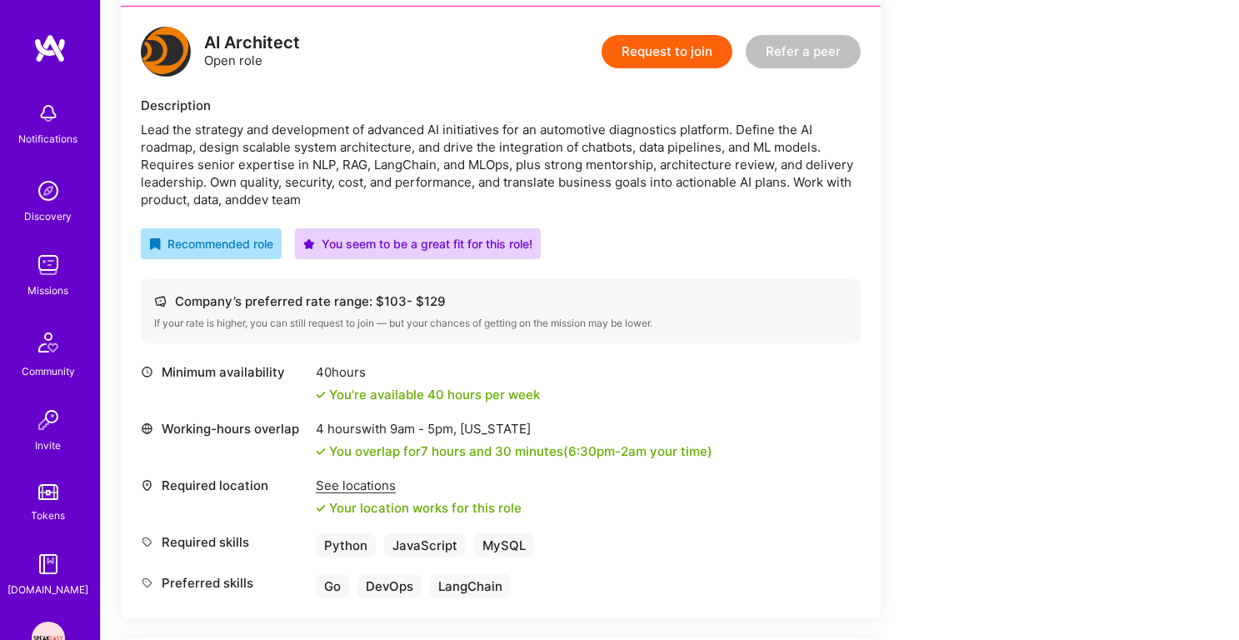
click at [282, 157] on div "Lead the strategy and development of advanced AI initiatives for an automotive …" at bounding box center [501, 164] width 720 height 87
click at [279, 177] on div "Lead the strategy and development of advanced AI initiatives for an automotive …" at bounding box center [501, 164] width 720 height 87
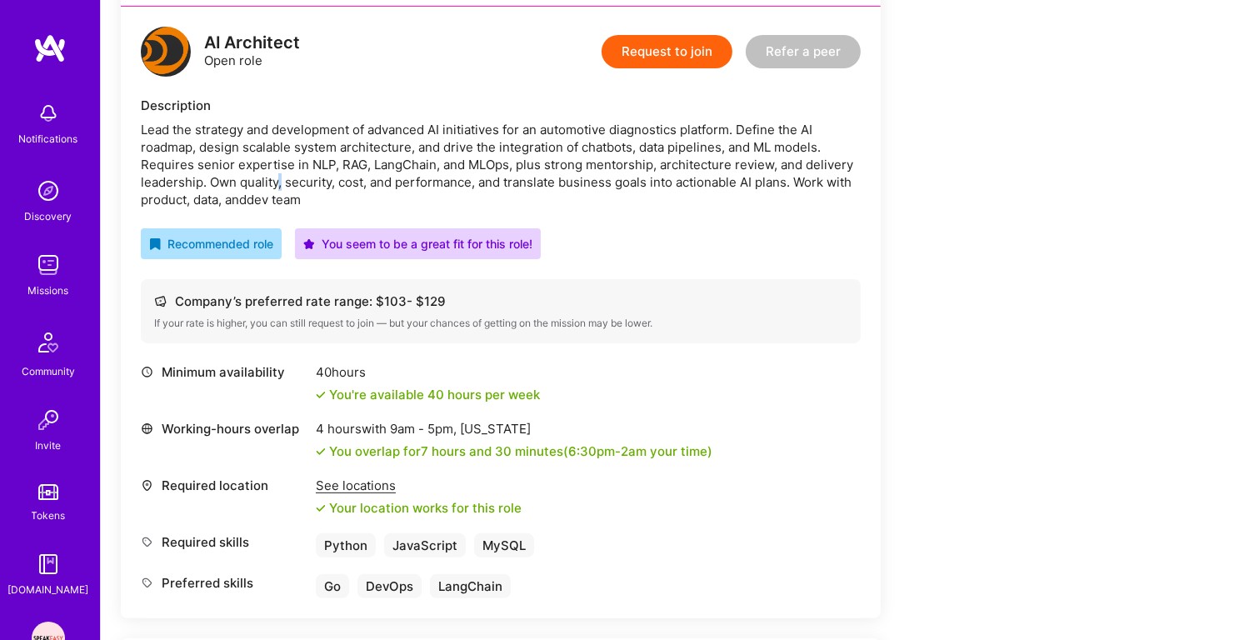
click at [279, 177] on div "Lead the strategy and development of advanced AI initiatives for an automotive …" at bounding box center [501, 164] width 720 height 87
click at [280, 157] on div "Lead the strategy and development of advanced AI initiatives for an automotive …" at bounding box center [501, 164] width 720 height 87
click at [279, 195] on div "Lead the strategy and development of advanced AI initiatives for an automotive …" at bounding box center [501, 164] width 720 height 87
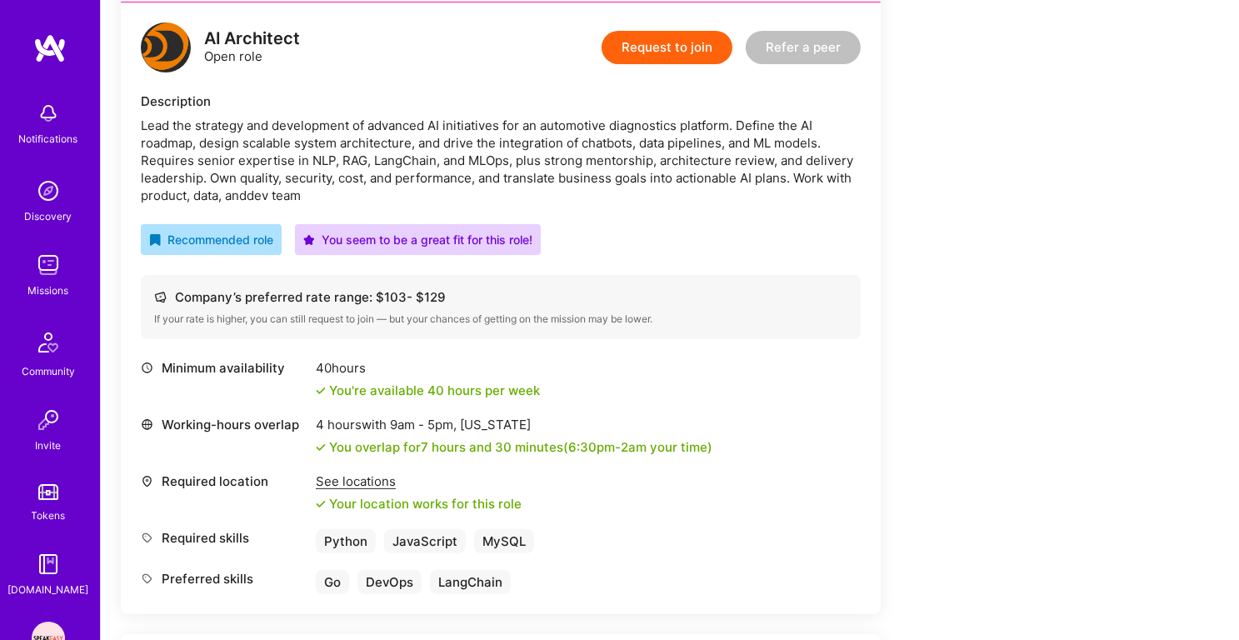
scroll to position [420, 0]
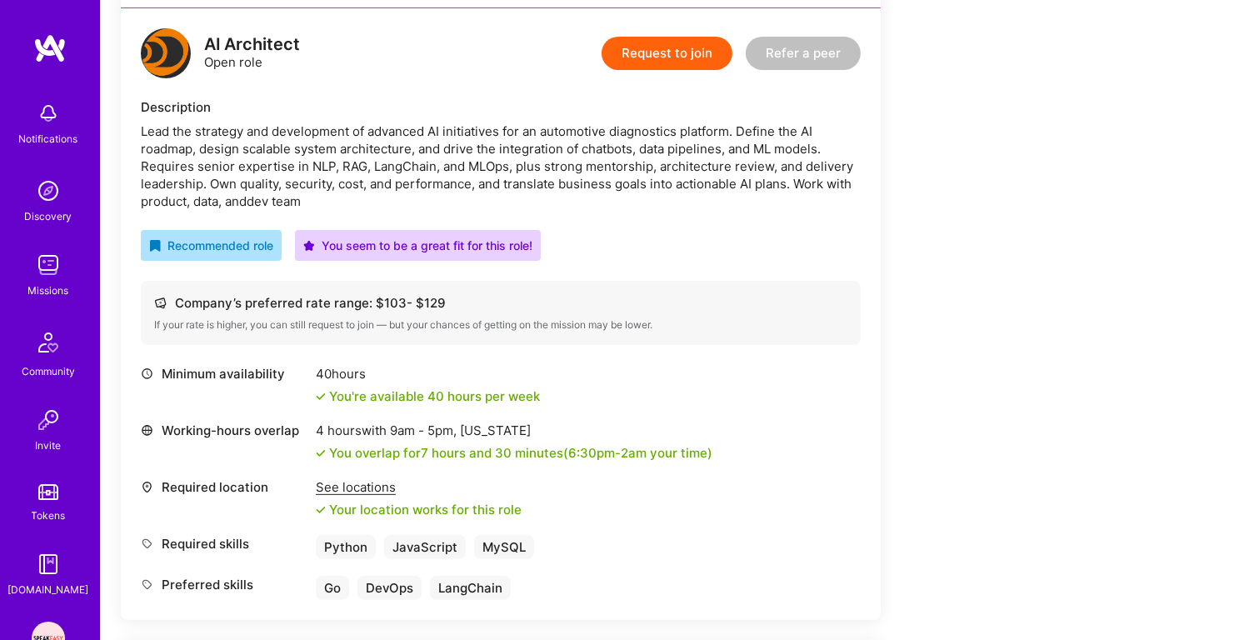
click at [519, 152] on div "Lead the strategy and development of advanced AI initiatives for an automotive …" at bounding box center [501, 165] width 720 height 87
click at [483, 167] on div "Lead the strategy and development of advanced AI initiatives for an automotive …" at bounding box center [501, 165] width 720 height 87
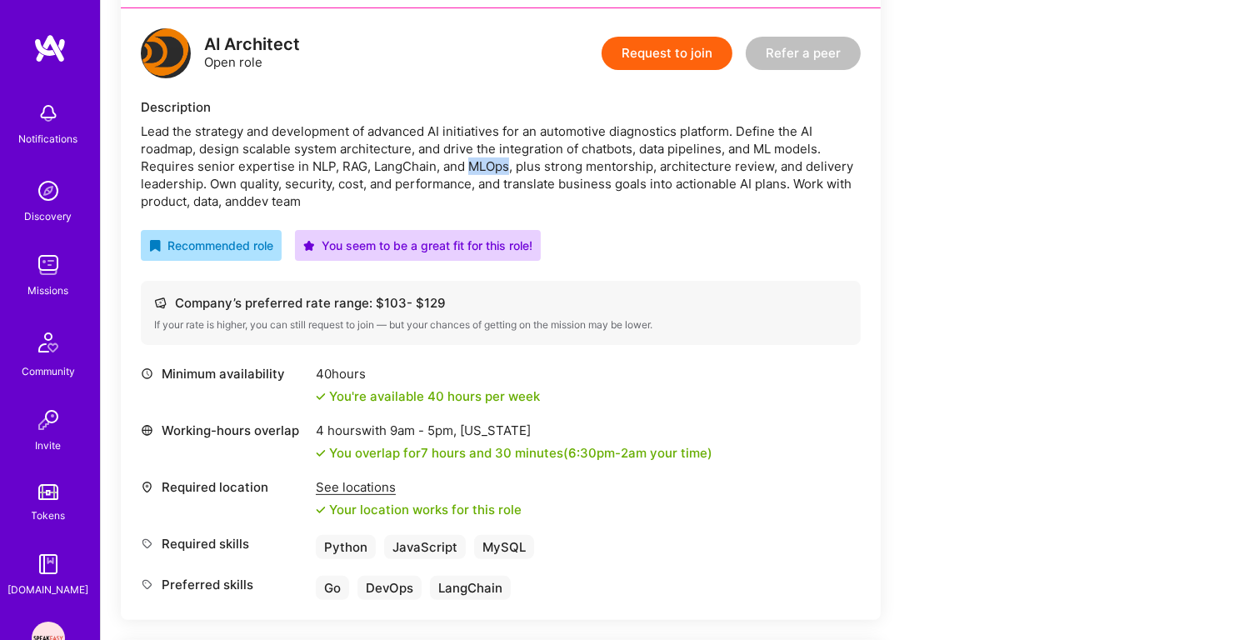
click at [483, 167] on div "Lead the strategy and development of advanced AI initiatives for an automotive …" at bounding box center [501, 165] width 720 height 87
click at [360, 159] on div "Lead the strategy and development of advanced AI initiatives for an automotive …" at bounding box center [501, 165] width 720 height 87
click at [296, 149] on div "Lead the strategy and development of advanced AI initiatives for an automotive …" at bounding box center [501, 165] width 720 height 87
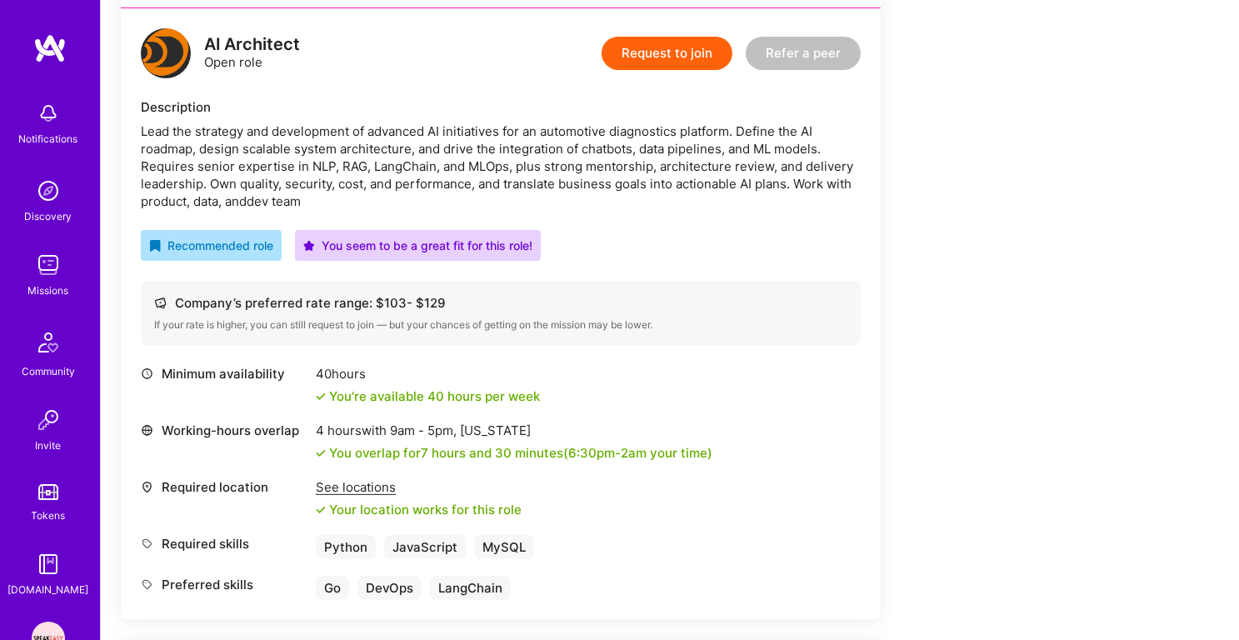
click at [296, 149] on div "Lead the strategy and development of advanced AI initiatives for an automotive …" at bounding box center [501, 165] width 720 height 87
click at [287, 161] on div "Lead the strategy and development of advanced AI initiatives for an automotive …" at bounding box center [501, 165] width 720 height 87
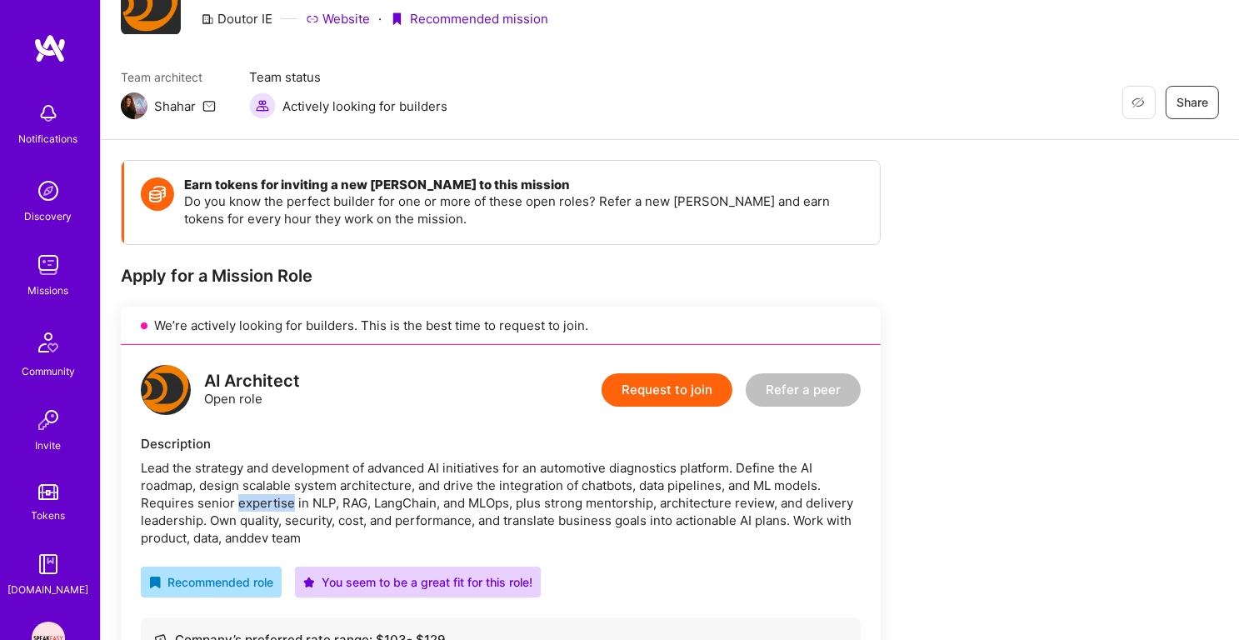
scroll to position [56, 0]
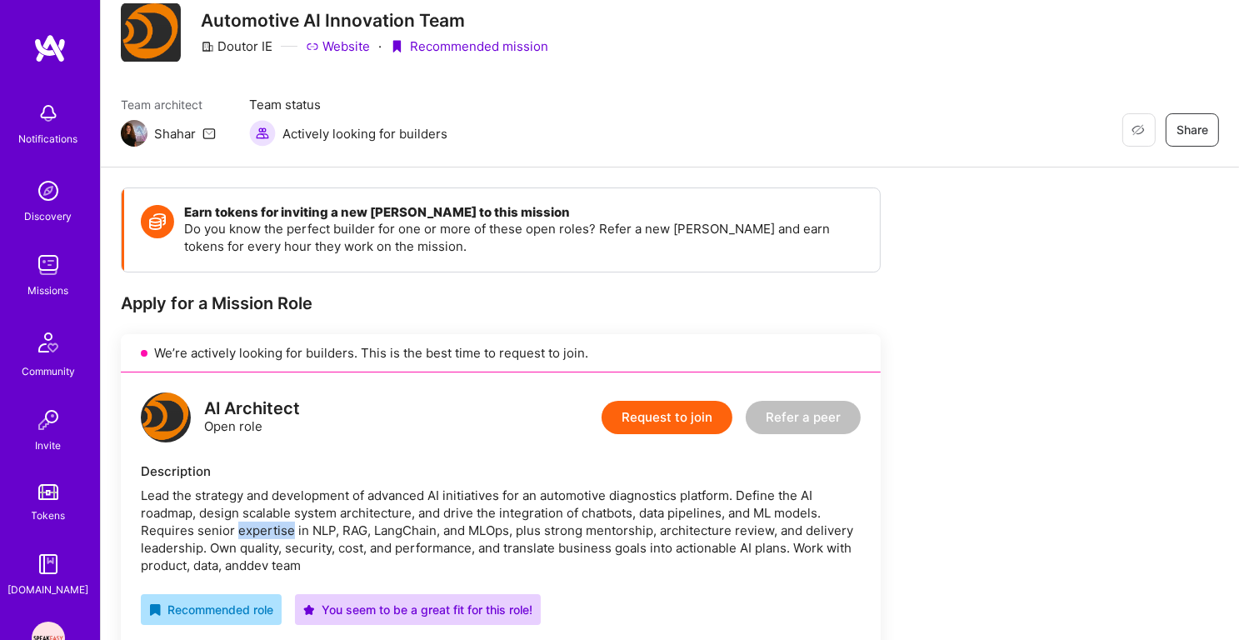
click at [346, 47] on link "Website" at bounding box center [338, 45] width 64 height 17
click at [485, 353] on div "We’re actively looking for builders. This is the best time to request to join." at bounding box center [501, 353] width 760 height 38
click at [332, 296] on div "Apply for a Mission Role" at bounding box center [501, 303] width 760 height 22
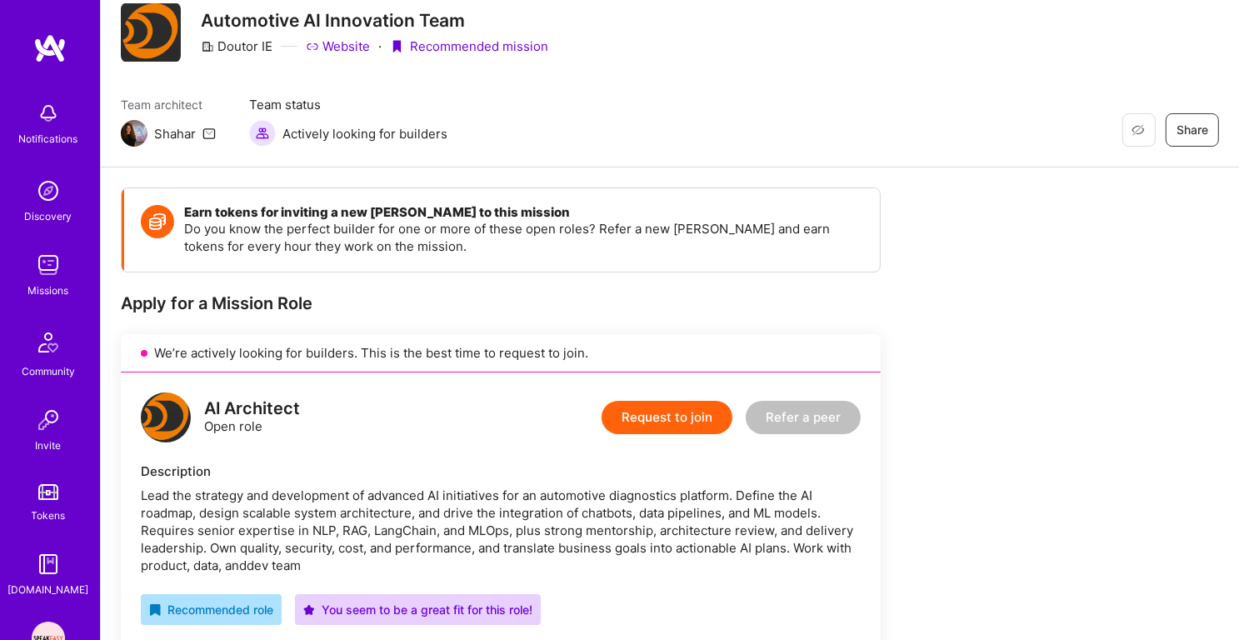
click at [332, 296] on div "Apply for a Mission Role" at bounding box center [501, 303] width 760 height 22
click at [321, 202] on div "Earn tokens for inviting a new A.Teamer to this mission Do you know the perfect…" at bounding box center [501, 229] width 755 height 83
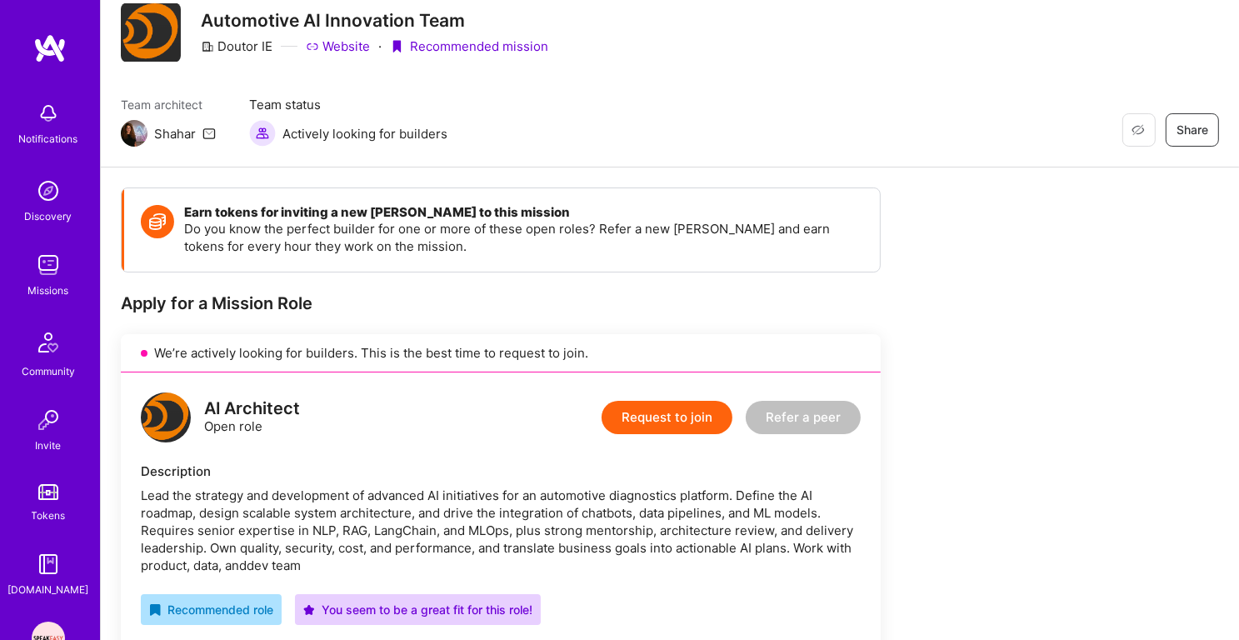
click at [321, 223] on p "Do you know the perfect builder for one or more of these open roles? Refer a ne…" at bounding box center [523, 237] width 679 height 35
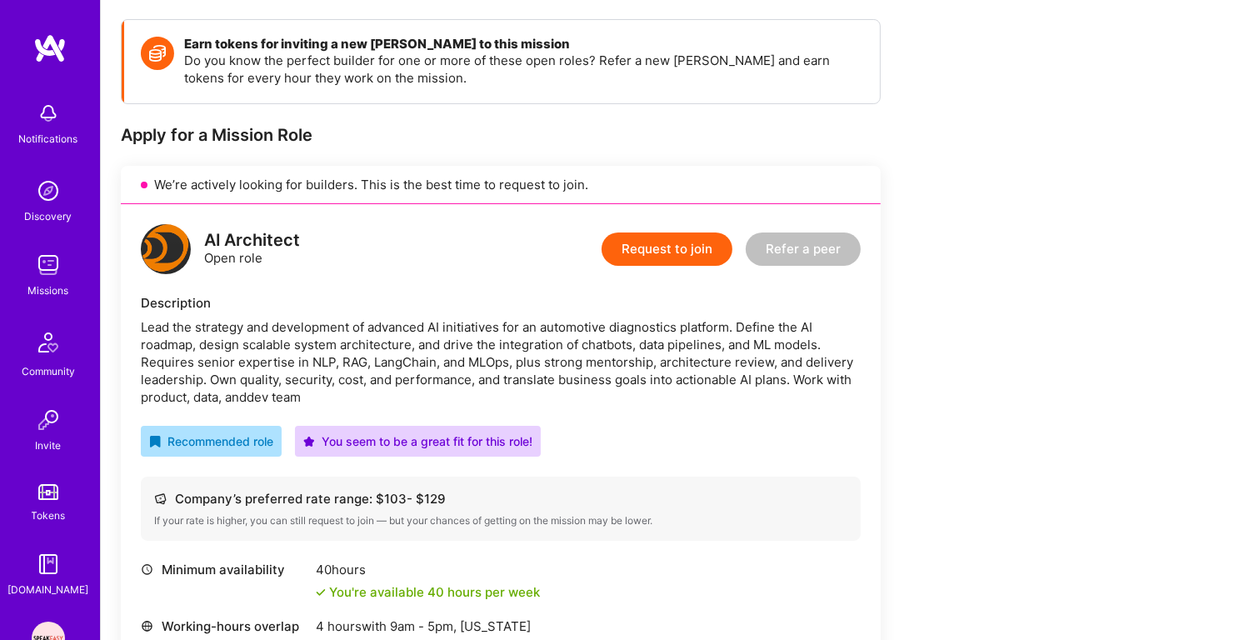
scroll to position [221, 0]
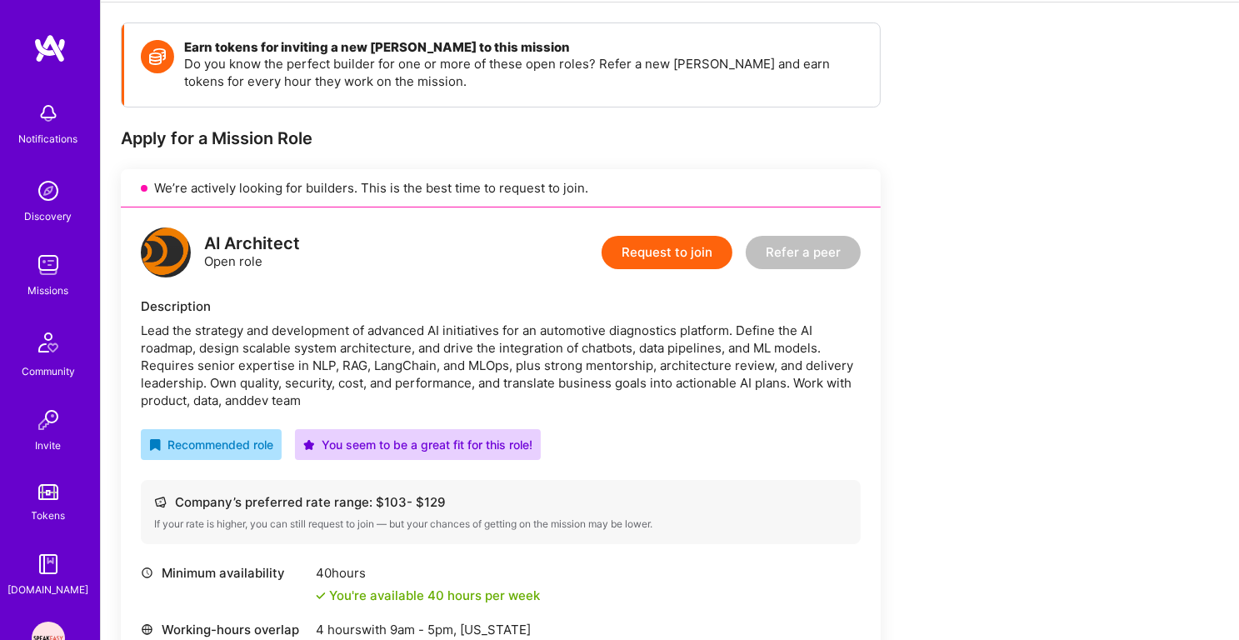
click at [419, 319] on div "Description Lead the strategy and development of advanced AI initiatives for an…" at bounding box center [501, 353] width 720 height 112
click at [401, 348] on div "Lead the strategy and development of advanced AI initiatives for an automotive …" at bounding box center [501, 364] width 720 height 87
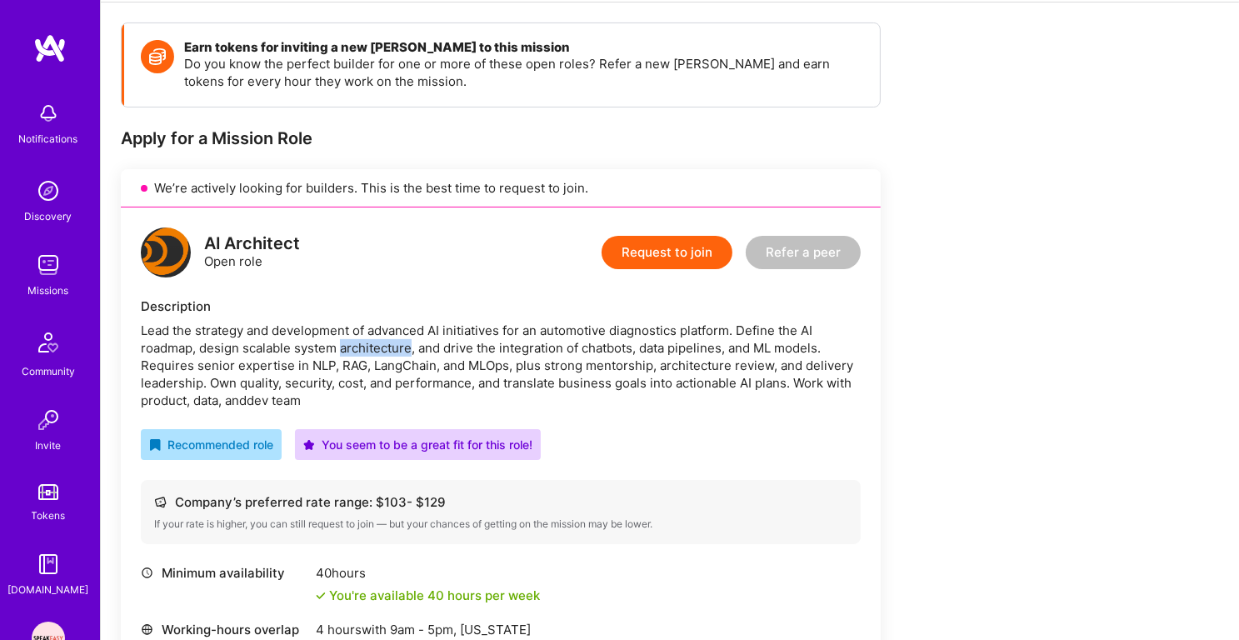
click at [401, 348] on div "Lead the strategy and development of advanced AI initiatives for an automotive …" at bounding box center [501, 364] width 720 height 87
click at [351, 346] on div "Lead the strategy and development of advanced AI initiatives for an automotive …" at bounding box center [501, 364] width 720 height 87
click at [427, 372] on div "Lead the strategy and development of advanced AI initiatives for an automotive …" at bounding box center [501, 364] width 720 height 87
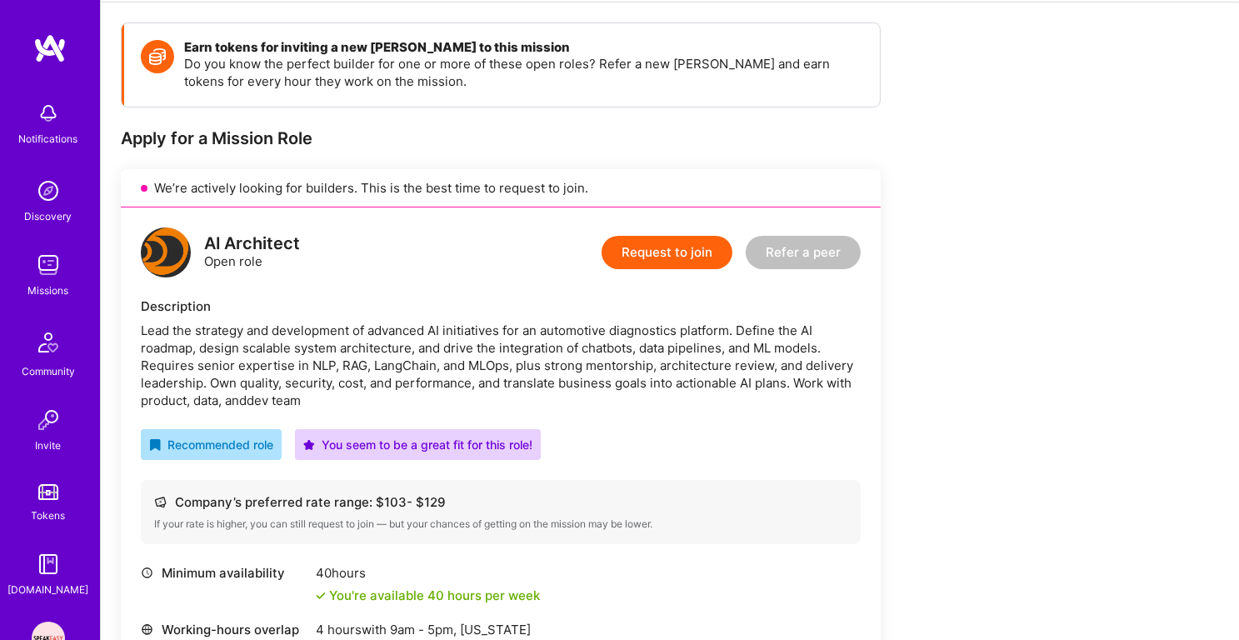
click at [427, 372] on div "Lead the strategy and development of advanced AI initiatives for an automotive …" at bounding box center [501, 364] width 720 height 87
click at [479, 372] on div "Lead the strategy and development of advanced AI initiatives for an automotive …" at bounding box center [501, 364] width 720 height 87
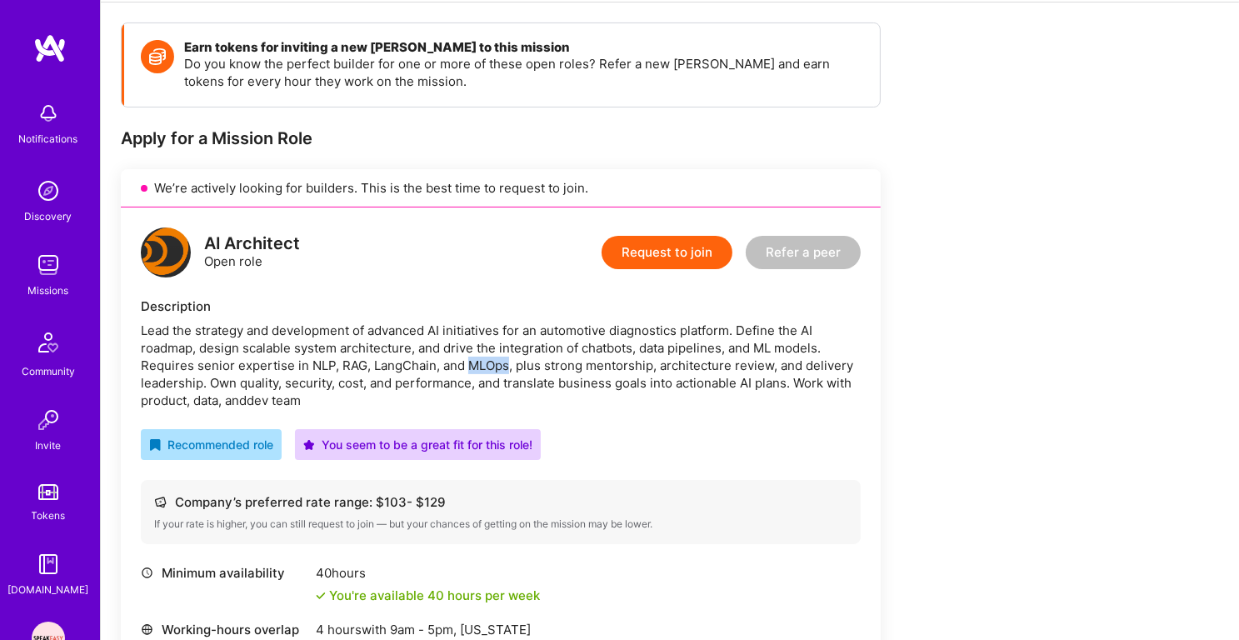
click at [479, 372] on div "Lead the strategy and development of advanced AI initiatives for an automotive …" at bounding box center [501, 364] width 720 height 87
click at [516, 374] on div "Lead the strategy and development of advanced AI initiatives for an automotive …" at bounding box center [501, 364] width 720 height 87
click at [539, 371] on div "Lead the strategy and development of advanced AI initiatives for an automotive …" at bounding box center [501, 364] width 720 height 87
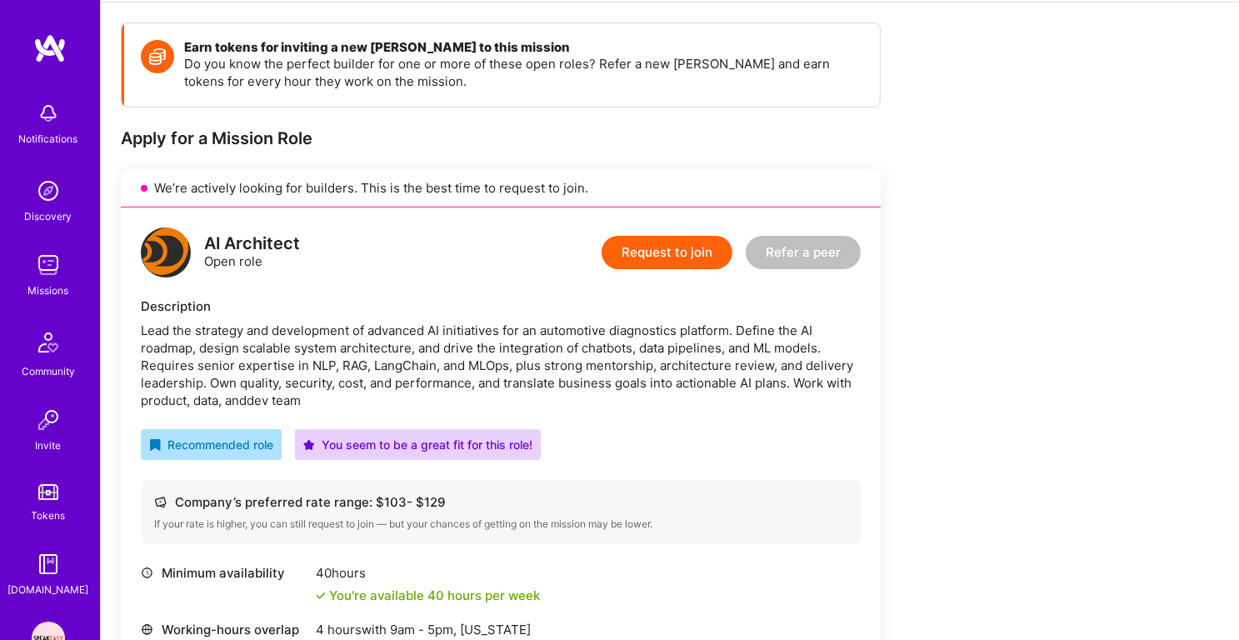
click at [539, 371] on div "Lead the strategy and development of advanced AI initiatives for an automotive …" at bounding box center [501, 364] width 720 height 87
click at [558, 376] on div "Lead the strategy and development of advanced AI initiatives for an automotive …" at bounding box center [501, 364] width 720 height 87
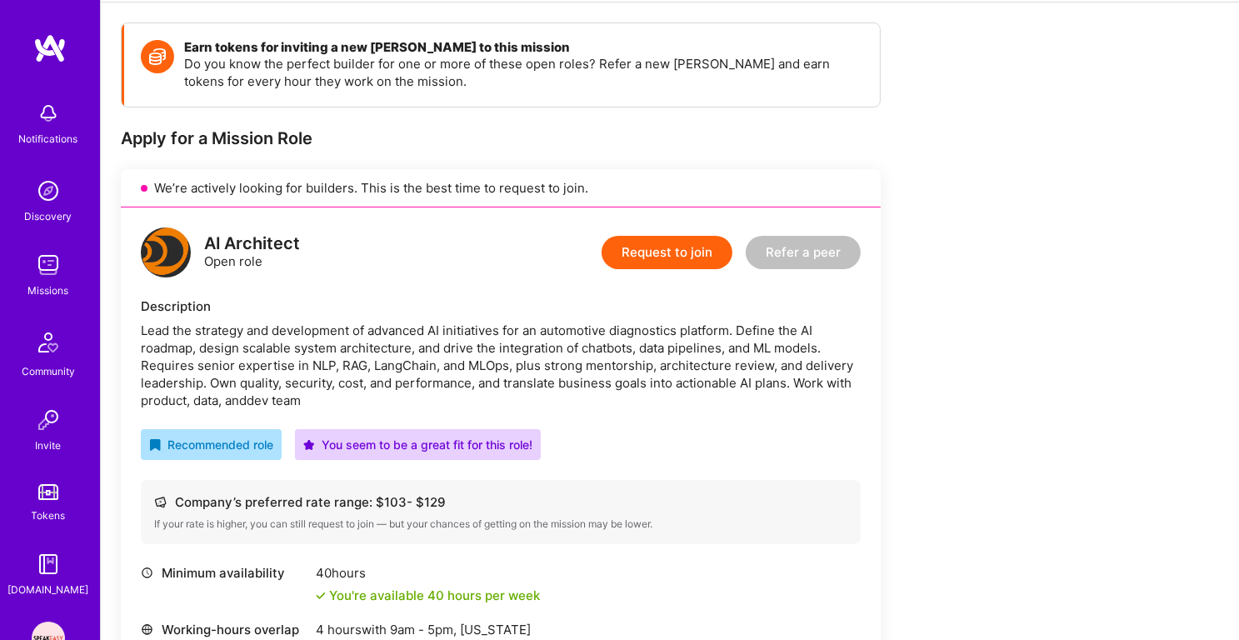
click at [576, 390] on div "Lead the strategy and development of advanced AI initiatives for an automotive …" at bounding box center [501, 364] width 720 height 87
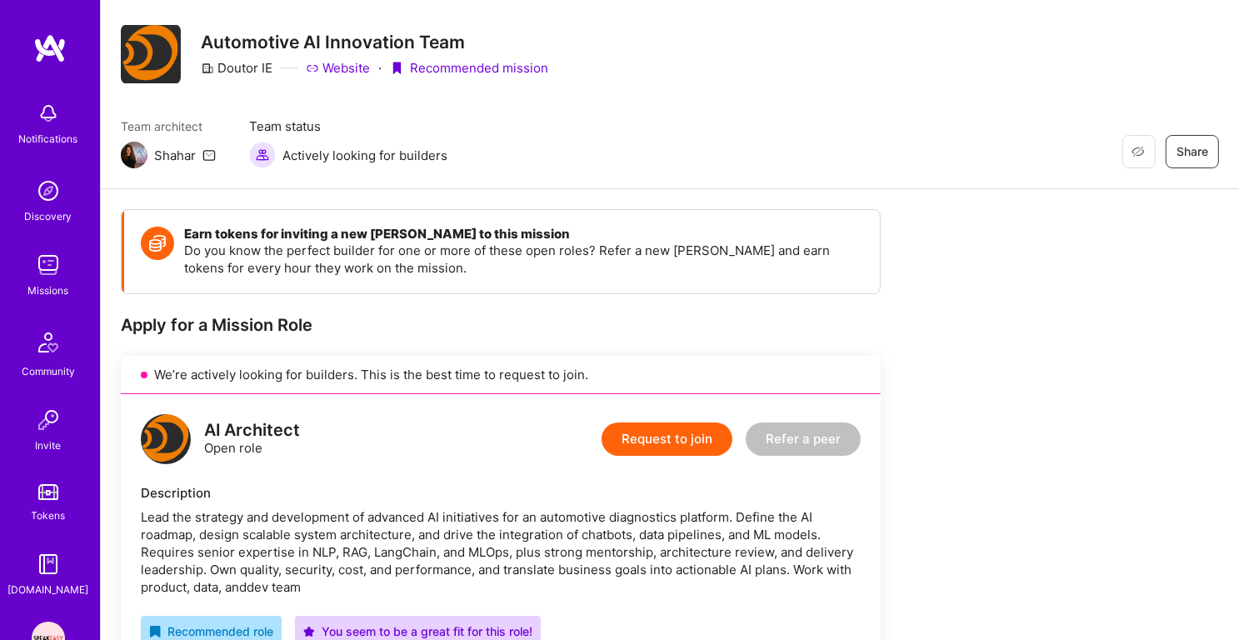
scroll to position [0, 0]
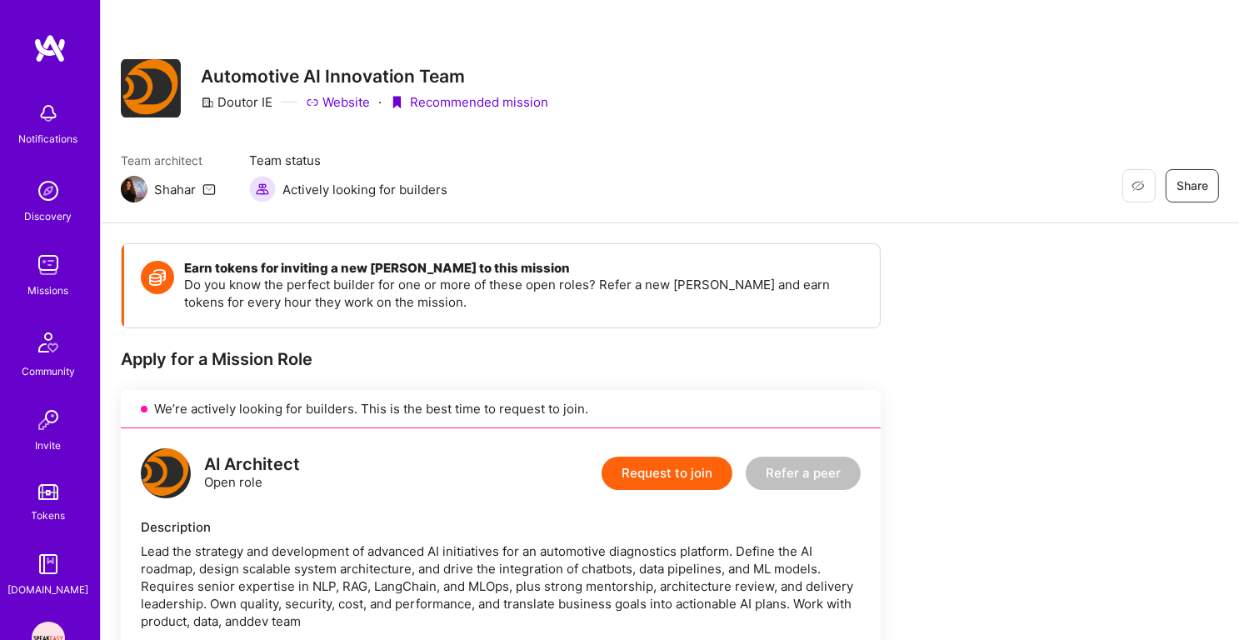
click at [50, 272] on img at bounding box center [48, 264] width 33 height 33
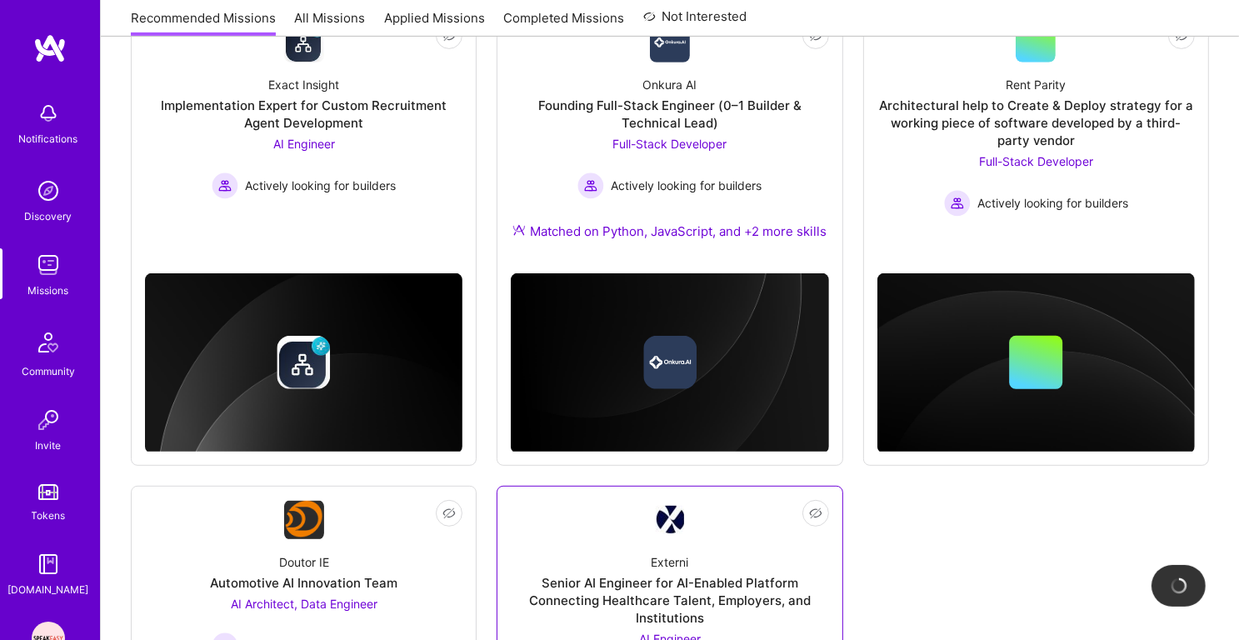
scroll to position [1057, 0]
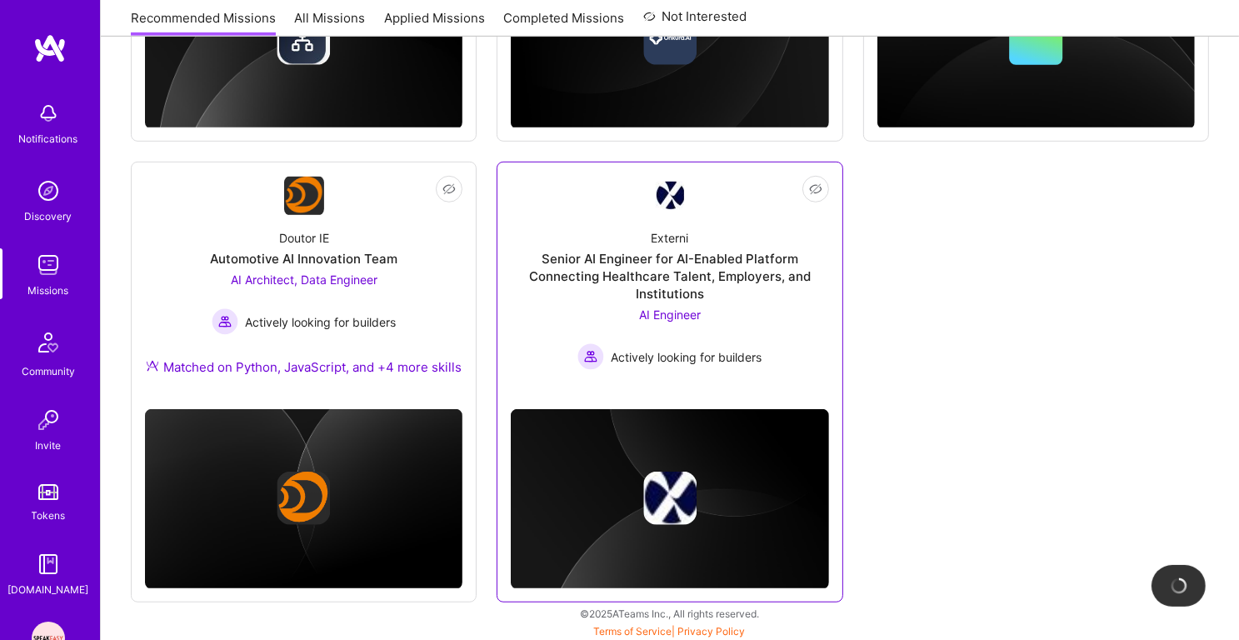
click at [670, 303] on div "Externi Senior AI Engineer for AI-Enabled Platform Connecting Healthcare Talent…" at bounding box center [669, 293] width 317 height 154
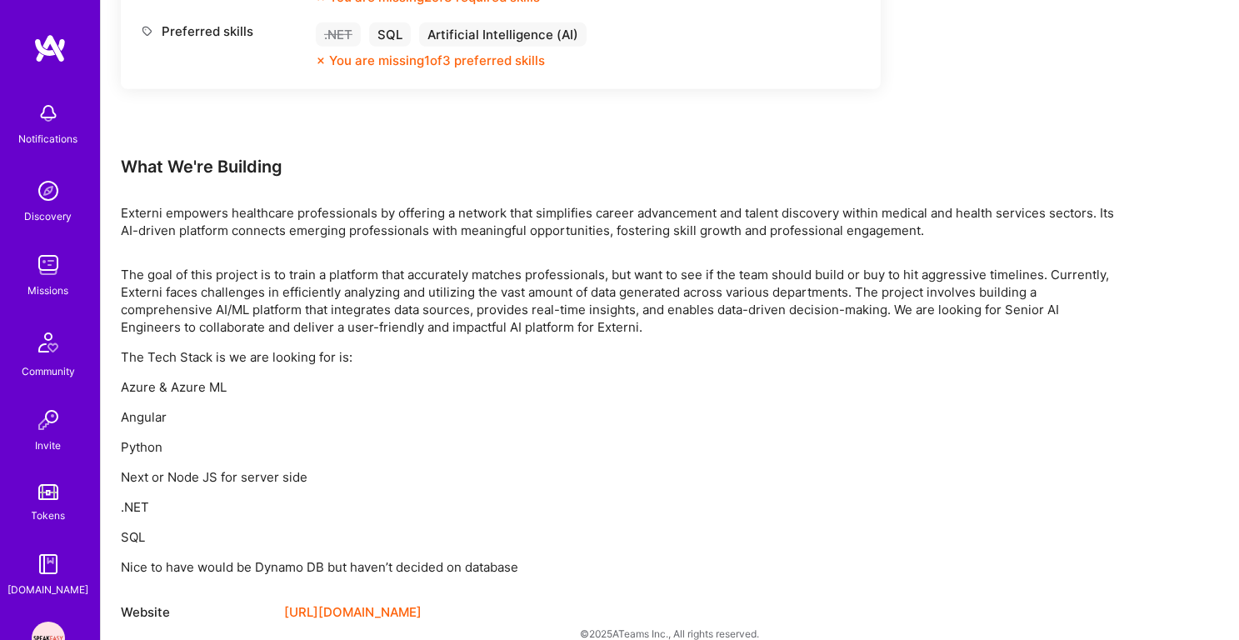
scroll to position [964, 0]
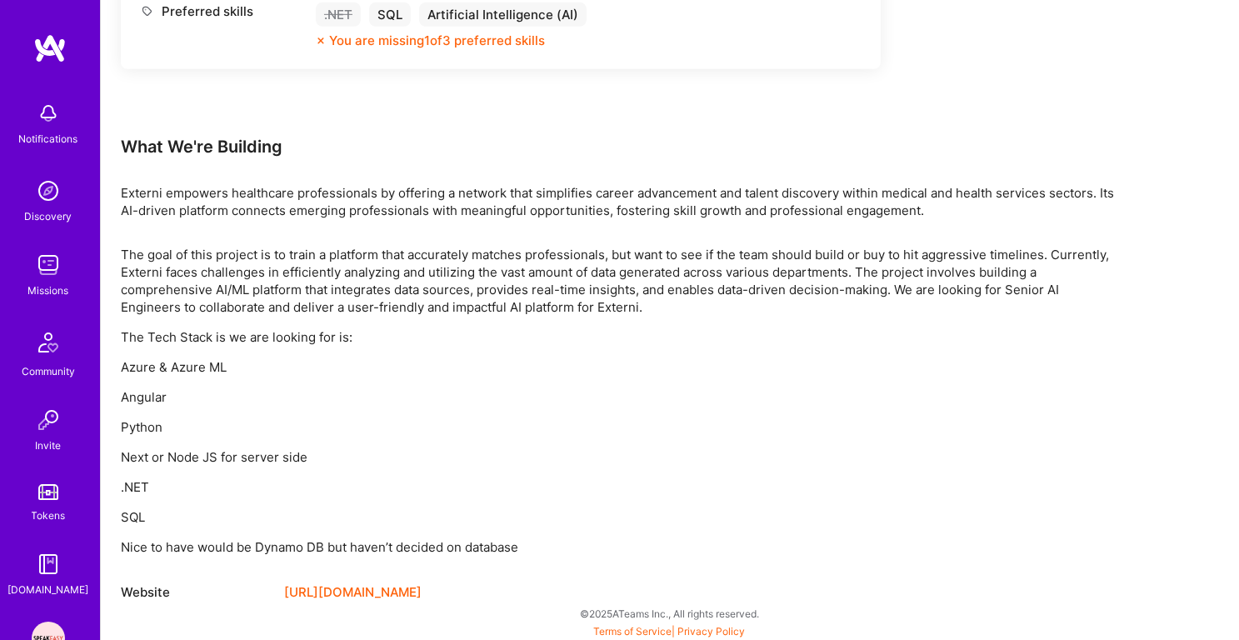
click at [43, 267] on img at bounding box center [48, 264] width 33 height 33
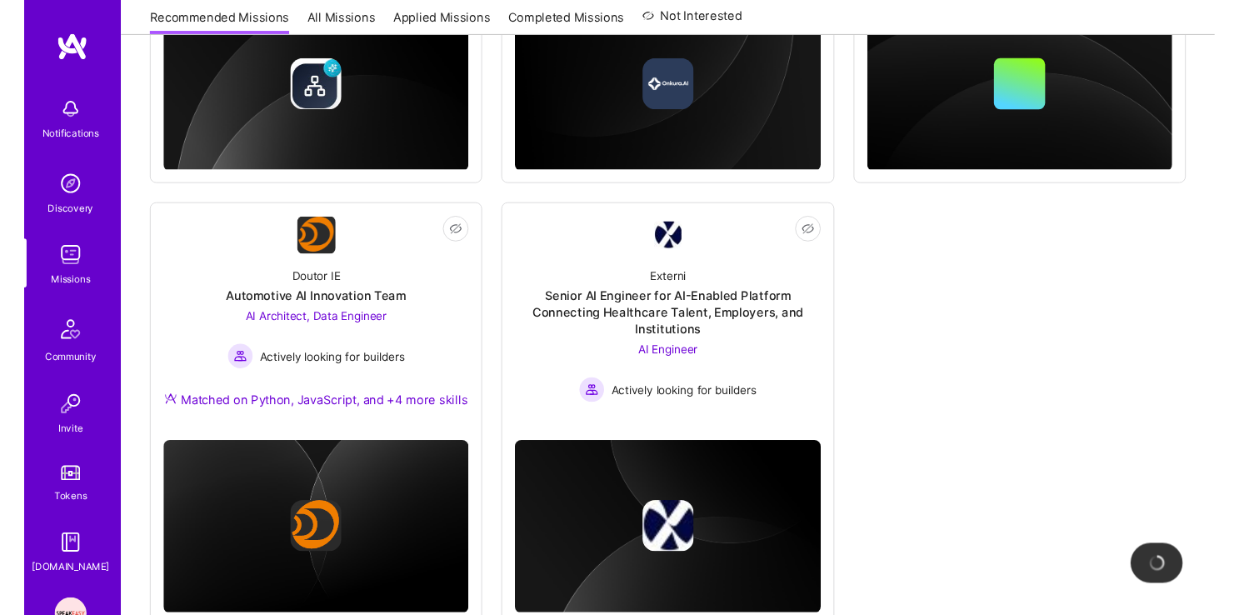
scroll to position [1019, 0]
